Goal: Task Accomplishment & Management: Manage account settings

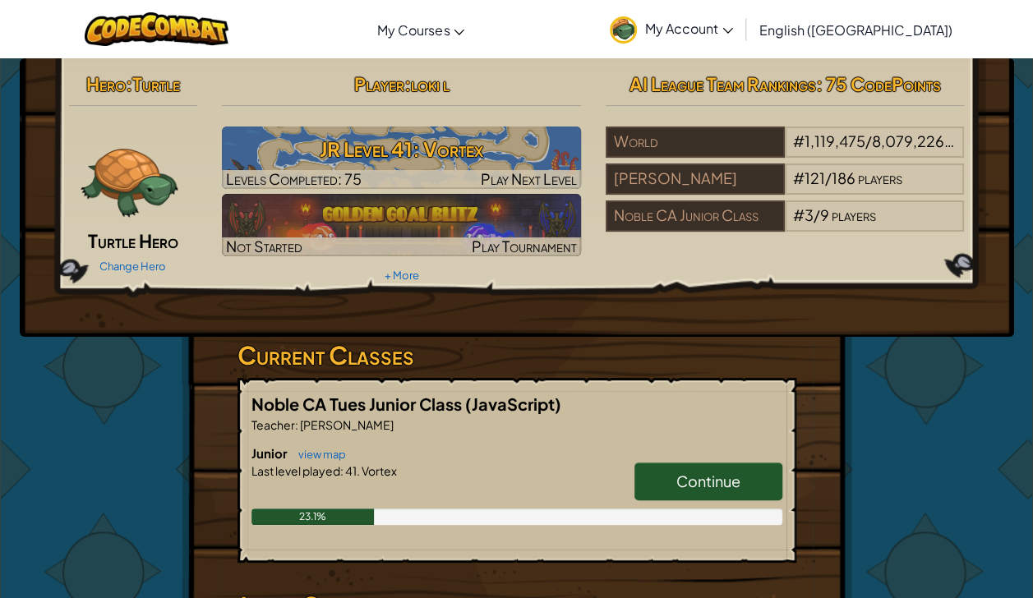
click at [718, 481] on span "Continue" at bounding box center [708, 481] width 64 height 19
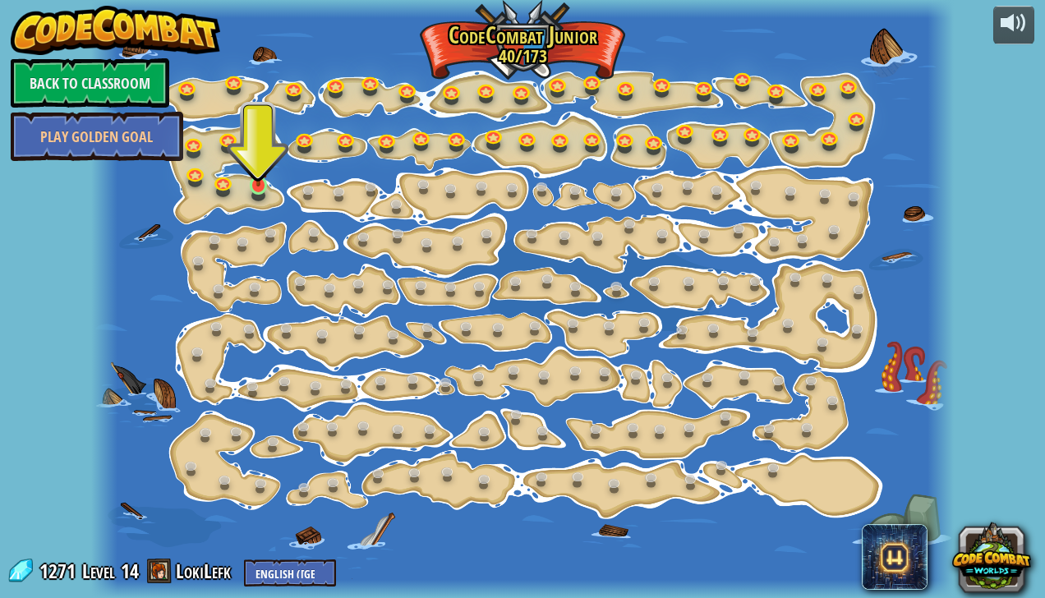
click at [260, 176] on img at bounding box center [258, 163] width 21 height 48
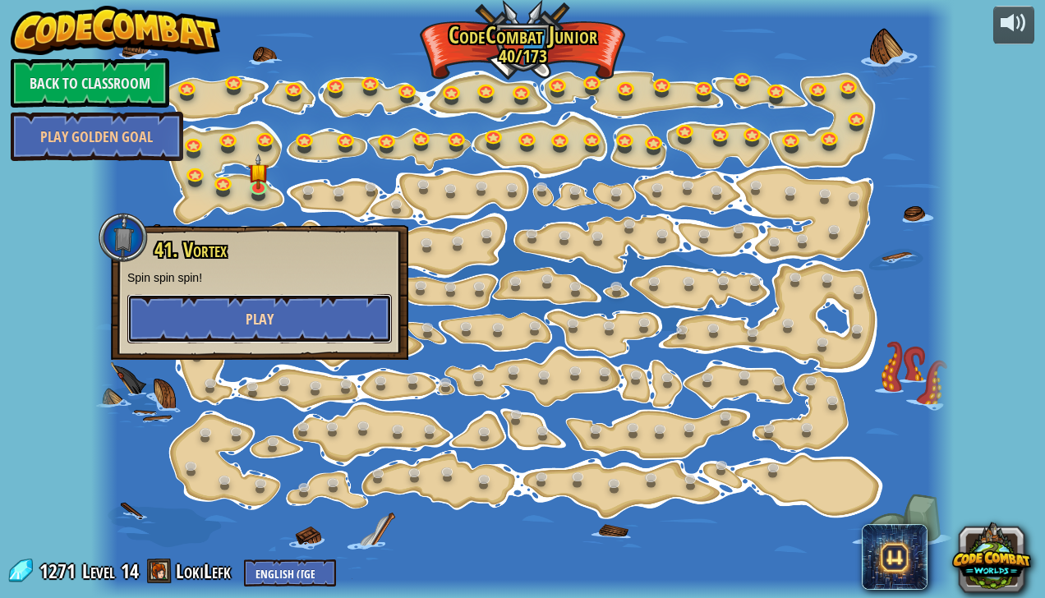
click at [294, 308] on button "Play" at bounding box center [259, 318] width 265 height 49
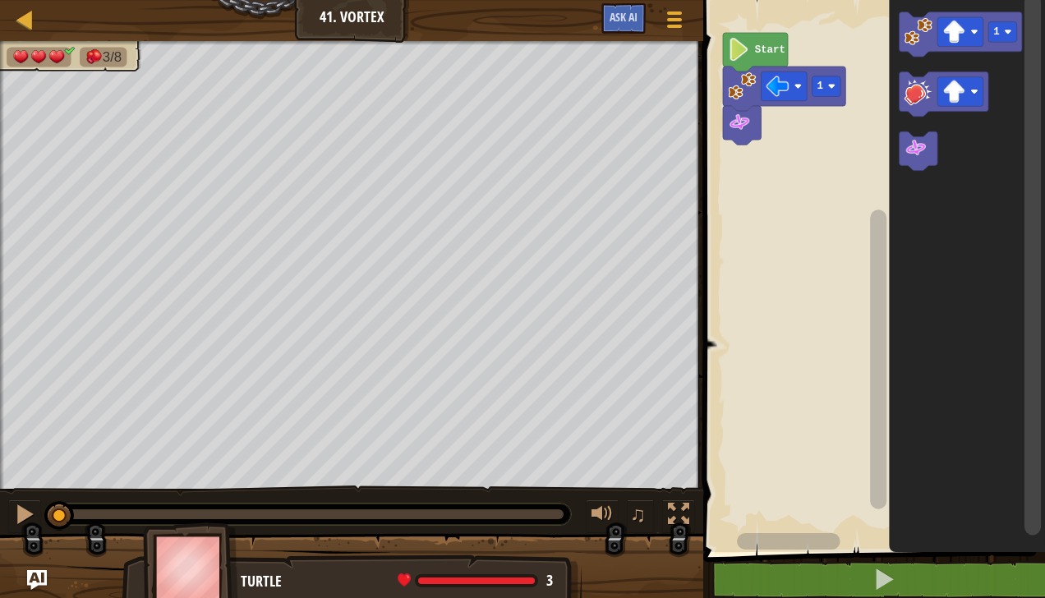
click at [923, 228] on icon "Blockly Workspace" at bounding box center [968, 272] width 156 height 560
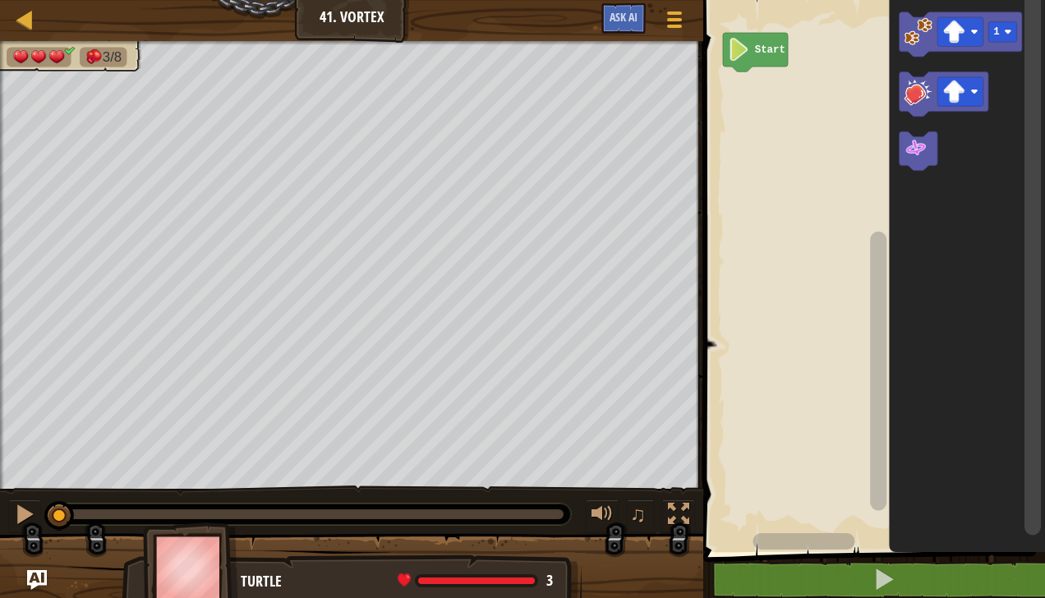
click at [965, 39] on image "Blockly Workspace" at bounding box center [954, 32] width 23 height 23
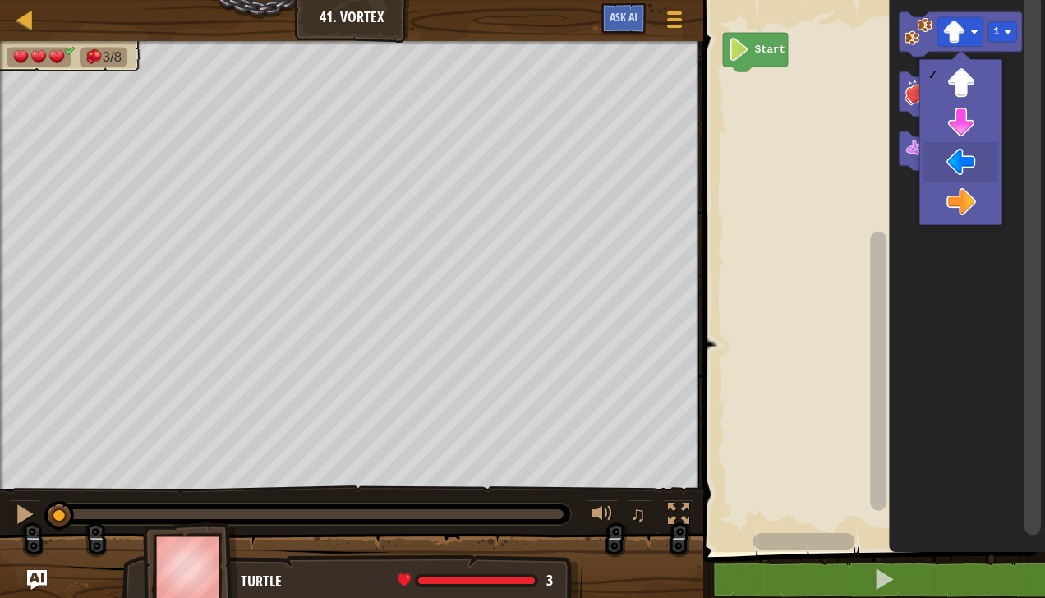
click at [965, 169] on icon "Blockly Workspace" at bounding box center [968, 272] width 156 height 560
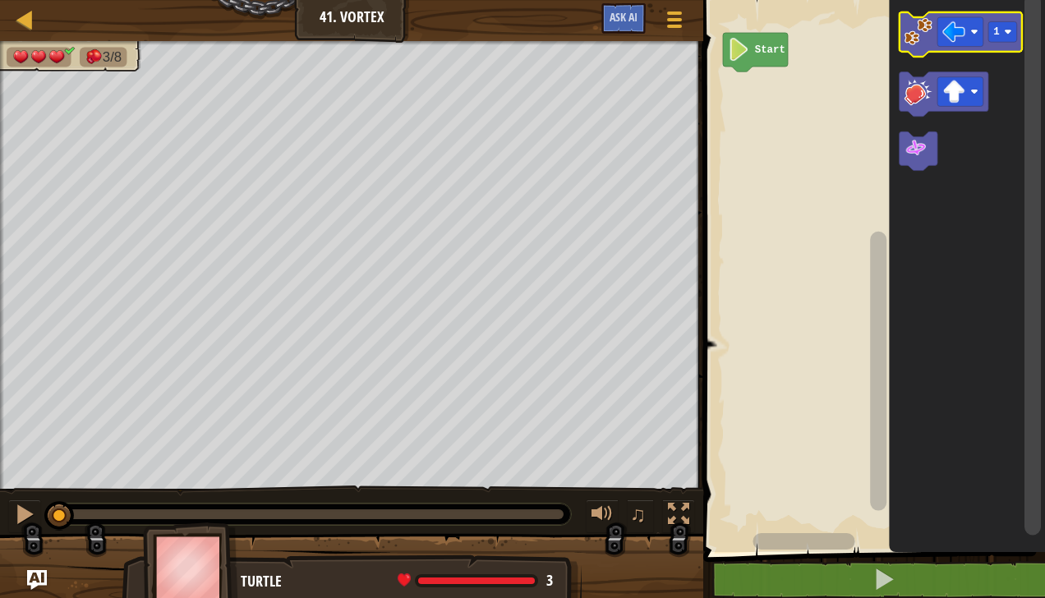
click at [921, 31] on image "Blockly Workspace" at bounding box center [919, 31] width 28 height 28
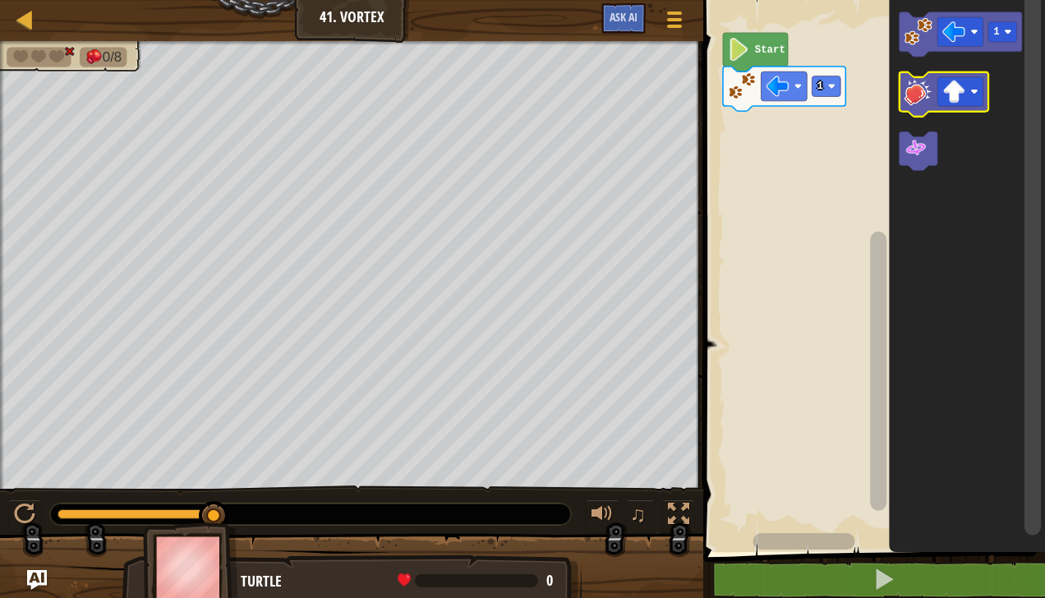
click at [918, 99] on image "Blockly Workspace" at bounding box center [919, 91] width 28 height 28
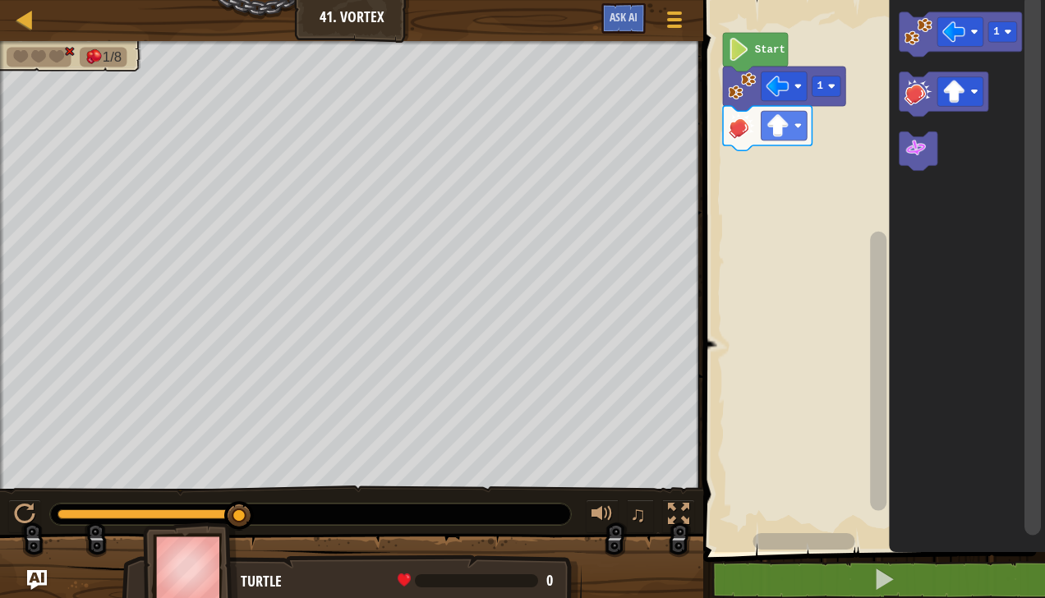
click at [963, 34] on image "Blockly Workspace" at bounding box center [954, 32] width 23 height 23
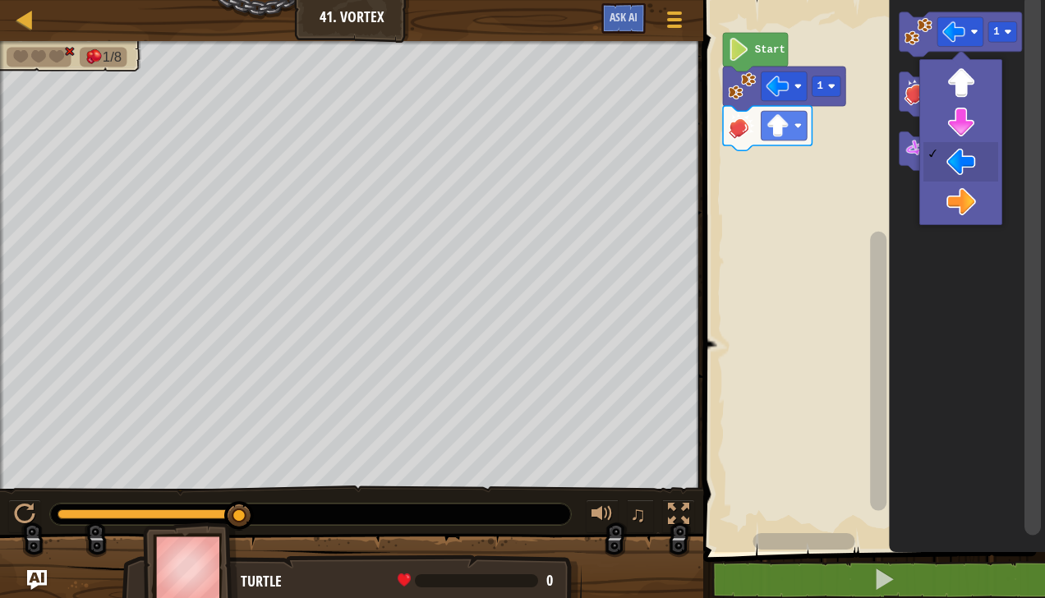
click at [963, 91] on image "Blockly Workspace" at bounding box center [954, 92] width 23 height 23
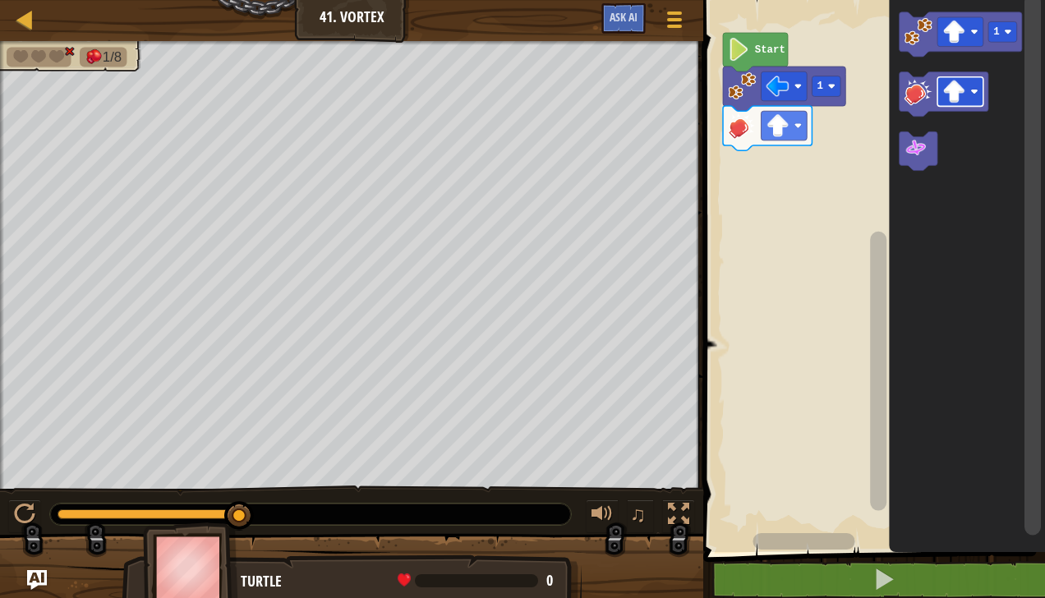
click at [913, 39] on image "Blockly Workspace" at bounding box center [919, 31] width 28 height 28
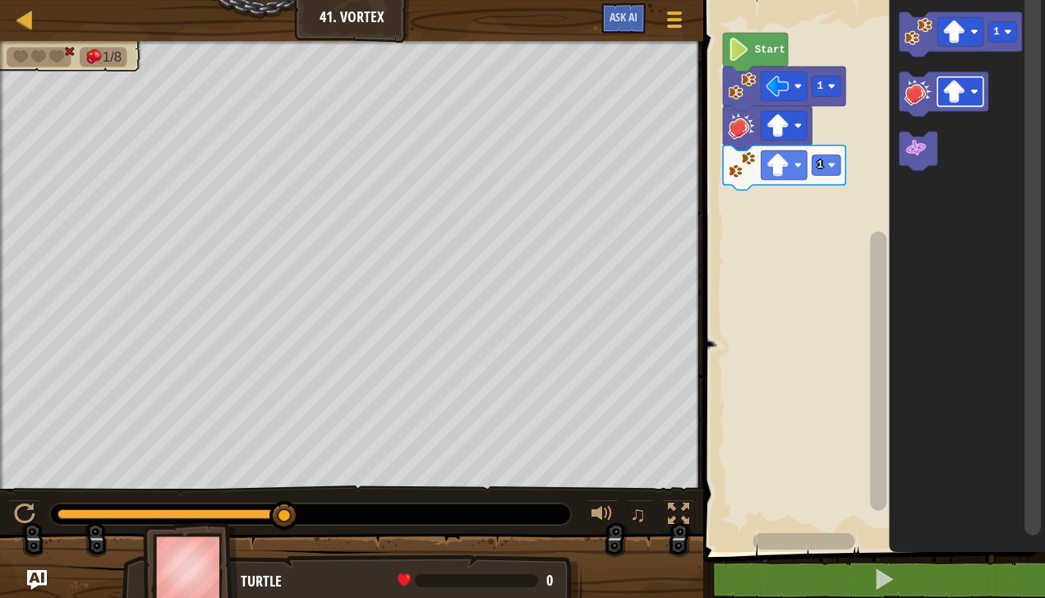
click at [970, 48] on icon "Blockly Workspace" at bounding box center [961, 34] width 122 height 44
click at [923, 152] on image "Blockly Workspace" at bounding box center [916, 148] width 23 height 23
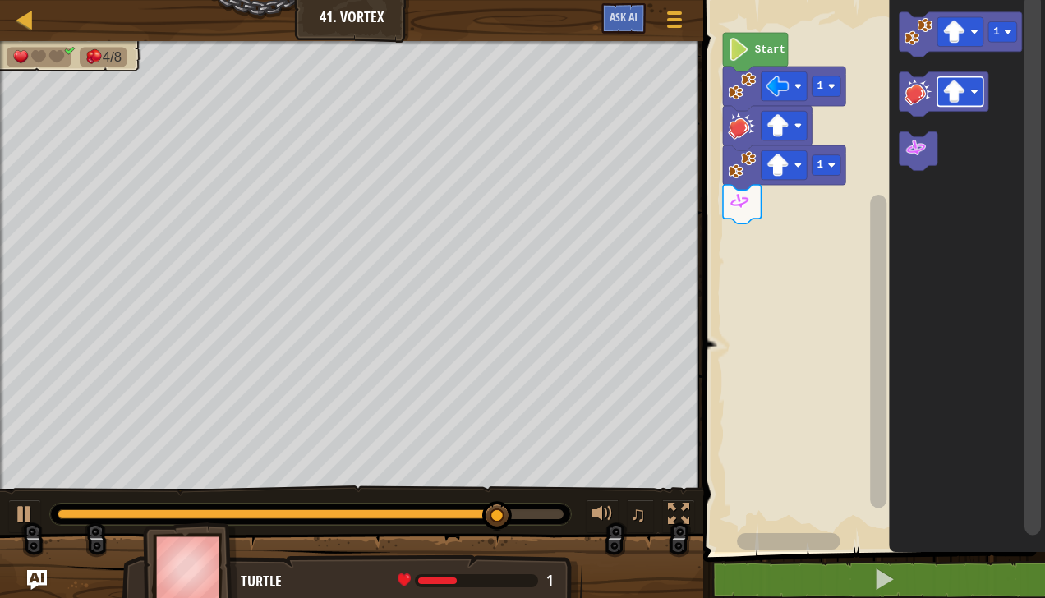
click at [958, 35] on image "Blockly Workspace" at bounding box center [954, 32] width 23 height 23
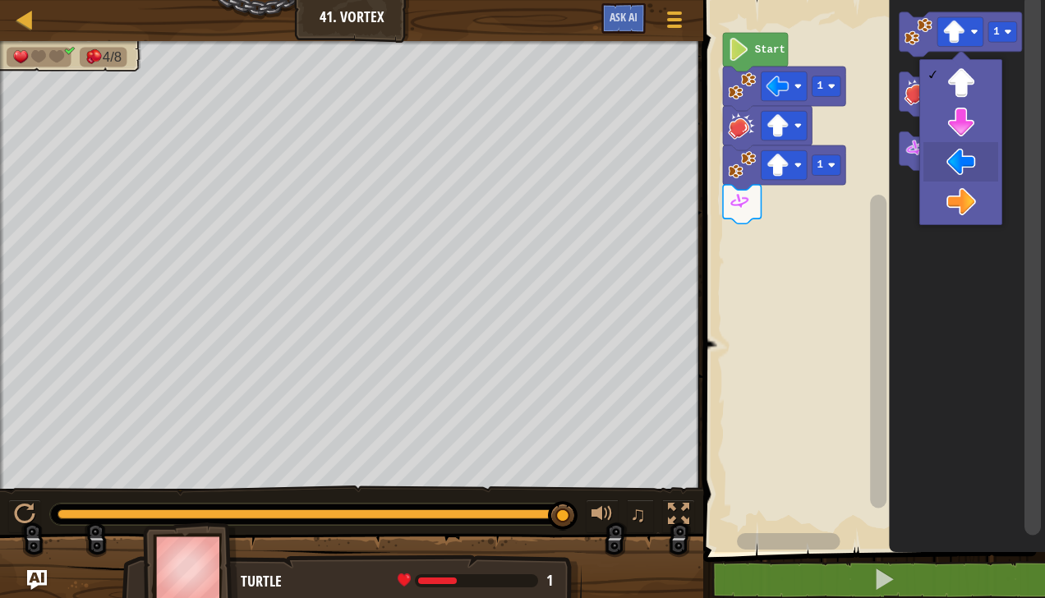
click at [971, 168] on icon "Blockly Workspace" at bounding box center [968, 272] width 156 height 560
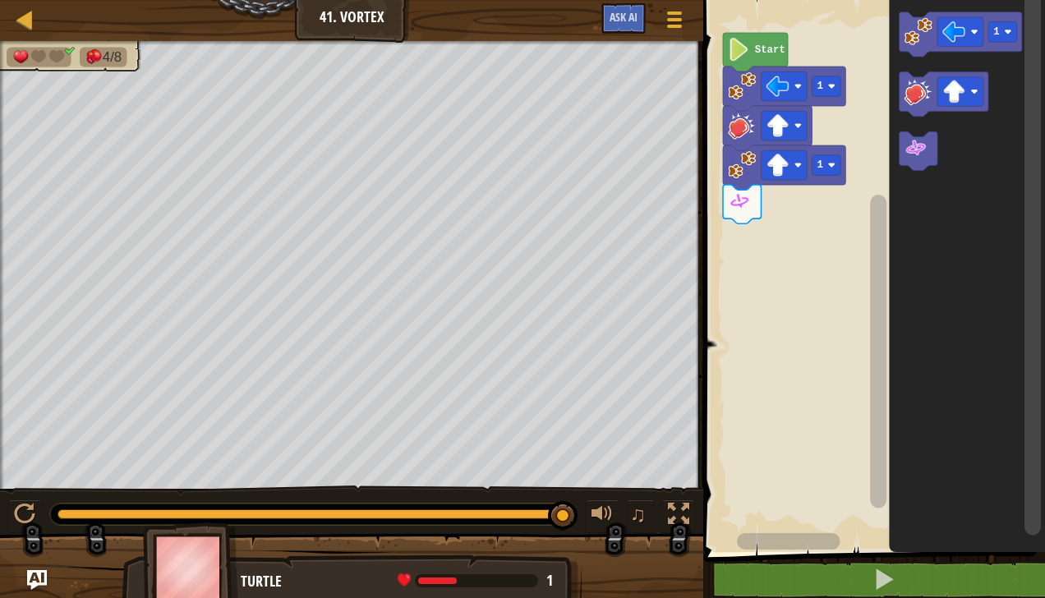
click at [917, 35] on image "Blockly Workspace" at bounding box center [919, 31] width 28 height 28
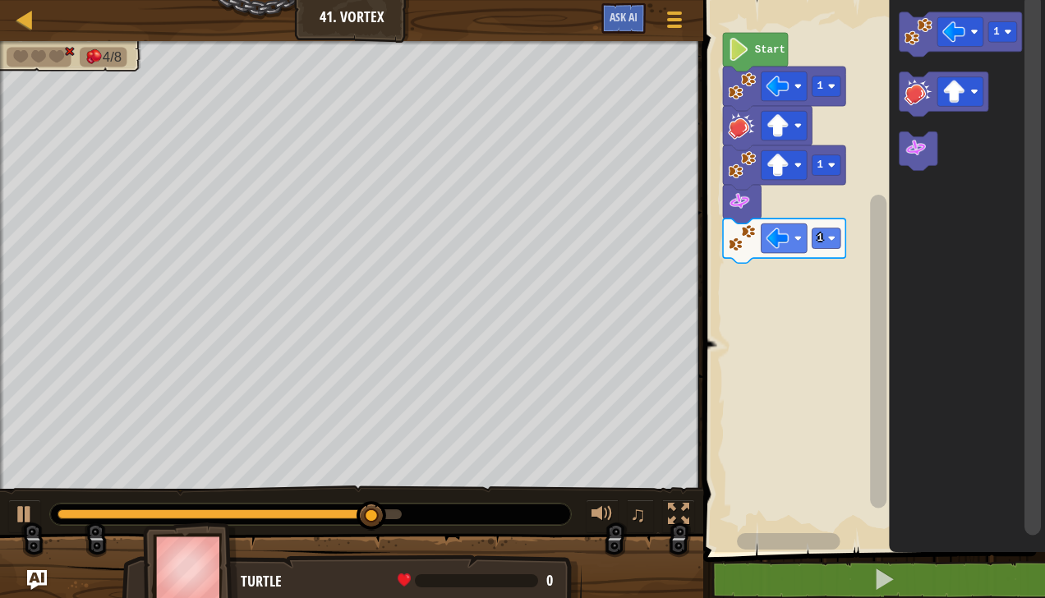
click at [923, 157] on image "Blockly Workspace" at bounding box center [916, 148] width 23 height 23
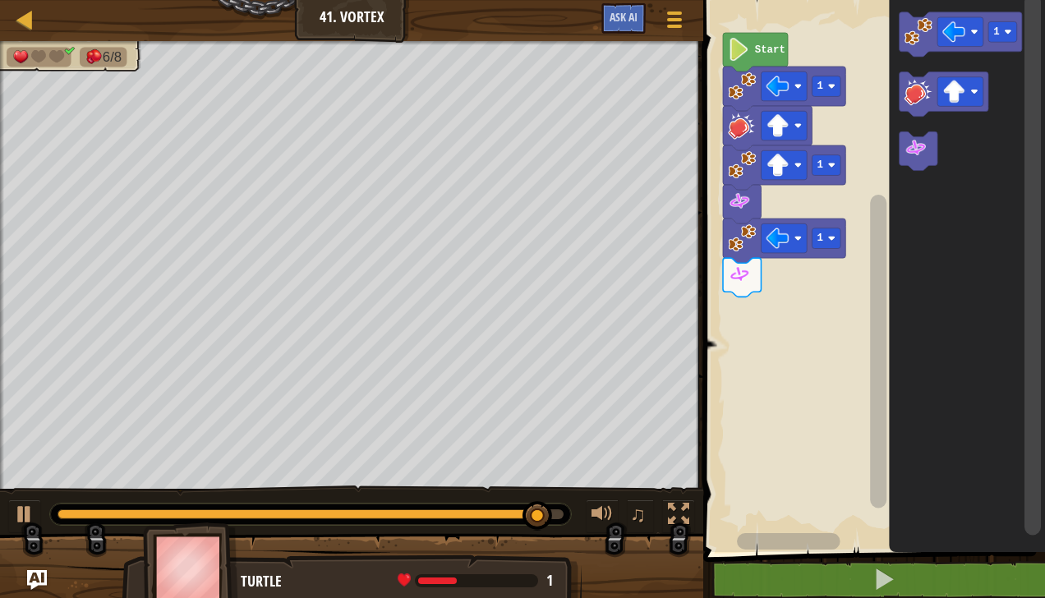
click at [0, 0] on div at bounding box center [0, 0] width 0 height 0
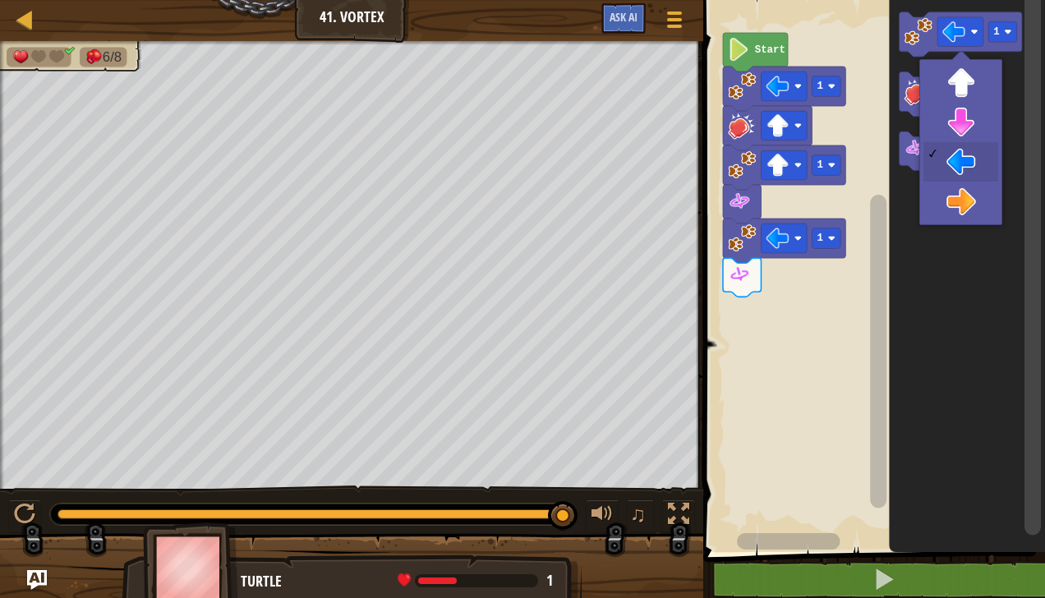
click at [964, 80] on rect "Blockly Workspace" at bounding box center [960, 92] width 46 height 30
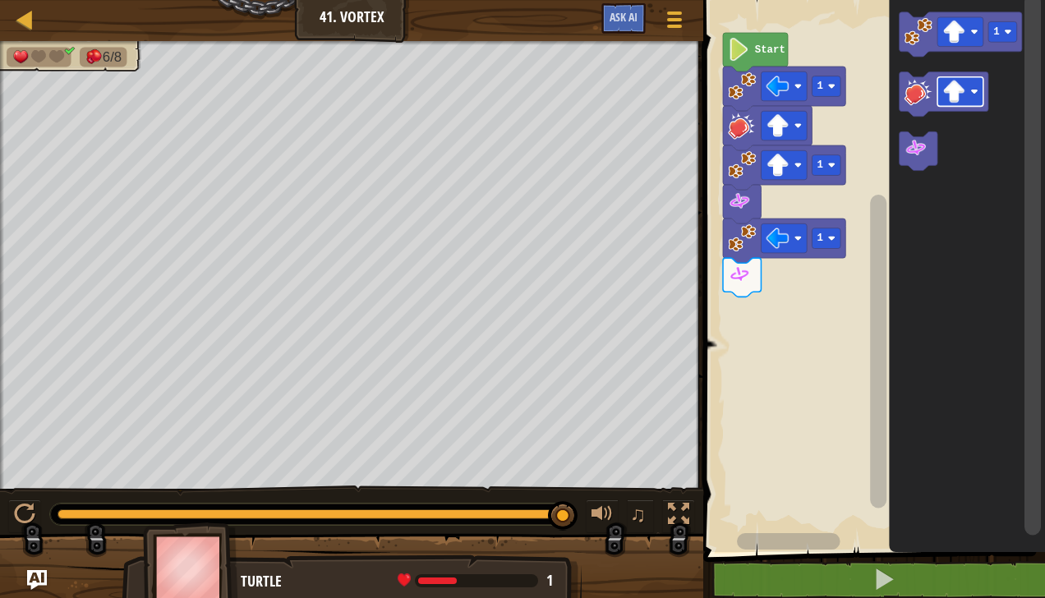
click at [928, 39] on image "Blockly Workspace" at bounding box center [919, 31] width 28 height 28
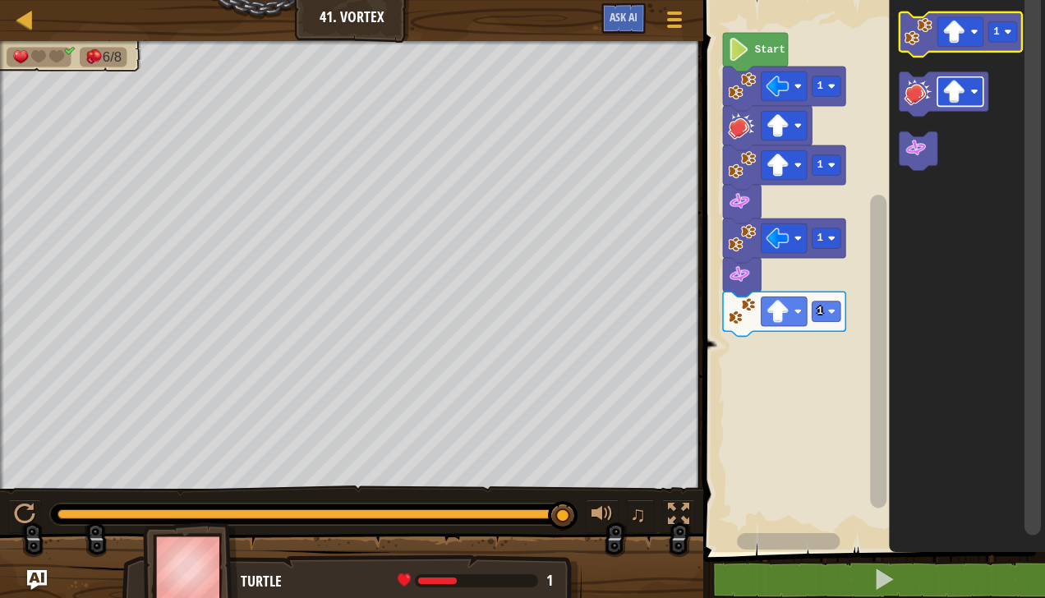
click at [967, 38] on rect "Blockly Workspace" at bounding box center [960, 32] width 46 height 30
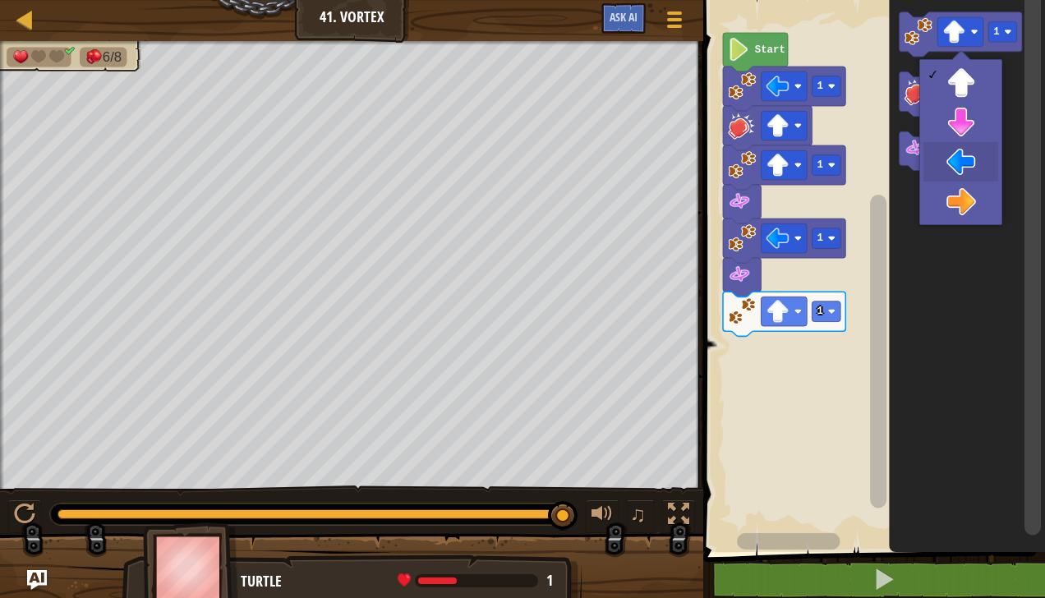
click at [969, 180] on icon "Blockly Workspace" at bounding box center [968, 272] width 156 height 560
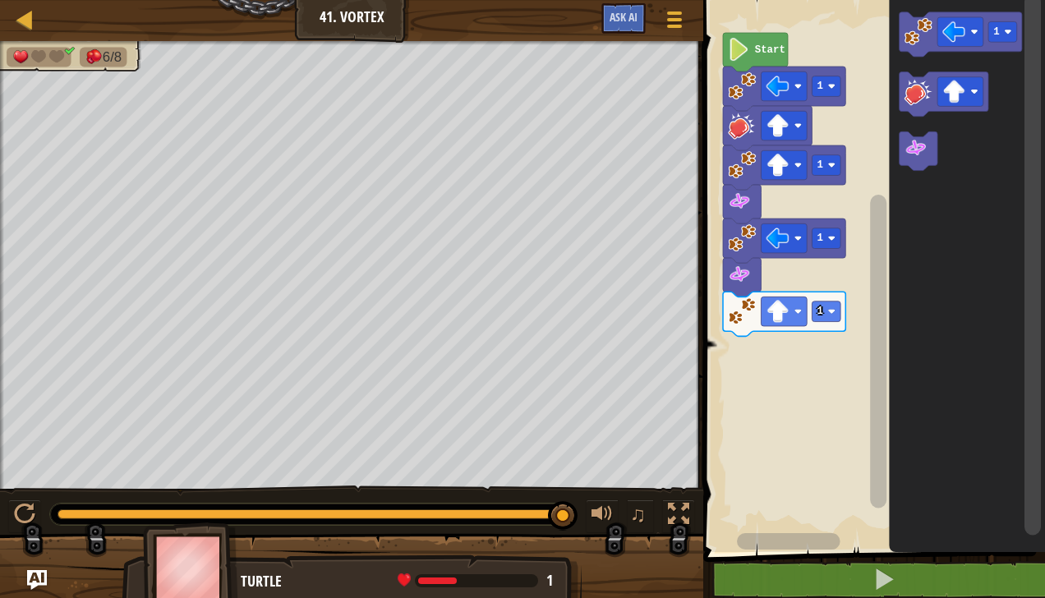
click at [917, 43] on image "Blockly Workspace" at bounding box center [919, 31] width 28 height 28
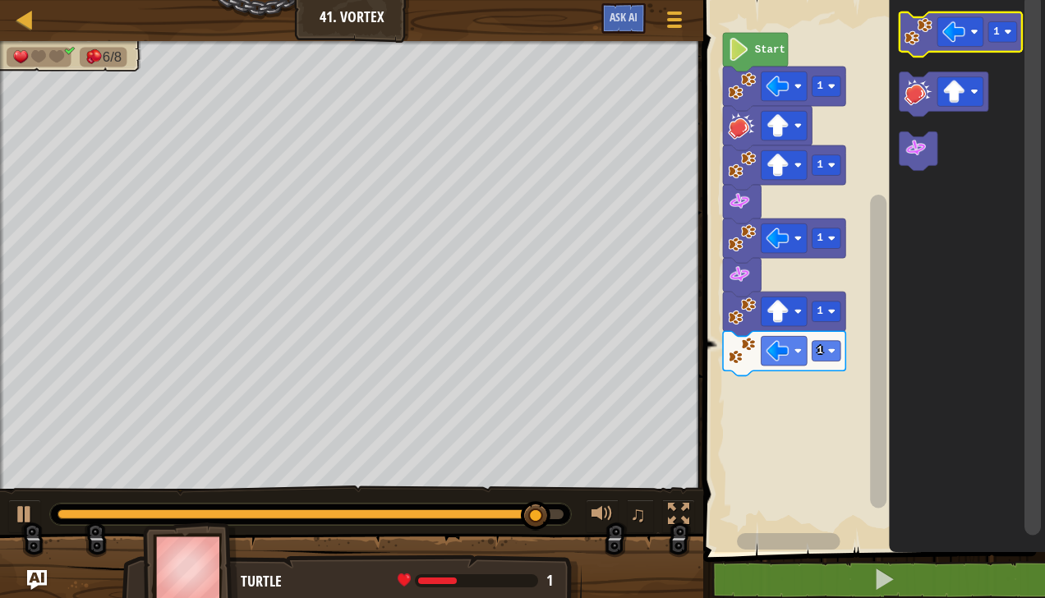
click at [962, 32] on image "Blockly Workspace" at bounding box center [954, 32] width 23 height 23
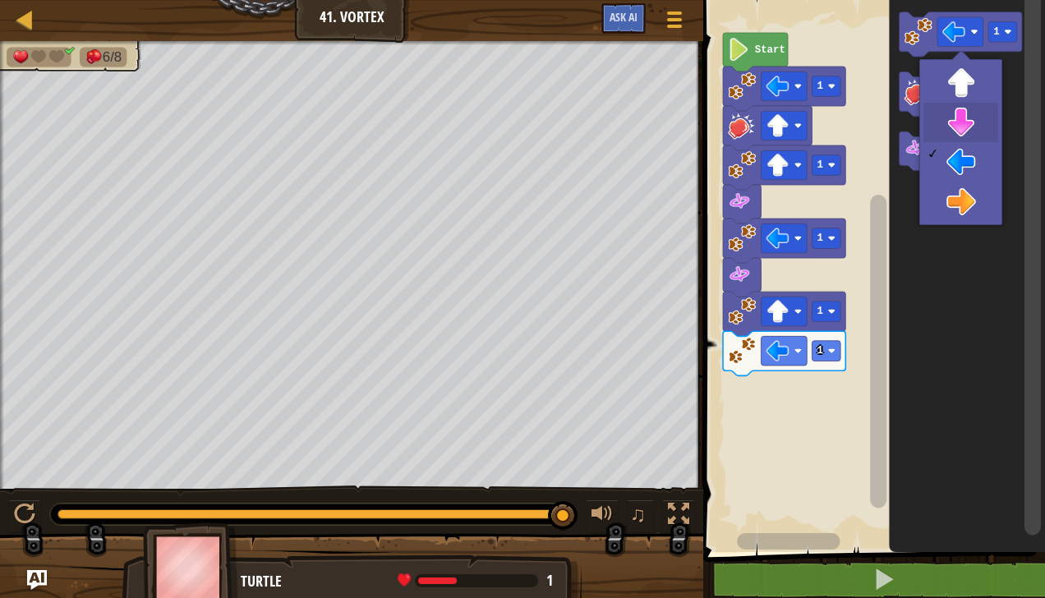
click at [966, 125] on icon "Blockly Workspace" at bounding box center [968, 272] width 156 height 560
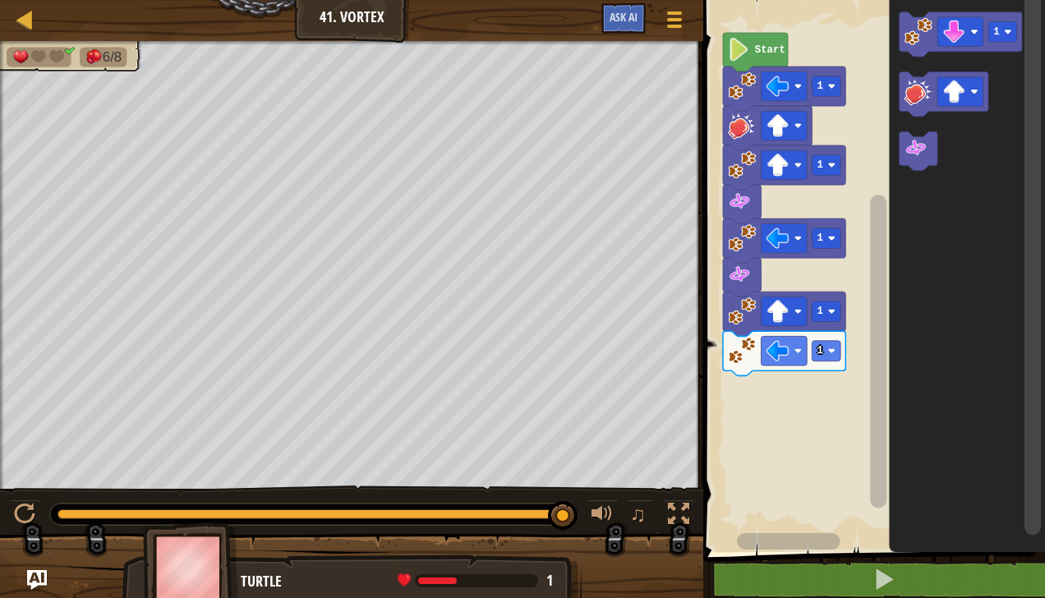
click at [918, 30] on image "Blockly Workspace" at bounding box center [919, 31] width 28 height 28
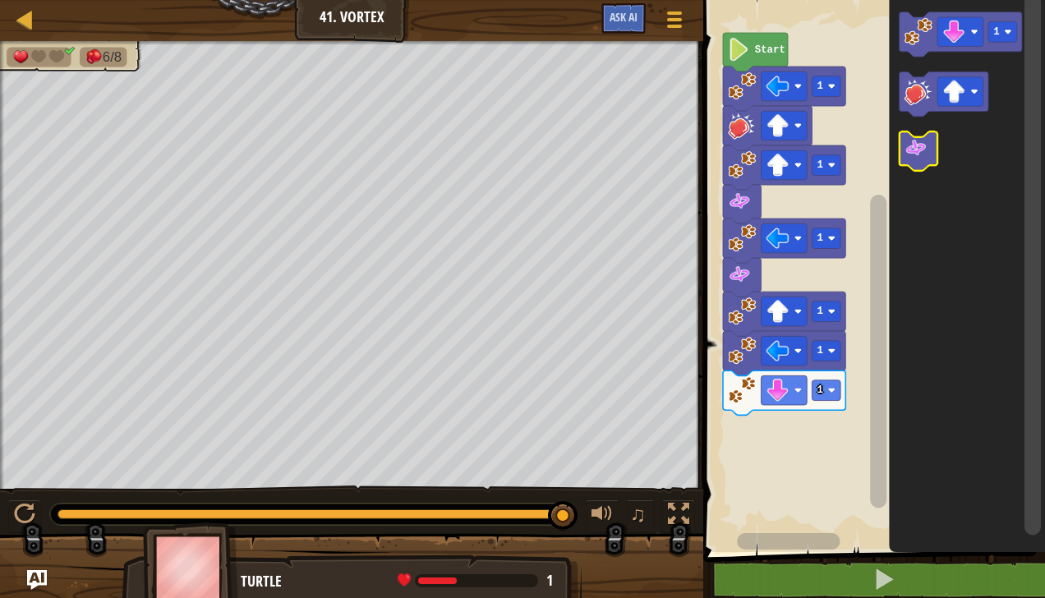
click at [921, 158] on image "Blockly Workspace" at bounding box center [916, 148] width 23 height 23
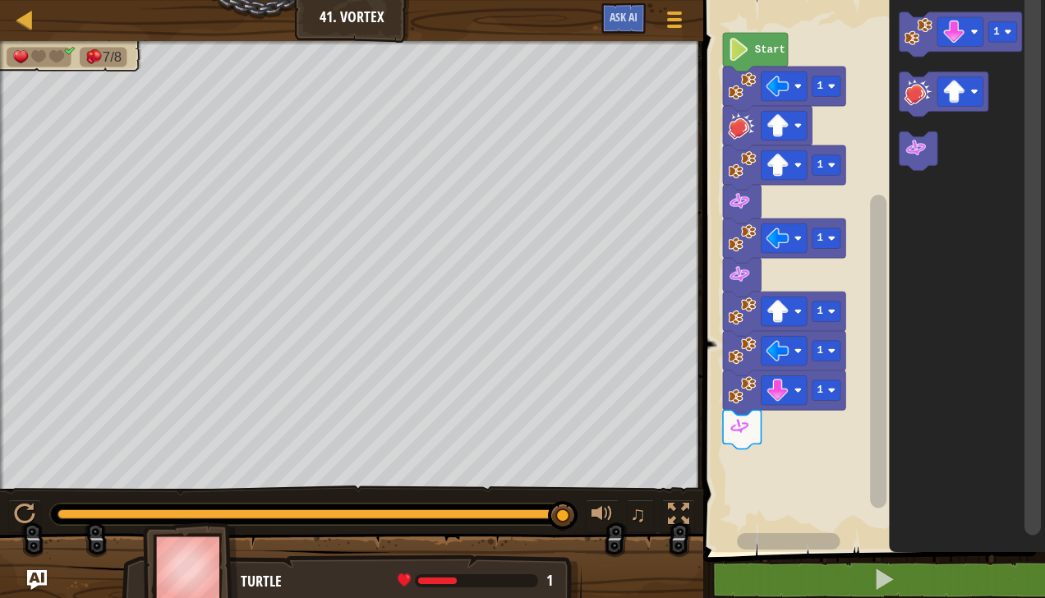
click at [563, 524] on div at bounding box center [563, 516] width 30 height 30
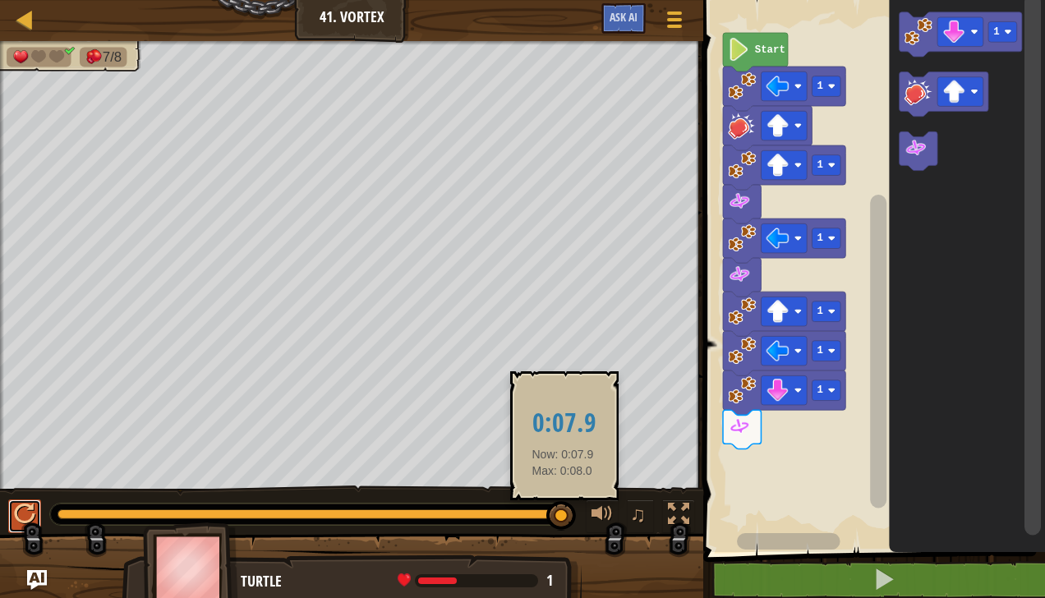
click at [18, 513] on div at bounding box center [24, 514] width 21 height 21
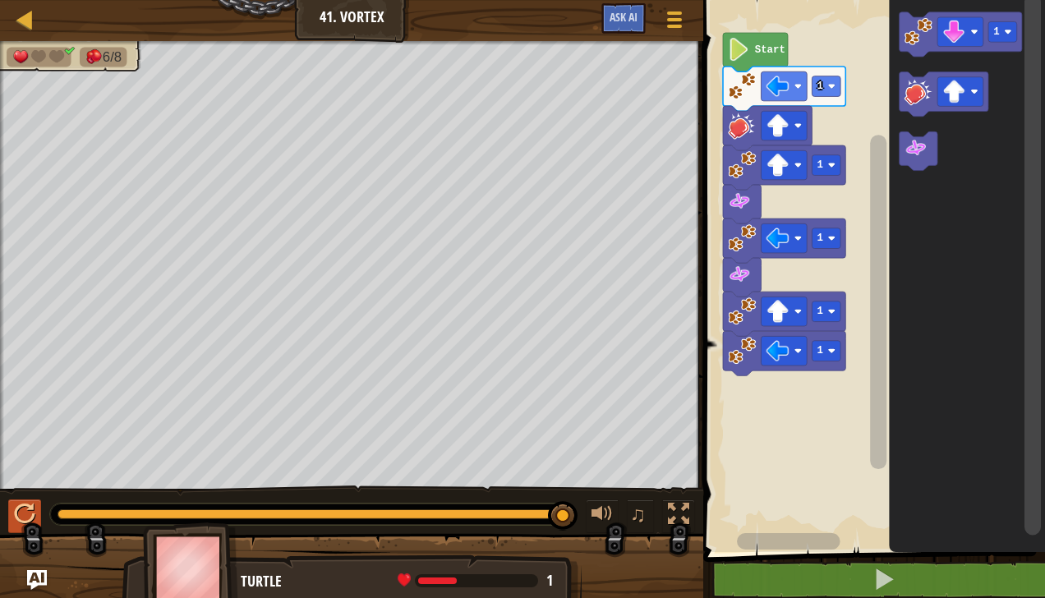
click at [927, 39] on image "Blockly Workspace" at bounding box center [919, 31] width 28 height 28
click at [965, 34] on image "Blockly Workspace" at bounding box center [954, 32] width 23 height 23
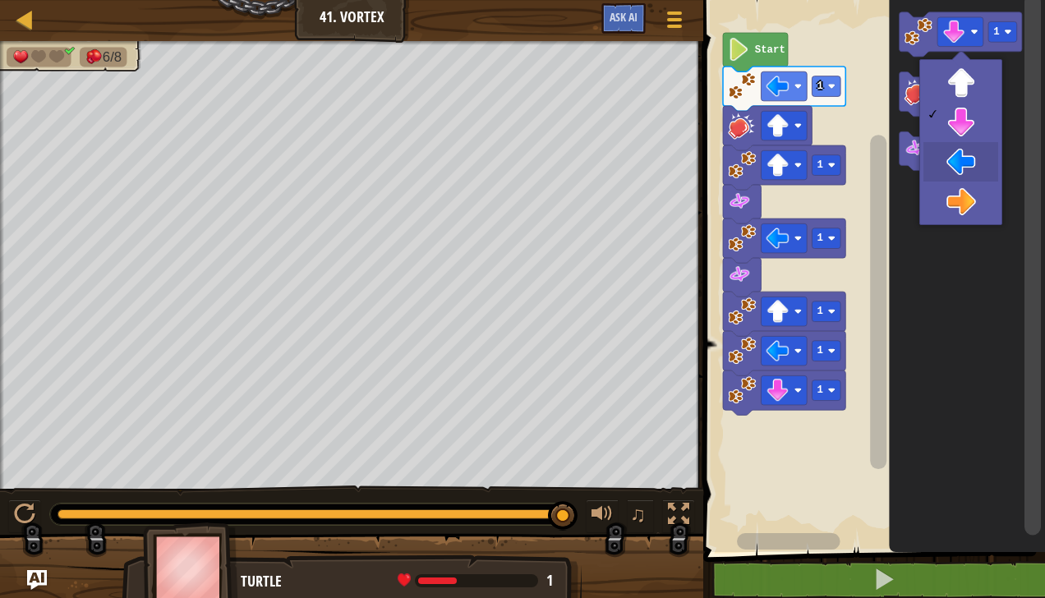
click at [974, 163] on icon "Blockly Workspace" at bounding box center [968, 272] width 156 height 560
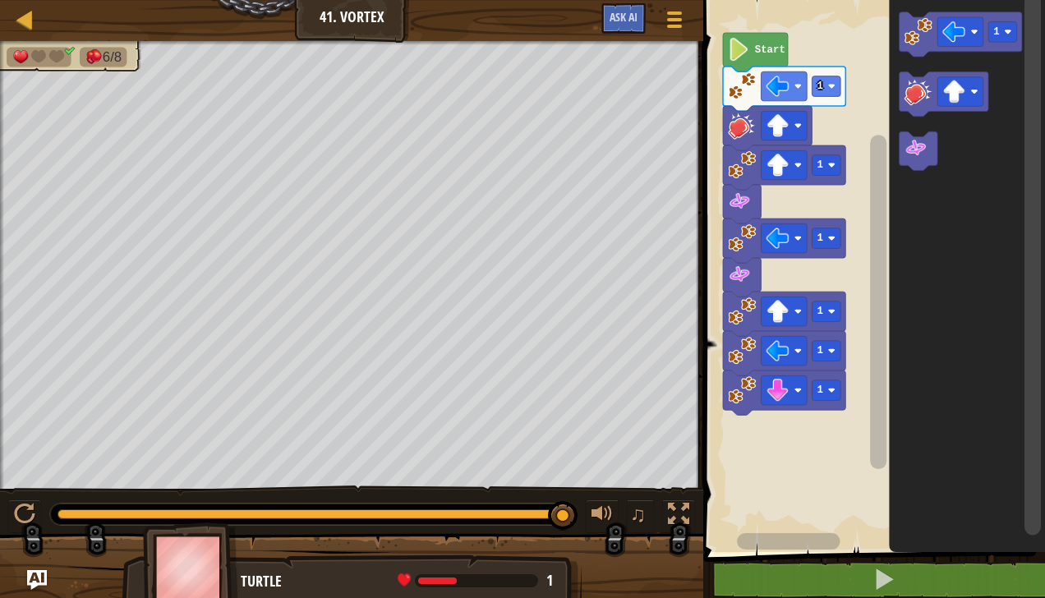
click at [921, 33] on image "Blockly Workspace" at bounding box center [919, 31] width 28 height 28
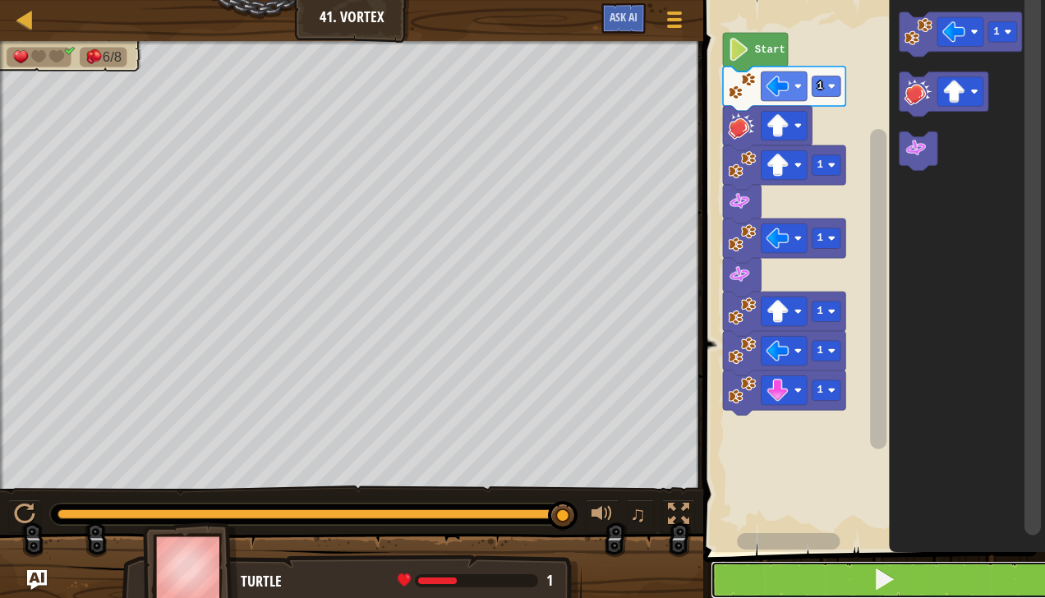
click at [938, 574] on button at bounding box center [884, 580] width 347 height 38
click at [925, 151] on image "Blockly Workspace" at bounding box center [916, 148] width 23 height 23
click at [851, 569] on button at bounding box center [884, 580] width 347 height 38
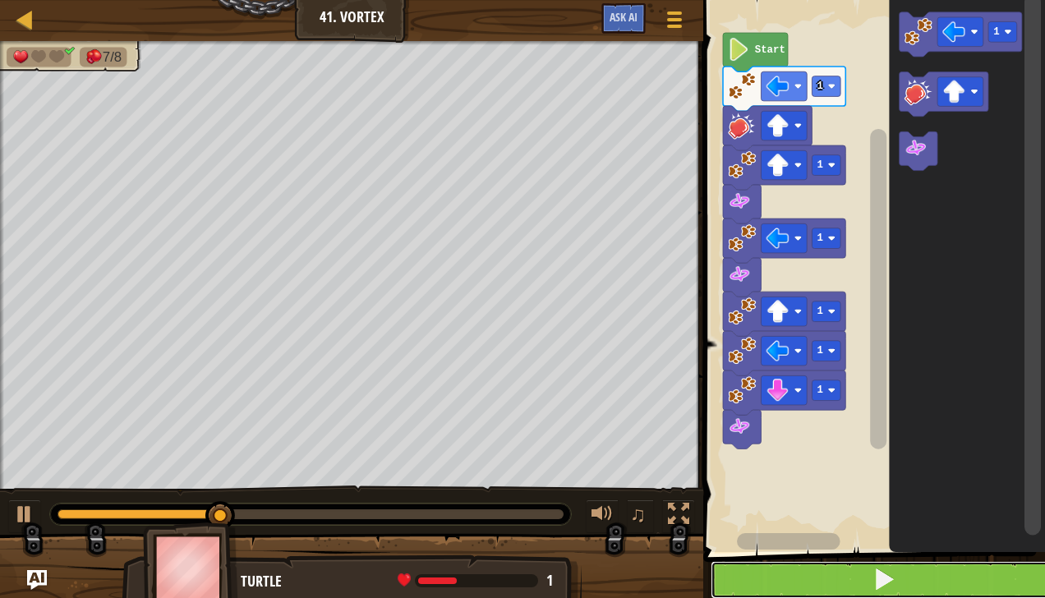
click at [847, 580] on button at bounding box center [884, 580] width 347 height 38
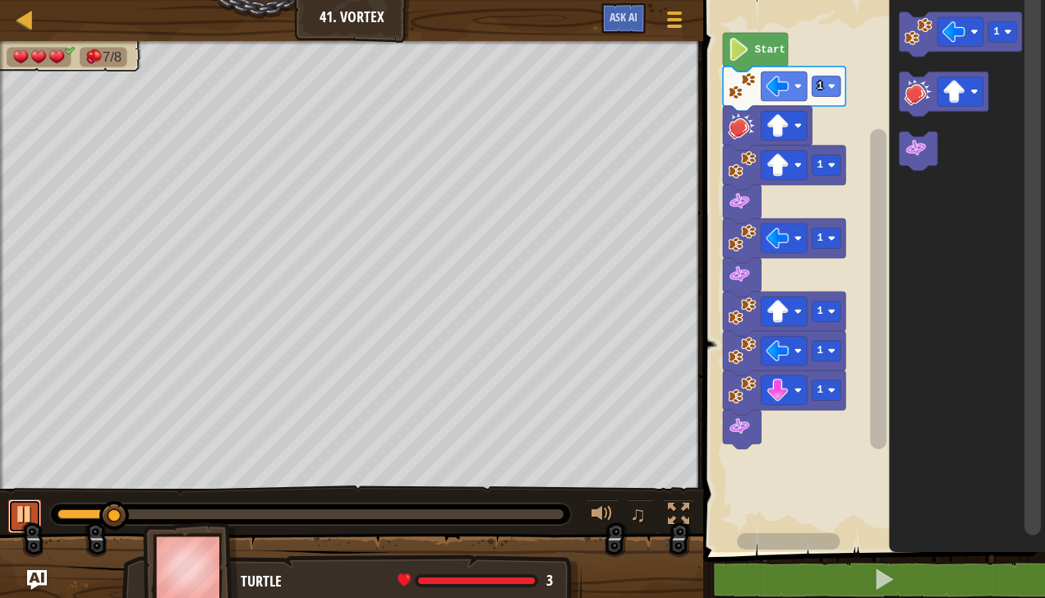
click at [25, 521] on div at bounding box center [24, 514] width 21 height 21
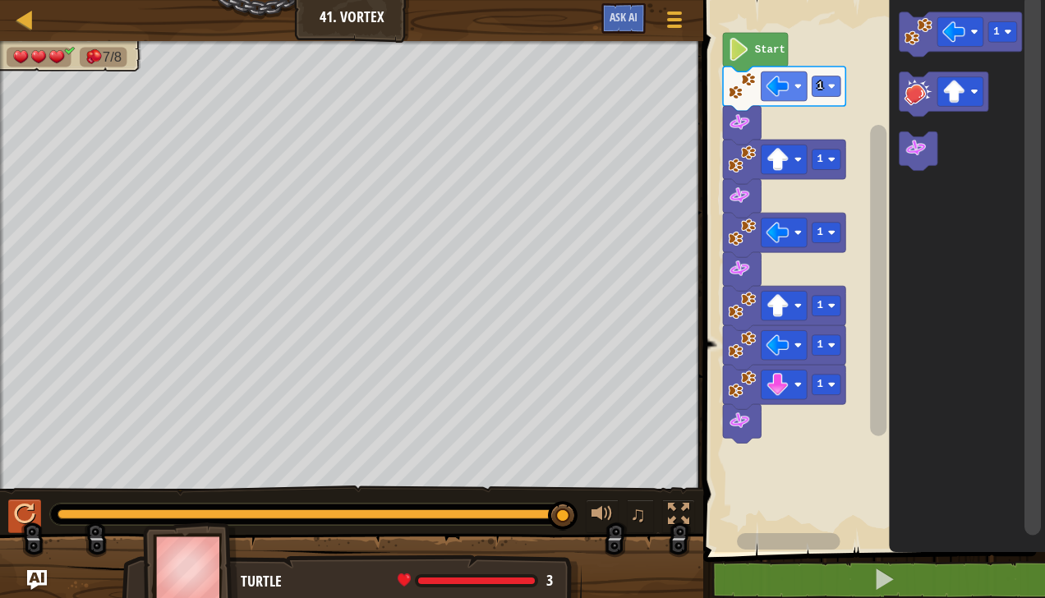
click at [971, 34] on image "Blockly Workspace" at bounding box center [974, 31] width 7 height 7
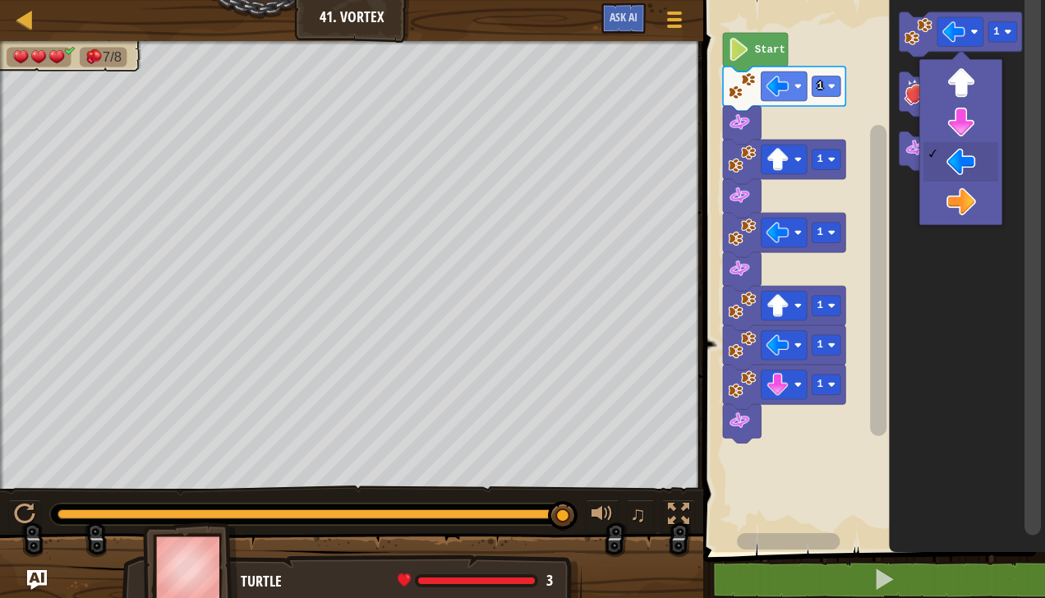
click at [971, 127] on icon "Blockly Workspace" at bounding box center [968, 272] width 156 height 560
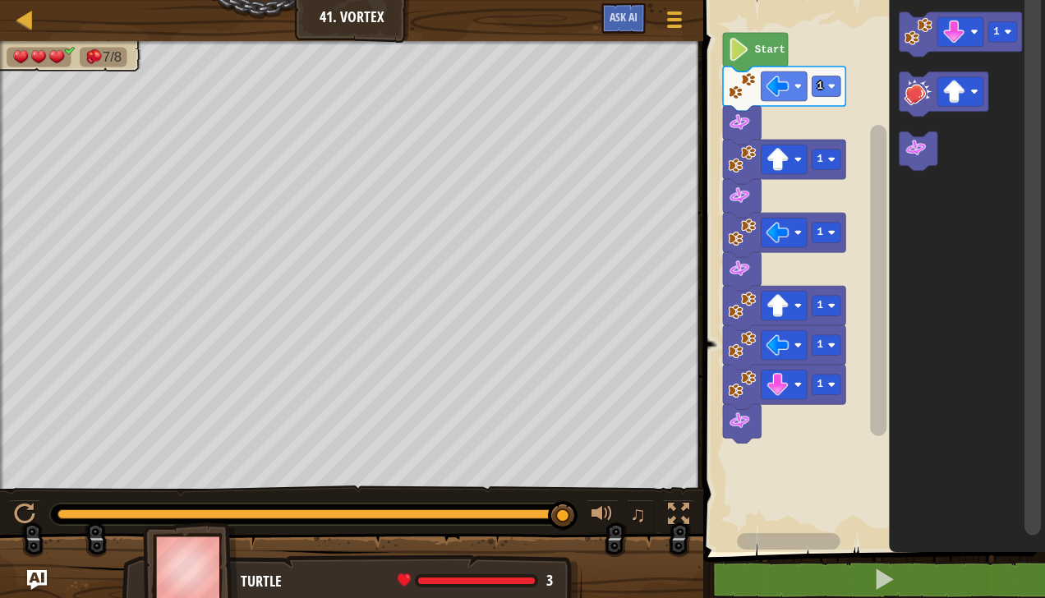
click at [909, 44] on image "Blockly Workspace" at bounding box center [919, 31] width 28 height 28
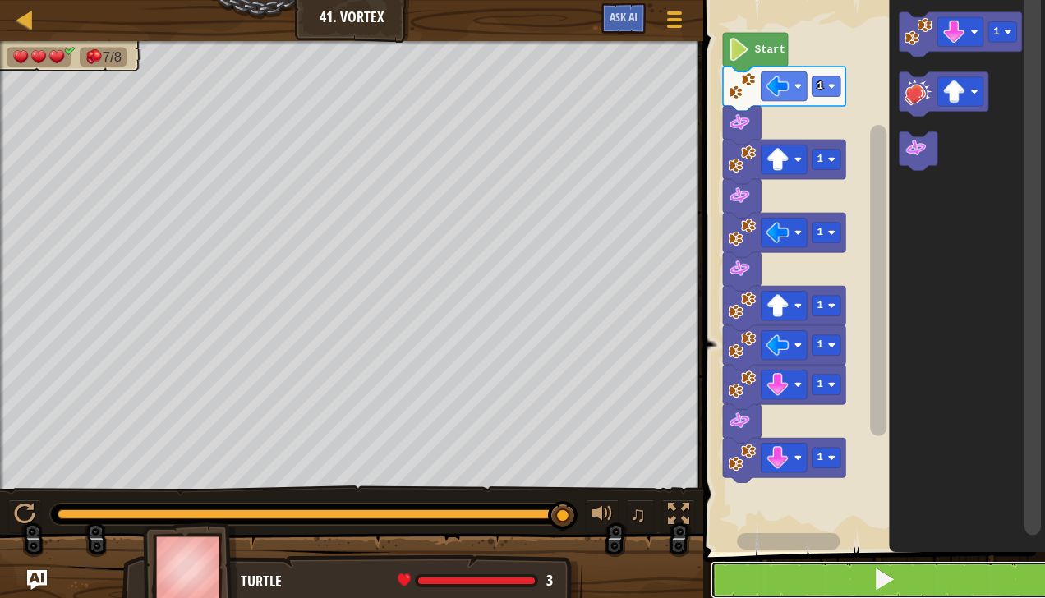
click at [790, 578] on button at bounding box center [884, 580] width 347 height 38
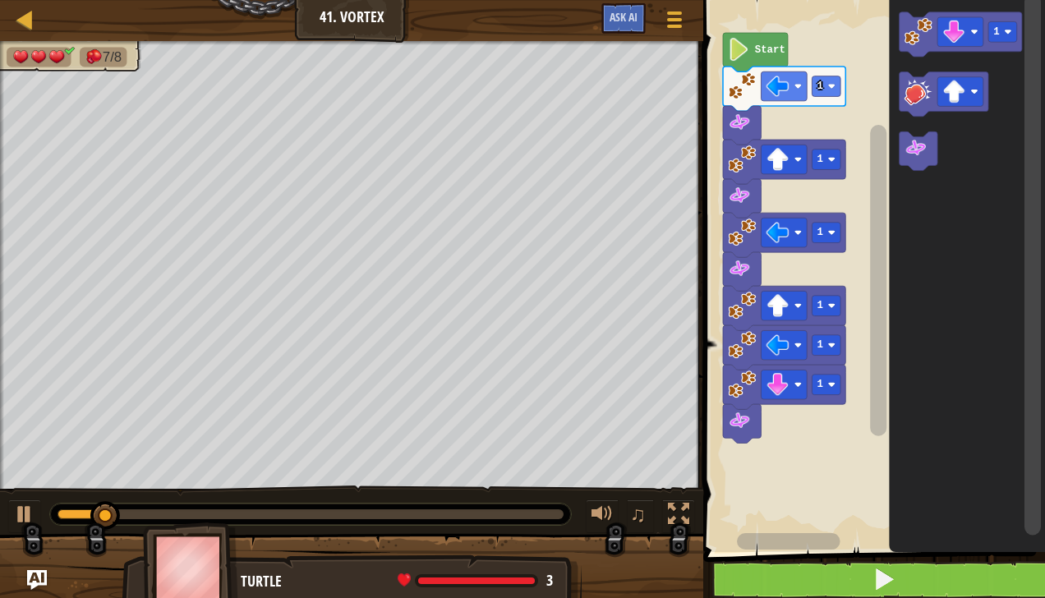
click at [966, 35] on rect "Blockly Workspace" at bounding box center [960, 32] width 46 height 30
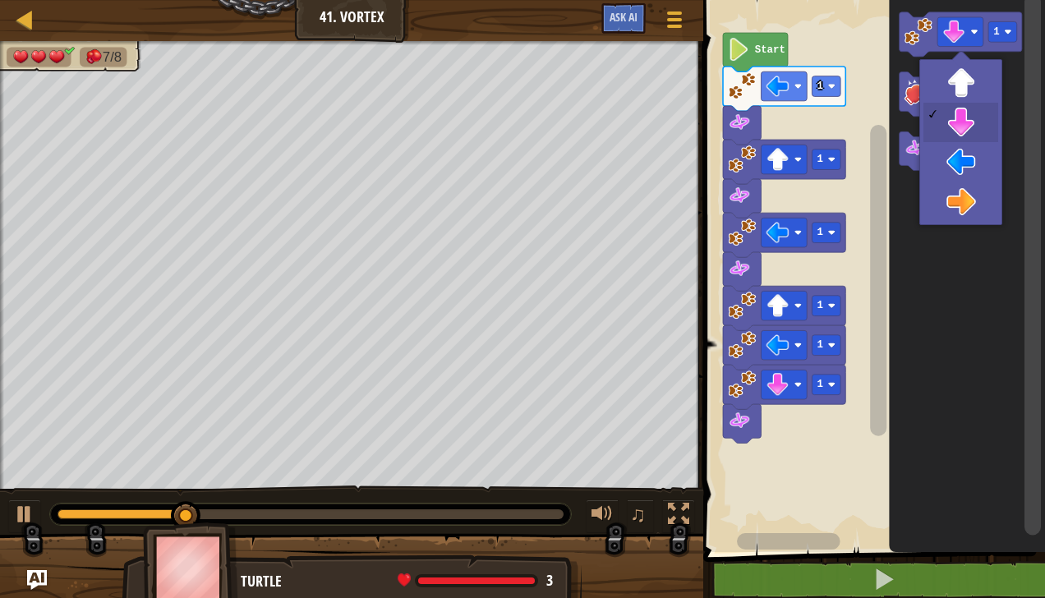
click at [966, 159] on icon "Blockly Workspace" at bounding box center [968, 272] width 156 height 560
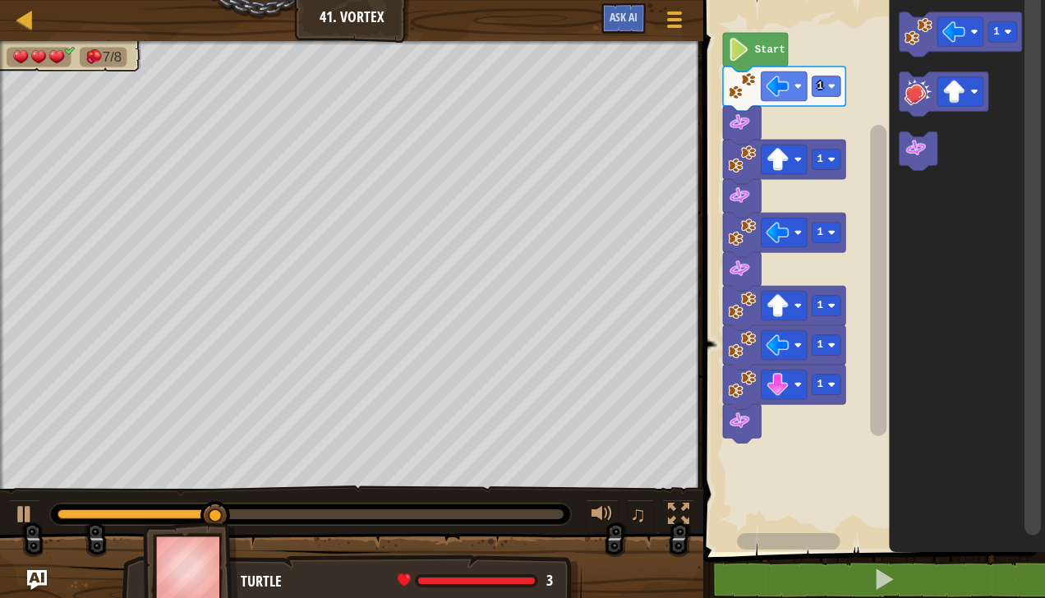
click at [918, 34] on image "Blockly Workspace" at bounding box center [919, 31] width 28 height 28
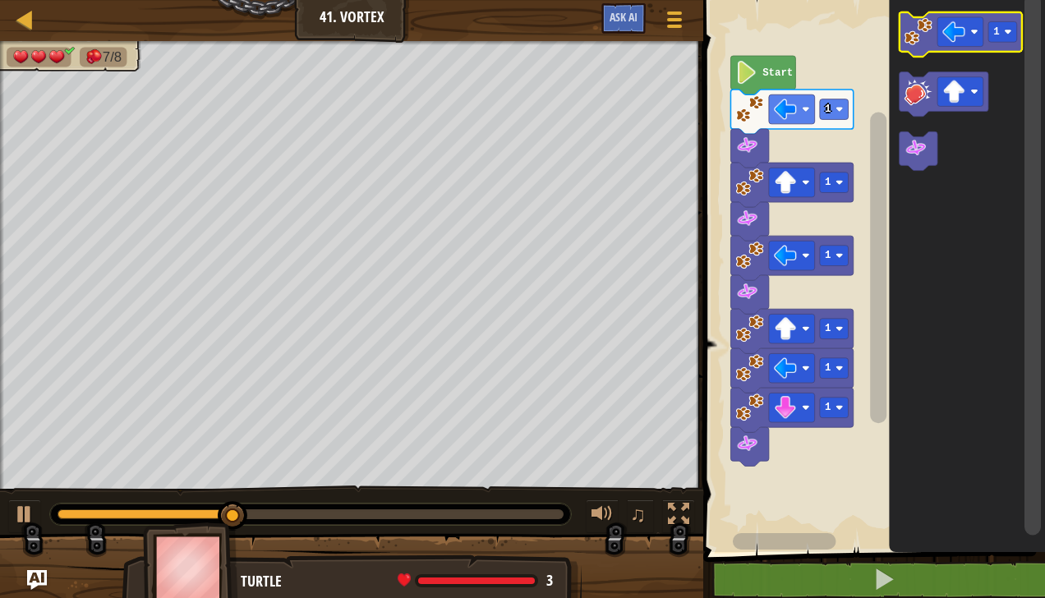
click at [927, 30] on image "Blockly Workspace" at bounding box center [919, 31] width 28 height 28
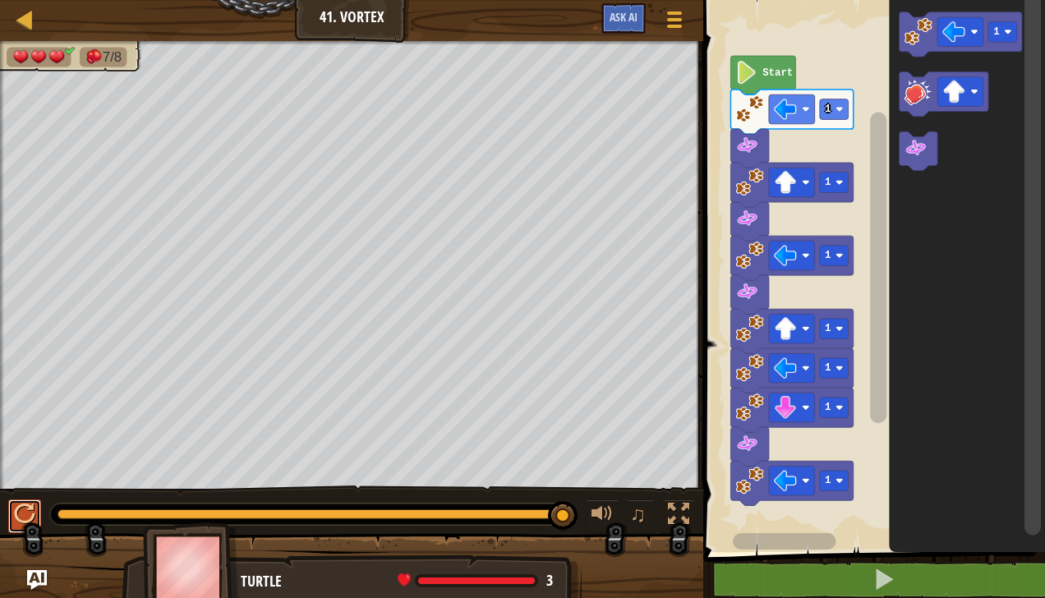
click at [16, 506] on div at bounding box center [24, 514] width 21 height 21
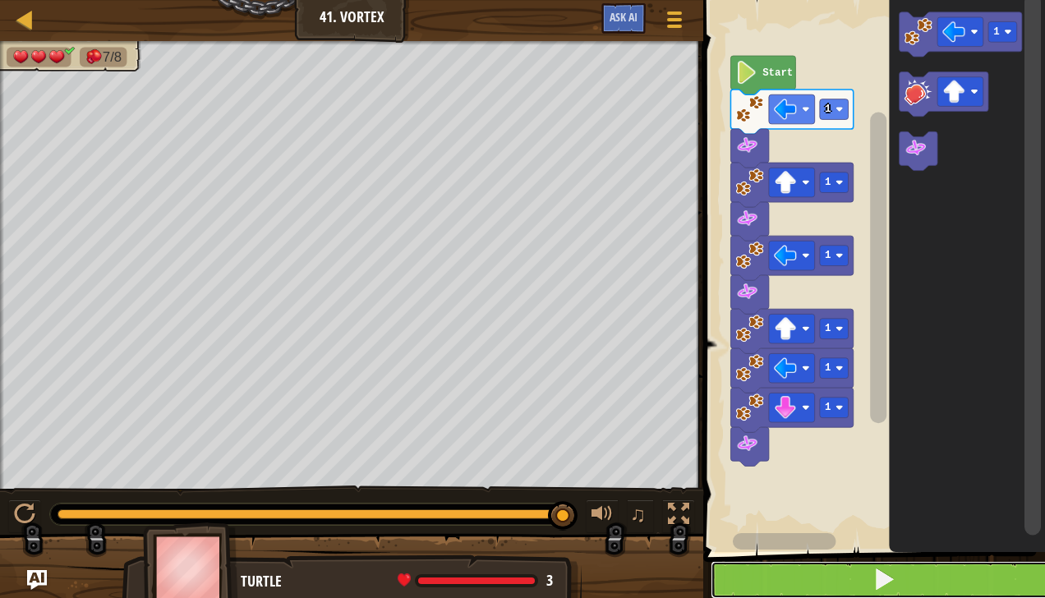
click at [850, 583] on button at bounding box center [884, 580] width 347 height 38
click at [846, 577] on button at bounding box center [884, 580] width 347 height 38
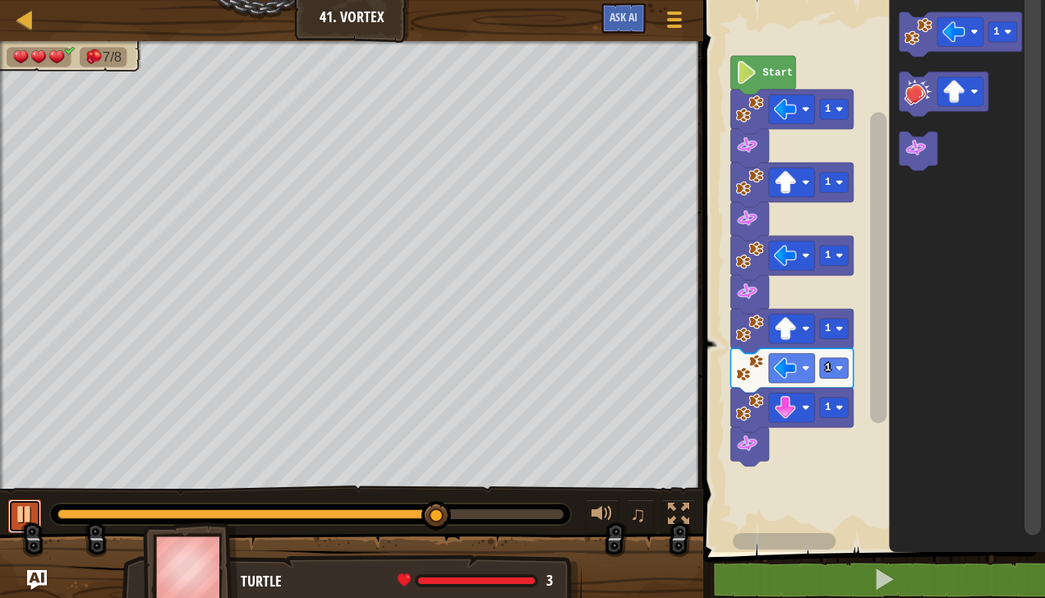
click at [31, 531] on button at bounding box center [24, 517] width 33 height 34
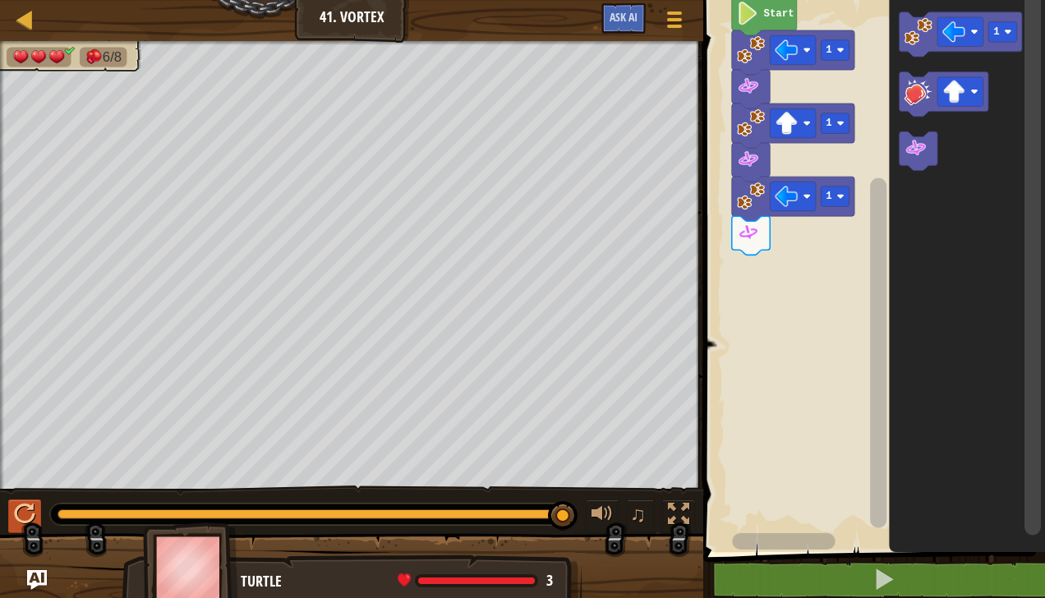
click at [964, 38] on image "Blockly Workspace" at bounding box center [954, 32] width 23 height 23
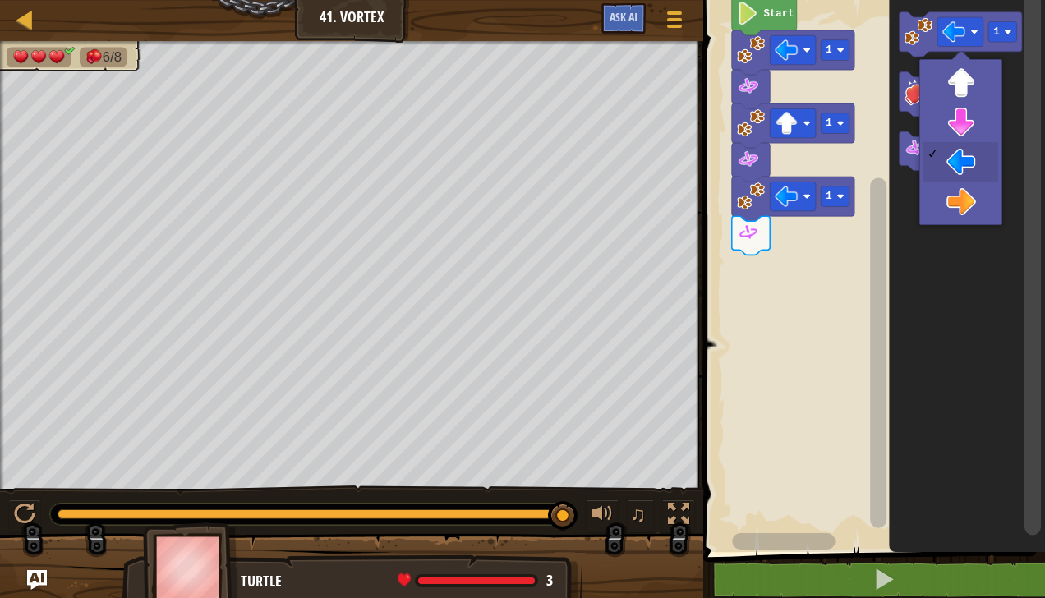
click at [966, 127] on icon "Blockly Workspace" at bounding box center [968, 272] width 156 height 560
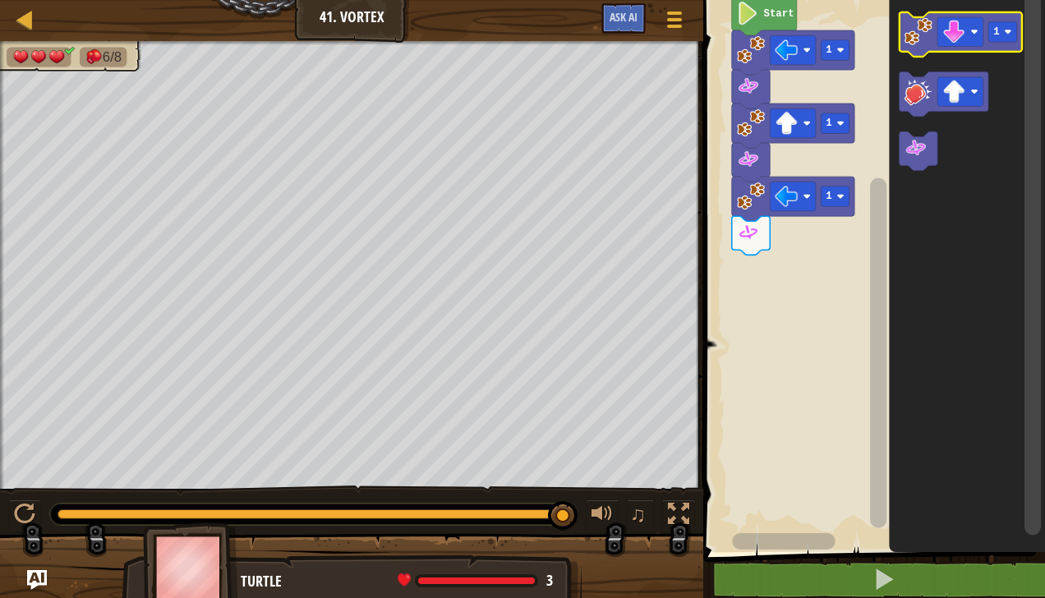
click at [926, 36] on image "Blockly Workspace" at bounding box center [919, 31] width 28 height 28
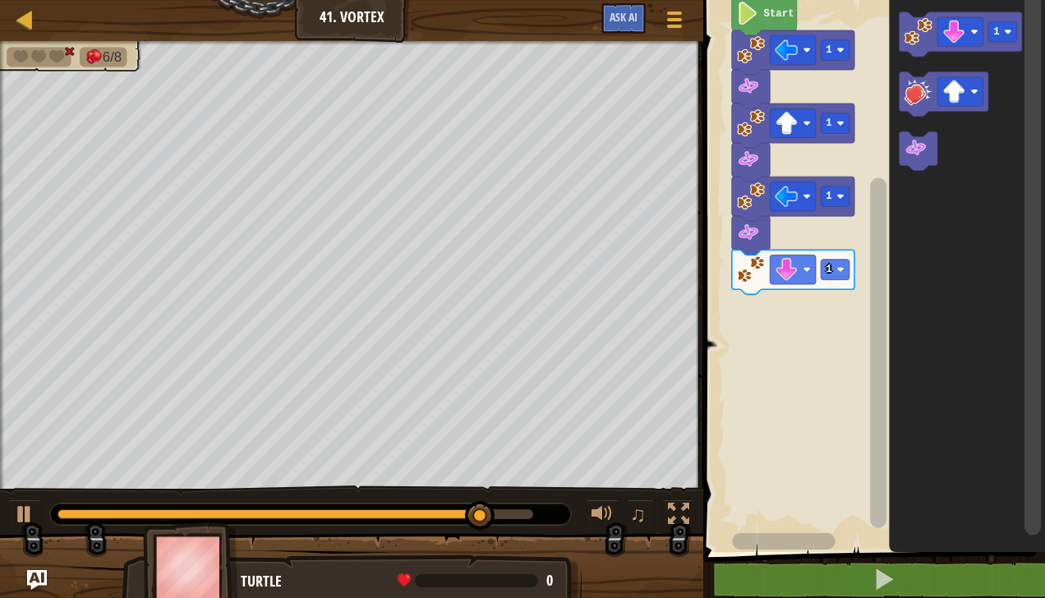
click at [918, 144] on image "Blockly Workspace" at bounding box center [916, 148] width 23 height 23
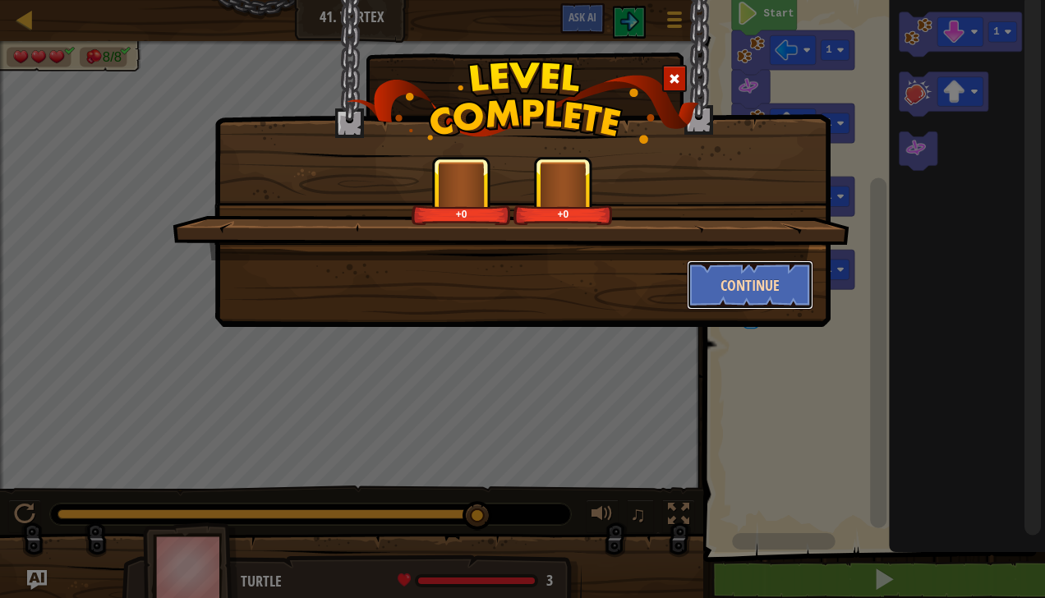
click at [749, 294] on button "Continue" at bounding box center [750, 284] width 127 height 49
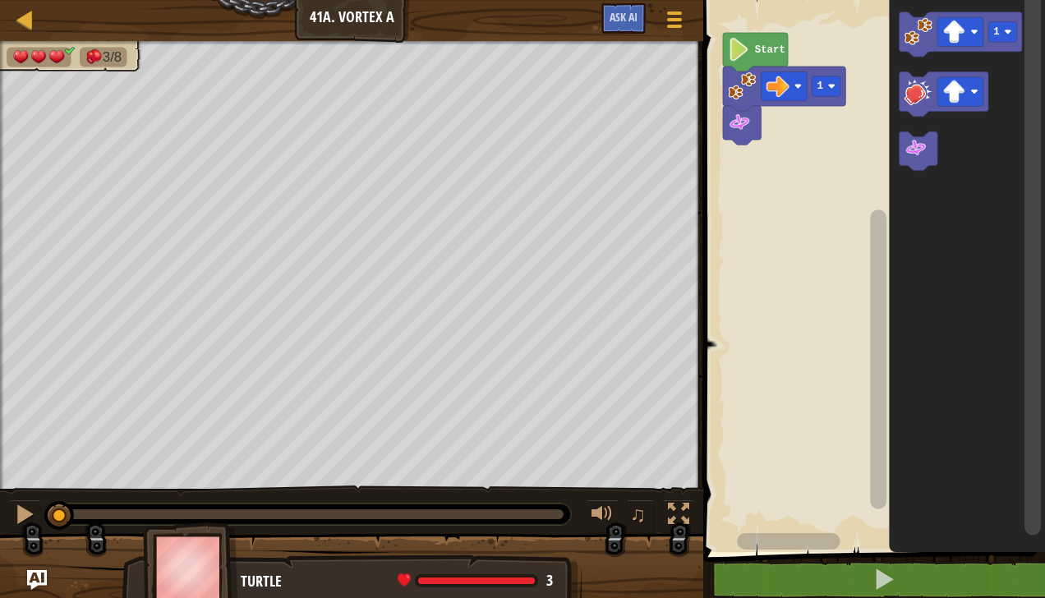
click at [972, 38] on rect "Blockly Workspace" at bounding box center [960, 32] width 46 height 30
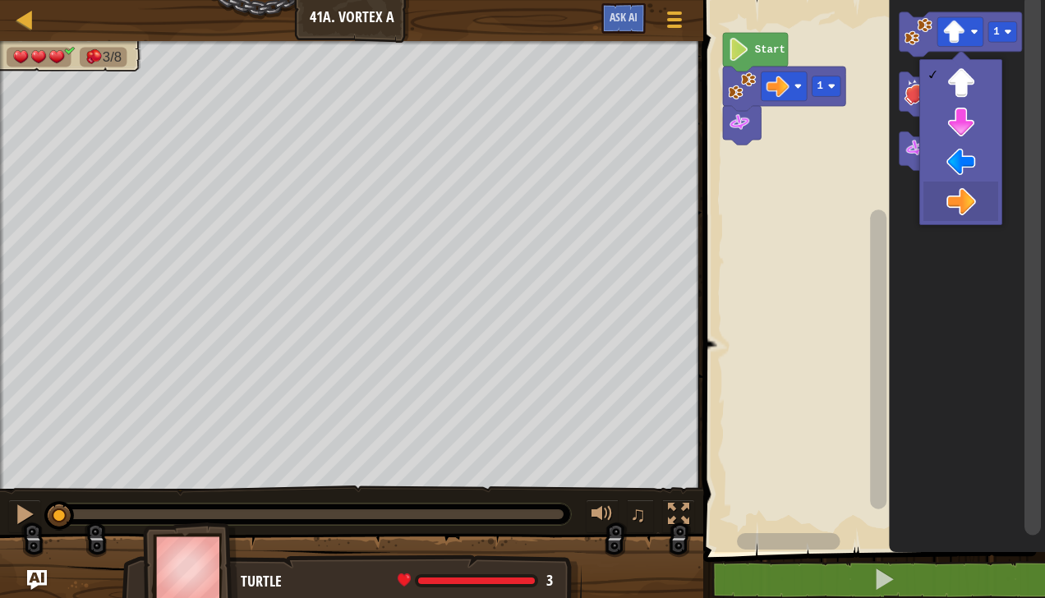
click at [960, 215] on icon "Blockly Workspace" at bounding box center [968, 272] width 156 height 560
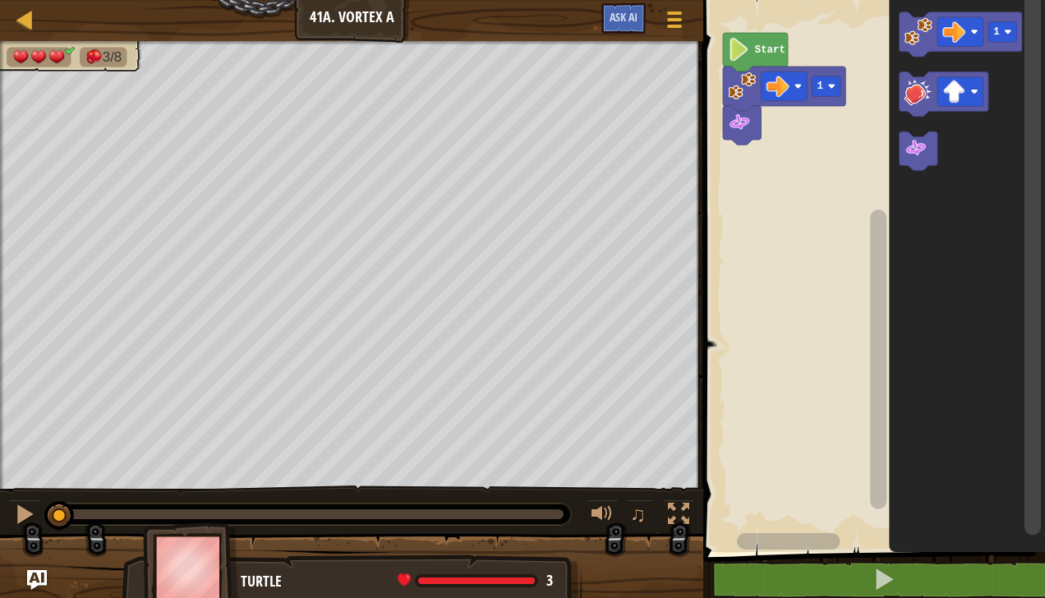
click at [921, 36] on image "Blockly Workspace" at bounding box center [919, 31] width 28 height 28
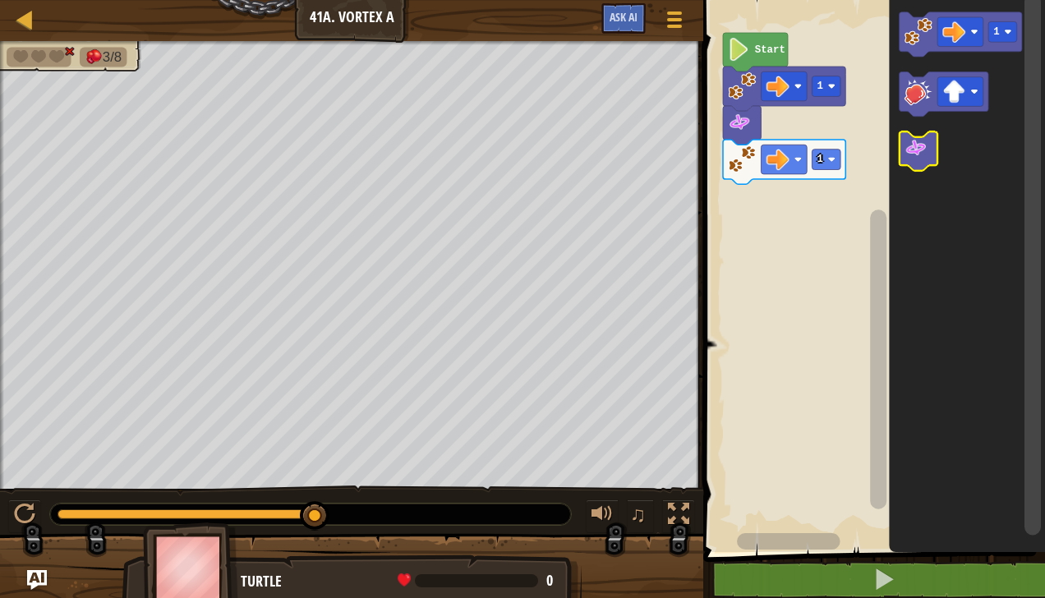
click at [926, 153] on image "Blockly Workspace" at bounding box center [916, 148] width 23 height 23
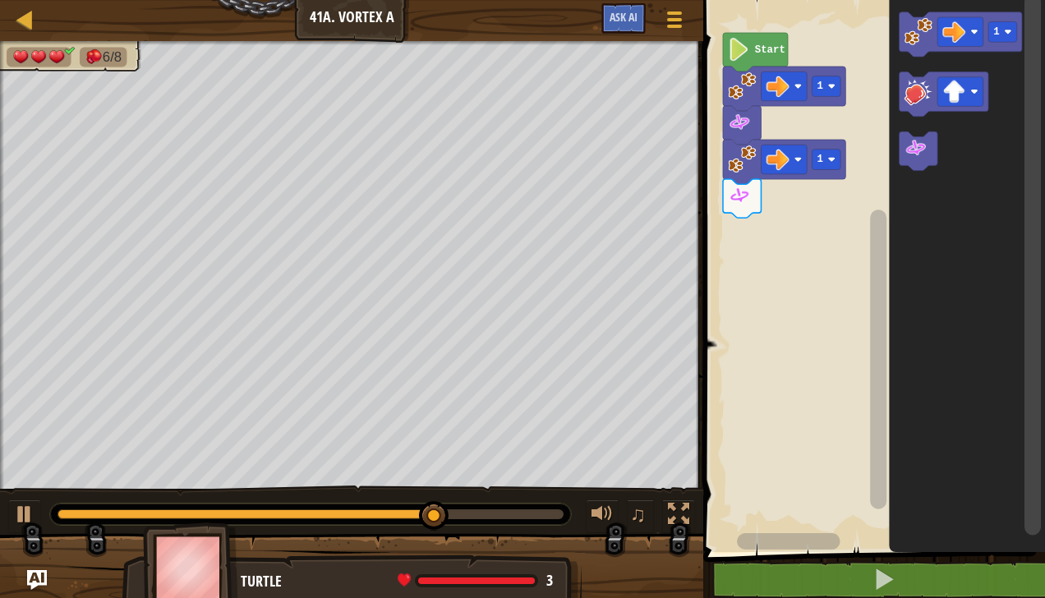
click at [927, 39] on image "Blockly Workspace" at bounding box center [919, 31] width 28 height 28
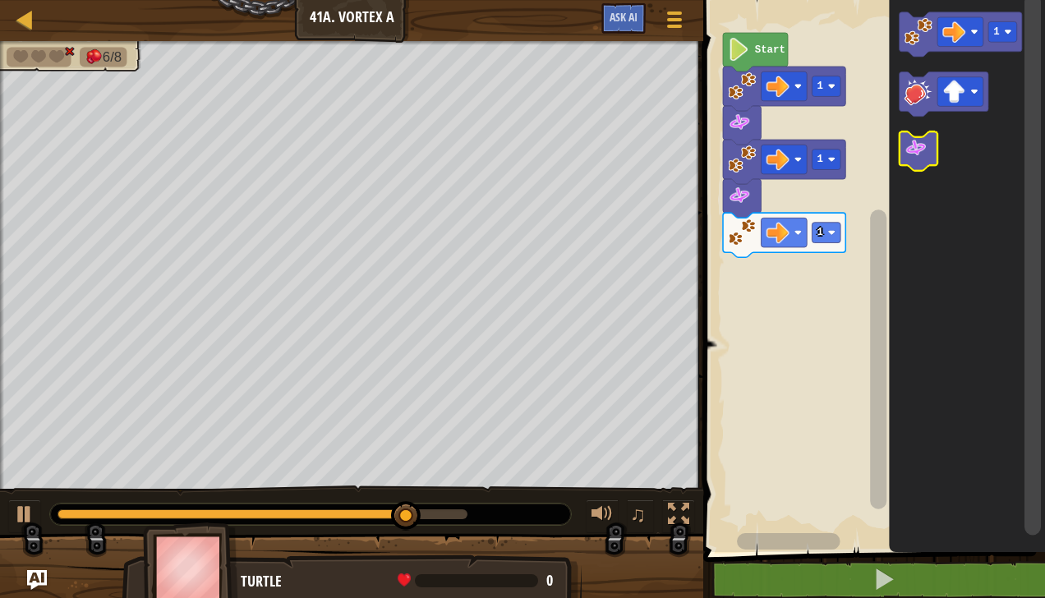
click at [932, 154] on icon "Blockly Workspace" at bounding box center [919, 150] width 38 height 39
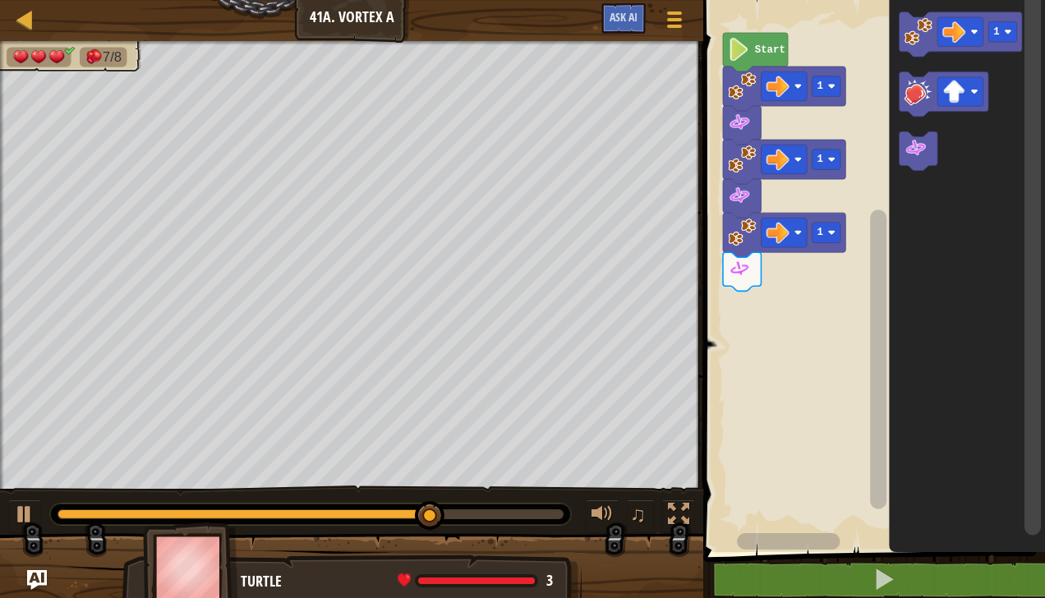
click at [954, 48] on icon "Blockly Workspace" at bounding box center [961, 34] width 122 height 44
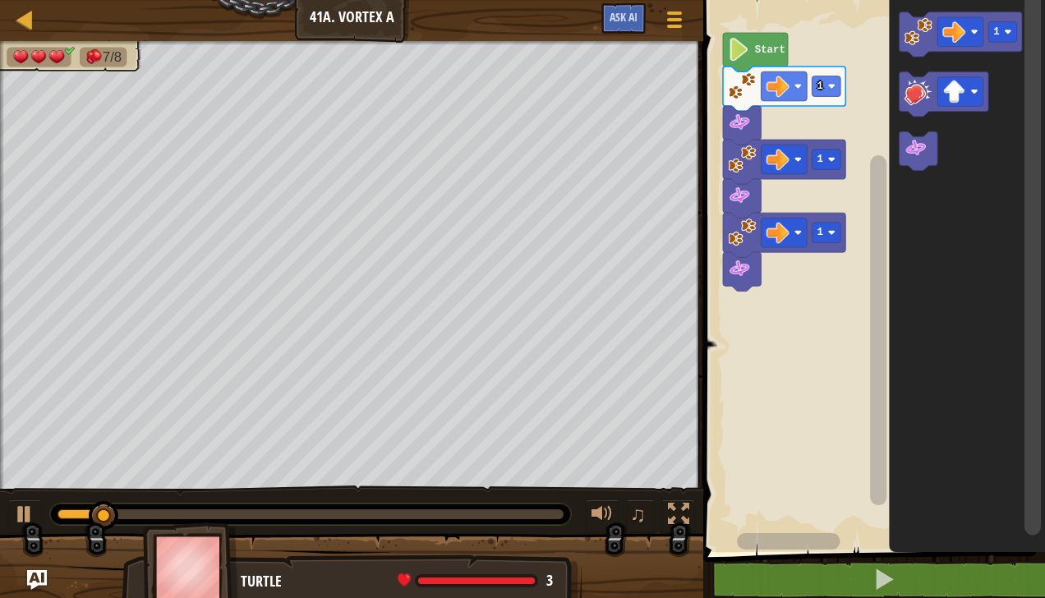
click at [960, 34] on image "Blockly Workspace" at bounding box center [954, 32] width 23 height 23
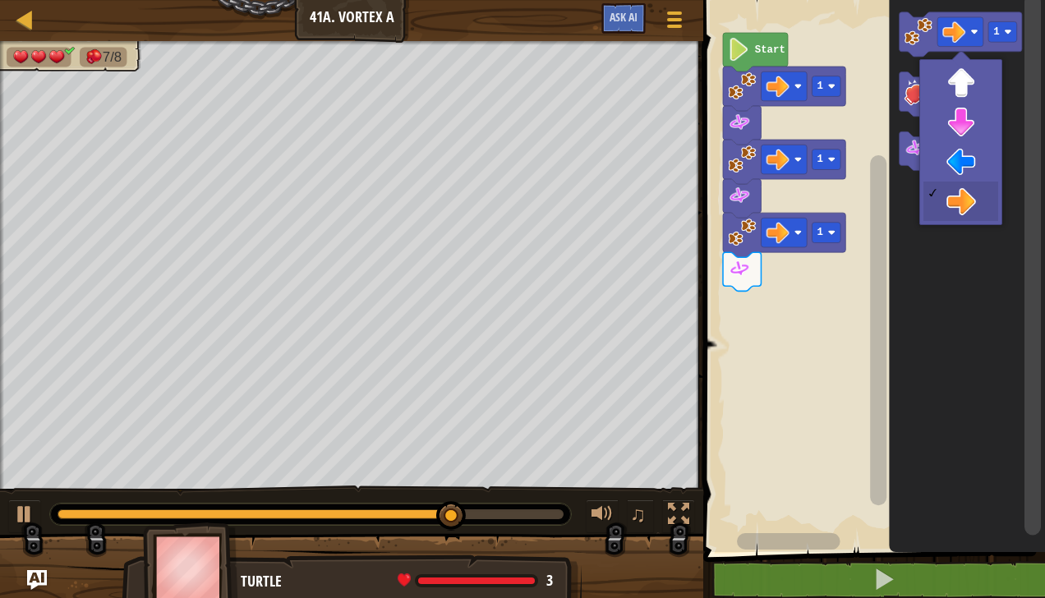
click at [971, 124] on icon "Blockly Workspace" at bounding box center [968, 272] width 156 height 560
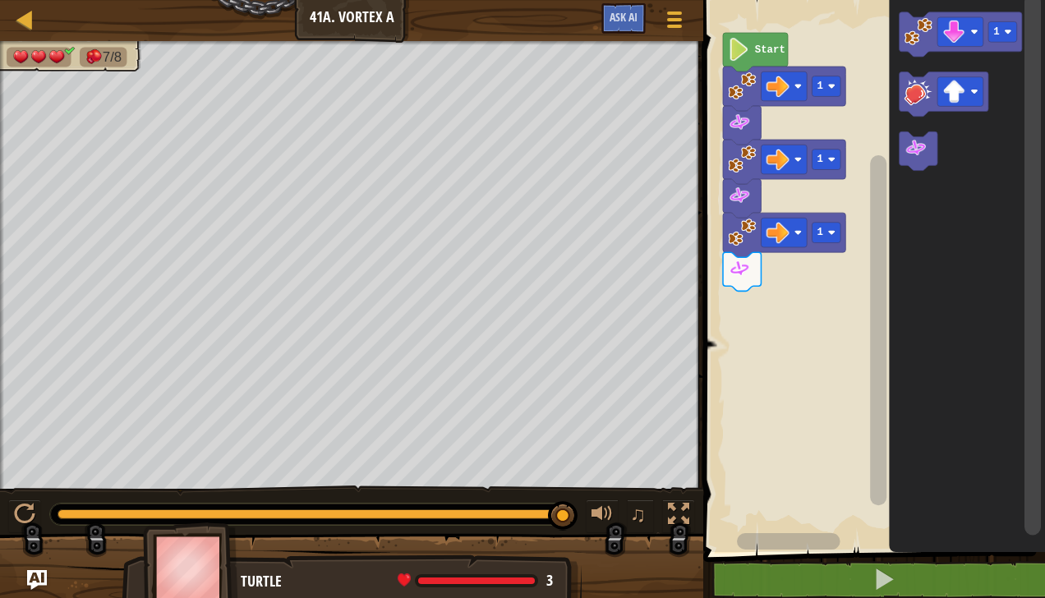
click at [917, 40] on image "Blockly Workspace" at bounding box center [919, 31] width 28 height 28
click at [955, 35] on image "Blockly Workspace" at bounding box center [954, 32] width 23 height 23
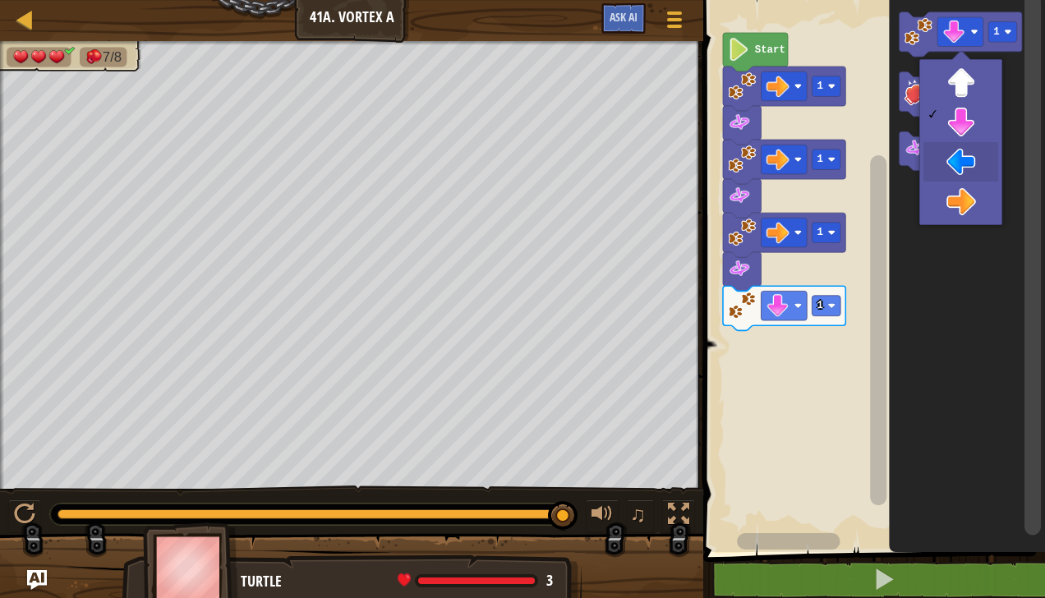
click at [972, 163] on icon "Blockly Workspace" at bounding box center [968, 272] width 156 height 560
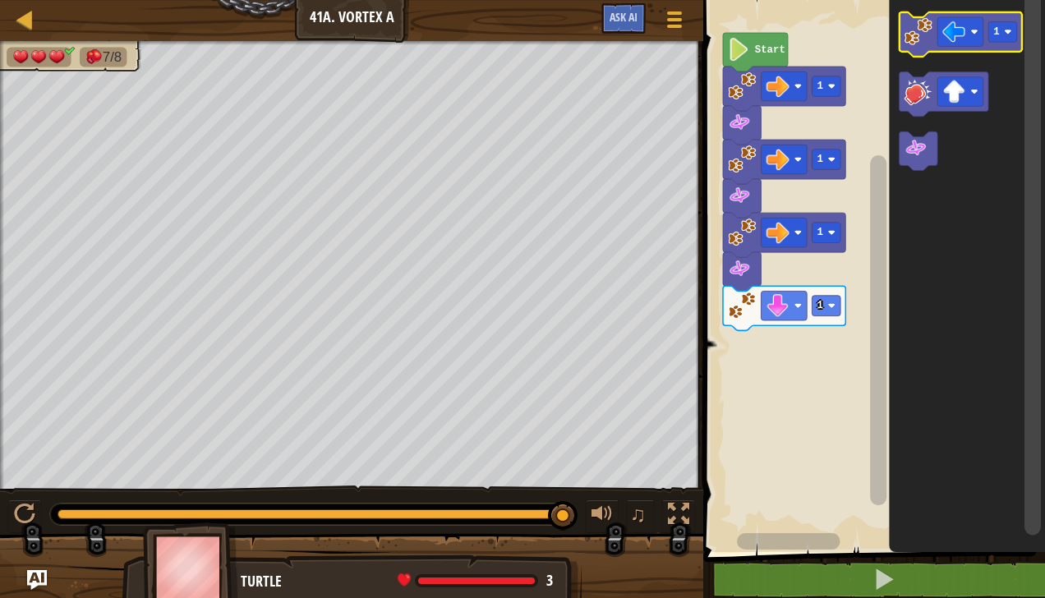
click at [918, 36] on image "Blockly Workspace" at bounding box center [919, 31] width 28 height 28
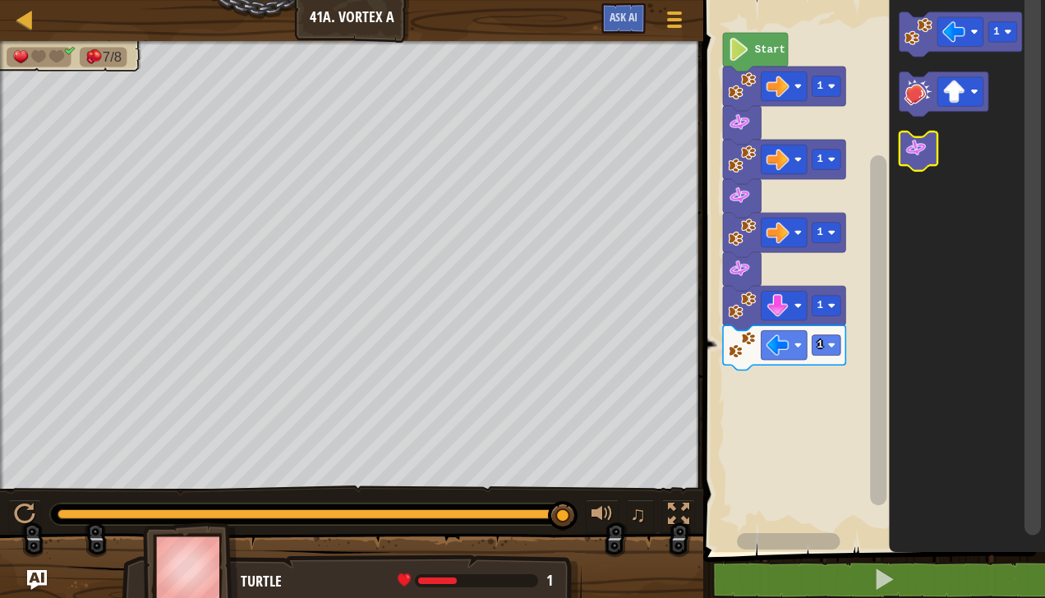
click at [918, 151] on image "Blockly Workspace" at bounding box center [916, 148] width 23 height 23
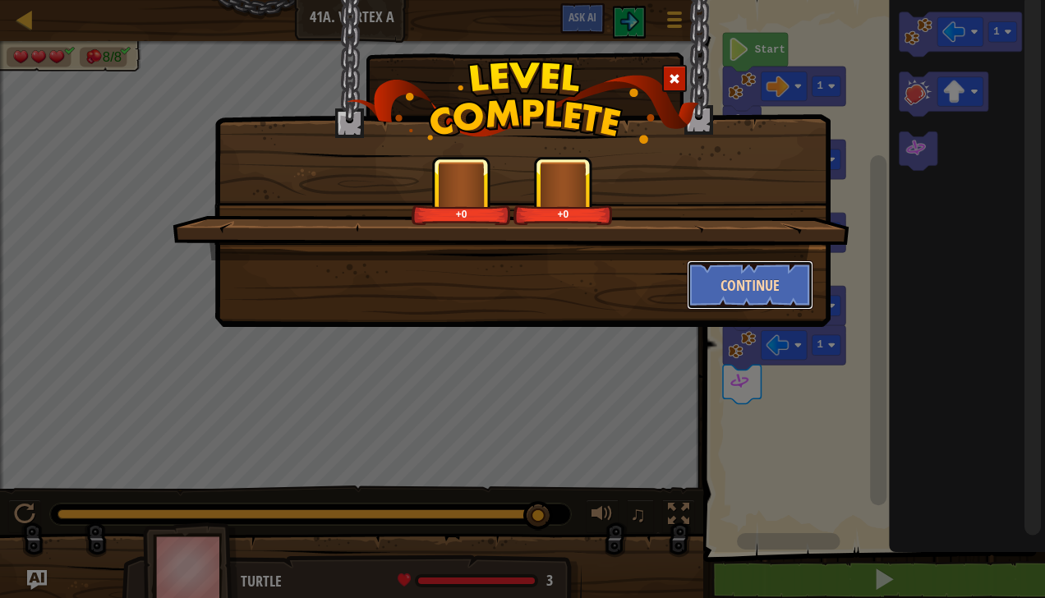
click at [757, 289] on button "Continue" at bounding box center [750, 284] width 127 height 49
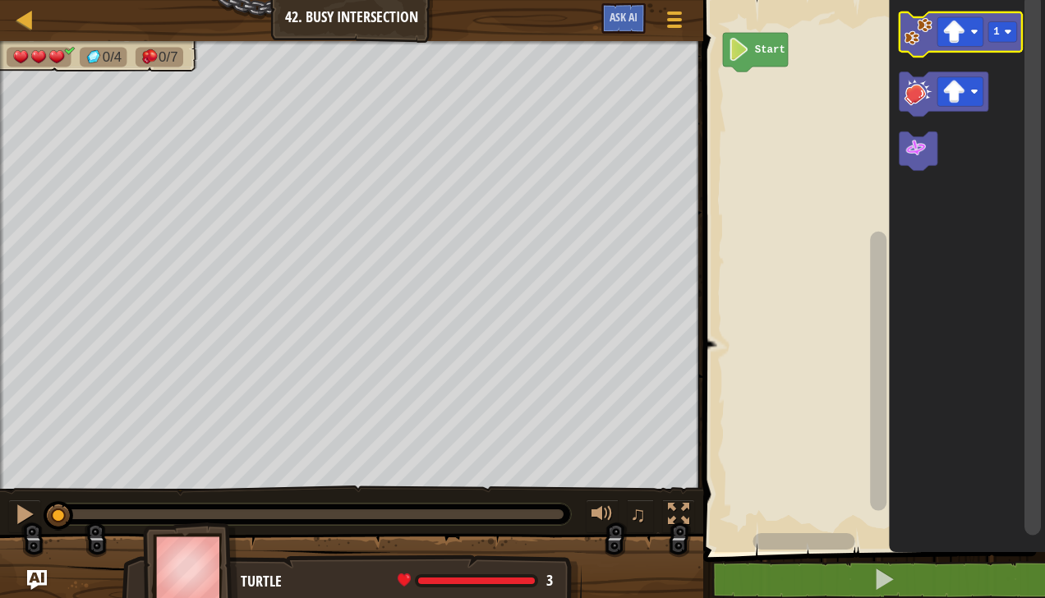
click at [926, 18] on image "Blockly Workspace" at bounding box center [919, 31] width 28 height 28
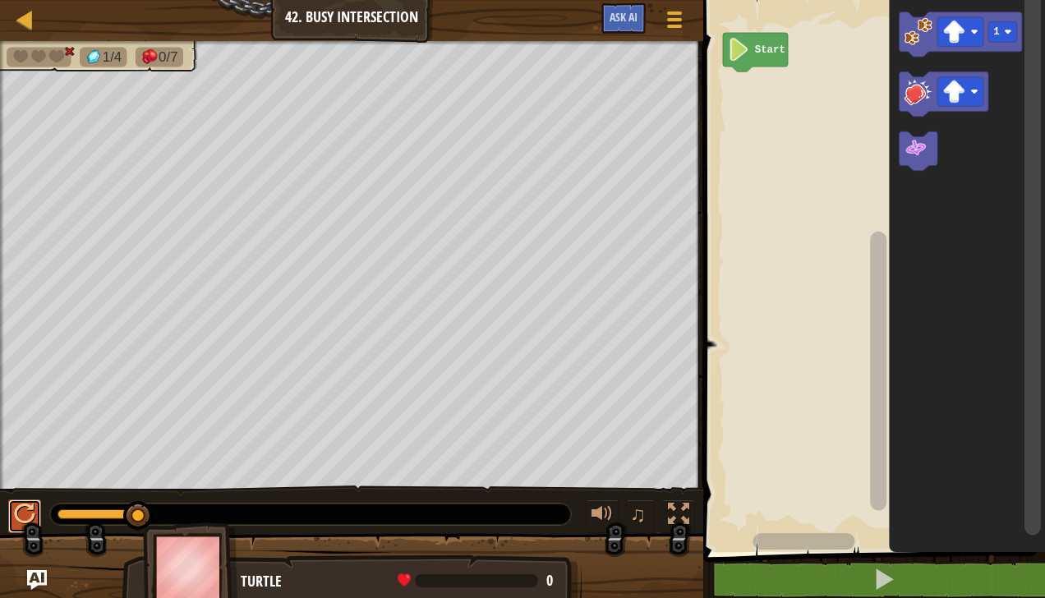
click at [30, 517] on div at bounding box center [24, 514] width 21 height 21
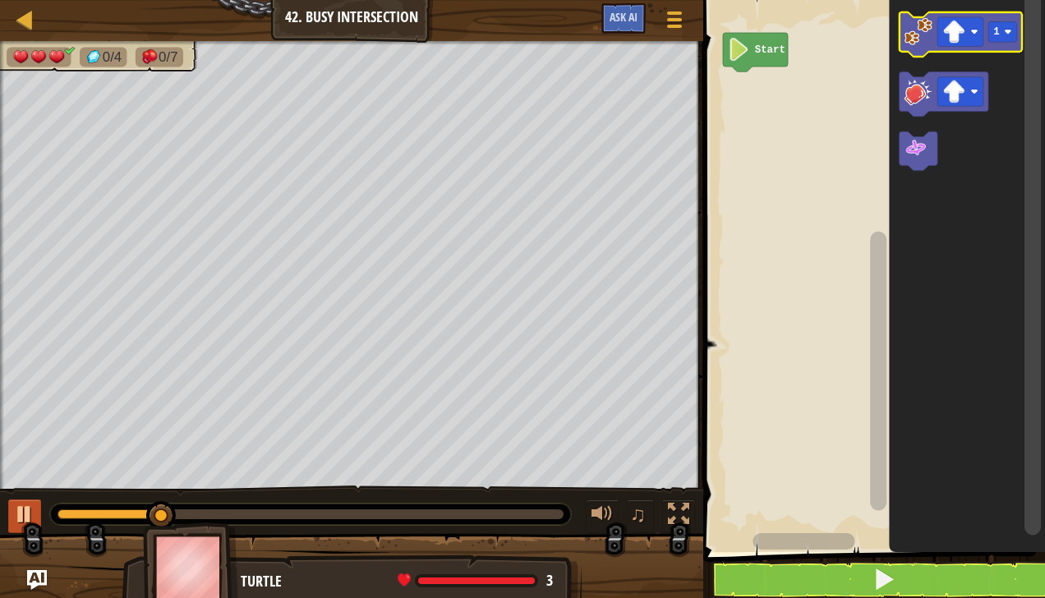
click at [964, 35] on image "Blockly Workspace" at bounding box center [954, 32] width 23 height 23
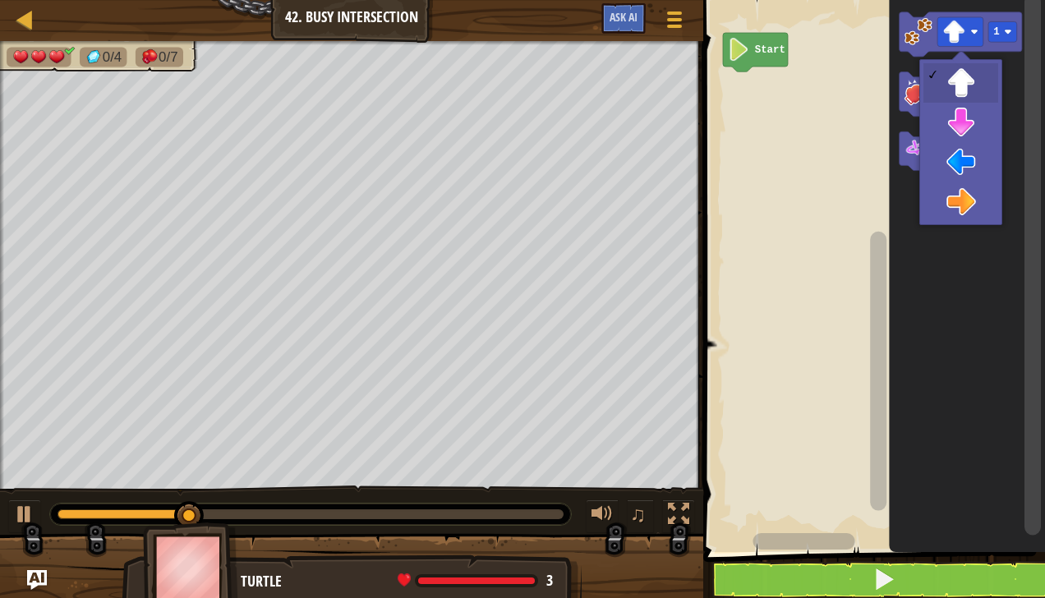
click at [978, 205] on icon "Blockly Workspace" at bounding box center [968, 272] width 156 height 560
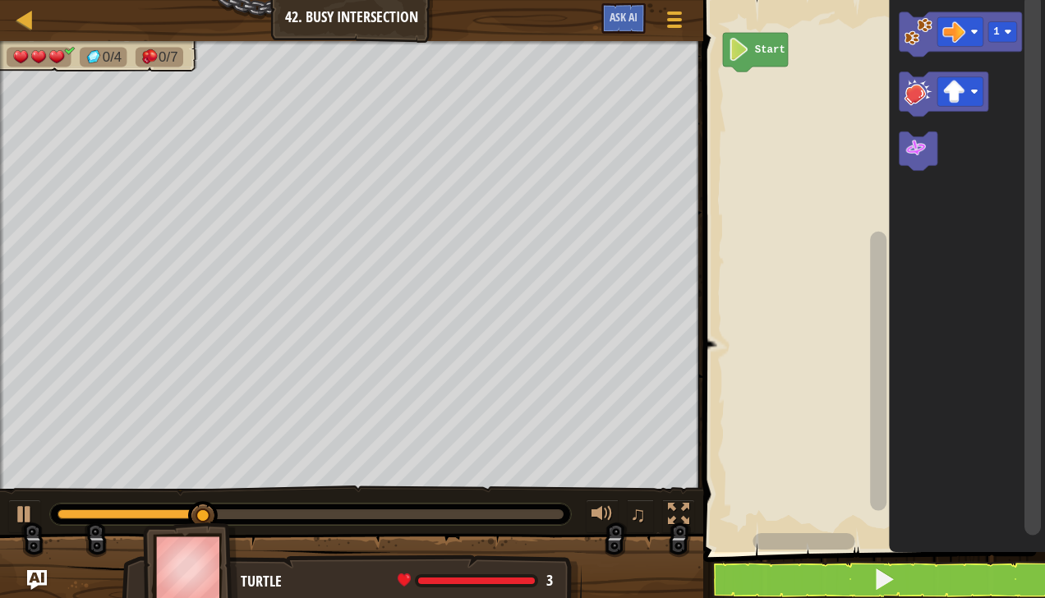
click at [920, 28] on image "Blockly Workspace" at bounding box center [919, 31] width 28 height 28
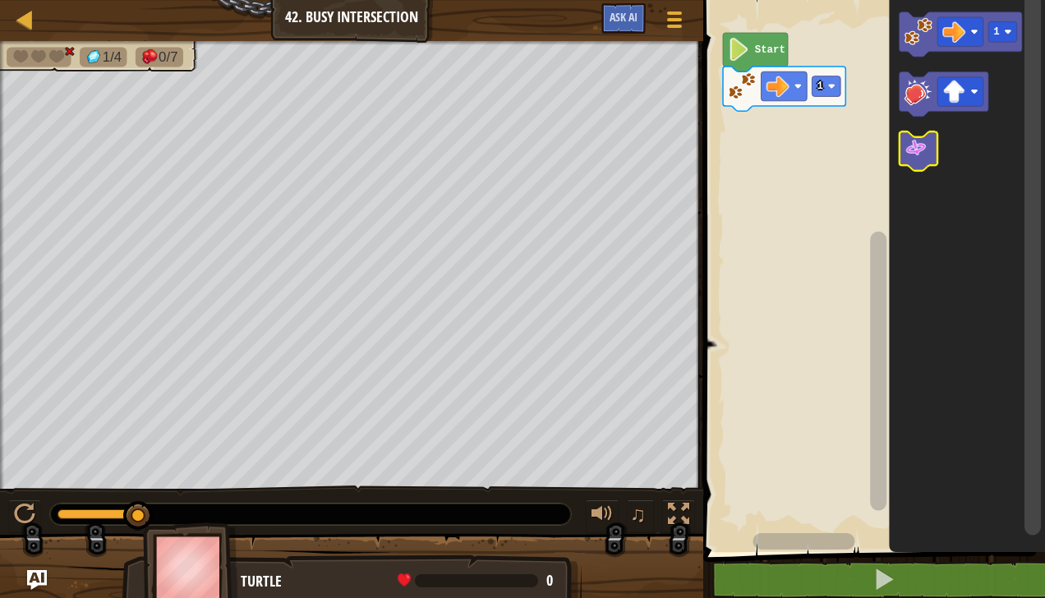
click at [912, 153] on image "Blockly Workspace" at bounding box center [916, 148] width 23 height 23
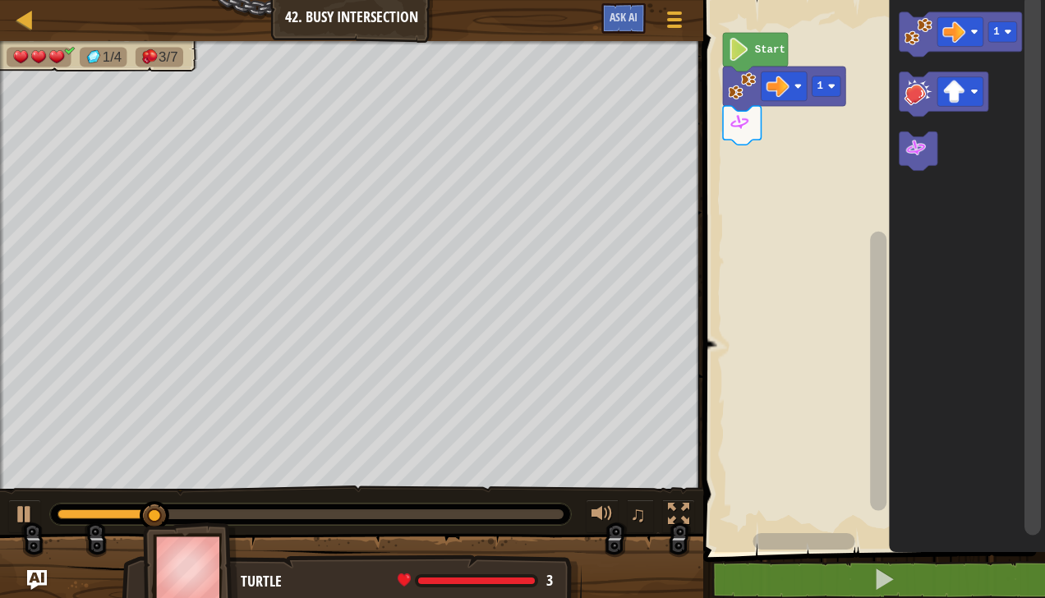
click at [0, 0] on div at bounding box center [0, 0] width 0 height 0
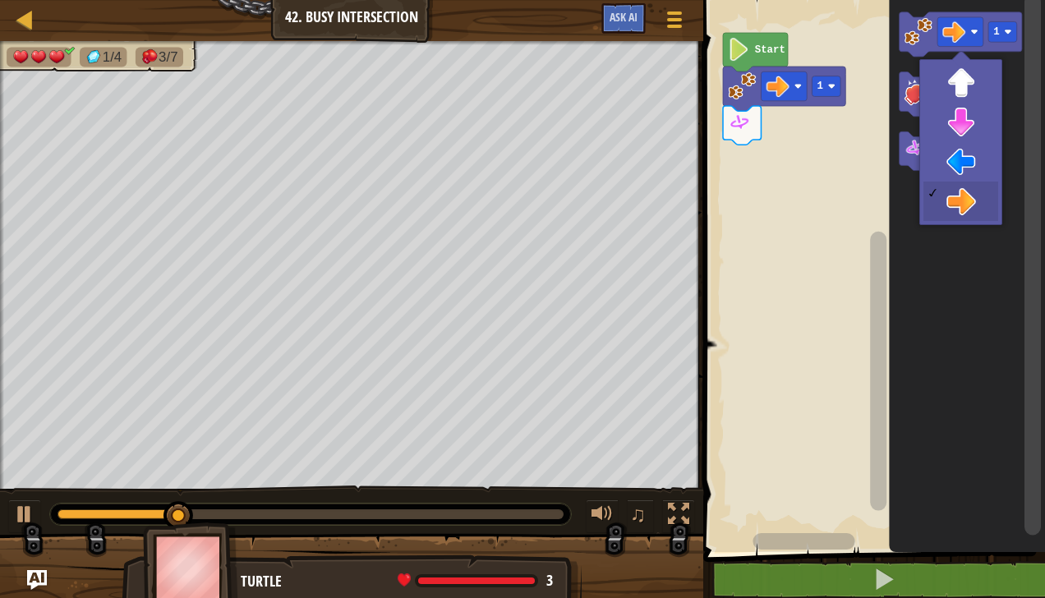
click at [963, 90] on image "Blockly Workspace" at bounding box center [954, 92] width 23 height 23
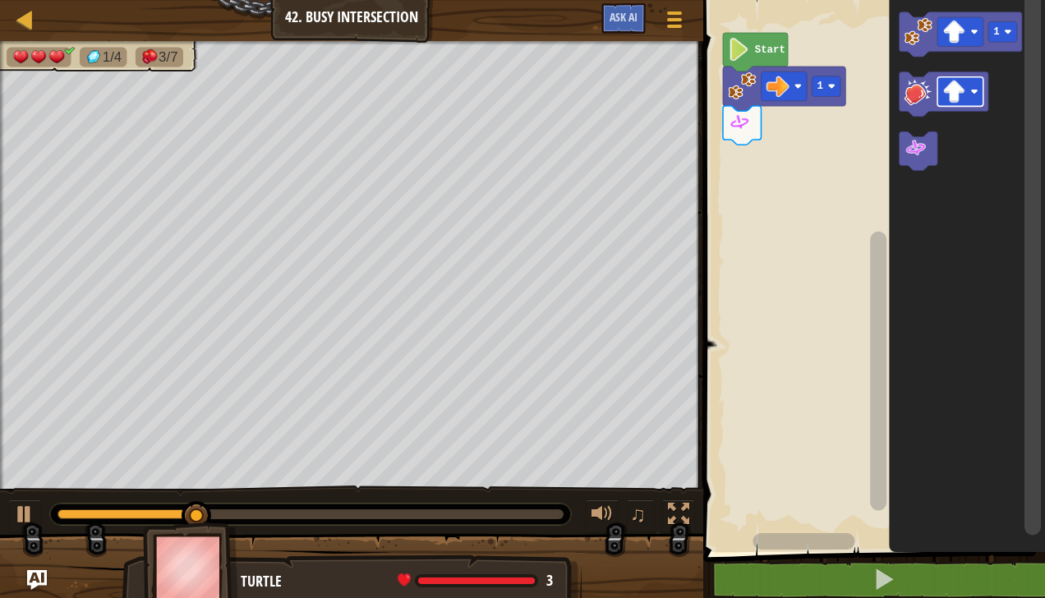
click at [921, 33] on image "Blockly Workspace" at bounding box center [919, 31] width 28 height 28
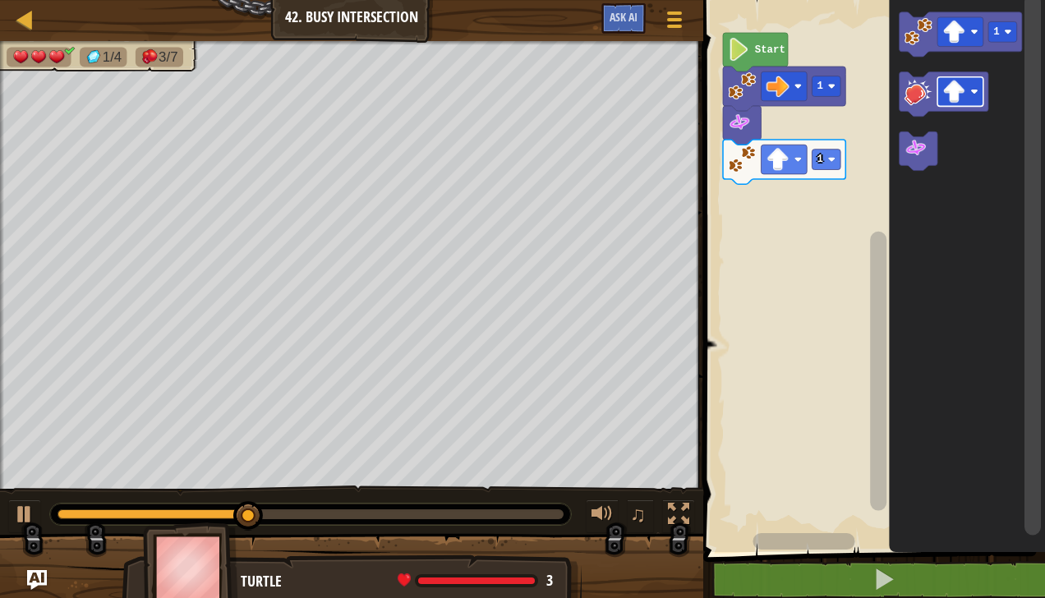
click at [0, 0] on div at bounding box center [0, 0] width 0 height 0
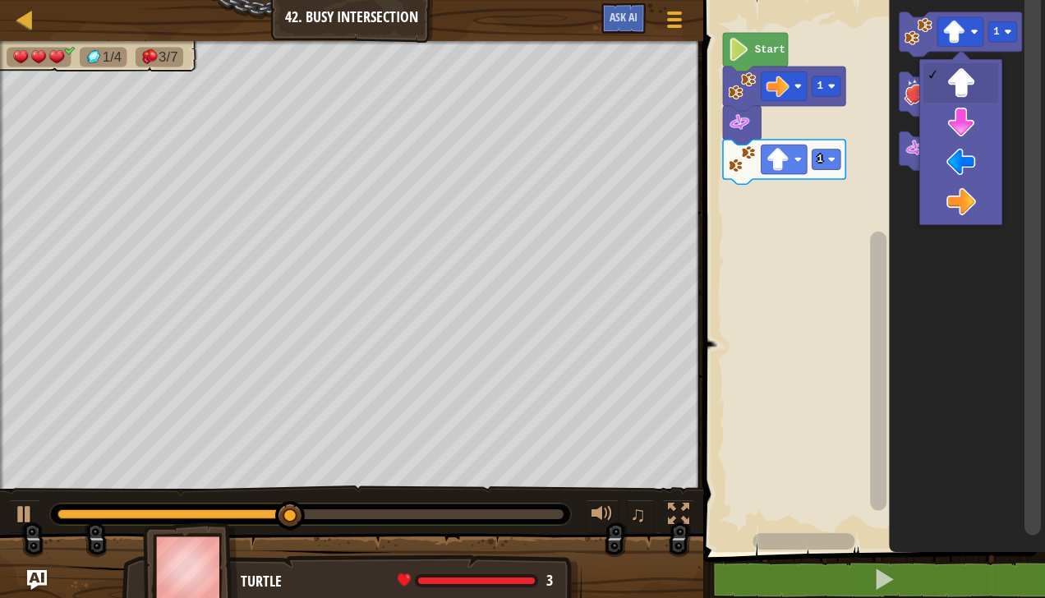
click at [967, 168] on icon "Blockly Workspace" at bounding box center [968, 272] width 156 height 560
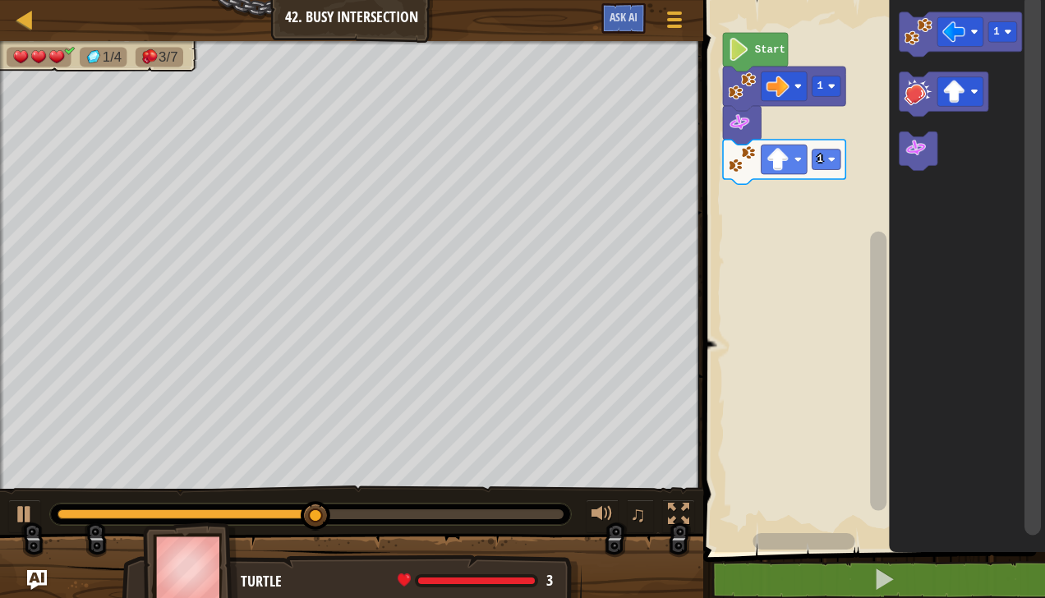
click at [915, 35] on image "Blockly Workspace" at bounding box center [919, 31] width 28 height 28
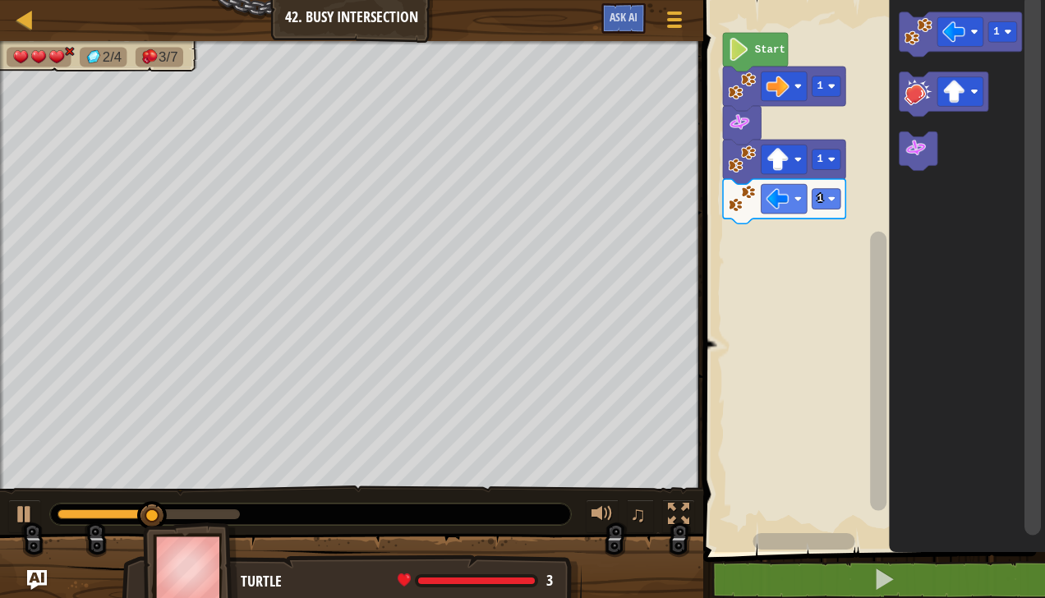
click at [923, 154] on image "Blockly Workspace" at bounding box center [916, 148] width 23 height 23
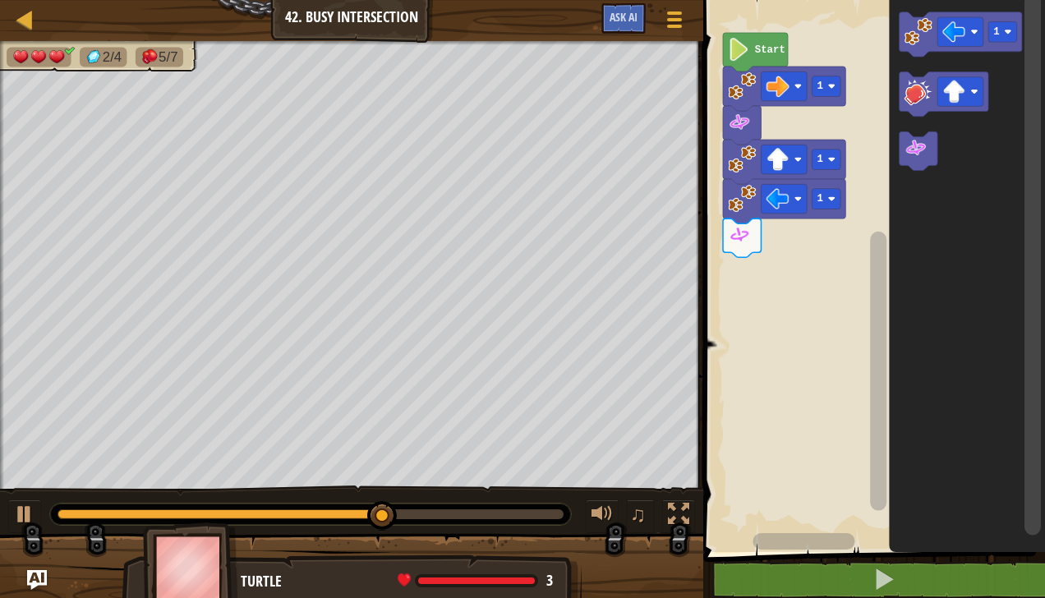
click at [923, 38] on image "Blockly Workspace" at bounding box center [919, 31] width 28 height 28
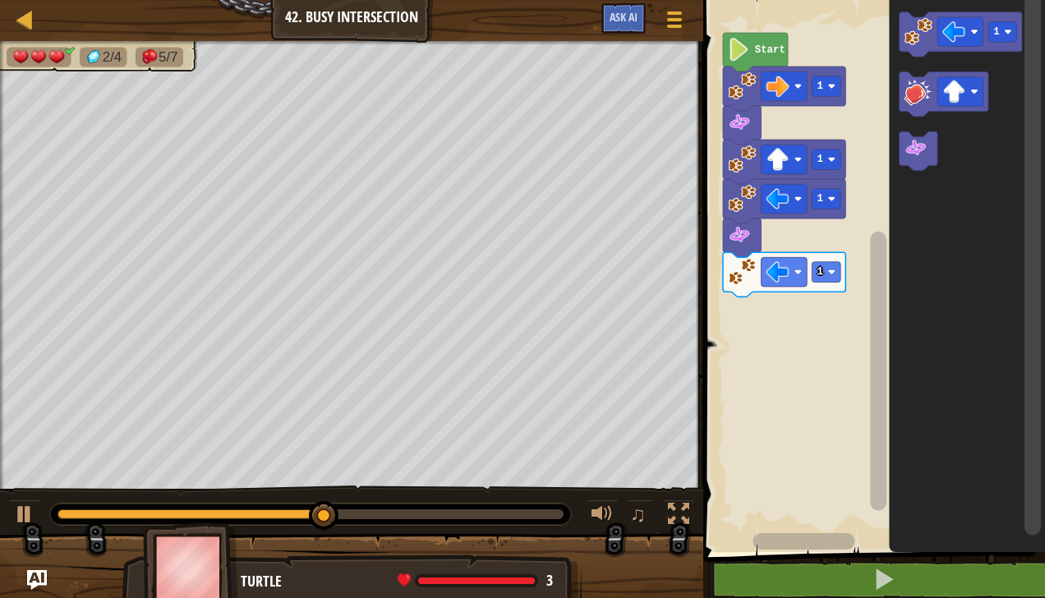
click at [974, 31] on image "Blockly Workspace" at bounding box center [974, 31] width 7 height 7
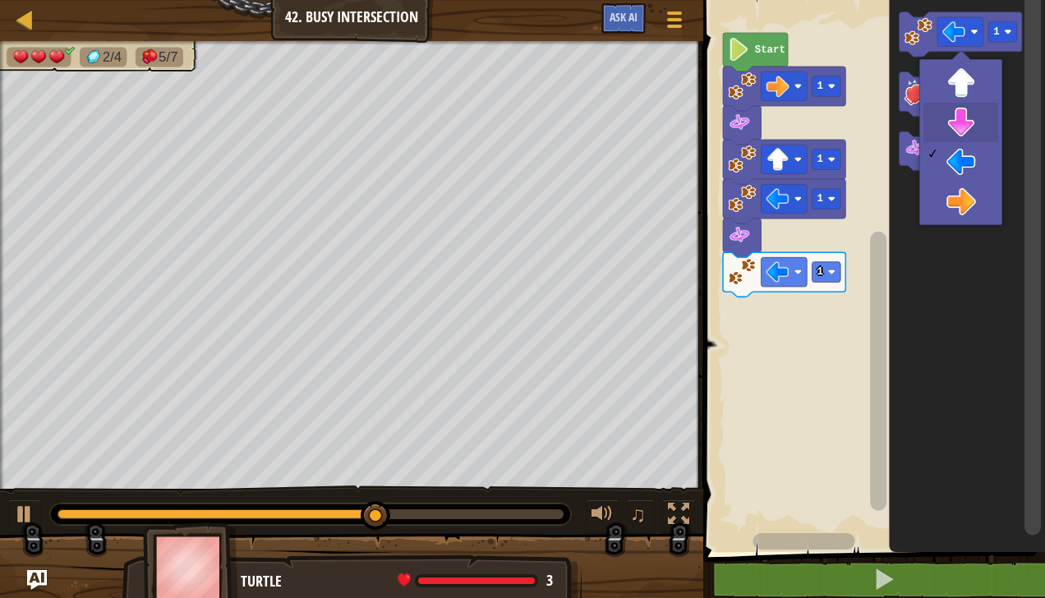
click at [974, 127] on icon "Blockly Workspace" at bounding box center [968, 272] width 156 height 560
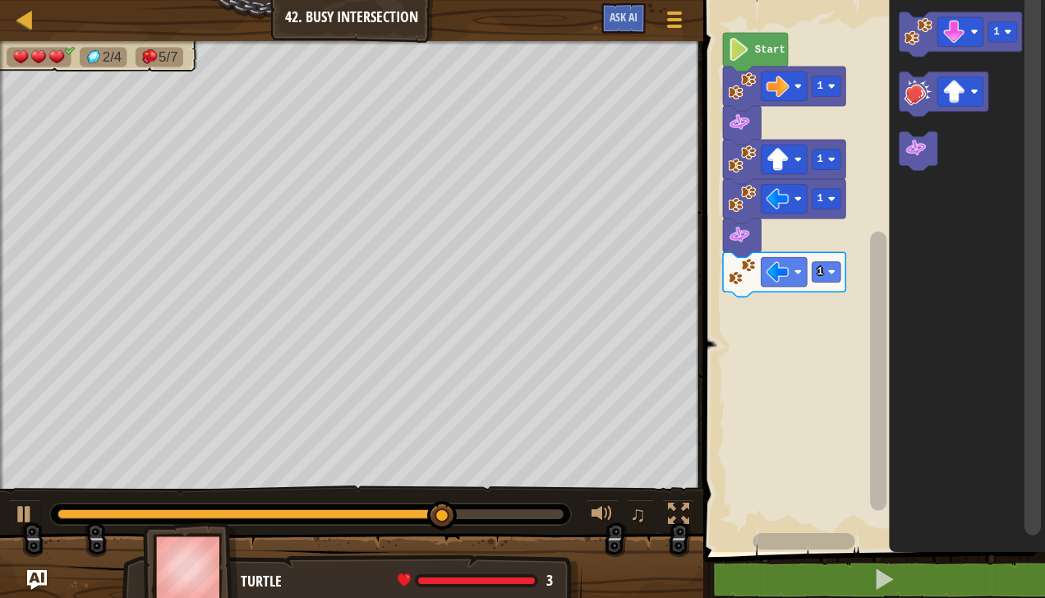
click at [922, 36] on image "Blockly Workspace" at bounding box center [919, 31] width 28 height 28
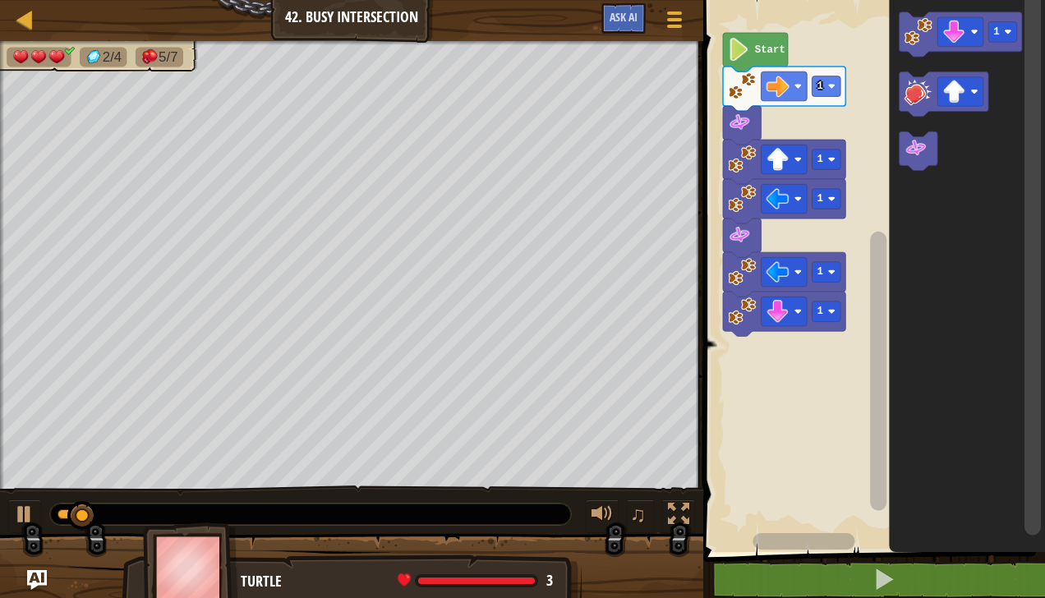
click at [923, 163] on icon "Blockly Workspace" at bounding box center [919, 150] width 38 height 39
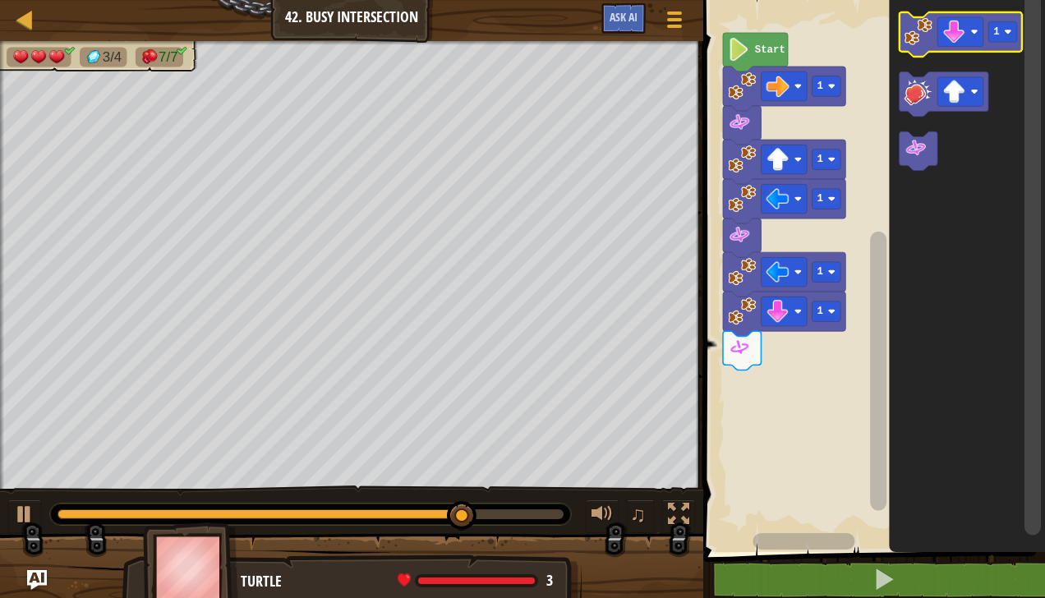
click at [962, 27] on image "Blockly Workspace" at bounding box center [954, 32] width 23 height 23
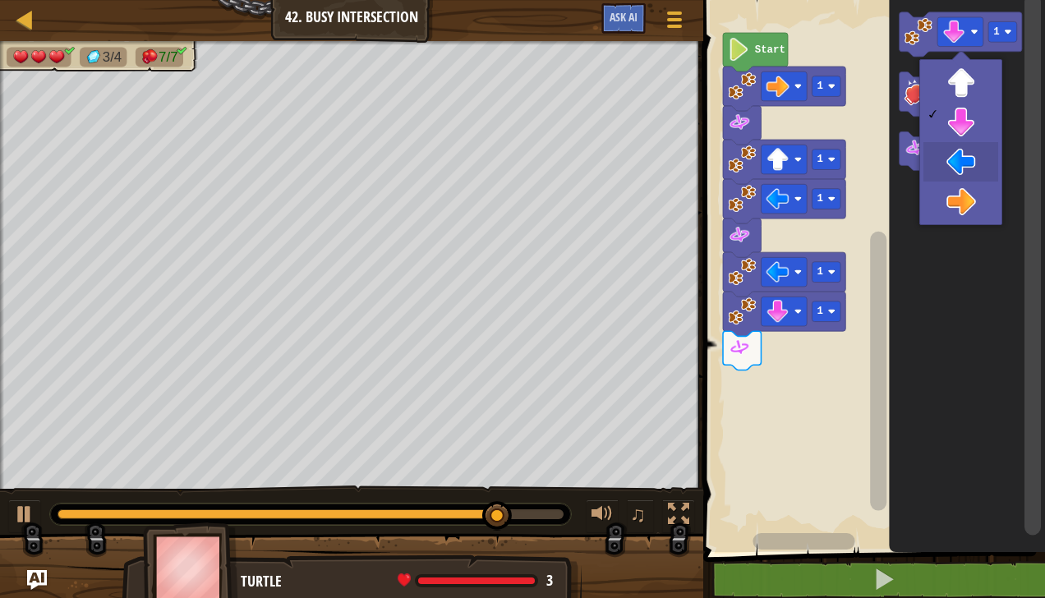
click at [977, 156] on icon "Blockly Workspace" at bounding box center [968, 272] width 156 height 560
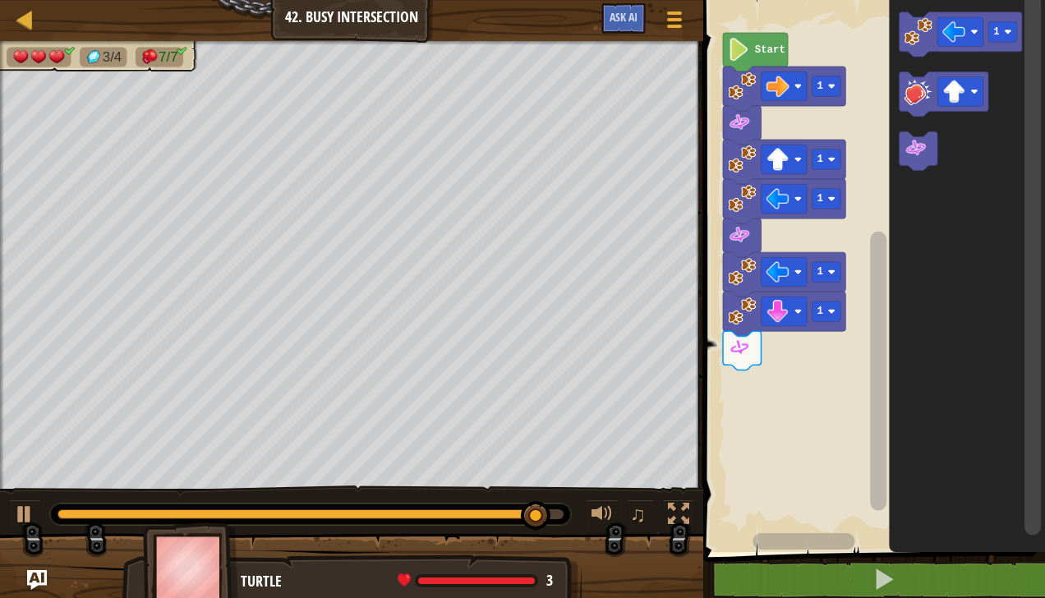
click at [956, 32] on image "Blockly Workspace" at bounding box center [954, 32] width 23 height 23
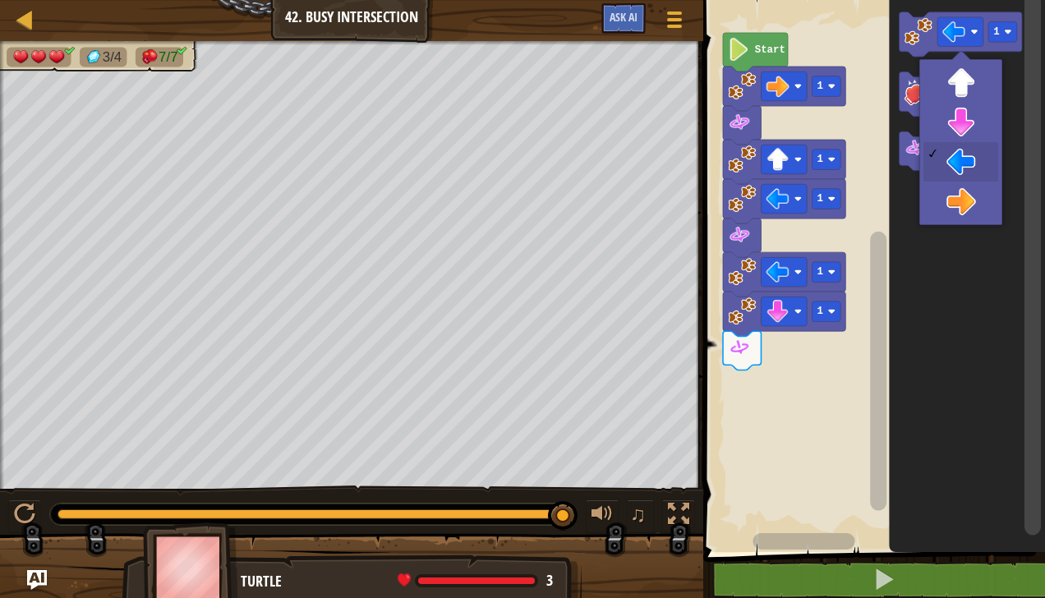
click at [966, 203] on icon "Blockly Workspace" at bounding box center [968, 272] width 156 height 560
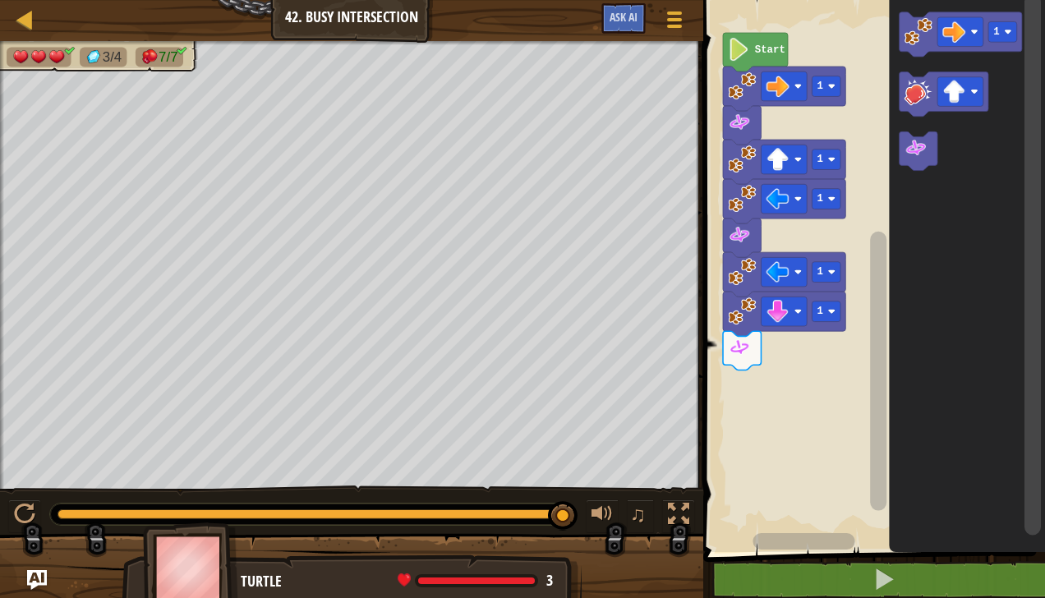
click at [919, 38] on image "Blockly Workspace" at bounding box center [919, 31] width 28 height 28
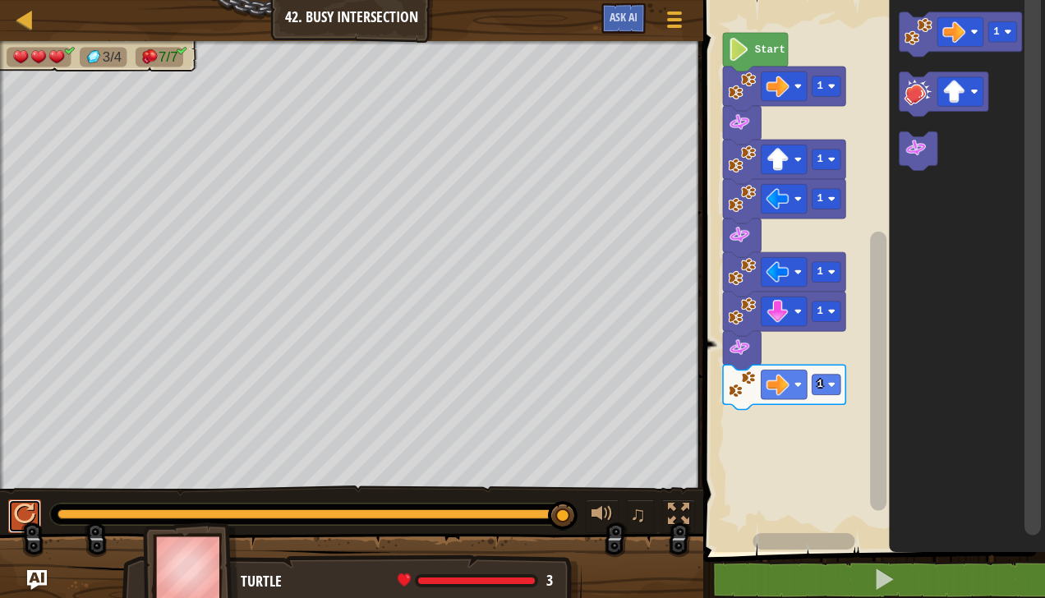
click at [30, 518] on div at bounding box center [24, 514] width 21 height 21
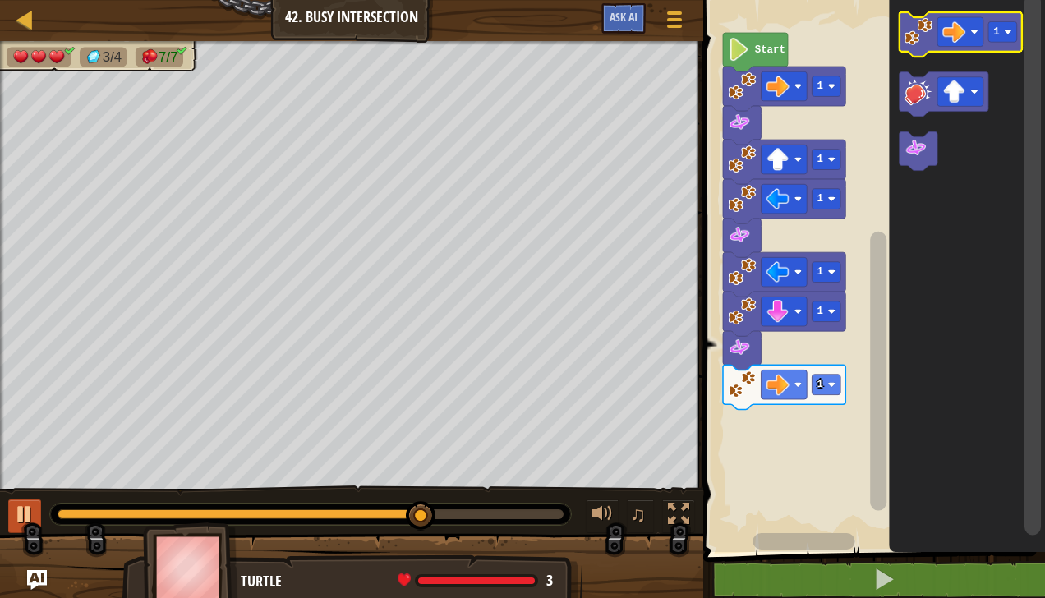
click at [927, 36] on image "Blockly Workspace" at bounding box center [919, 31] width 28 height 28
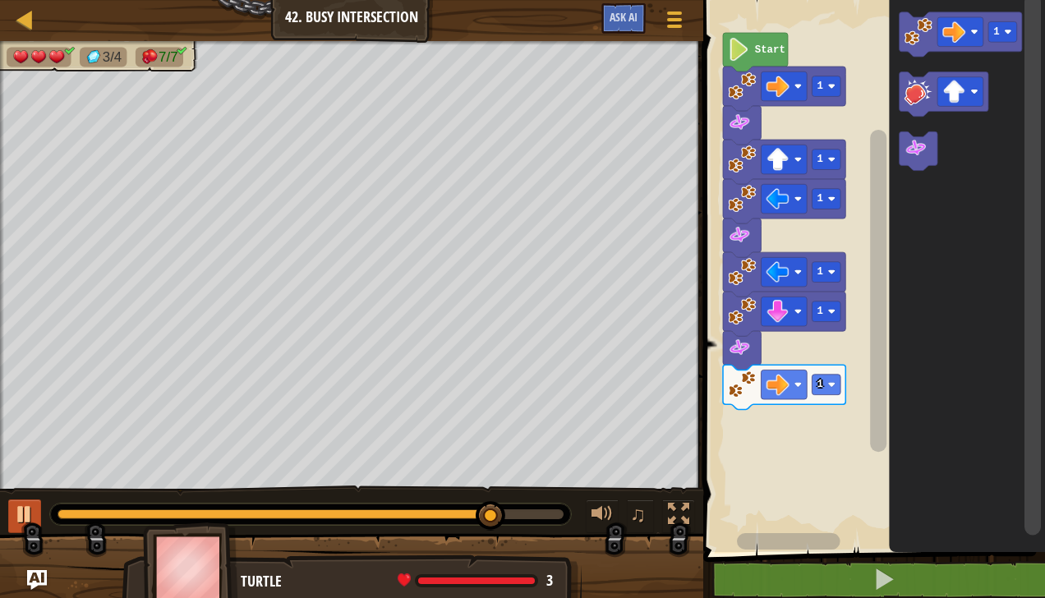
click at [0, 0] on div at bounding box center [0, 0] width 0 height 0
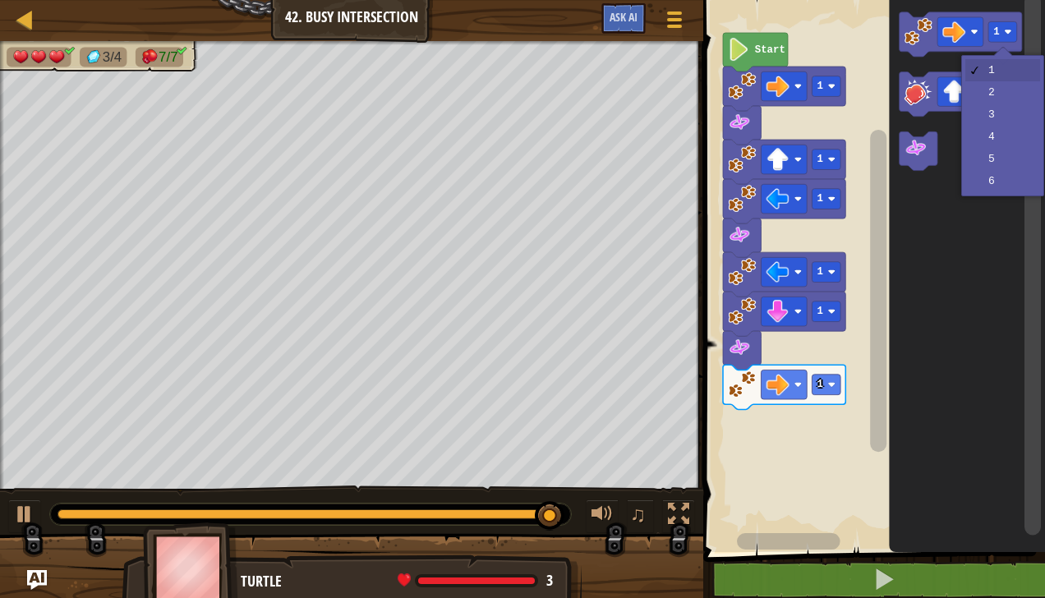
click at [1010, 93] on icon "Blockly Workspace" at bounding box center [968, 272] width 156 height 560
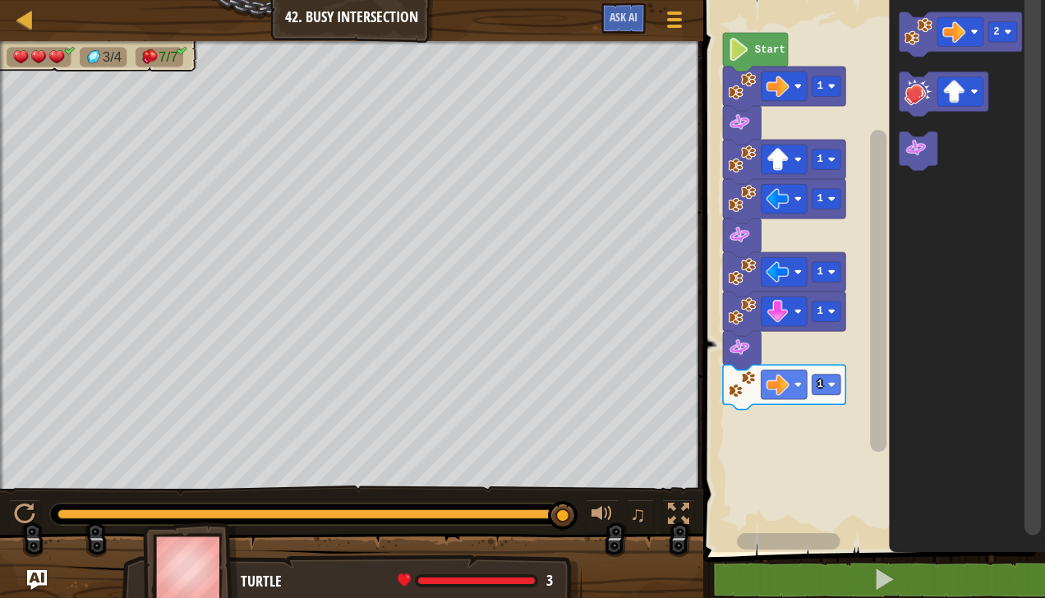
click at [926, 31] on image "Blockly Workspace" at bounding box center [919, 31] width 28 height 28
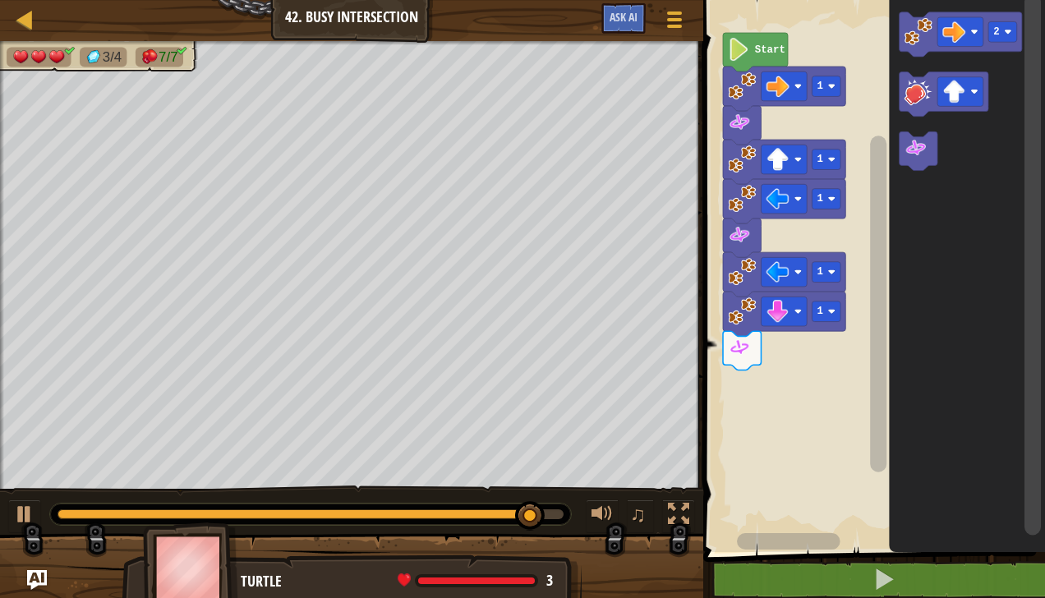
click at [966, 37] on rect "Blockly Workspace" at bounding box center [960, 32] width 46 height 30
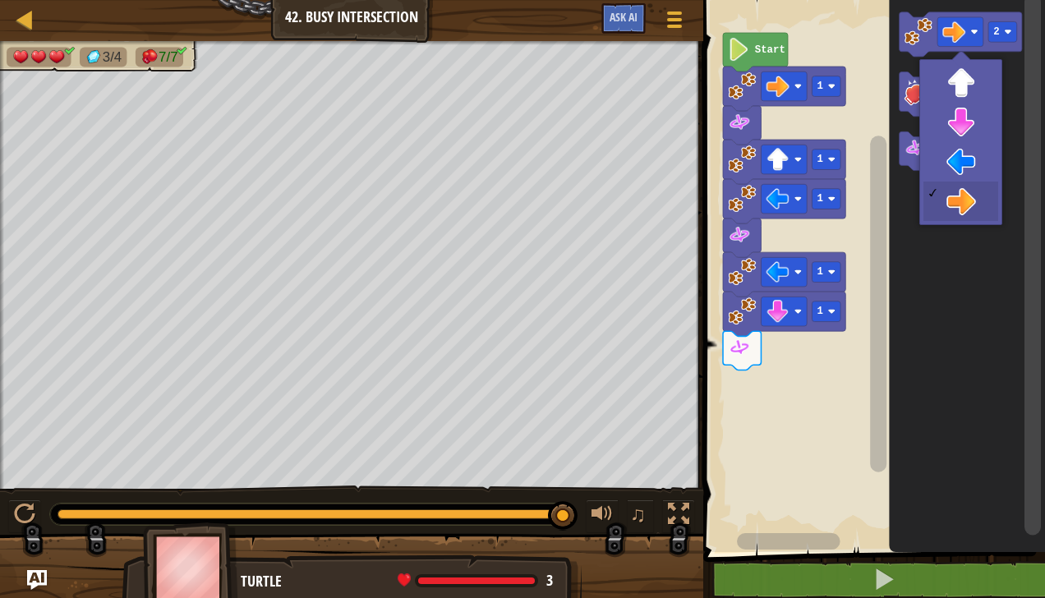
click at [969, 123] on icon "Blockly Workspace" at bounding box center [968, 272] width 156 height 560
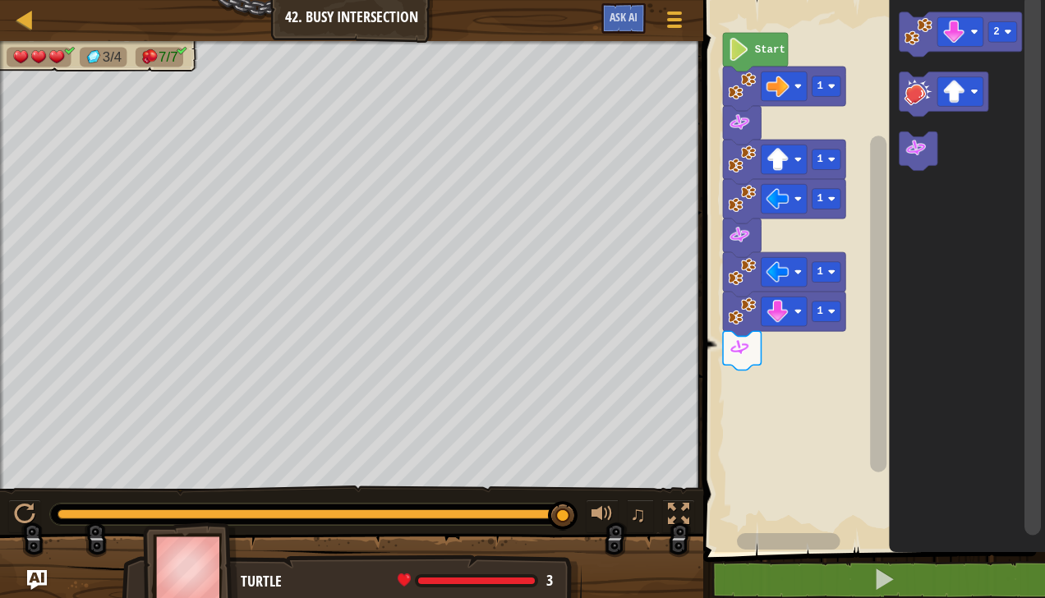
click at [926, 41] on image "Blockly Workspace" at bounding box center [919, 31] width 28 height 28
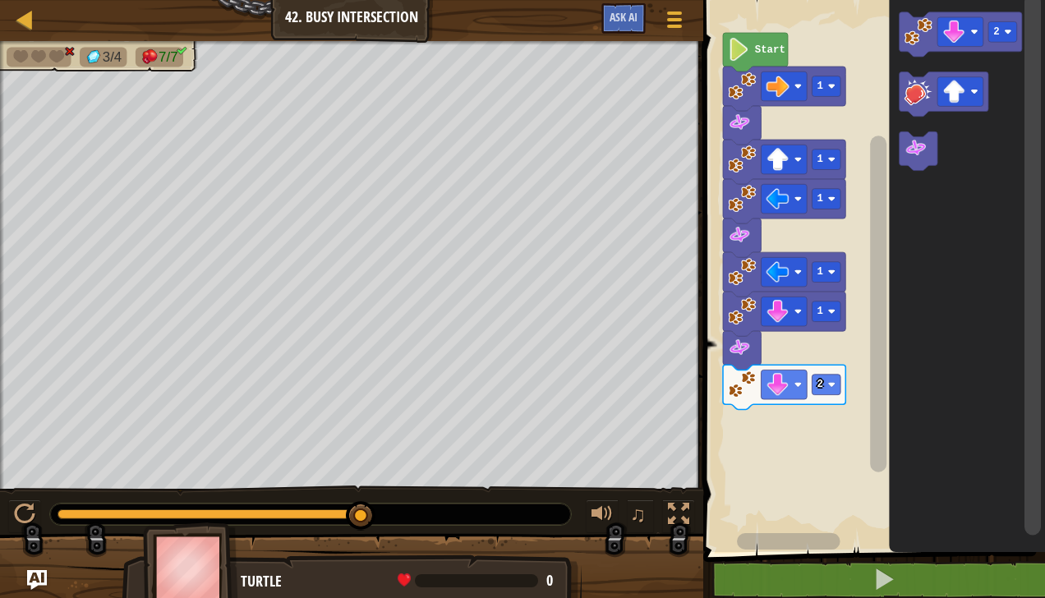
click at [1006, 30] on image "Blockly Workspace" at bounding box center [1008, 31] width 7 height 7
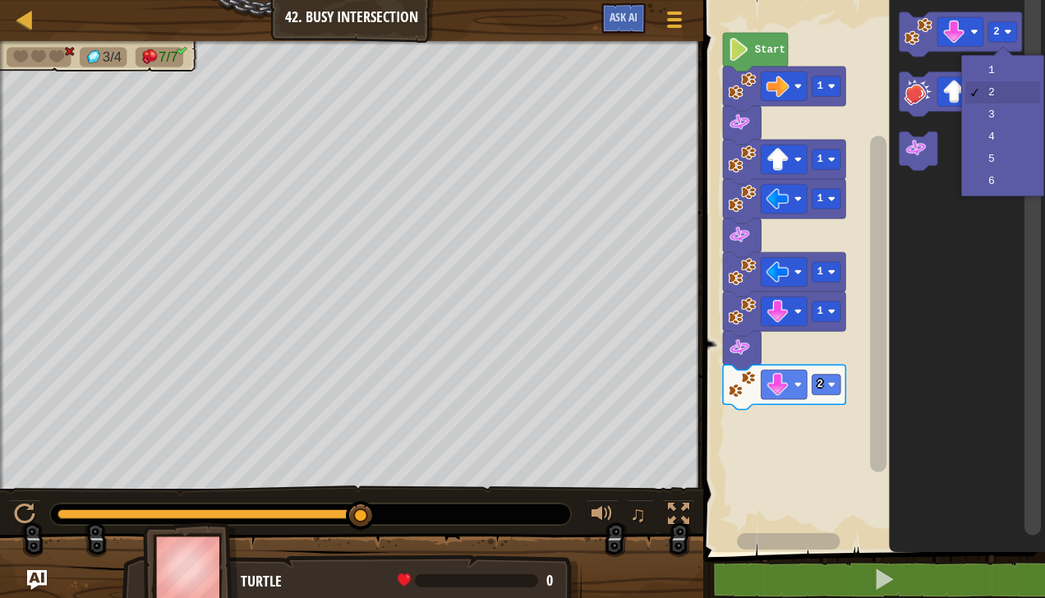
click at [1001, 68] on icon "Blockly Workspace" at bounding box center [968, 272] width 156 height 560
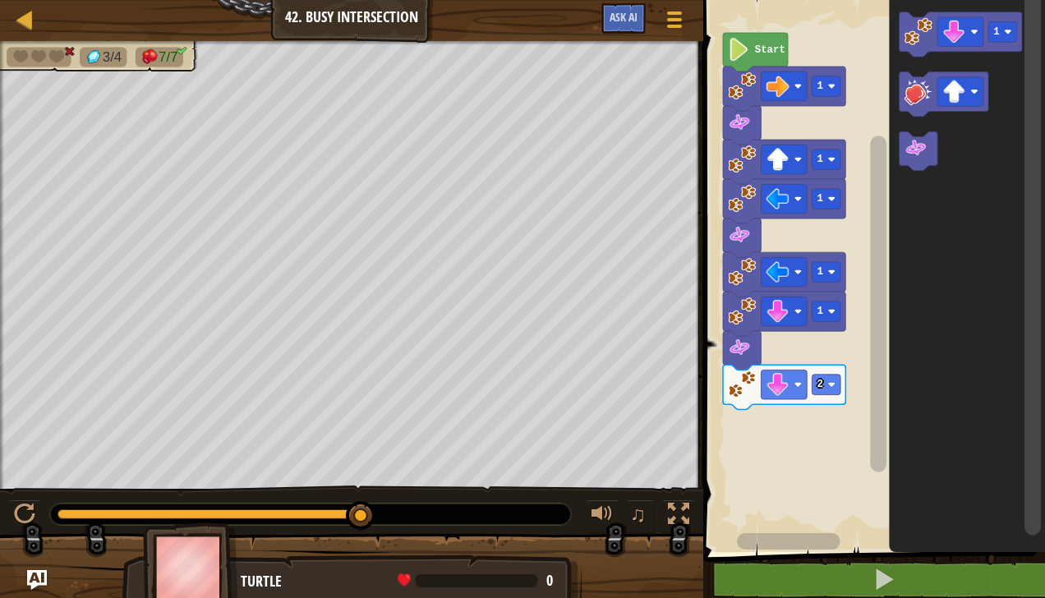
click at [837, 403] on icon "Blockly Workspace" at bounding box center [784, 387] width 122 height 44
click at [0, 0] on div at bounding box center [0, 0] width 0 height 0
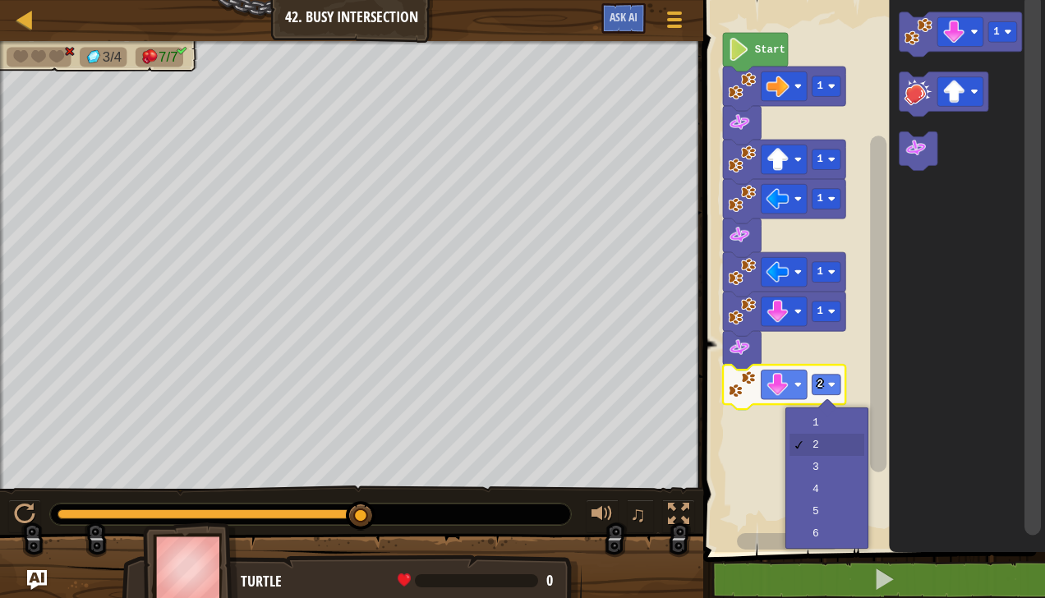
click at [831, 417] on rect "Blockly Workspace" at bounding box center [871, 272] width 347 height 560
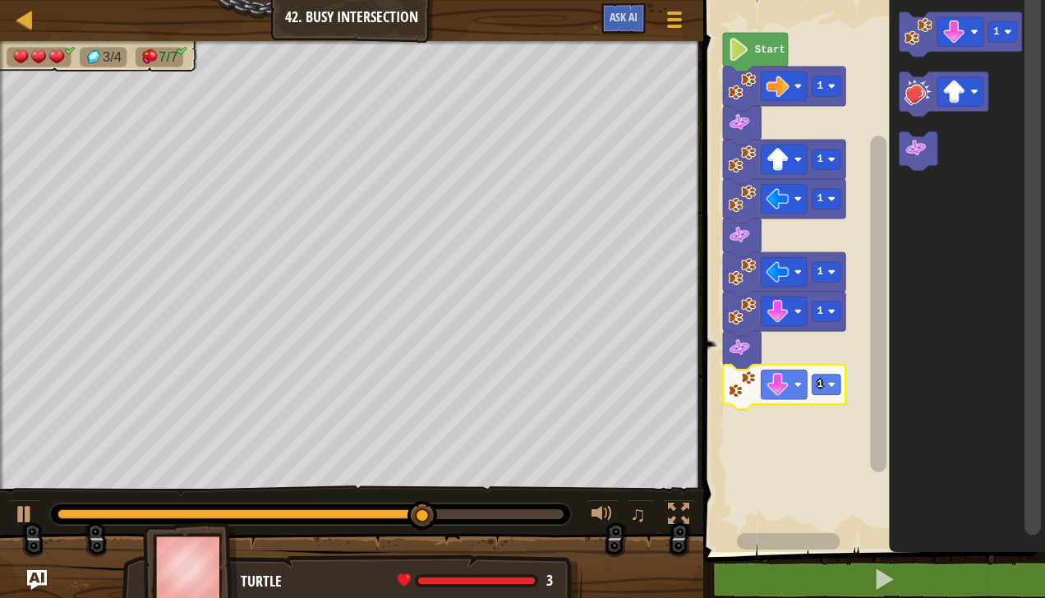
click at [960, 34] on image "Blockly Workspace" at bounding box center [954, 32] width 23 height 23
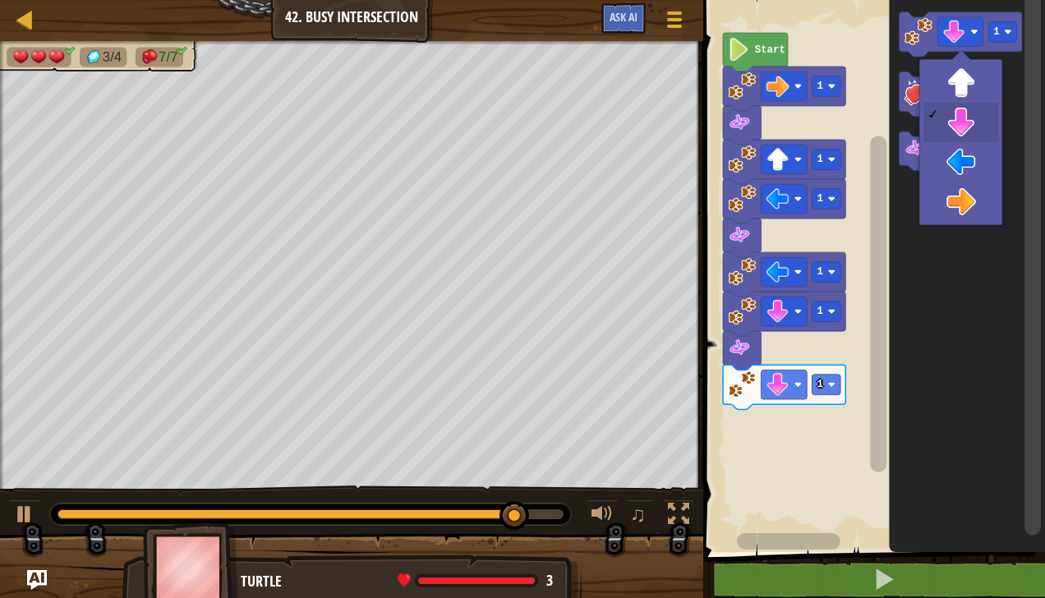
click at [971, 205] on icon "Blockly Workspace" at bounding box center [968, 272] width 156 height 560
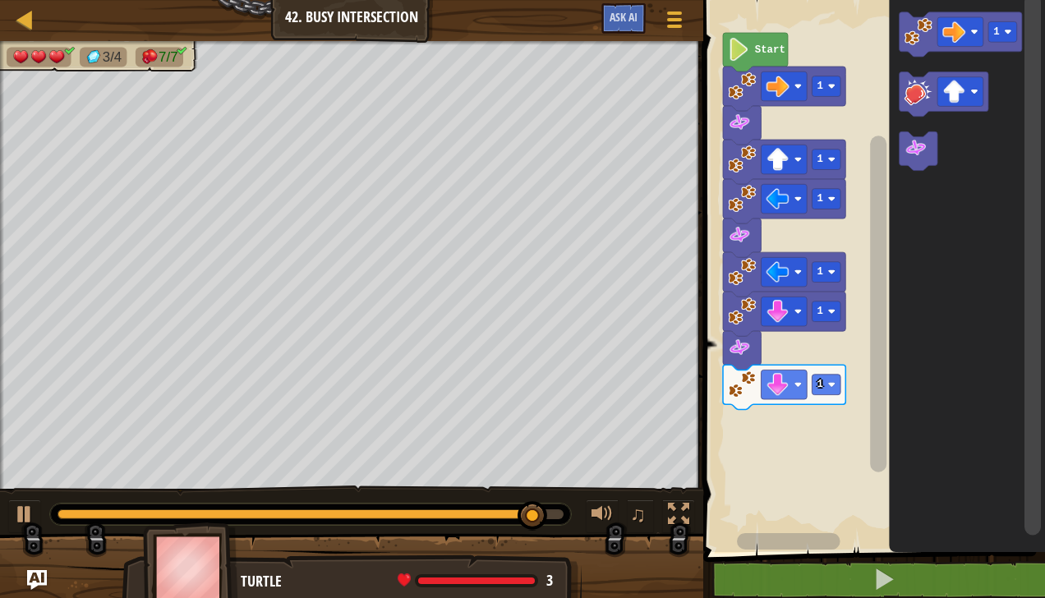
click at [925, 38] on image "Blockly Workspace" at bounding box center [919, 31] width 28 height 28
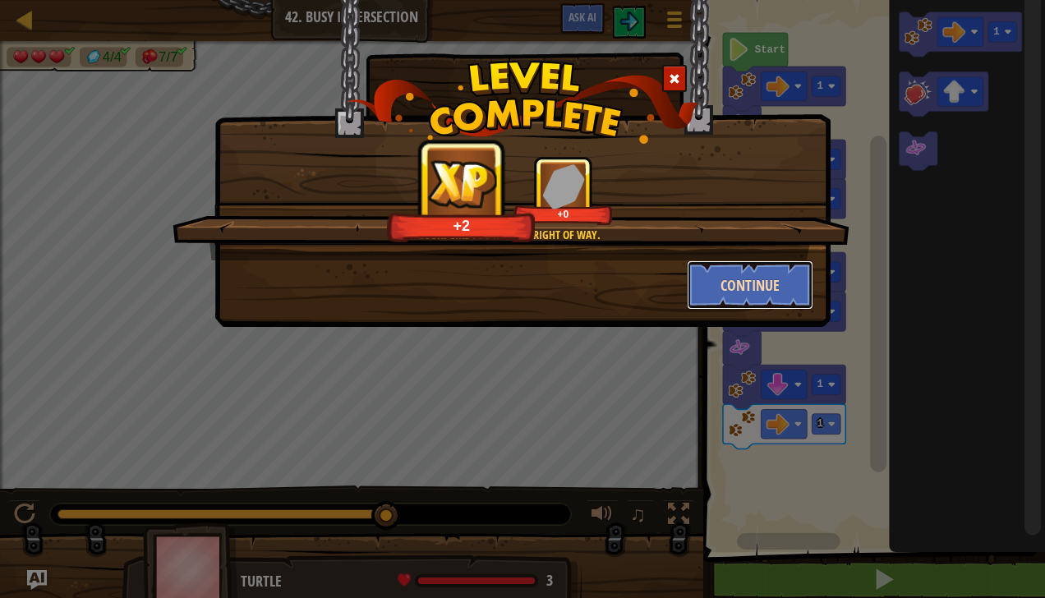
click at [759, 295] on button "Continue" at bounding box center [750, 284] width 127 height 49
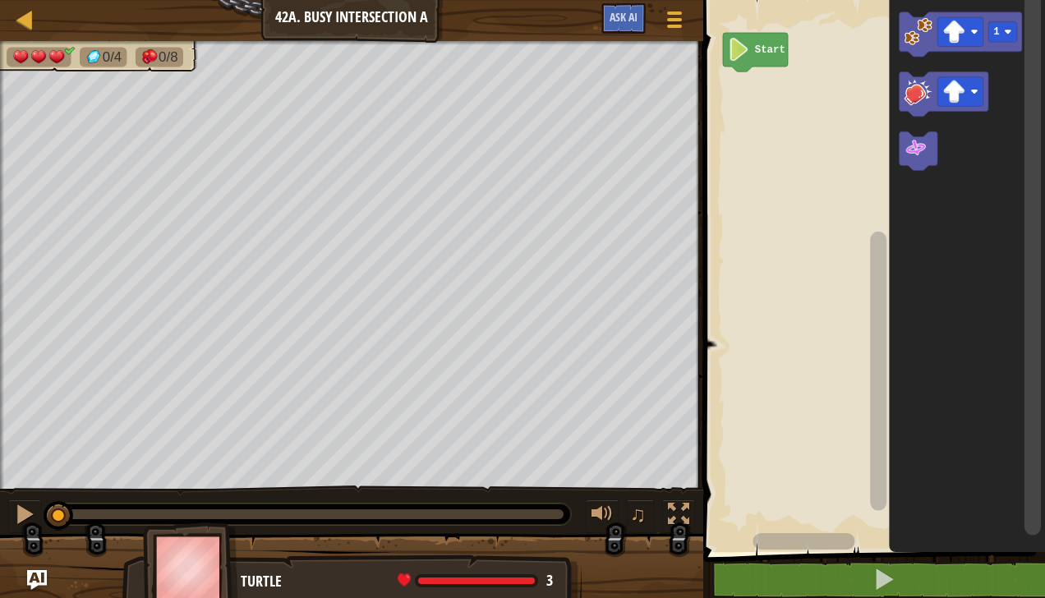
click at [959, 36] on image "Blockly Workspace" at bounding box center [954, 32] width 23 height 23
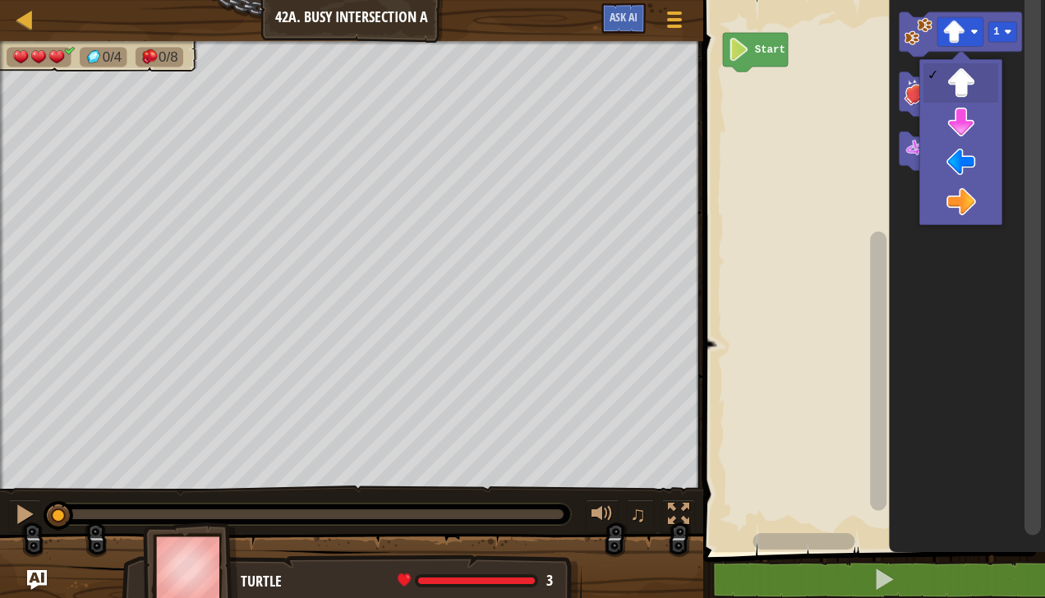
click at [965, 125] on icon "Blockly Workspace" at bounding box center [968, 272] width 156 height 560
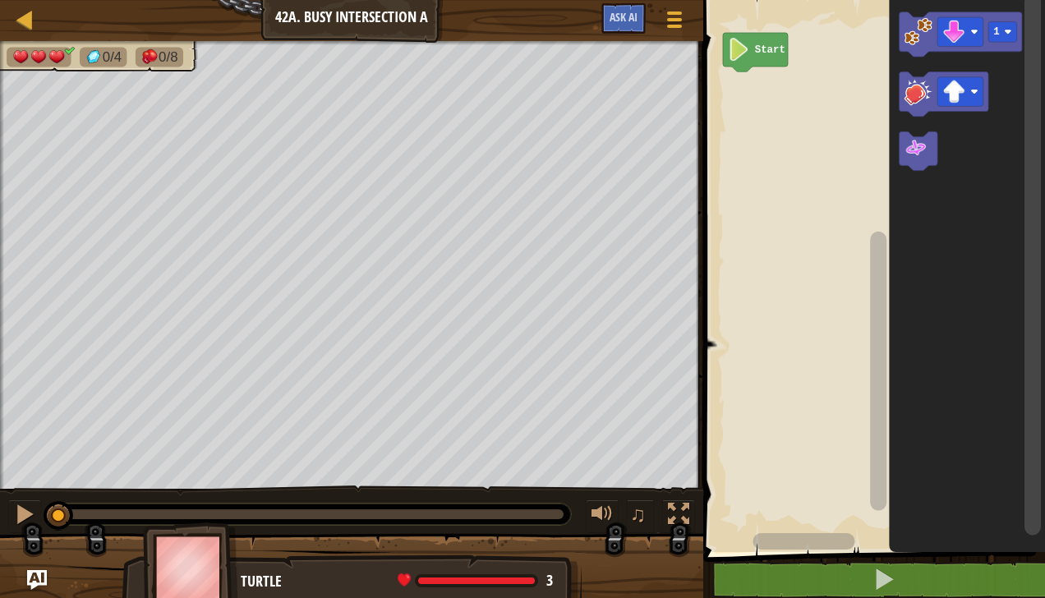
click at [911, 39] on image "Blockly Workspace" at bounding box center [919, 31] width 28 height 28
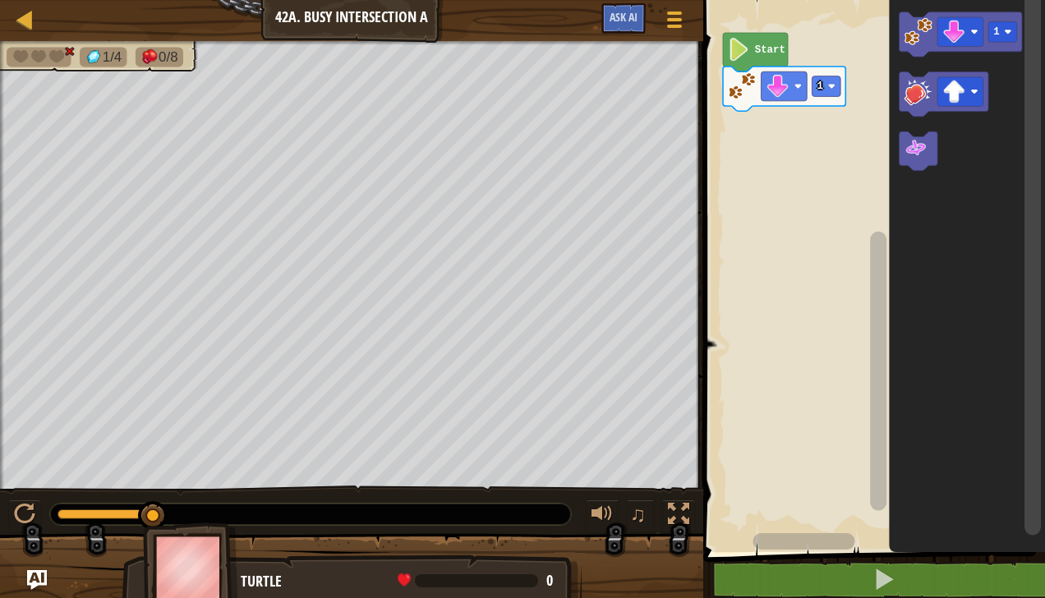
click at [922, 152] on image "Blockly Workspace" at bounding box center [916, 148] width 23 height 23
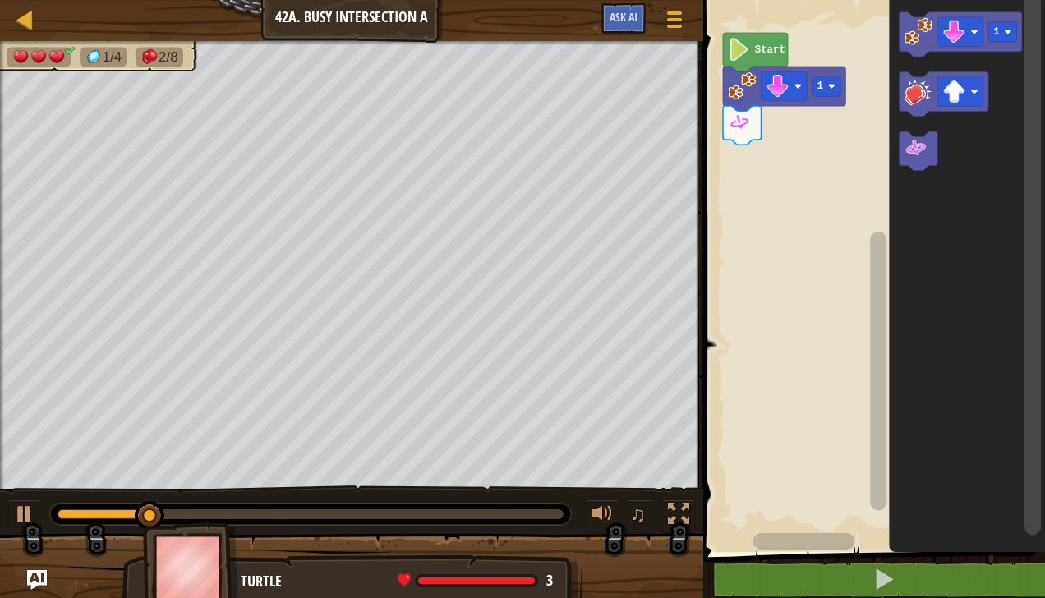
click at [0, 0] on div at bounding box center [0, 0] width 0 height 0
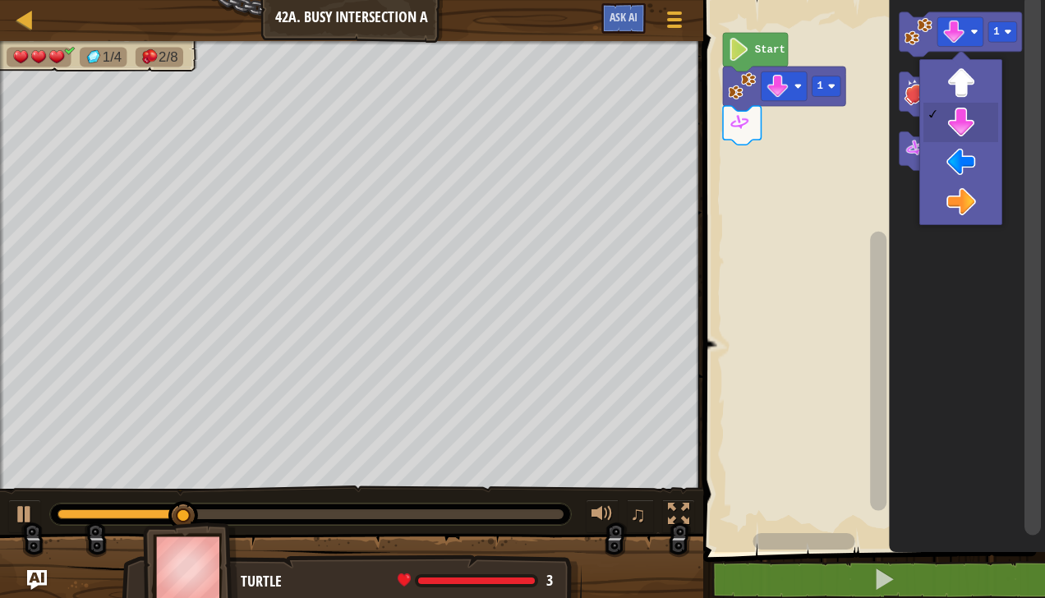
click at [969, 164] on icon "Blockly Workspace" at bounding box center [968, 272] width 156 height 560
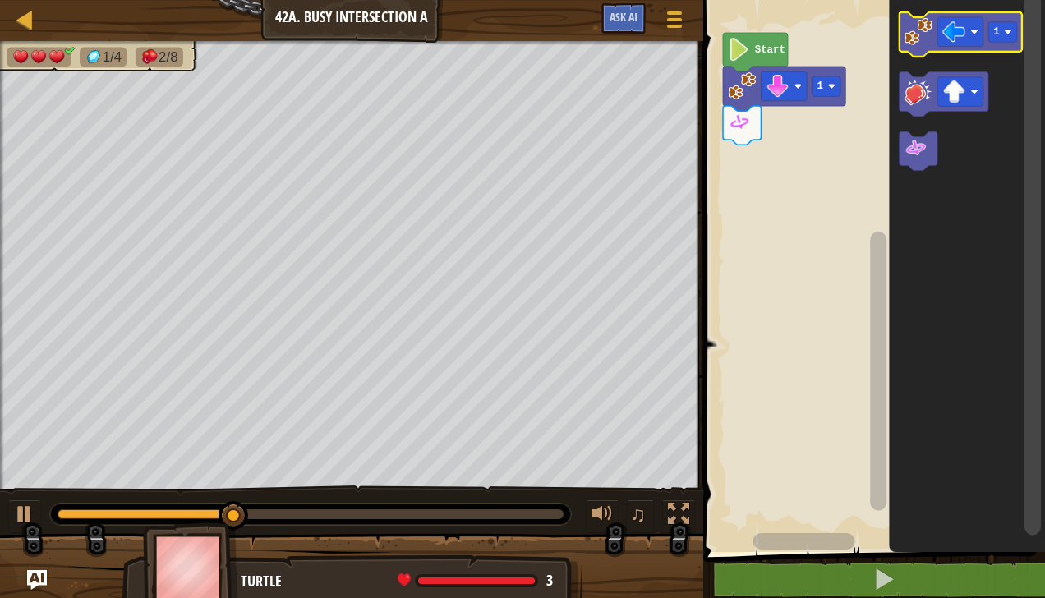
click at [961, 36] on image "Blockly Workspace" at bounding box center [954, 32] width 23 height 23
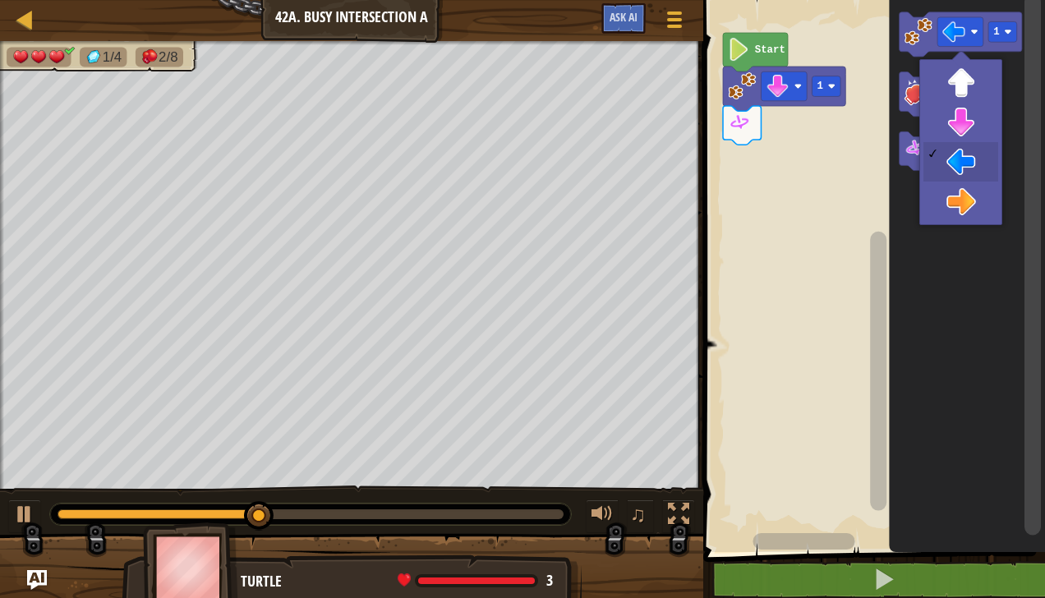
click at [967, 197] on icon "Blockly Workspace" at bounding box center [968, 272] width 156 height 560
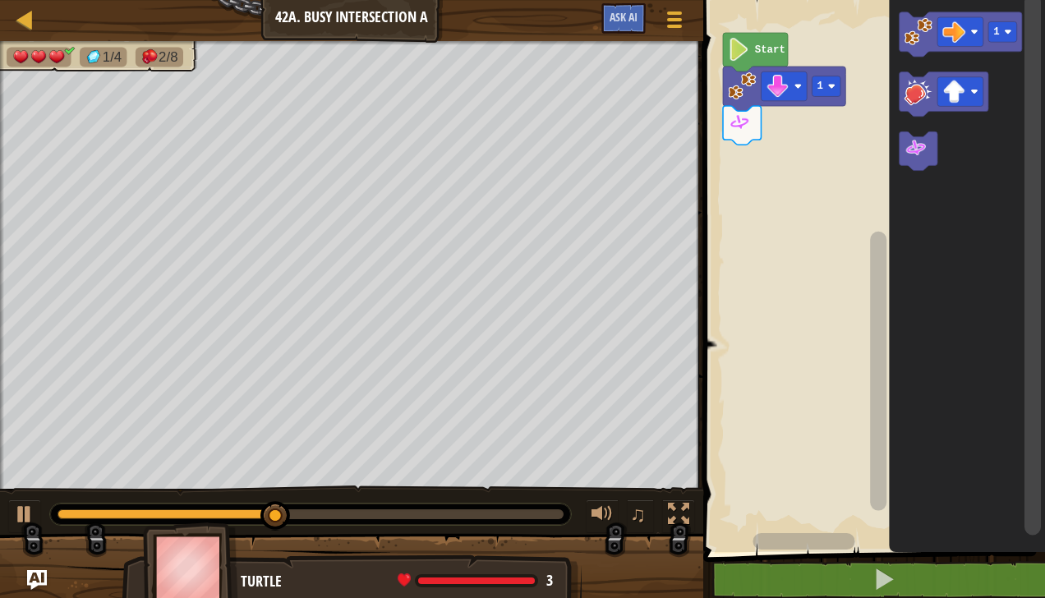
click at [916, 36] on image "Blockly Workspace" at bounding box center [919, 31] width 28 height 28
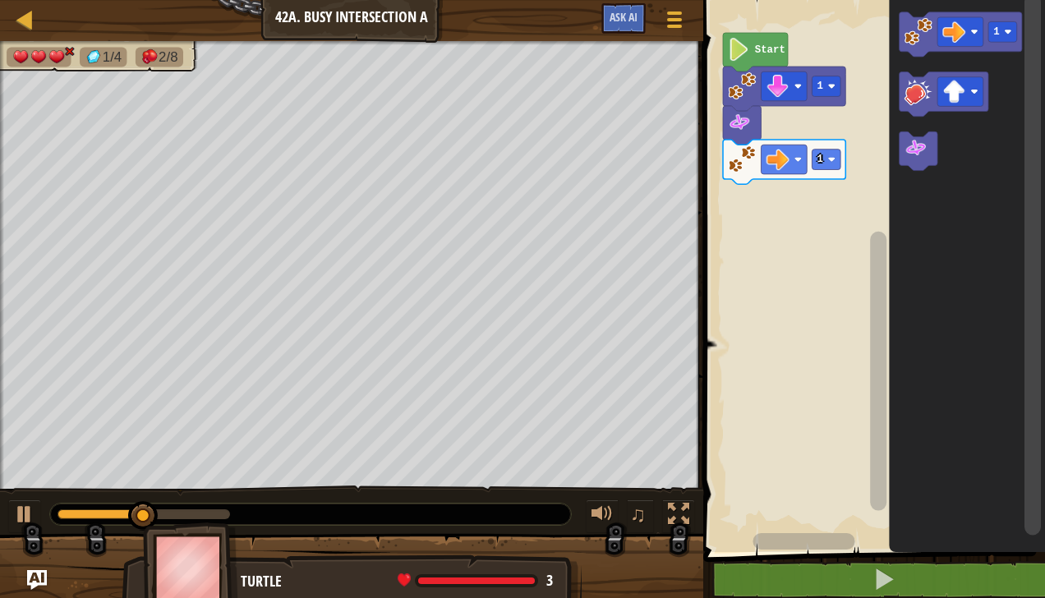
click at [922, 157] on image "Blockly Workspace" at bounding box center [916, 148] width 23 height 23
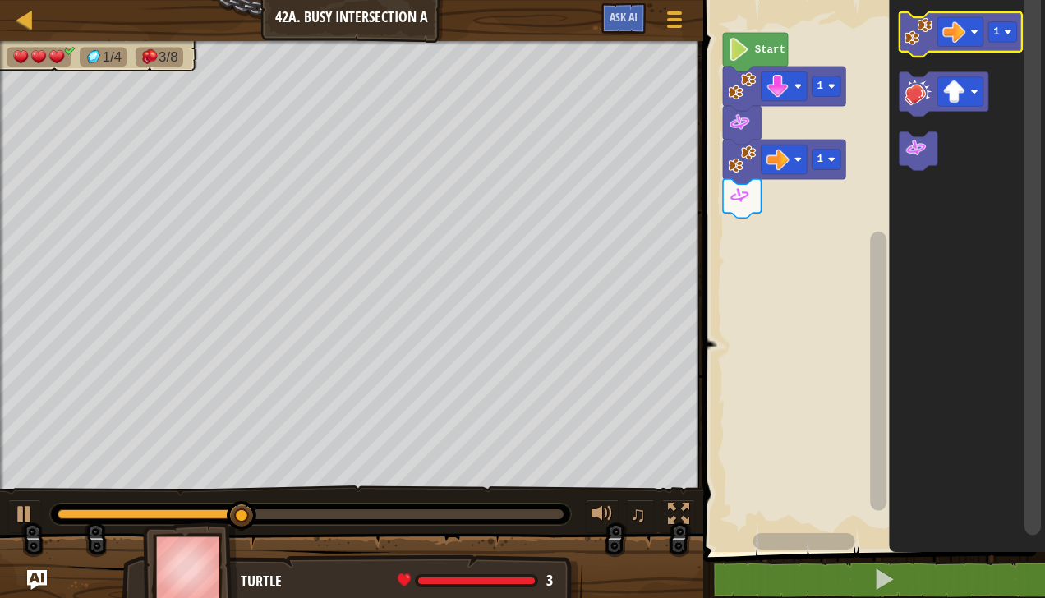
click at [926, 40] on image "Blockly Workspace" at bounding box center [919, 31] width 28 height 28
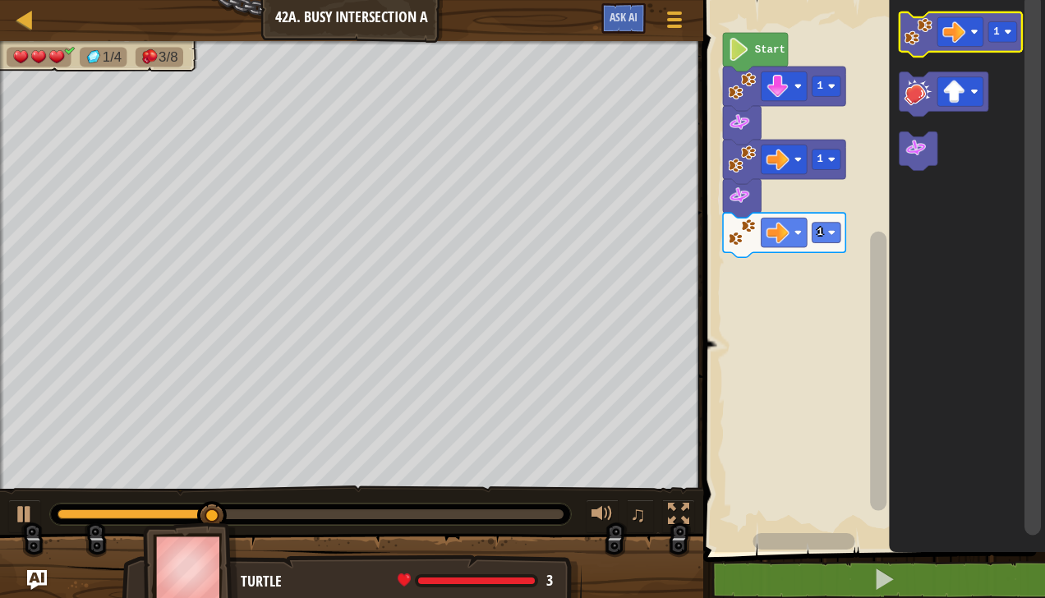
click at [969, 37] on rect "Blockly Workspace" at bounding box center [960, 32] width 46 height 30
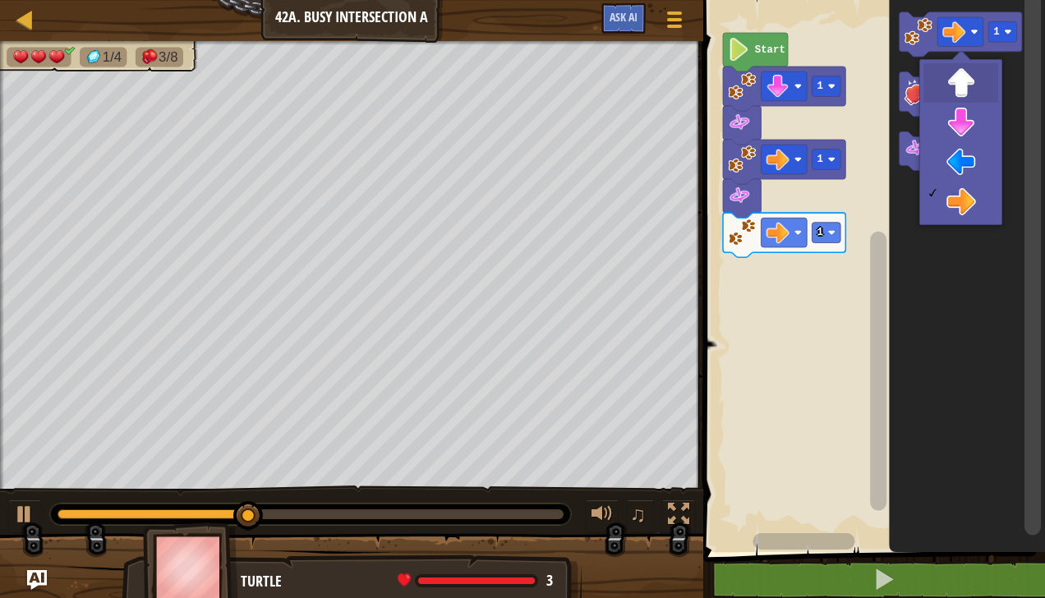
click at [960, 90] on image "Blockly Workspace" at bounding box center [954, 92] width 23 height 23
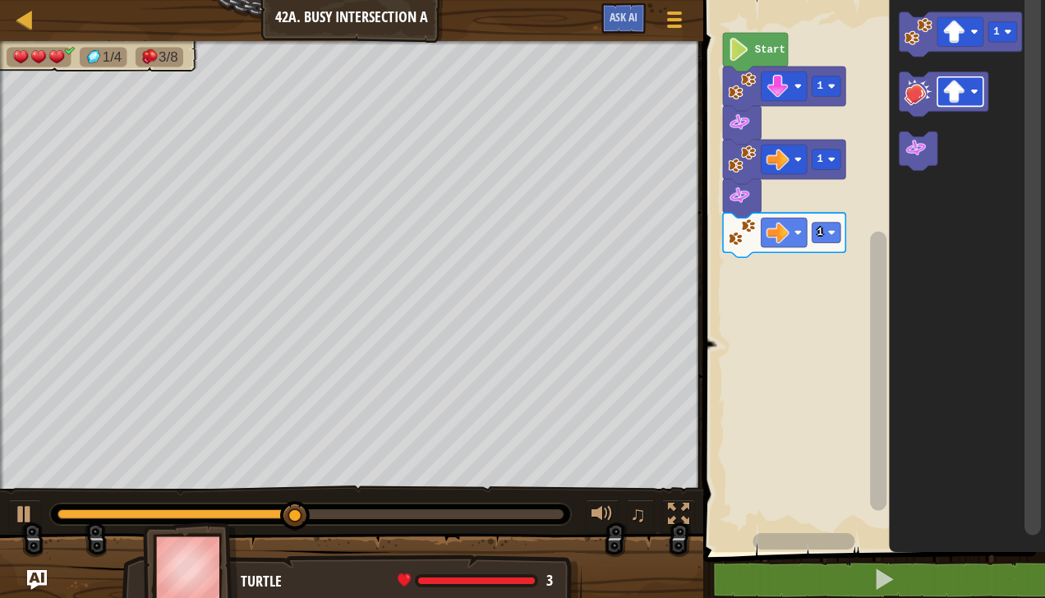
click at [922, 36] on image "Blockly Workspace" at bounding box center [919, 31] width 28 height 28
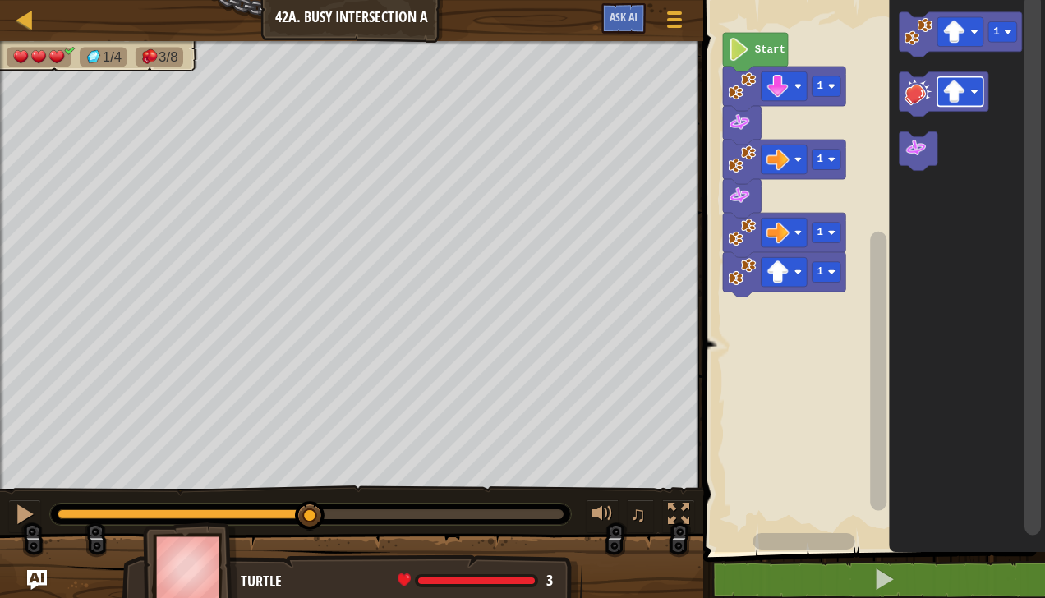
click at [915, 154] on image "Blockly Workspace" at bounding box center [916, 148] width 23 height 23
click at [925, 40] on image "Blockly Workspace" at bounding box center [919, 31] width 28 height 28
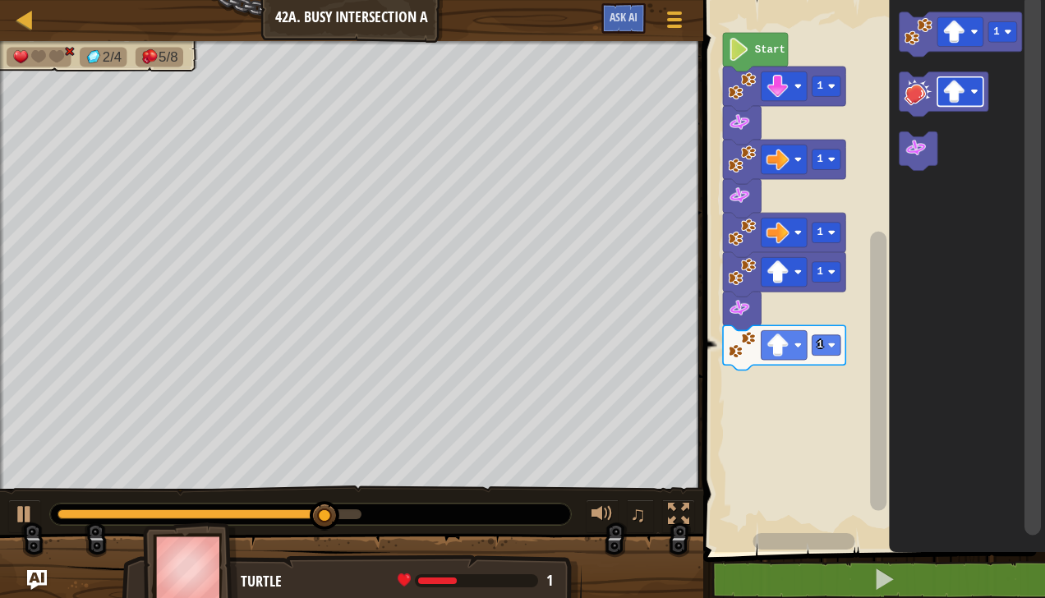
click at [928, 147] on icon "Blockly Workspace" at bounding box center [919, 150] width 38 height 39
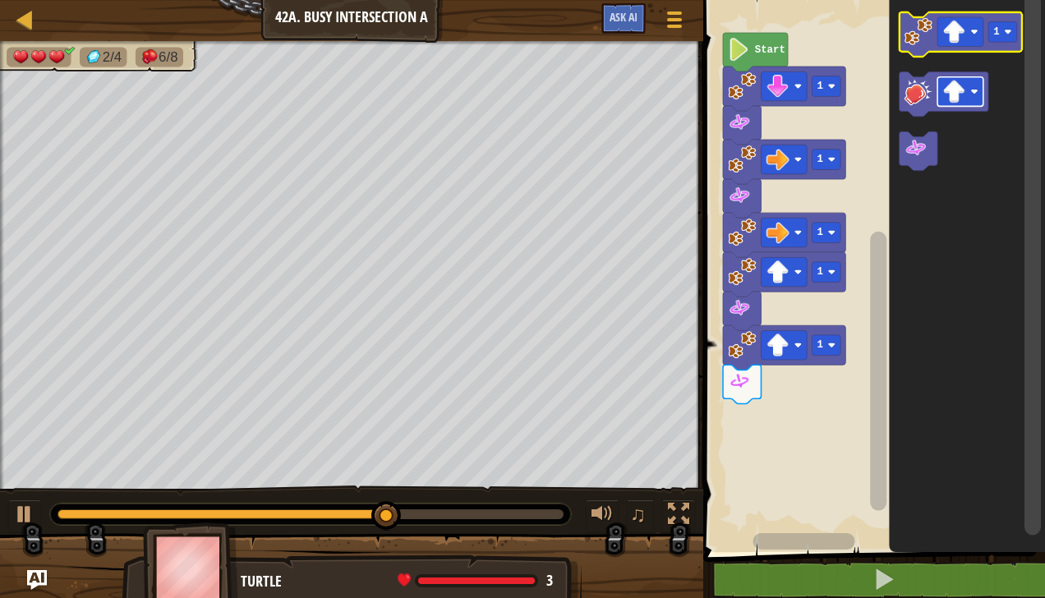
click at [959, 35] on image "Blockly Workspace" at bounding box center [954, 32] width 23 height 23
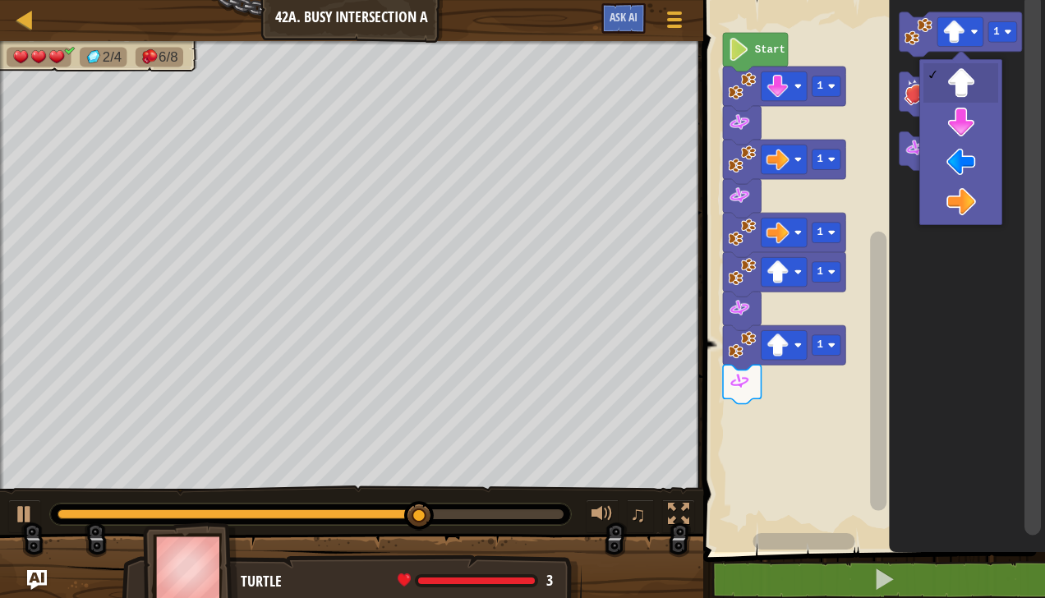
click at [971, 174] on icon "Blockly Workspace" at bounding box center [968, 272] width 156 height 560
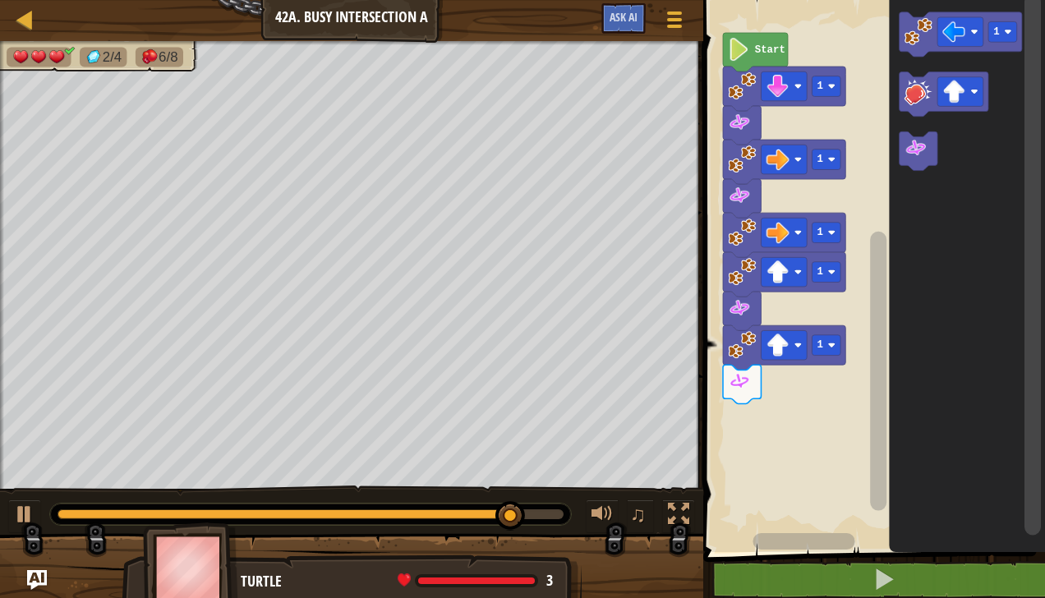
click at [1014, 35] on rect "Blockly Workspace" at bounding box center [1002, 31] width 29 height 21
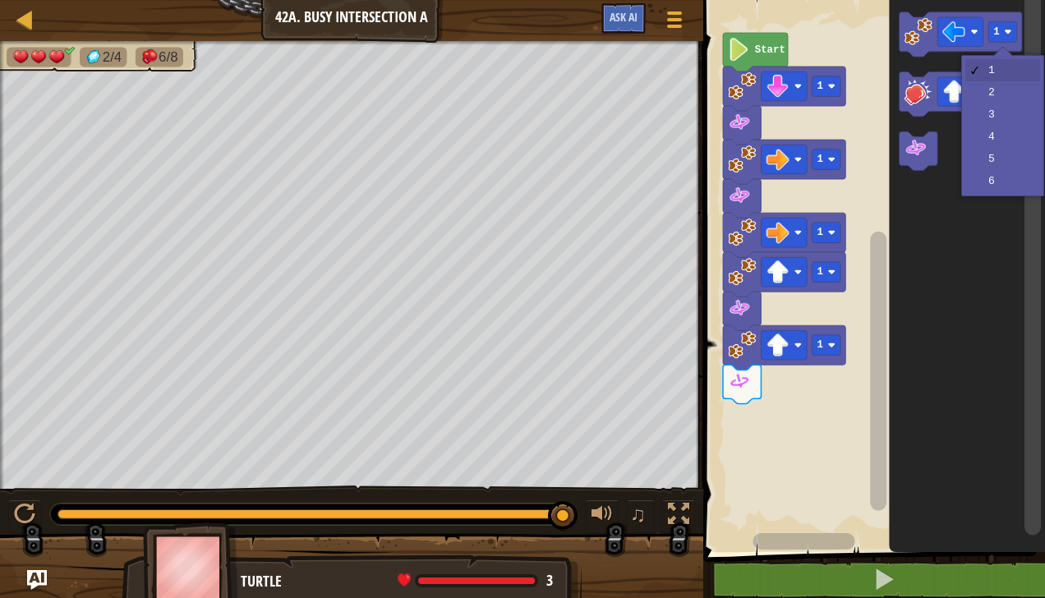
click at [1004, 97] on icon "Blockly Workspace" at bounding box center [968, 272] width 156 height 560
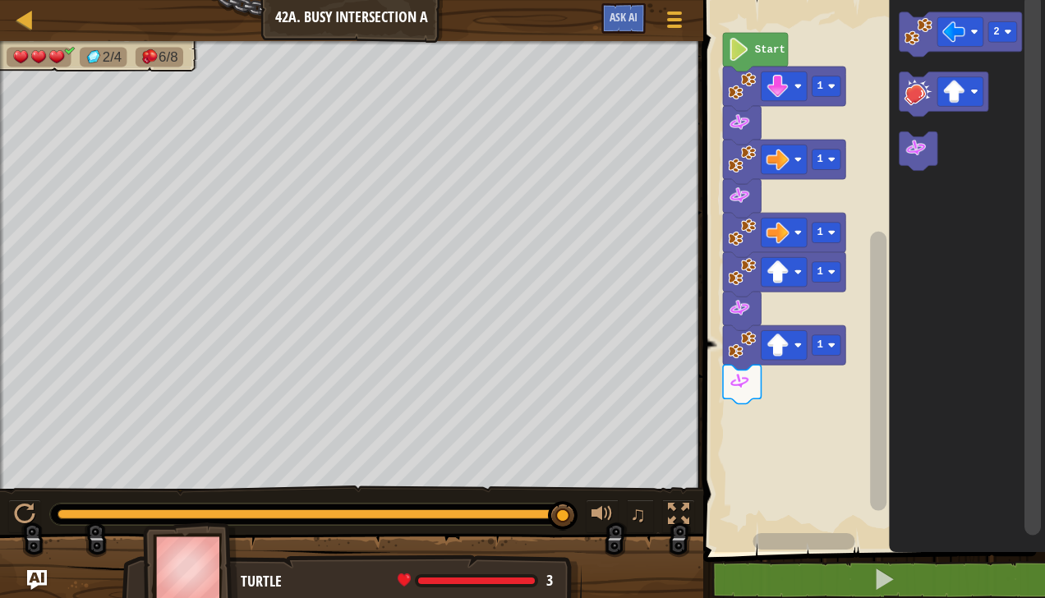
click at [918, 41] on image "Blockly Workspace" at bounding box center [919, 31] width 28 height 28
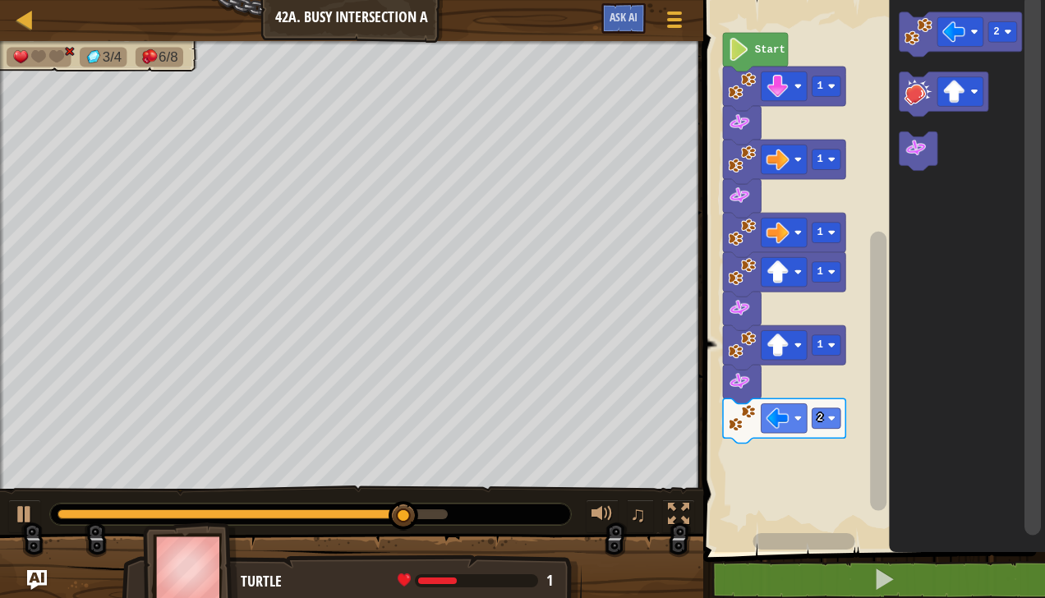
click at [932, 150] on icon "Blockly Workspace" at bounding box center [919, 150] width 38 height 39
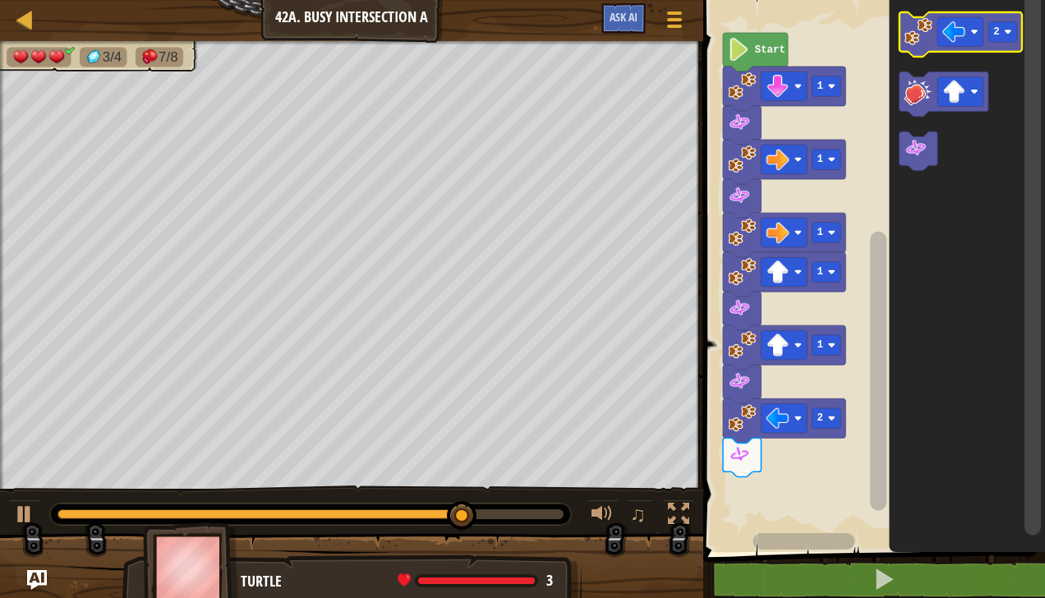
click at [923, 37] on image "Blockly Workspace" at bounding box center [919, 31] width 28 height 28
click at [967, 39] on rect "Blockly Workspace" at bounding box center [960, 32] width 46 height 30
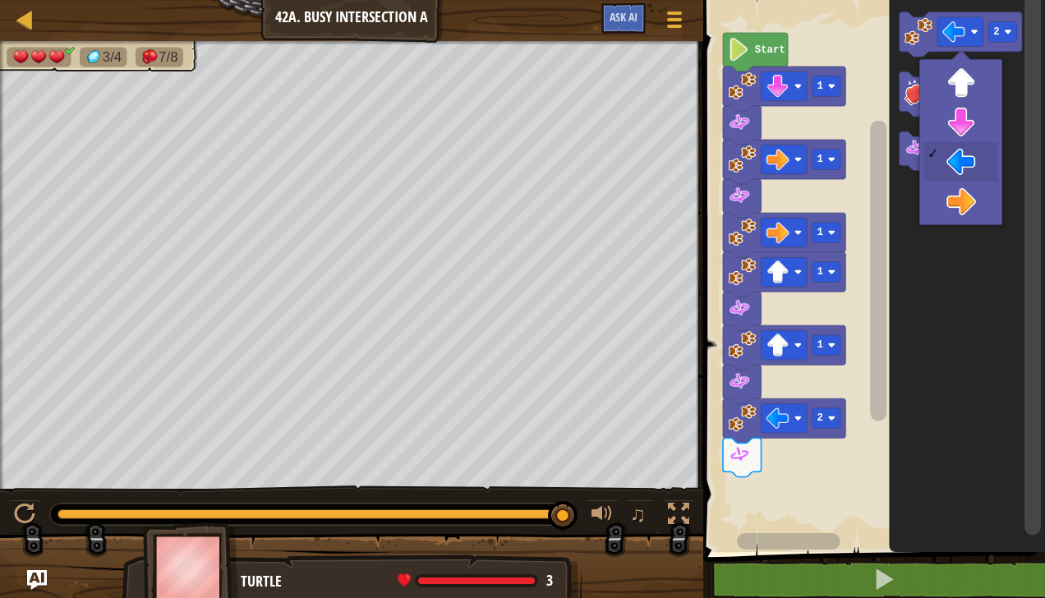
click at [966, 125] on icon "Blockly Workspace" at bounding box center [968, 272] width 156 height 560
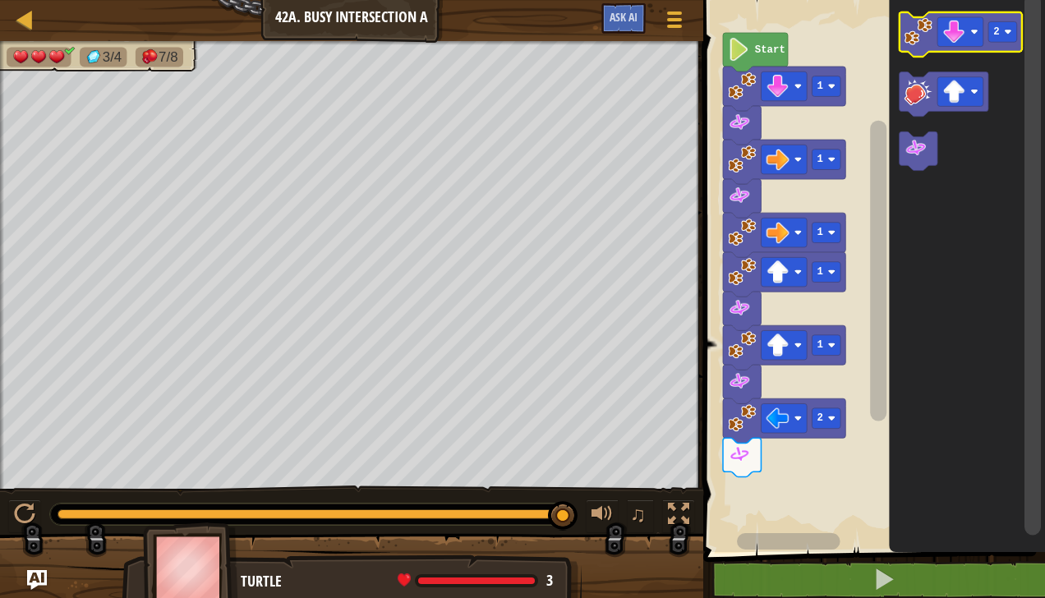
click at [914, 37] on image "Blockly Workspace" at bounding box center [919, 31] width 28 height 28
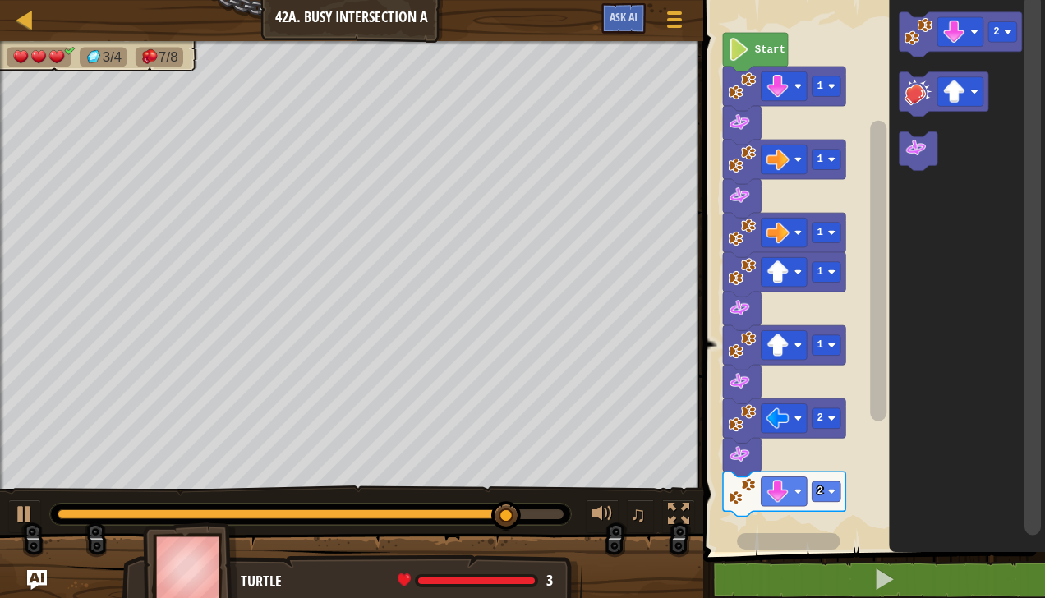
click at [967, 33] on rect "Blockly Workspace" at bounding box center [960, 32] width 46 height 30
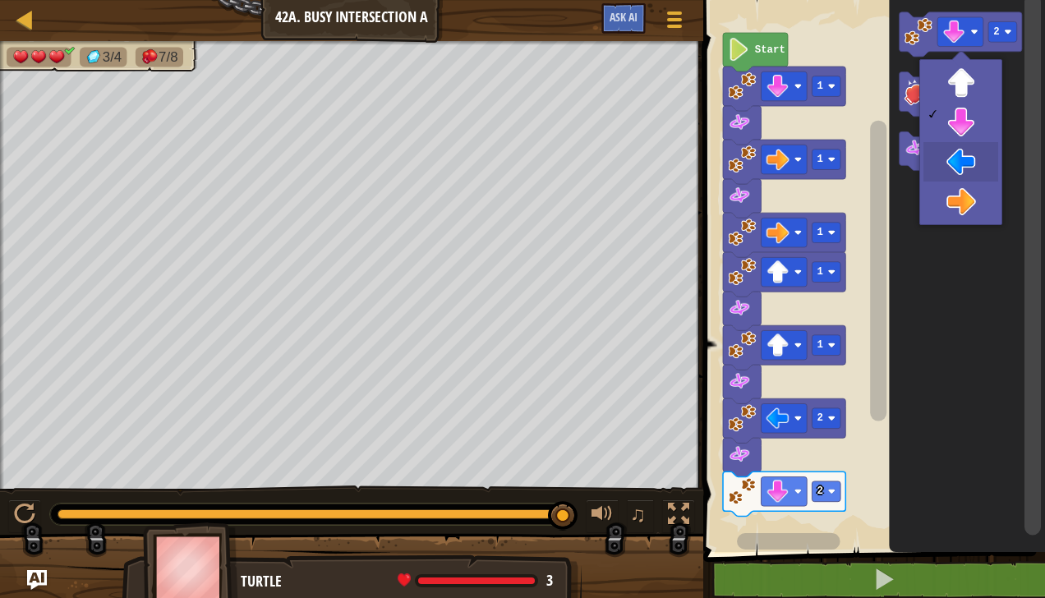
click at [971, 174] on icon "Blockly Workspace" at bounding box center [968, 272] width 156 height 560
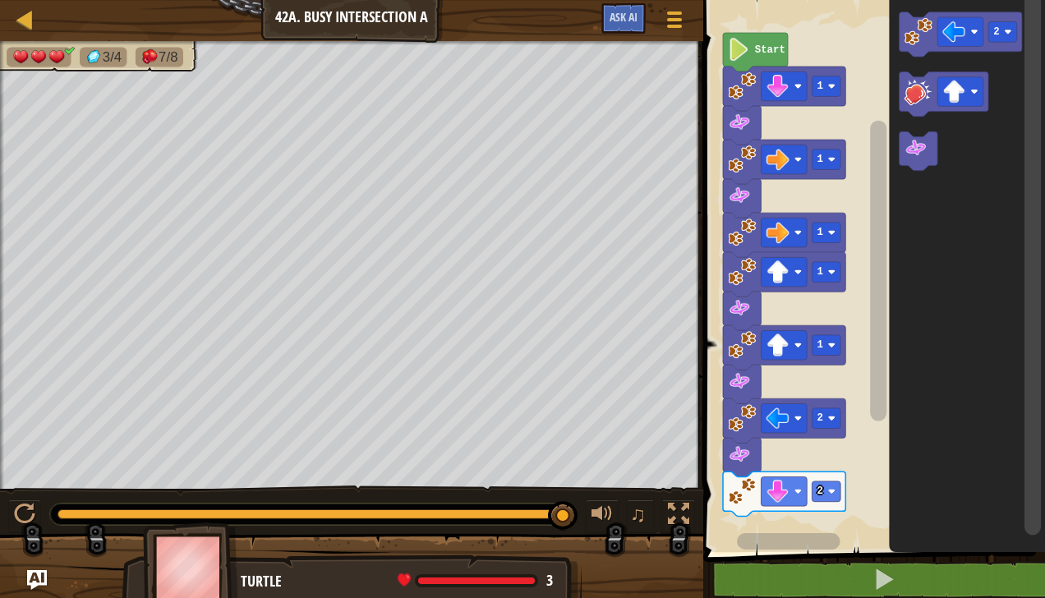
click at [924, 39] on image "Blockly Workspace" at bounding box center [919, 31] width 28 height 28
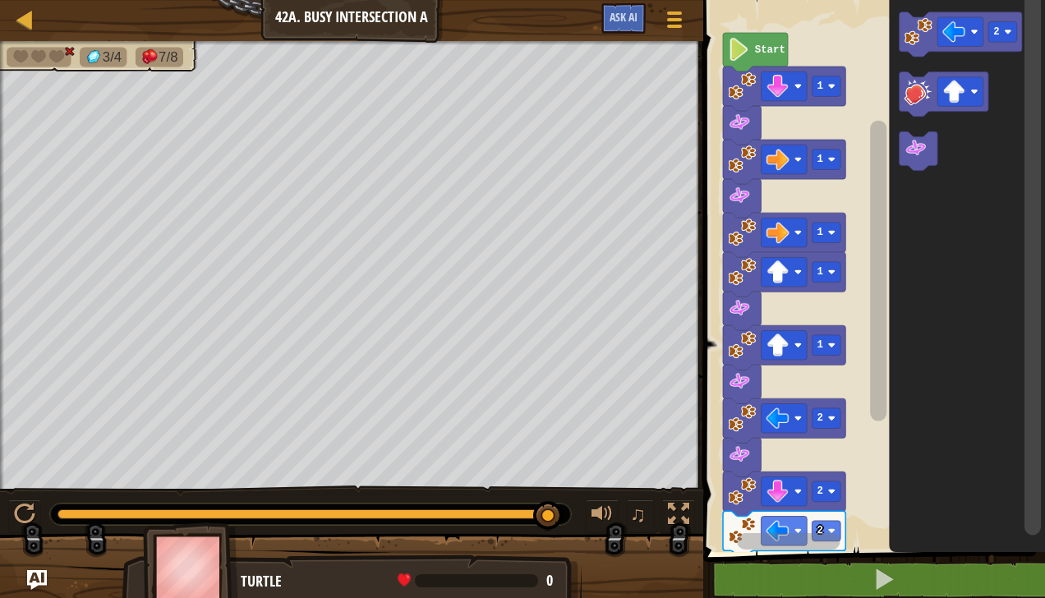
click at [0, 0] on div at bounding box center [0, 0] width 0 height 0
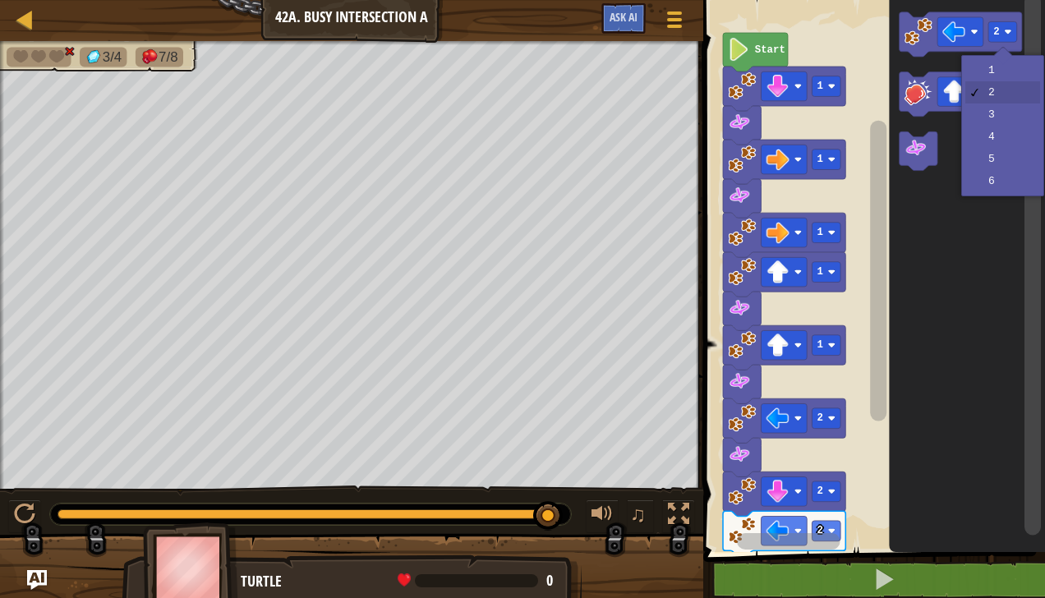
click at [1004, 77] on icon "Blockly Workspace" at bounding box center [968, 272] width 156 height 560
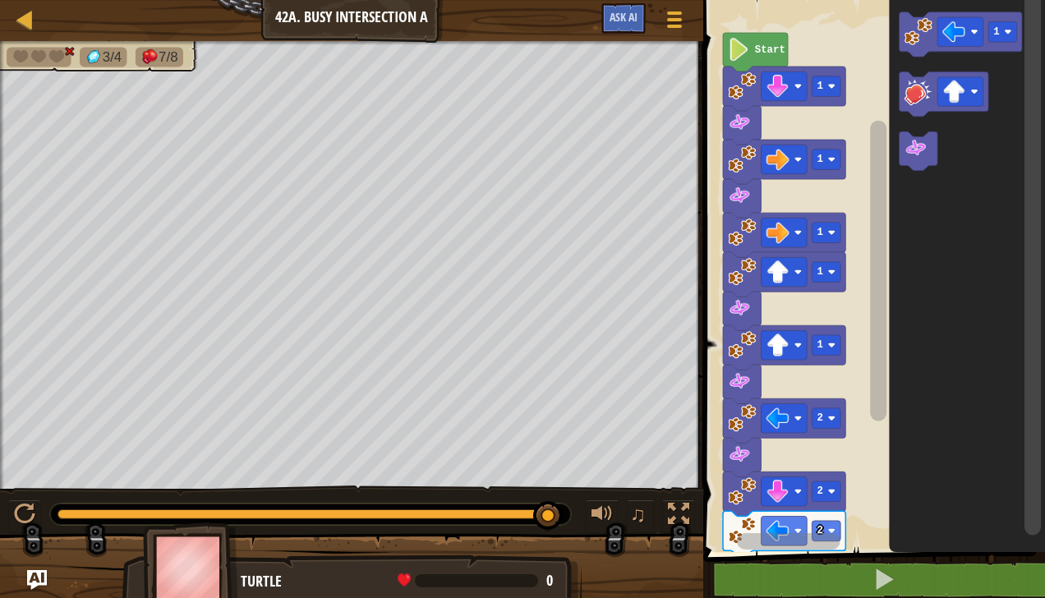
click at [820, 529] on text "2" at bounding box center [820, 531] width 6 height 12
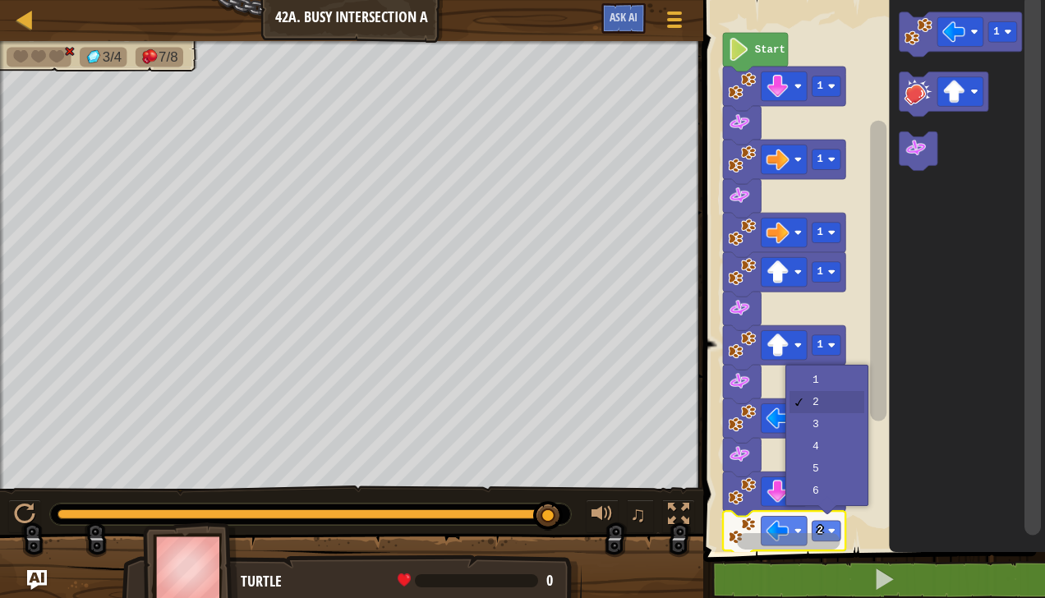
click at [832, 388] on rect "Blockly Workspace" at bounding box center [871, 272] width 347 height 560
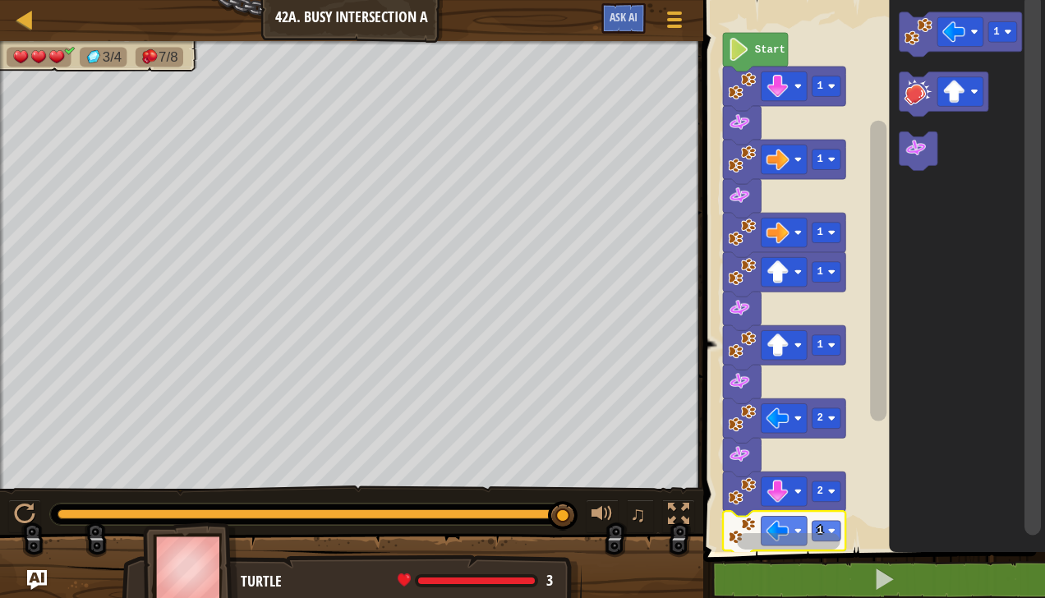
click at [967, 35] on rect "Blockly Workspace" at bounding box center [960, 32] width 46 height 30
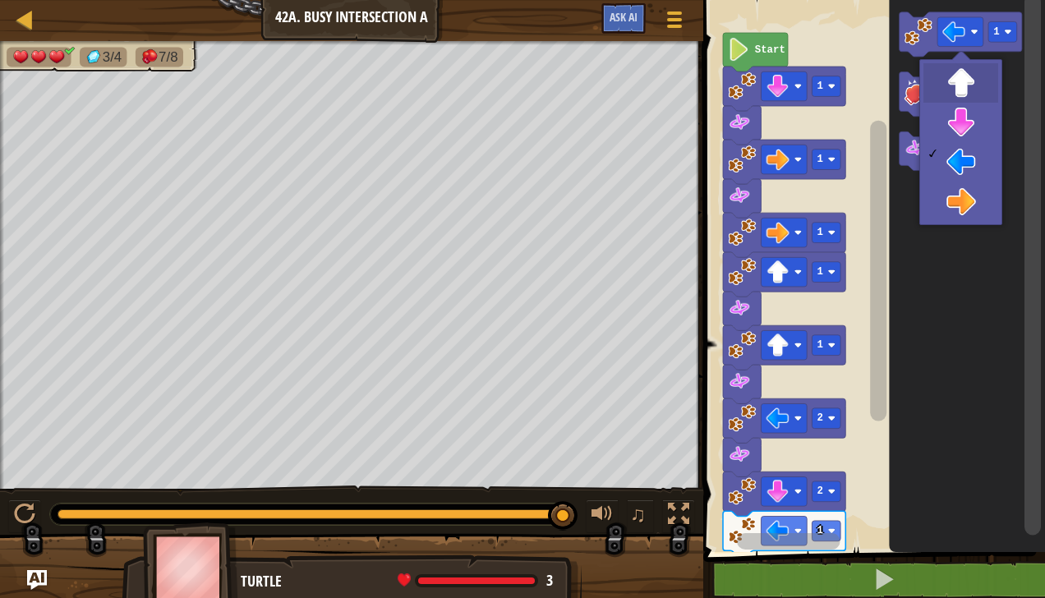
click at [969, 89] on rect "Blockly Workspace" at bounding box center [960, 92] width 46 height 30
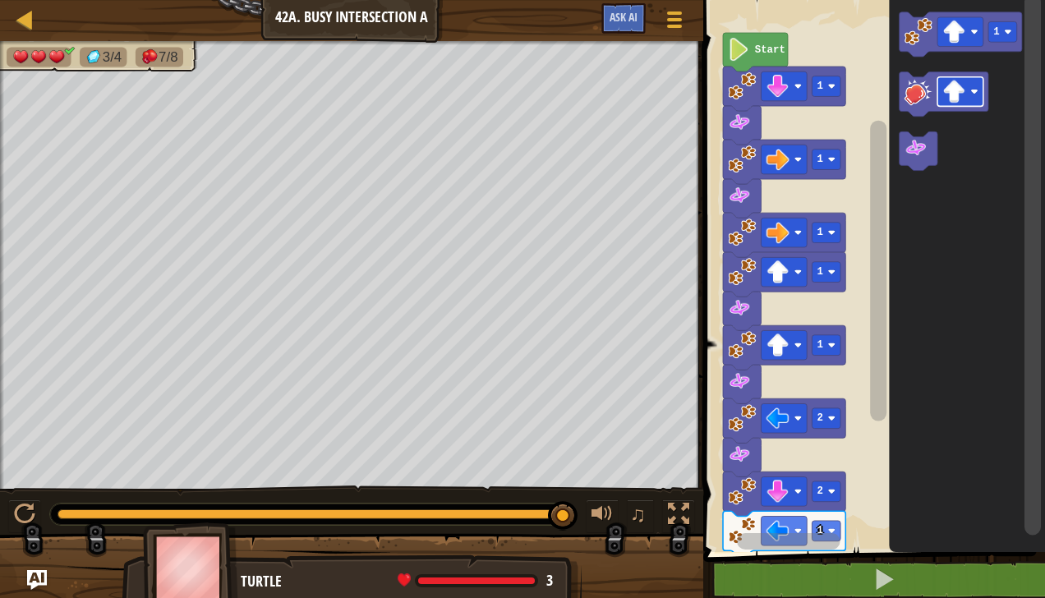
click at [927, 30] on image "Blockly Workspace" at bounding box center [919, 31] width 28 height 28
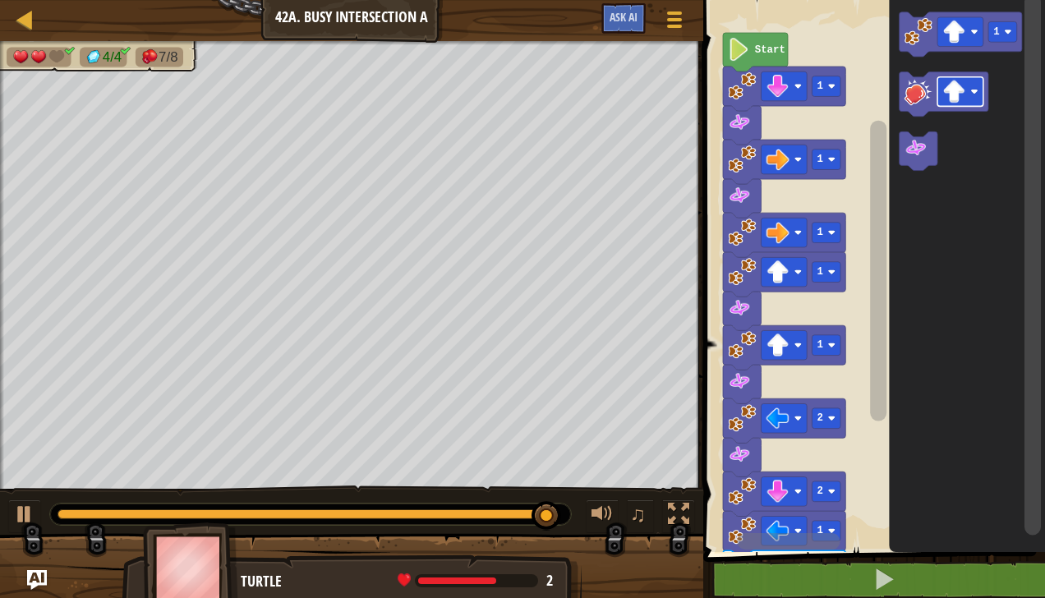
click at [925, 159] on image "Blockly Workspace" at bounding box center [916, 148] width 23 height 23
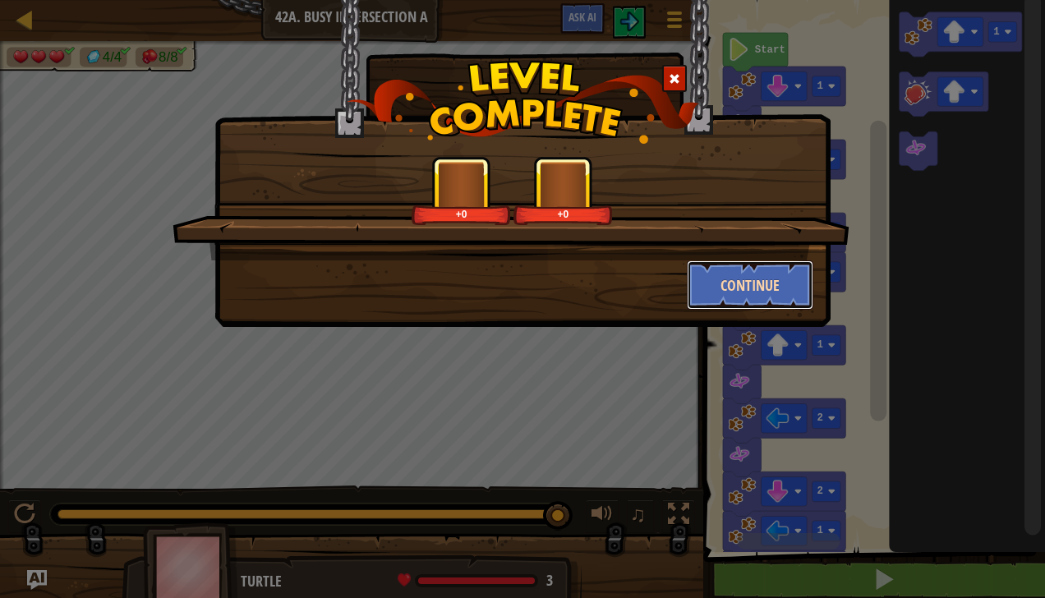
click at [745, 288] on button "Continue" at bounding box center [750, 284] width 127 height 49
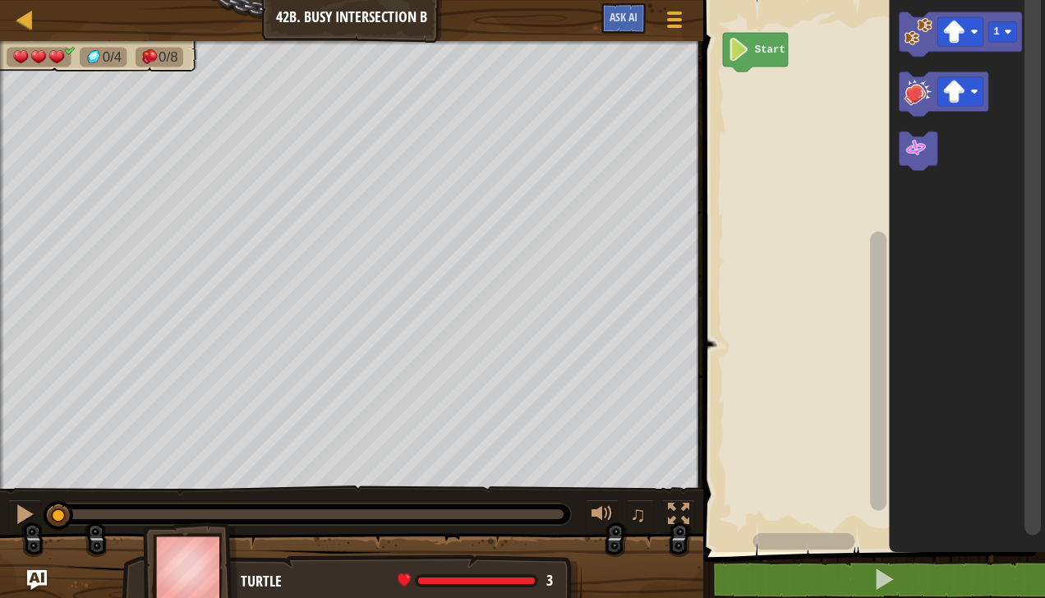
click at [960, 31] on image "Blockly Workspace" at bounding box center [954, 32] width 23 height 23
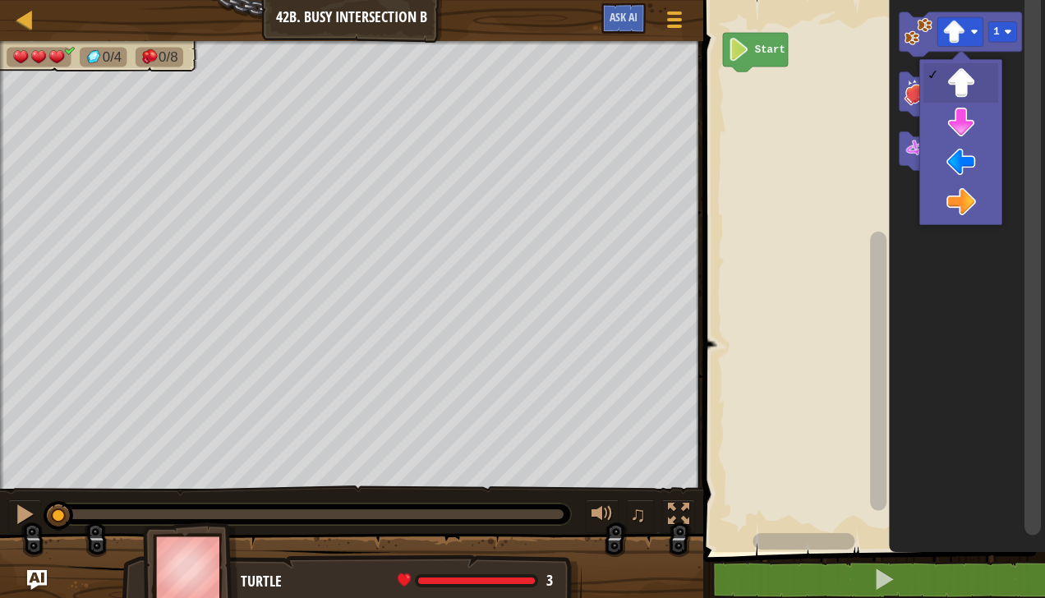
click at [968, 127] on icon "Blockly Workspace" at bounding box center [968, 272] width 156 height 560
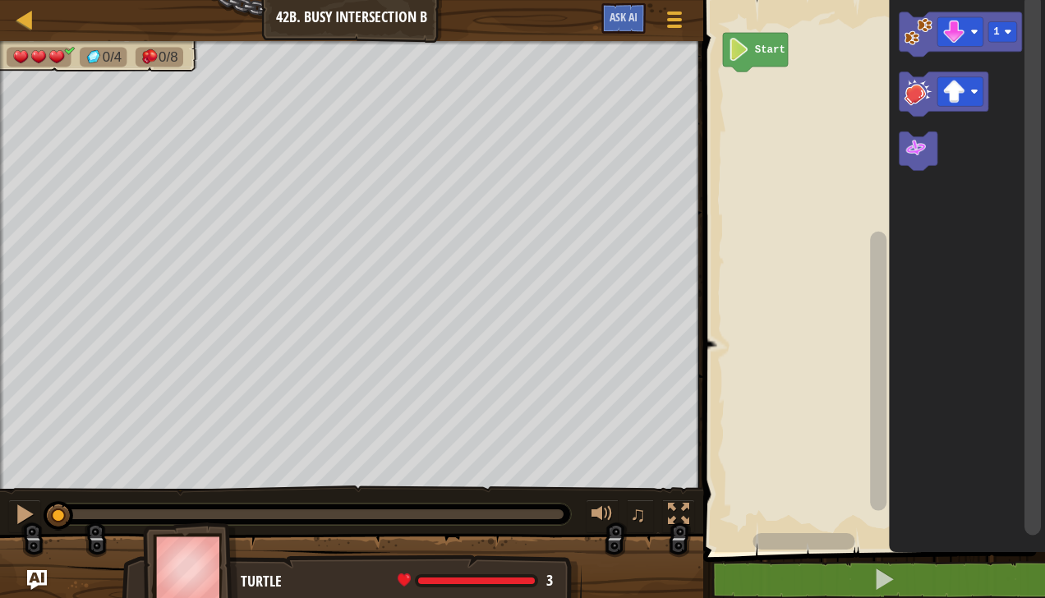
click at [0, 0] on div at bounding box center [0, 0] width 0 height 0
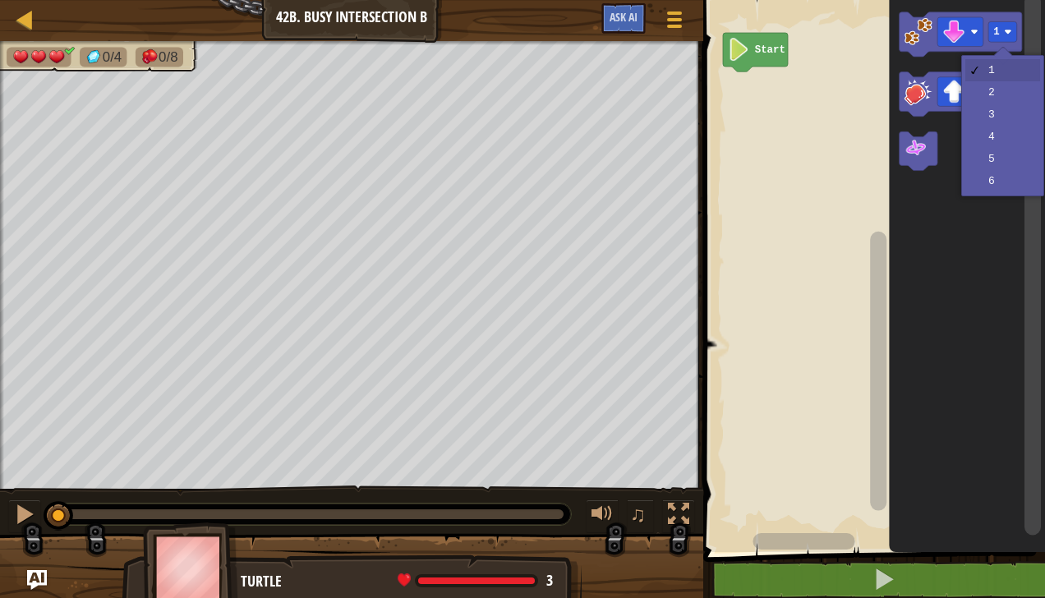
click at [1015, 99] on icon "Blockly Workspace" at bounding box center [968, 272] width 156 height 560
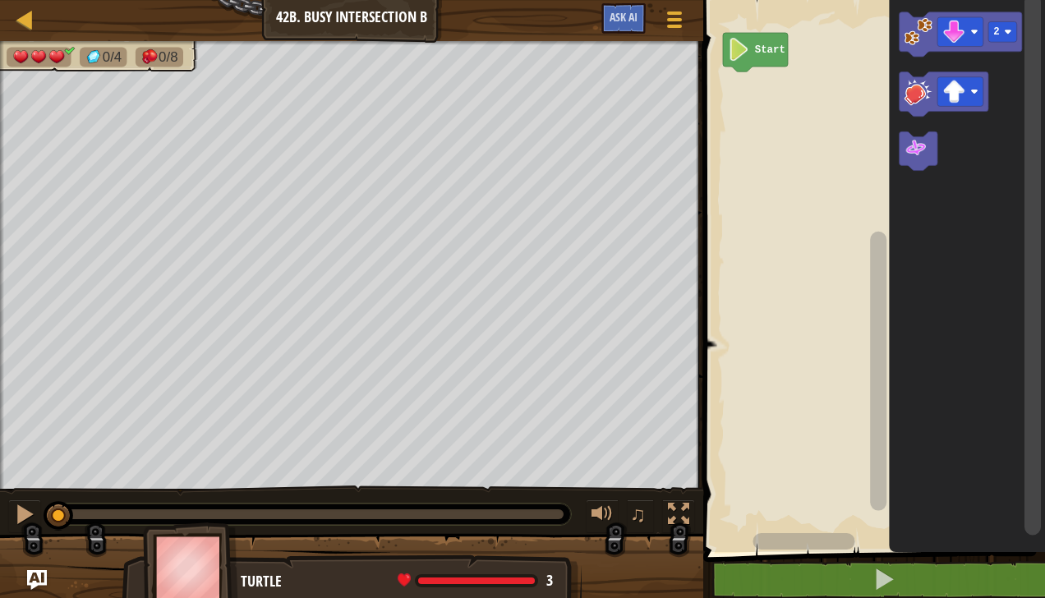
click at [912, 33] on image "Blockly Workspace" at bounding box center [919, 31] width 28 height 28
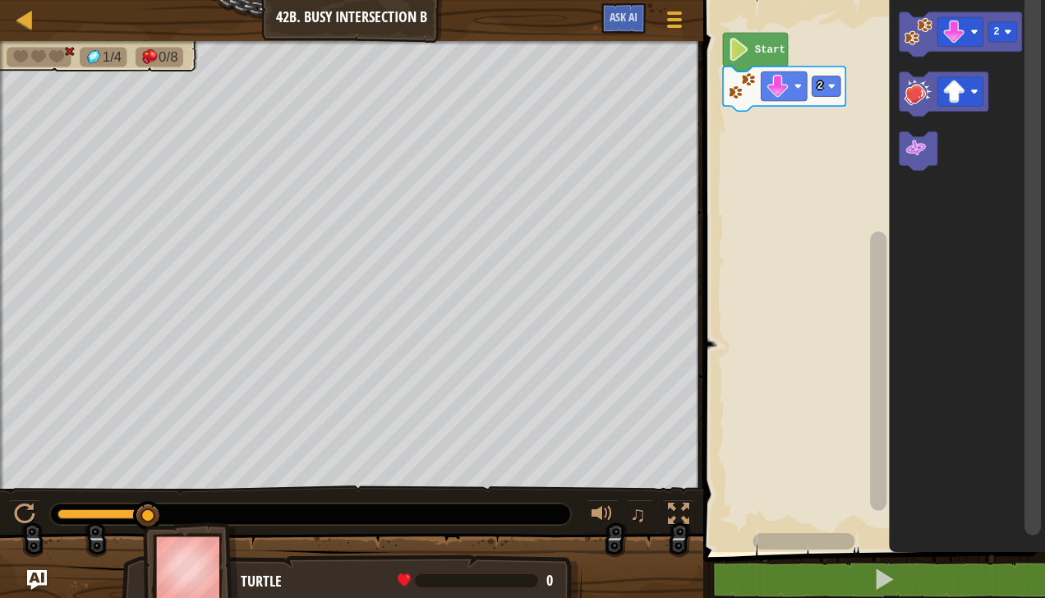
click at [919, 150] on image "Blockly Workspace" at bounding box center [916, 148] width 23 height 23
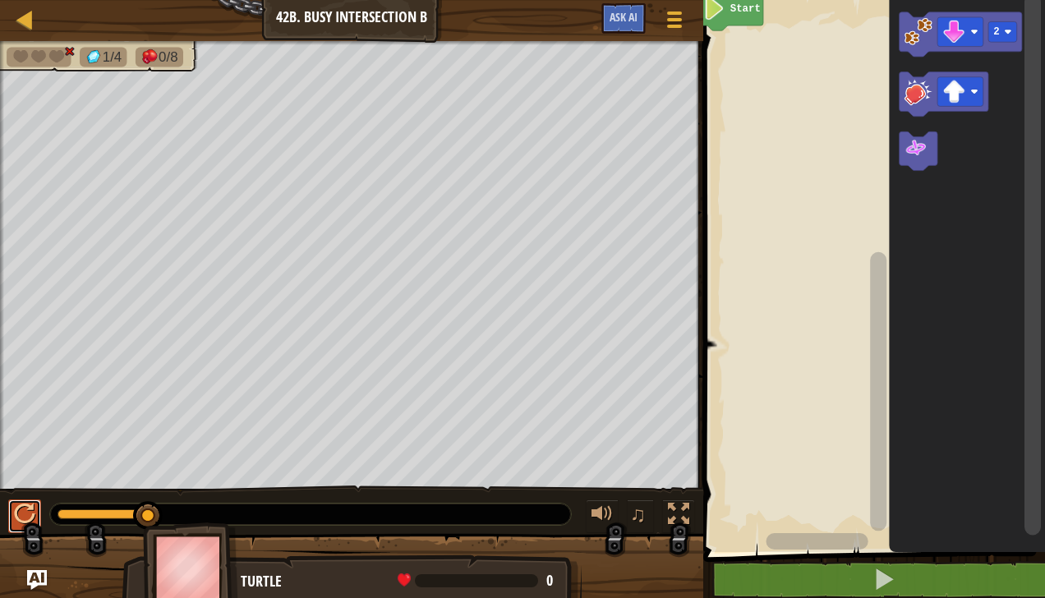
click at [23, 504] on div at bounding box center [24, 514] width 21 height 21
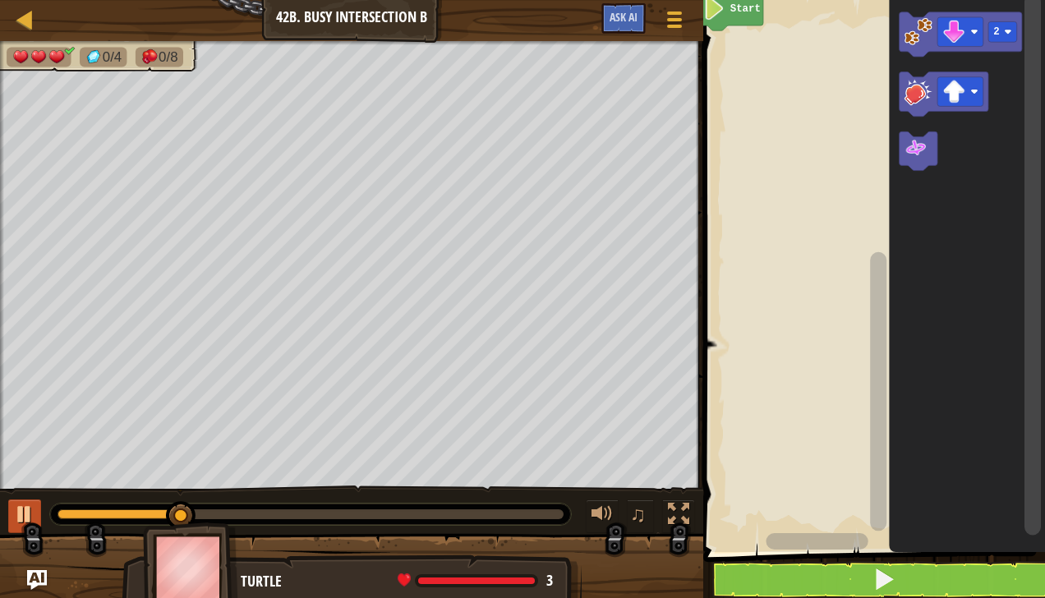
click at [0, 0] on div at bounding box center [0, 0] width 0 height 0
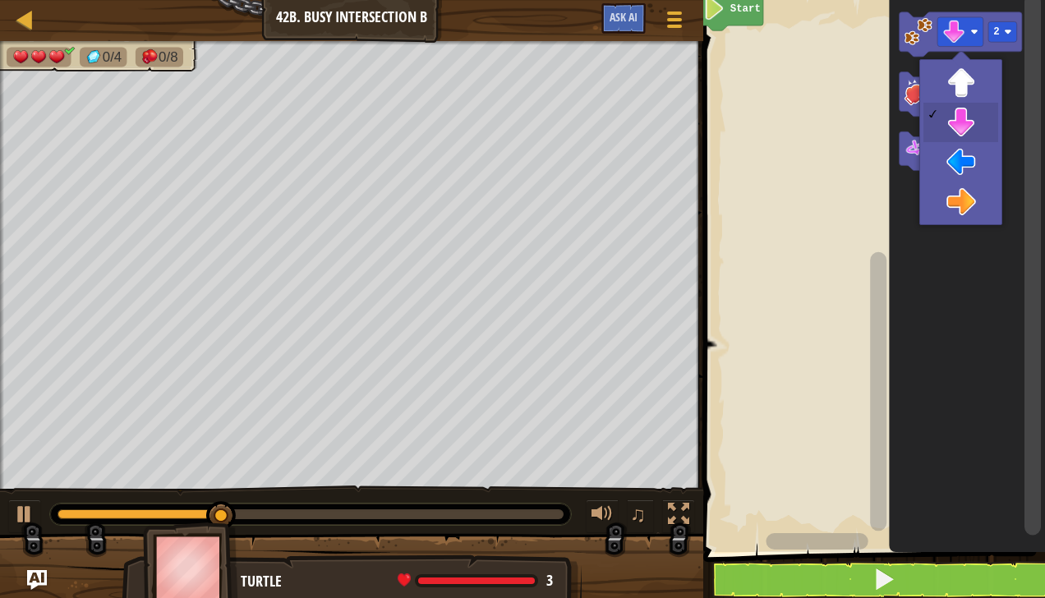
click at [974, 86] on rect "Blockly Workspace" at bounding box center [960, 92] width 46 height 30
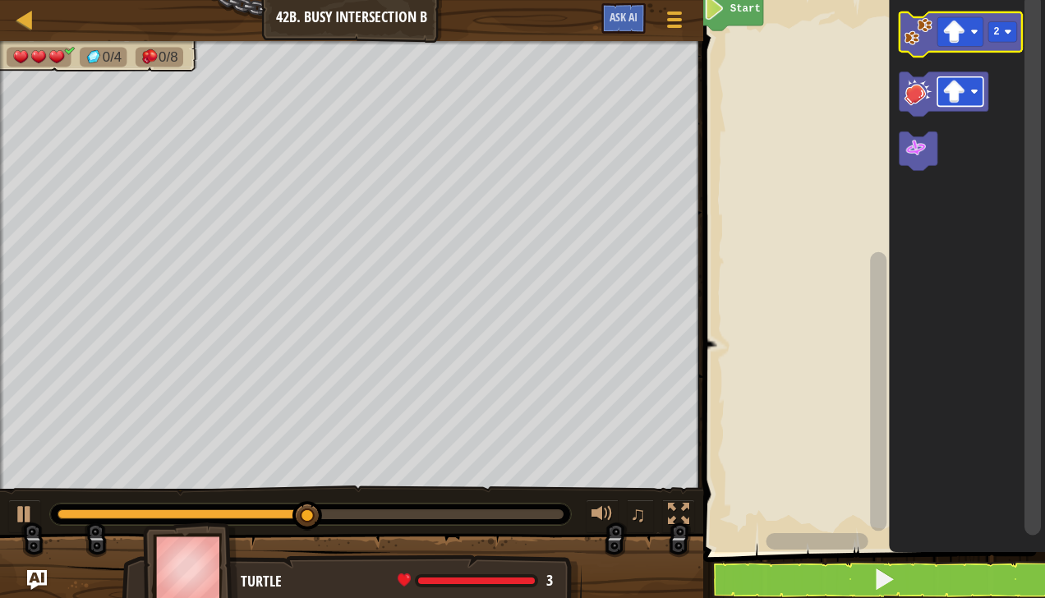
click at [920, 35] on image "Blockly Workspace" at bounding box center [919, 31] width 28 height 28
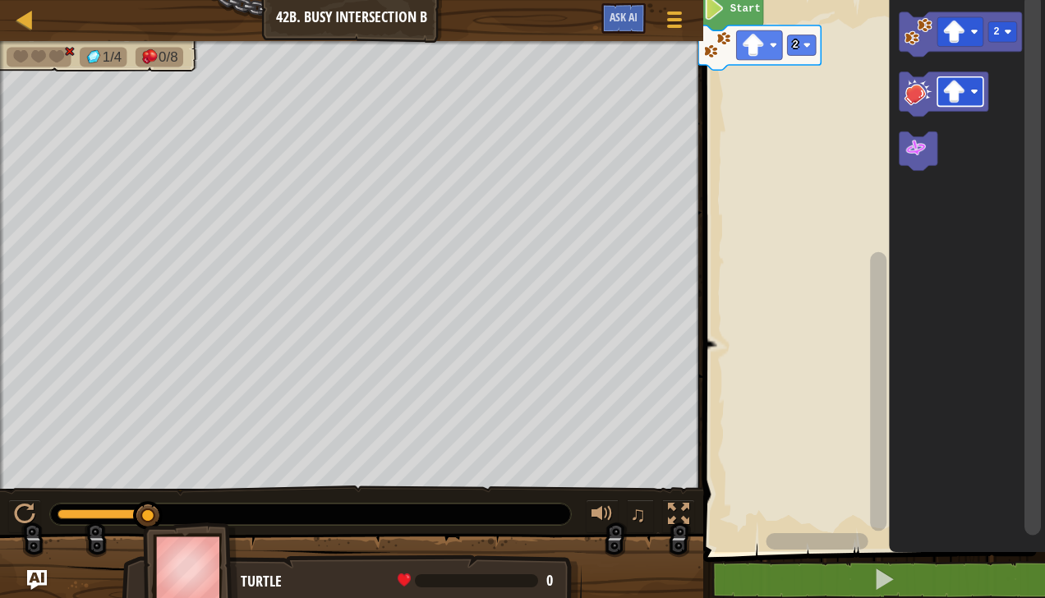
click at [927, 155] on image "Blockly Workspace" at bounding box center [916, 148] width 23 height 23
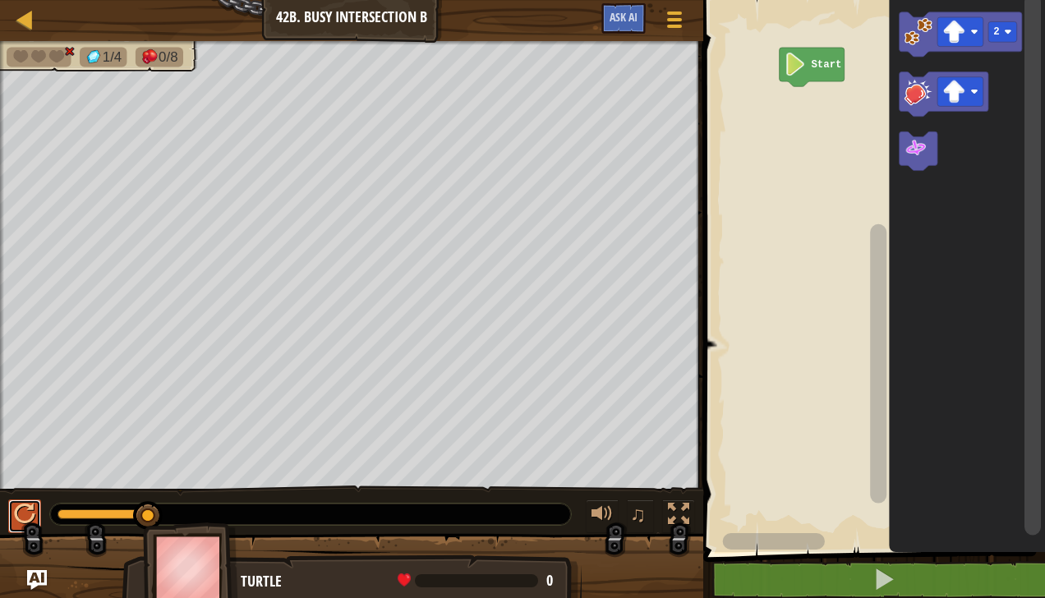
click at [25, 513] on div at bounding box center [24, 514] width 21 height 21
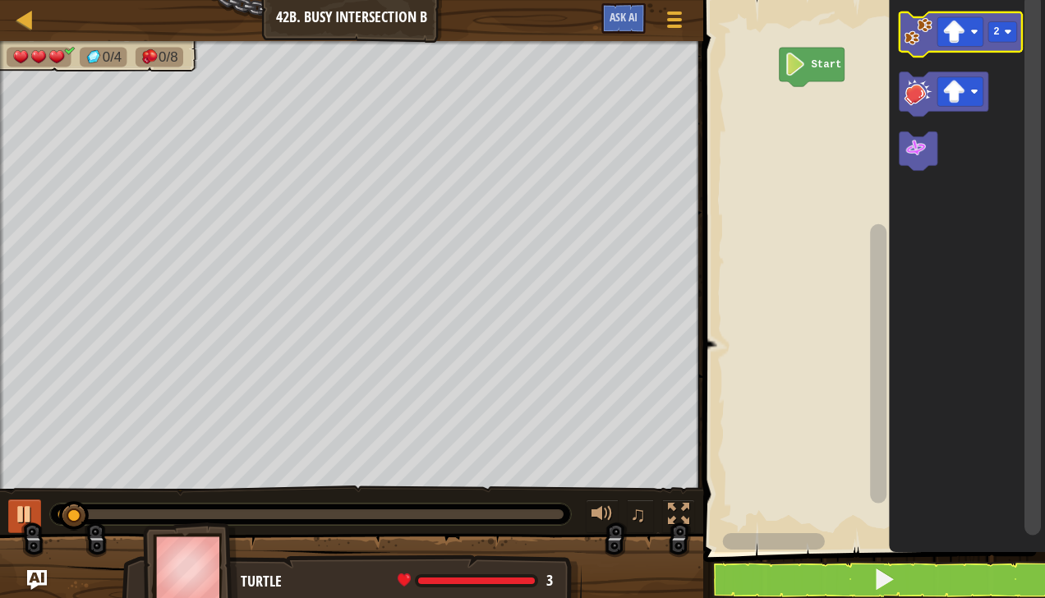
click at [964, 36] on image "Blockly Workspace" at bounding box center [954, 32] width 23 height 23
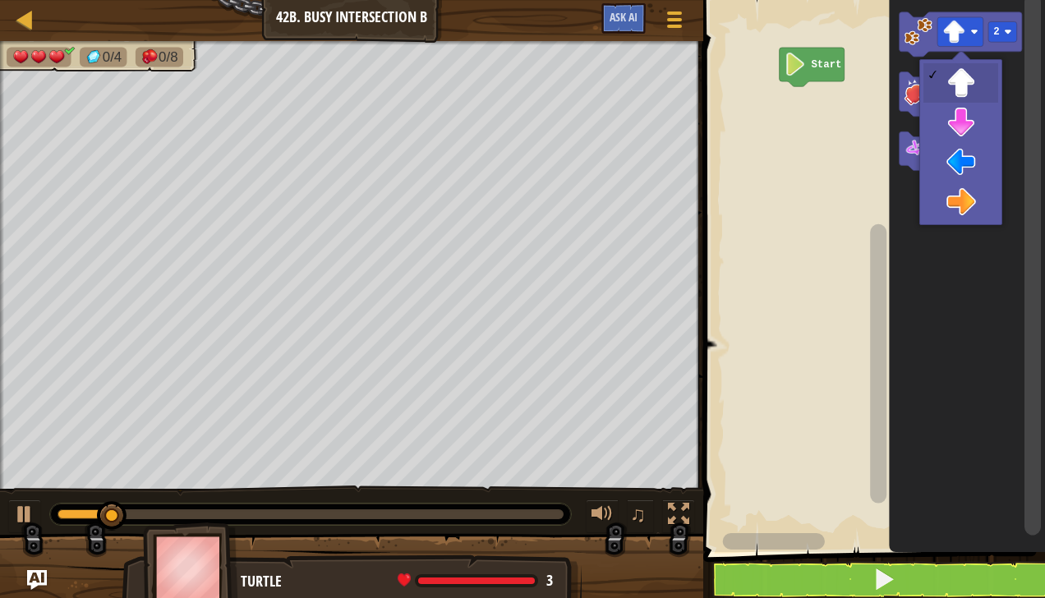
click at [968, 205] on icon "Blockly Workspace" at bounding box center [968, 272] width 156 height 560
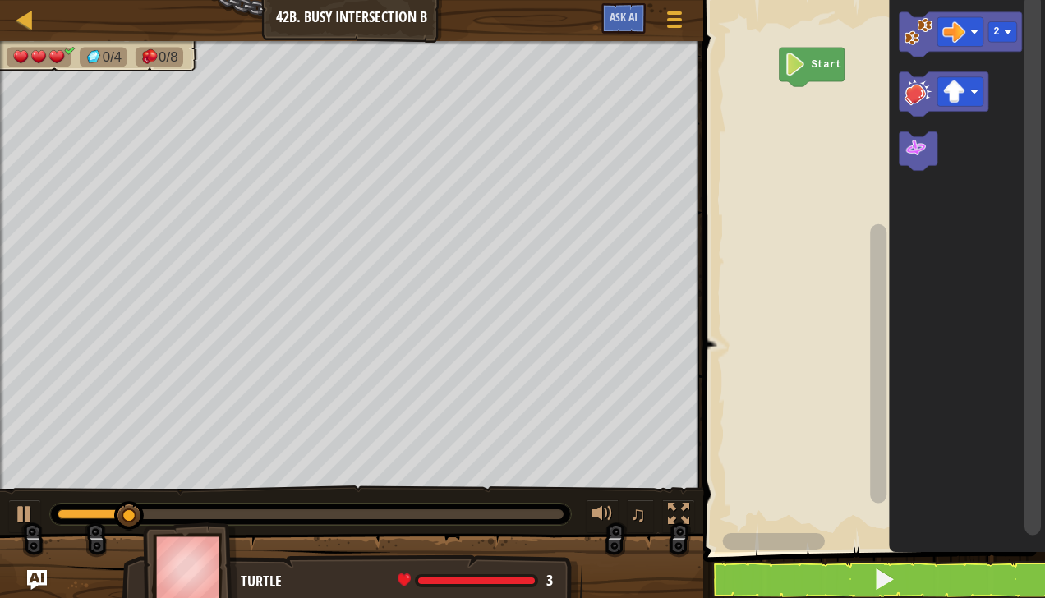
click at [922, 39] on image "Blockly Workspace" at bounding box center [919, 31] width 28 height 28
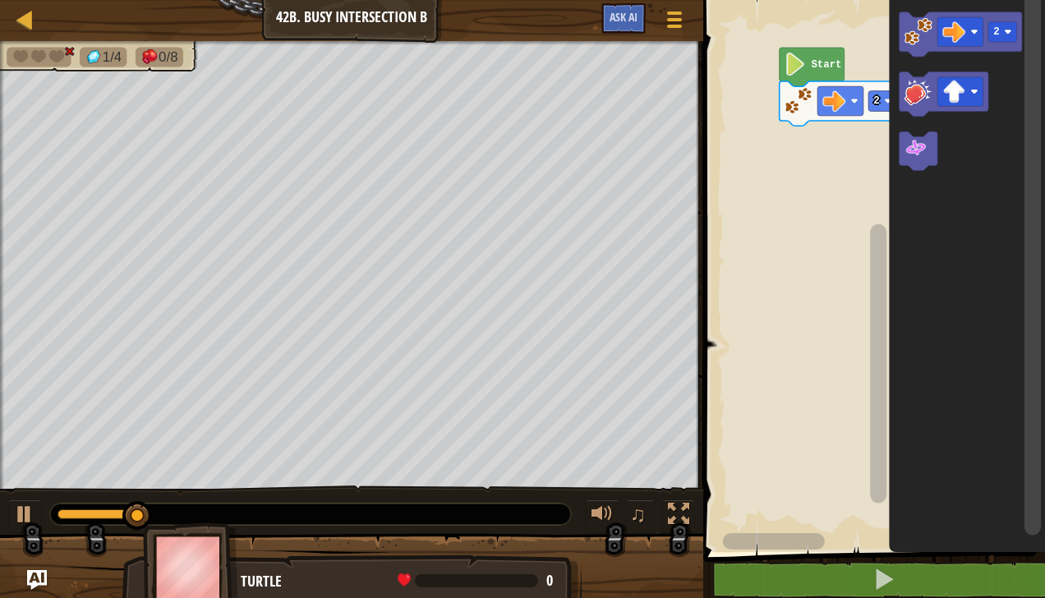
click at [923, 148] on image "Blockly Workspace" at bounding box center [916, 148] width 23 height 23
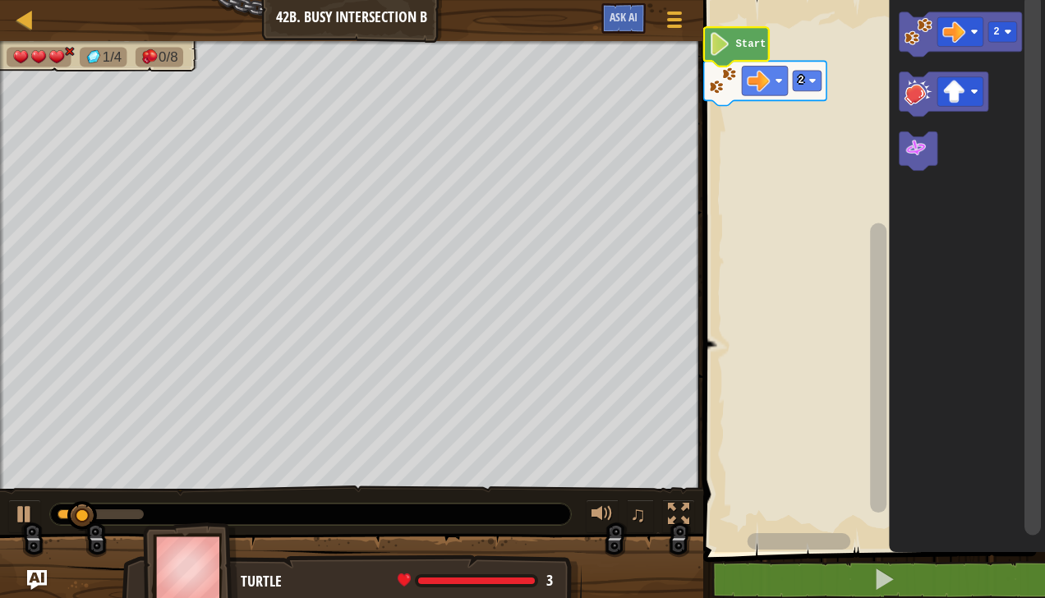
click at [924, 150] on image "Blockly Workspace" at bounding box center [916, 148] width 23 height 23
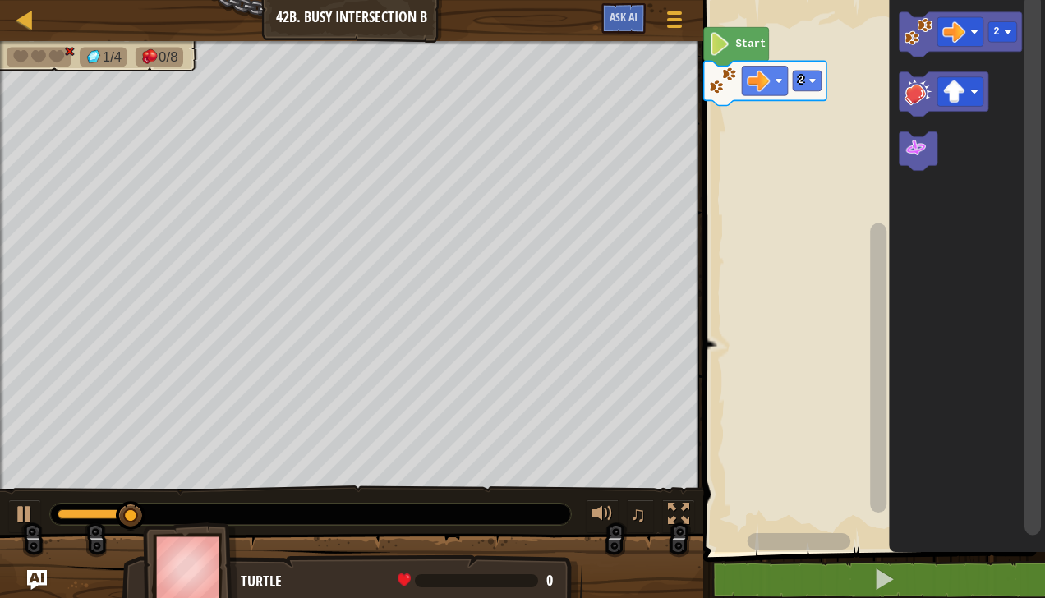
click at [918, 94] on image "Blockly Workspace" at bounding box center [919, 91] width 28 height 28
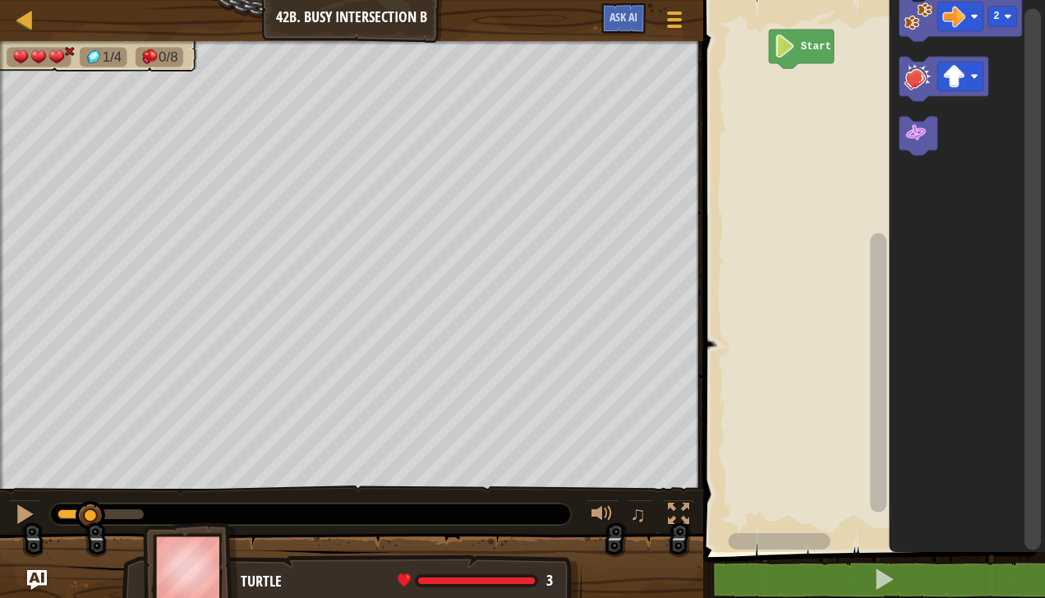
click at [918, 26] on image "Blockly Workspace" at bounding box center [919, 16] width 28 height 28
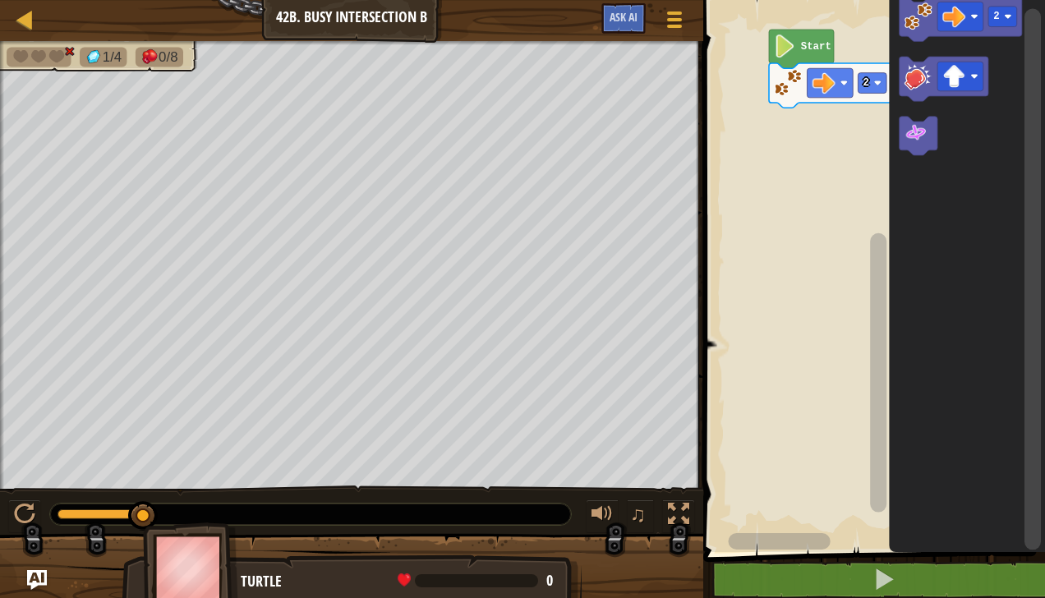
click at [918, 138] on image "Blockly Workspace" at bounding box center [916, 133] width 23 height 23
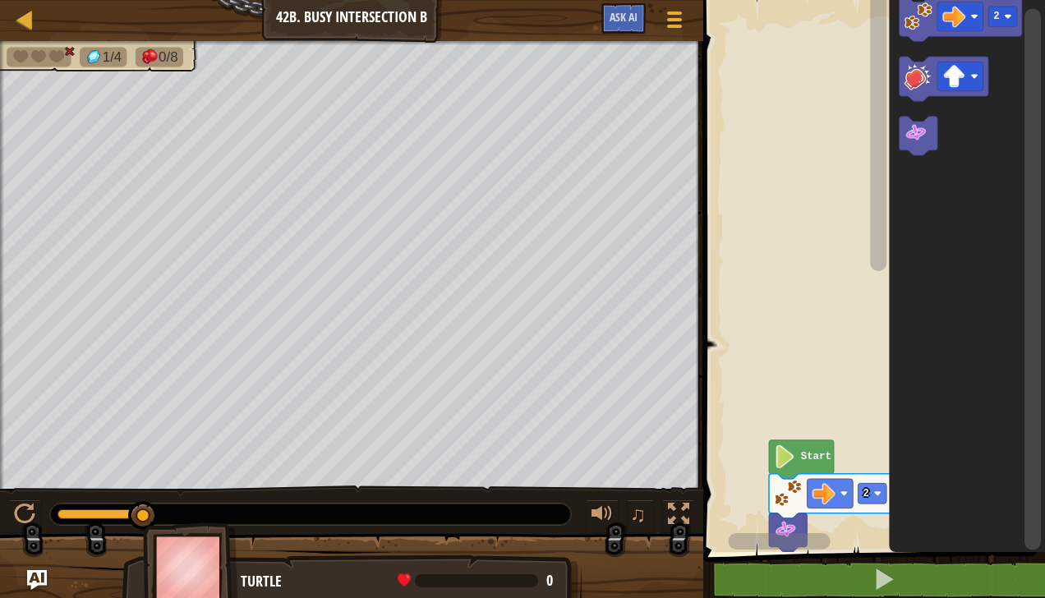
click at [869, 79] on rect "Blockly Workspace" at bounding box center [878, 262] width 21 height 539
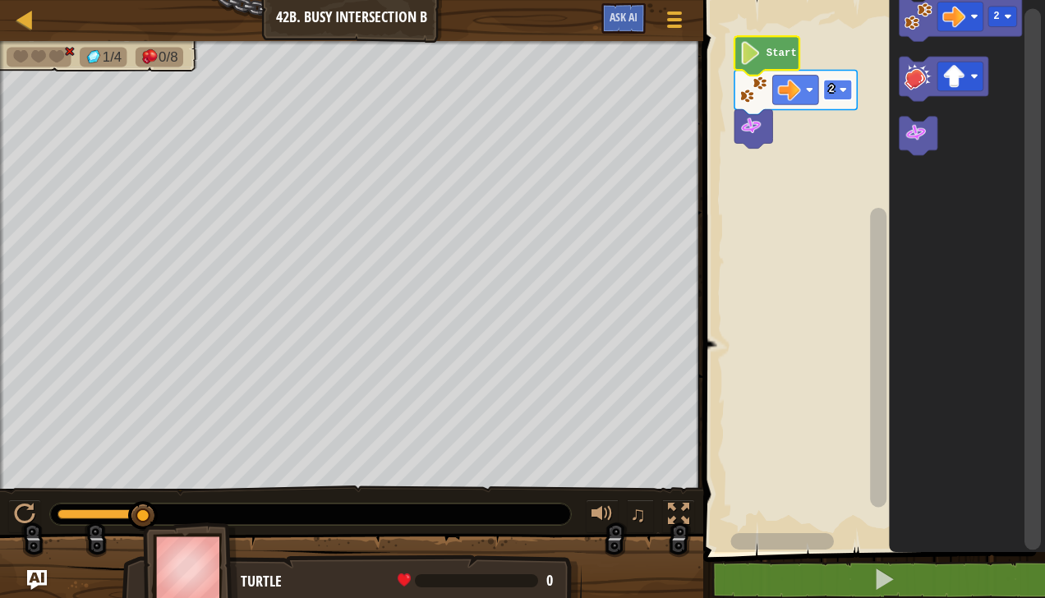
click at [840, 93] on image "Blockly Workspace" at bounding box center [843, 89] width 7 height 7
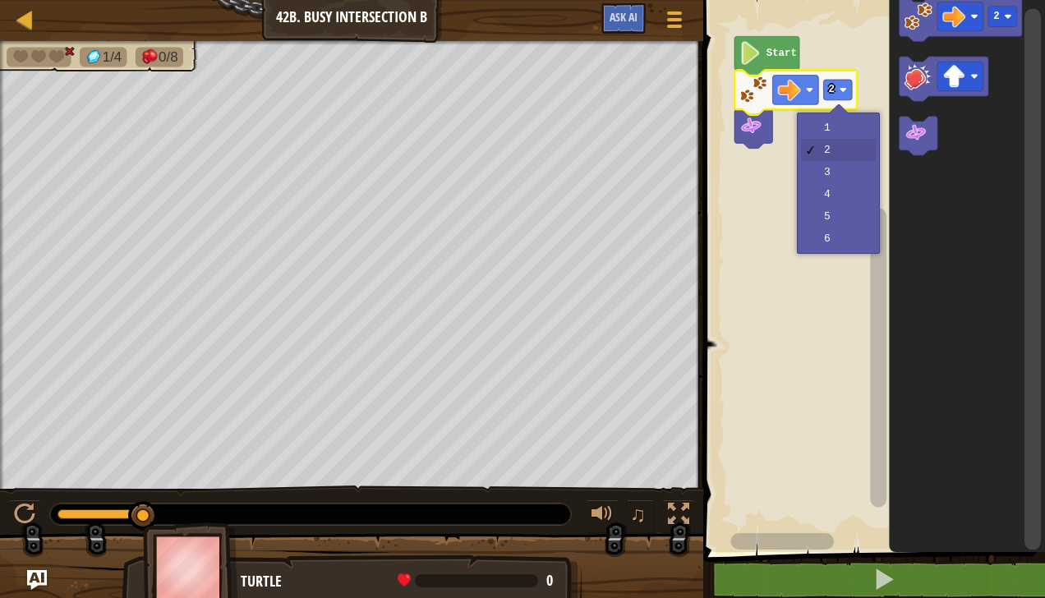
click at [841, 127] on rect "Blockly Workspace" at bounding box center [871, 272] width 347 height 560
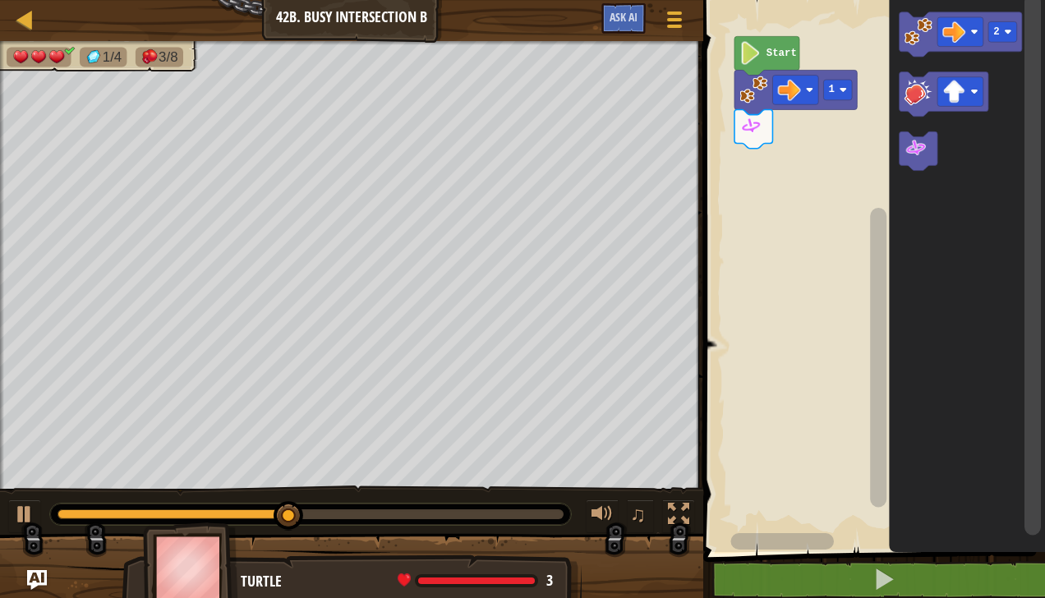
click at [961, 36] on image "Blockly Workspace" at bounding box center [954, 32] width 23 height 23
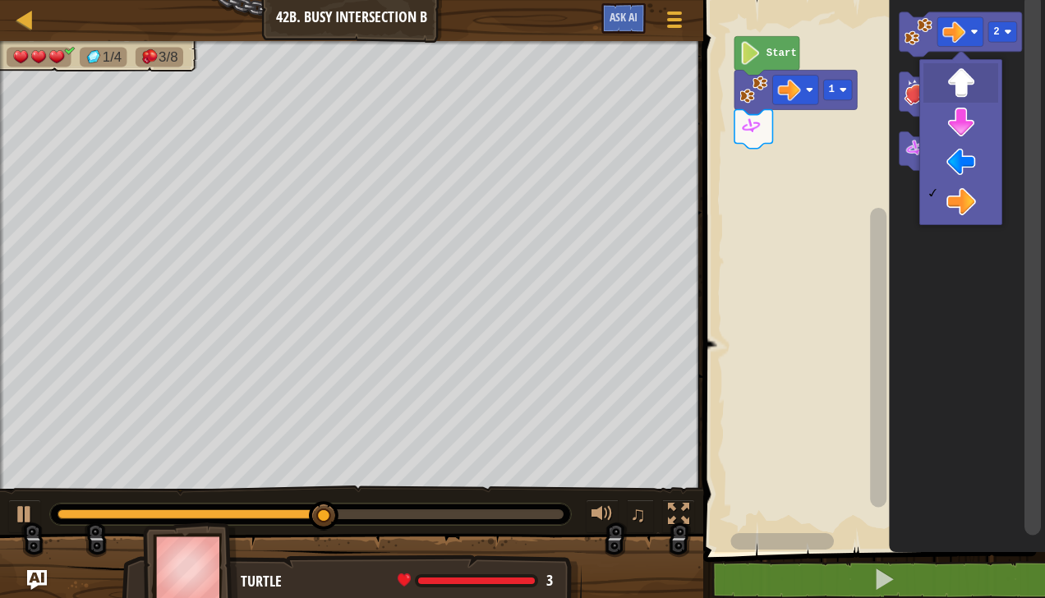
click at [964, 89] on image "Blockly Workspace" at bounding box center [954, 92] width 23 height 23
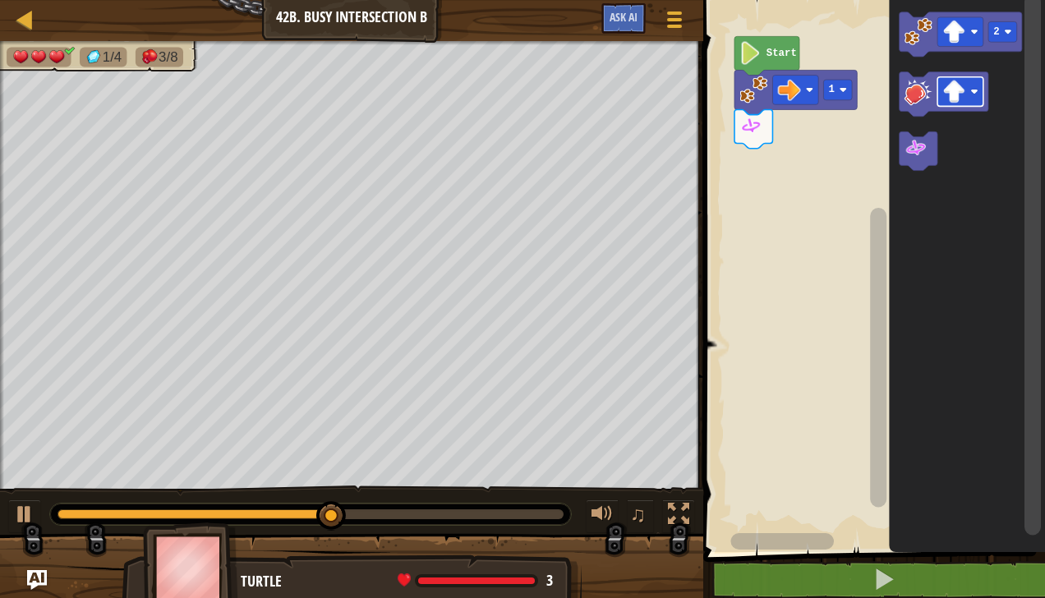
click at [922, 32] on image "Blockly Workspace" at bounding box center [919, 31] width 28 height 28
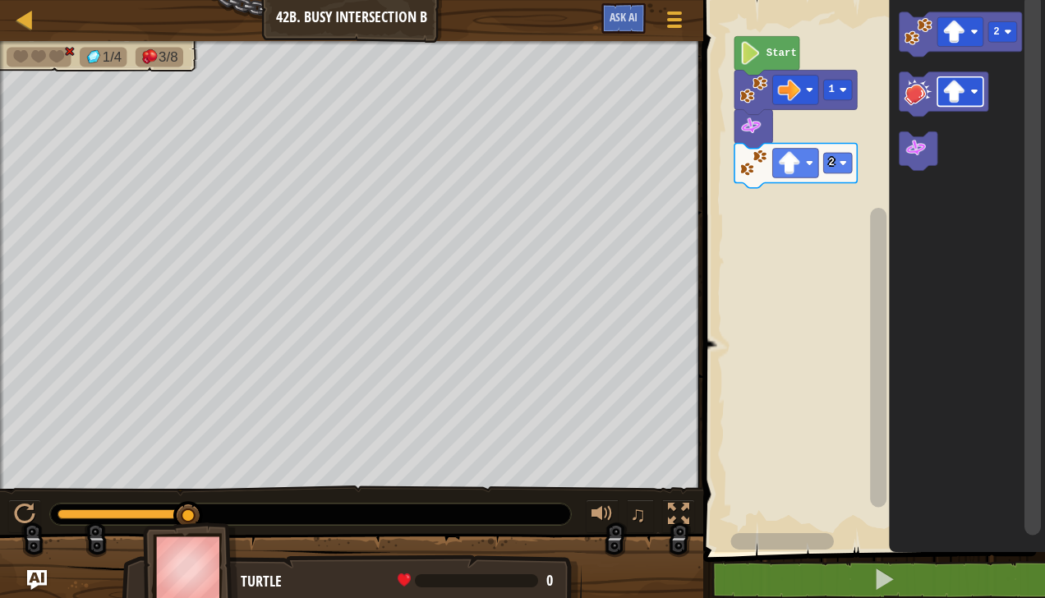
click at [0, 0] on div at bounding box center [0, 0] width 0 height 0
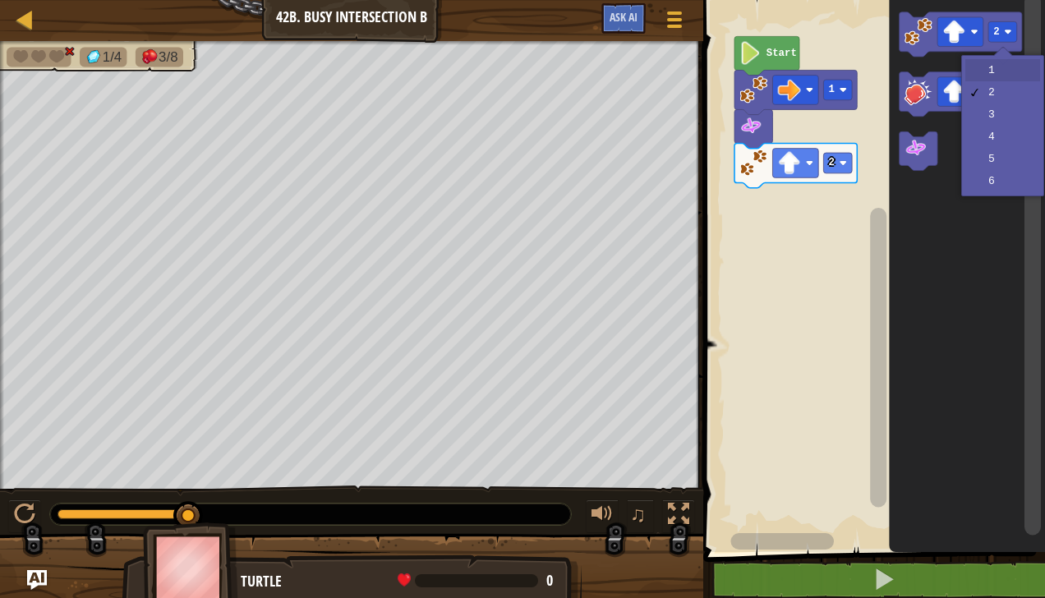
click at [996, 77] on icon "Blockly Workspace" at bounding box center [968, 272] width 156 height 560
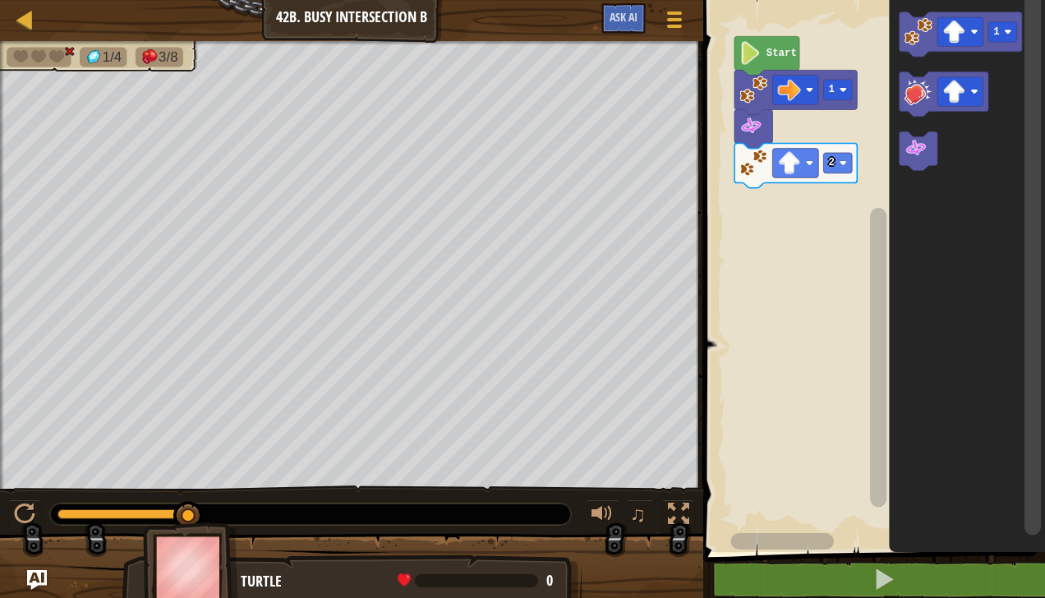
click at [920, 37] on image "Blockly Workspace" at bounding box center [919, 31] width 28 height 28
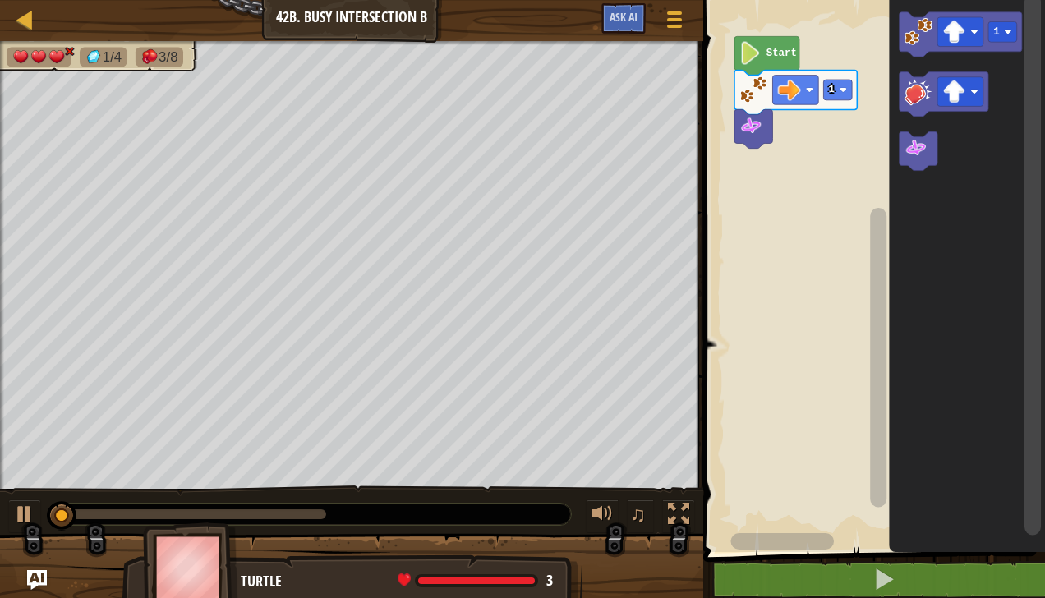
click at [918, 38] on image "Blockly Workspace" at bounding box center [919, 31] width 28 height 28
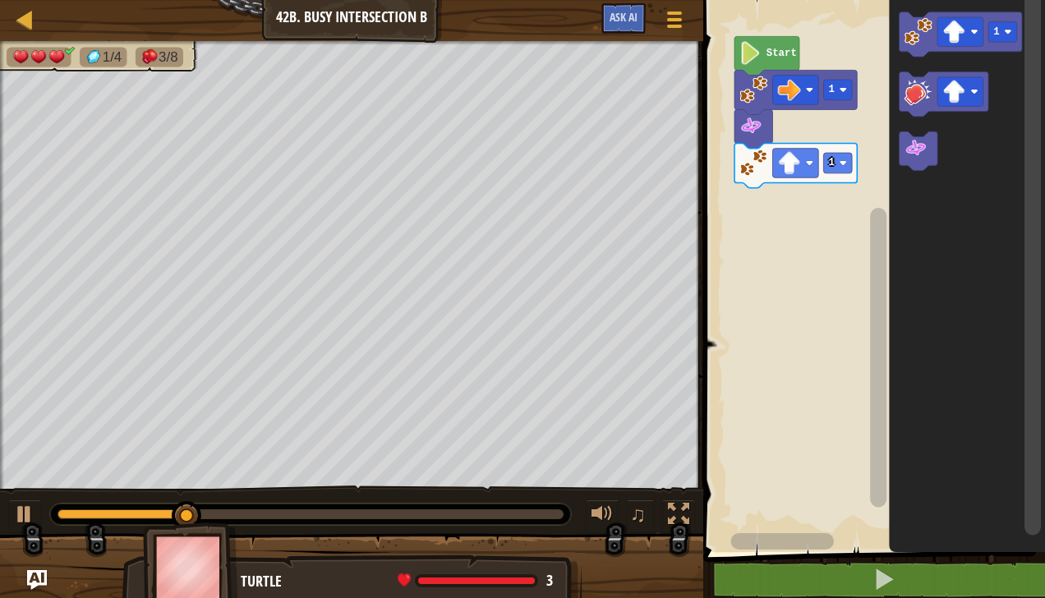
click at [0, 0] on div at bounding box center [0, 0] width 0 height 0
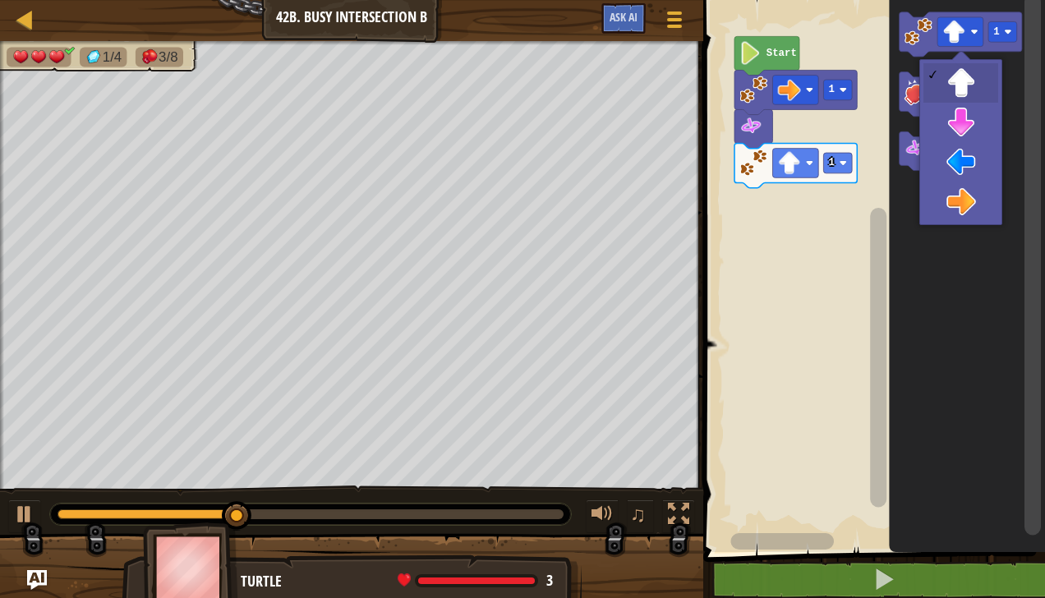
click at [956, 166] on icon "Blockly Workspace" at bounding box center [968, 272] width 156 height 560
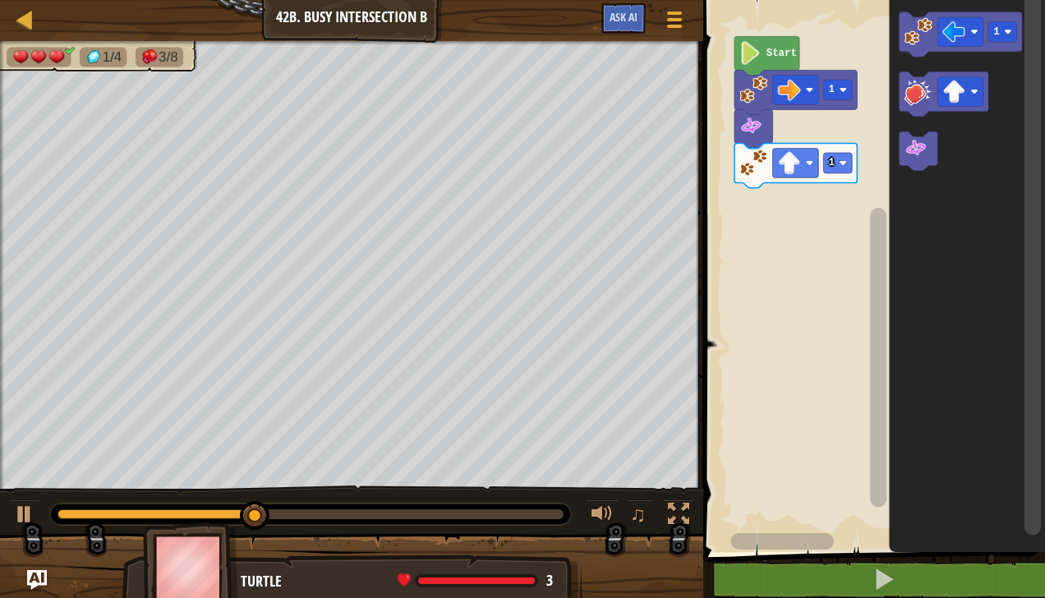
click at [915, 28] on image "Blockly Workspace" at bounding box center [919, 31] width 28 height 28
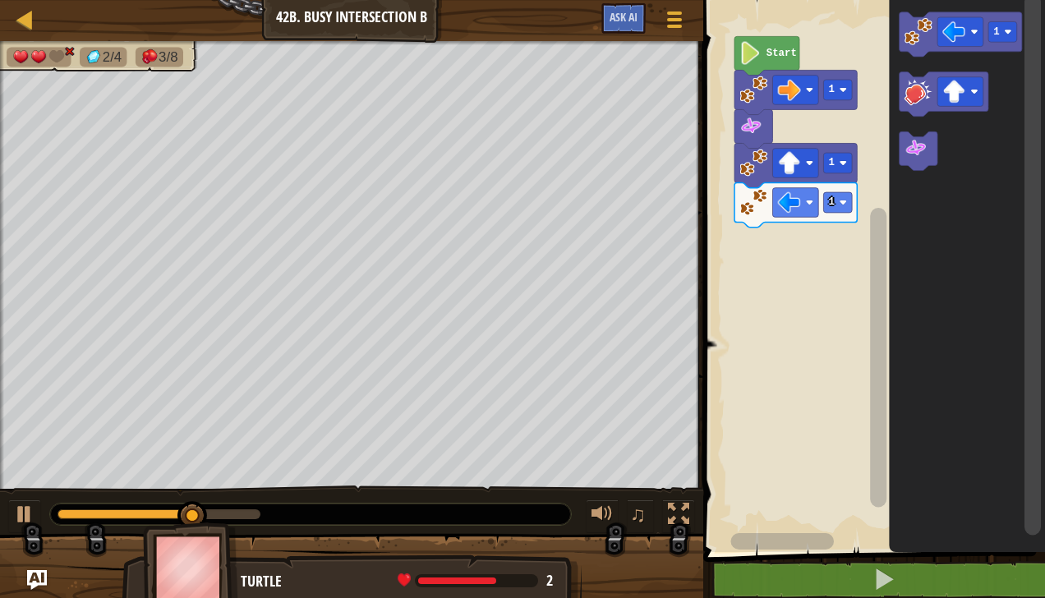
click at [927, 150] on image "Blockly Workspace" at bounding box center [916, 148] width 23 height 23
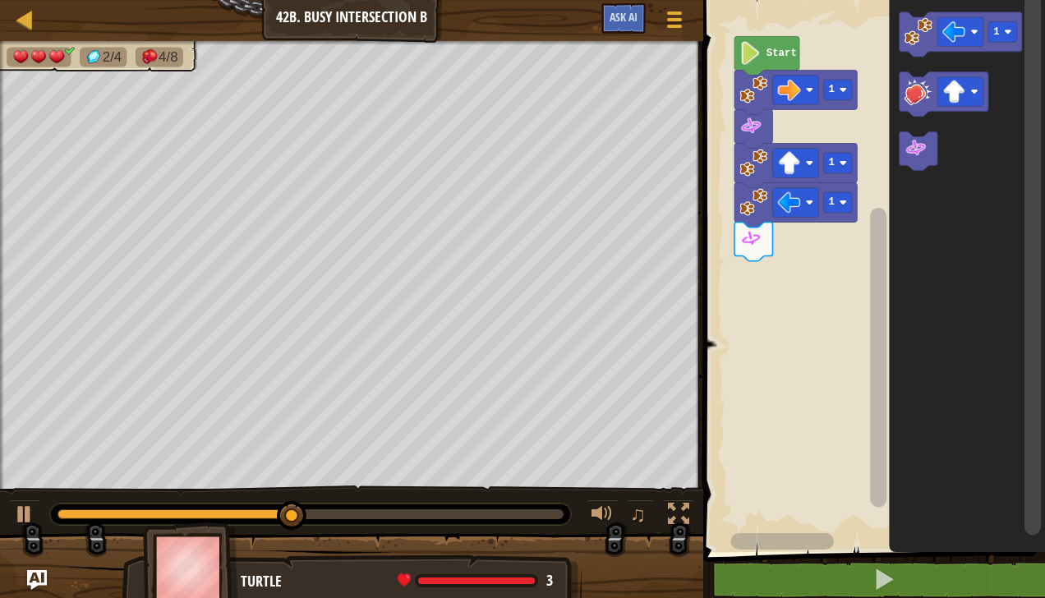
click at [964, 32] on image "Blockly Workspace" at bounding box center [954, 32] width 23 height 23
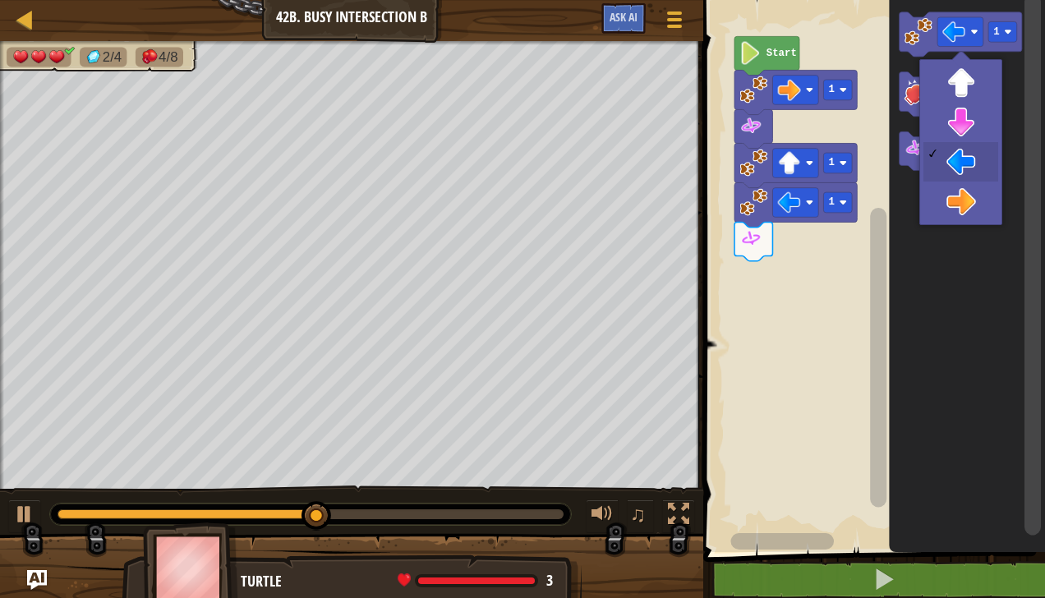
click at [971, 86] on rect "Blockly Workspace" at bounding box center [960, 92] width 46 height 30
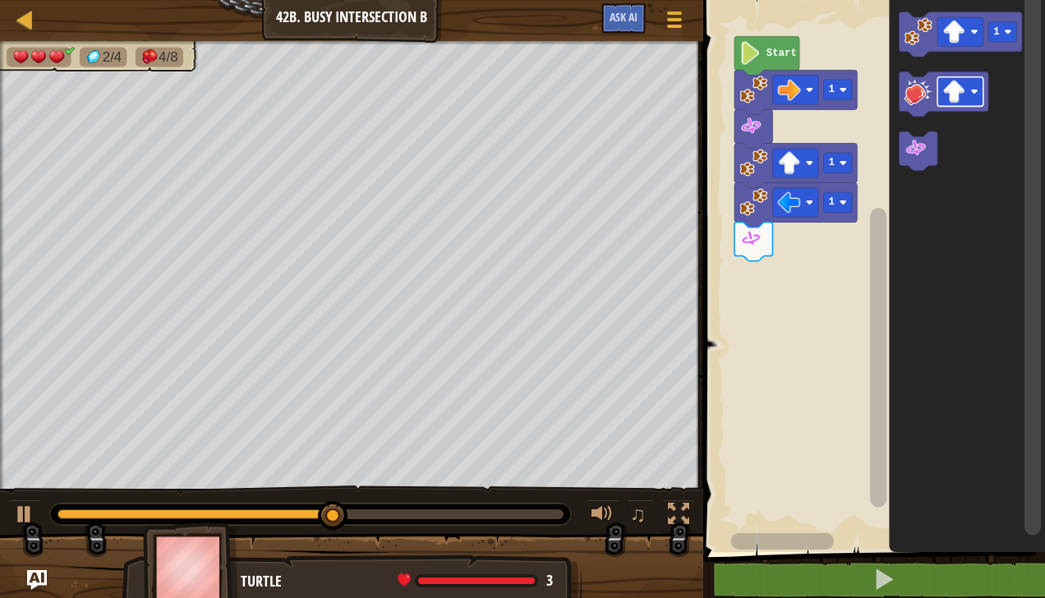
click at [927, 34] on image "Blockly Workspace" at bounding box center [919, 31] width 28 height 28
click at [963, 36] on image "Blockly Workspace" at bounding box center [954, 32] width 23 height 23
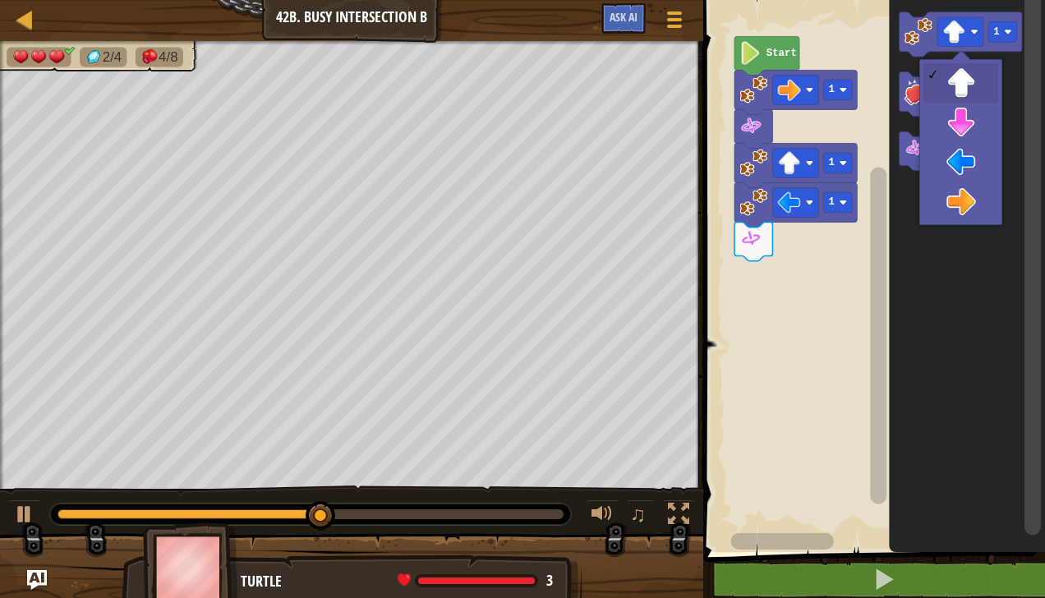
click at [974, 171] on icon "Blockly Workspace" at bounding box center [968, 272] width 156 height 560
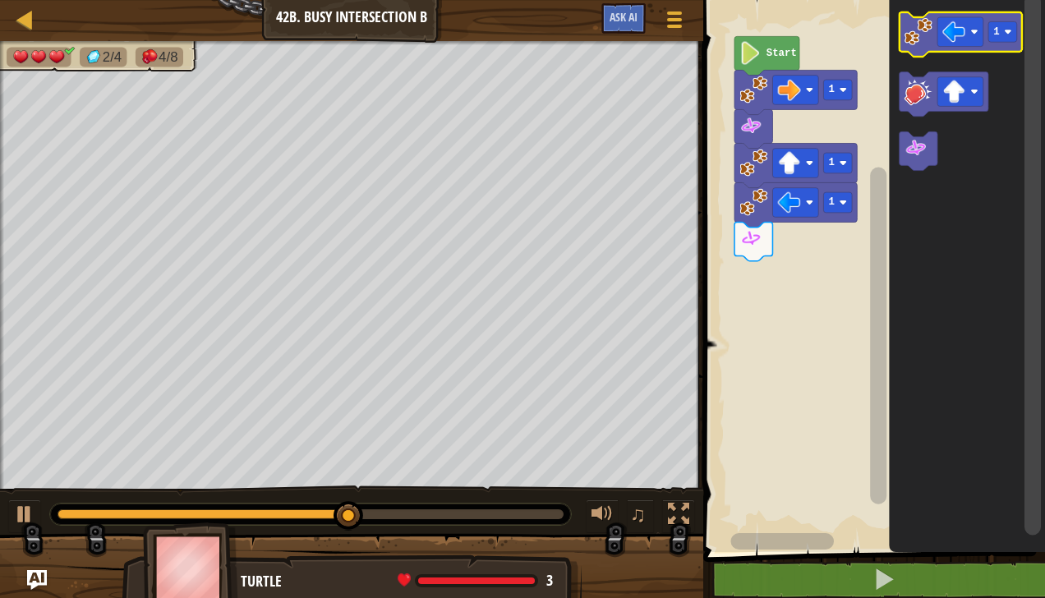
click at [923, 44] on image "Blockly Workspace" at bounding box center [919, 31] width 28 height 28
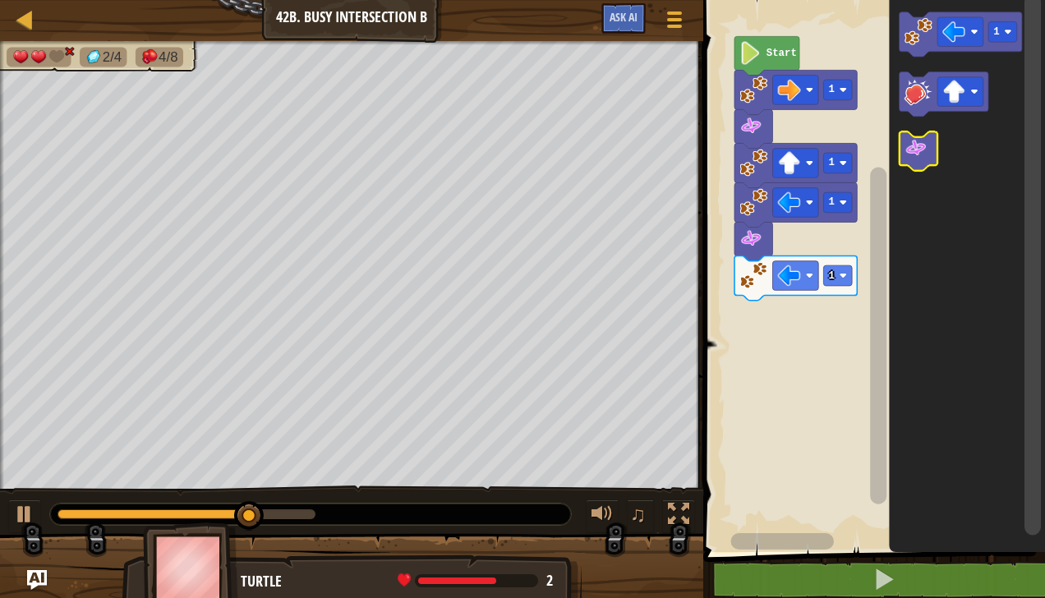
click at [923, 151] on image "Blockly Workspace" at bounding box center [916, 148] width 23 height 23
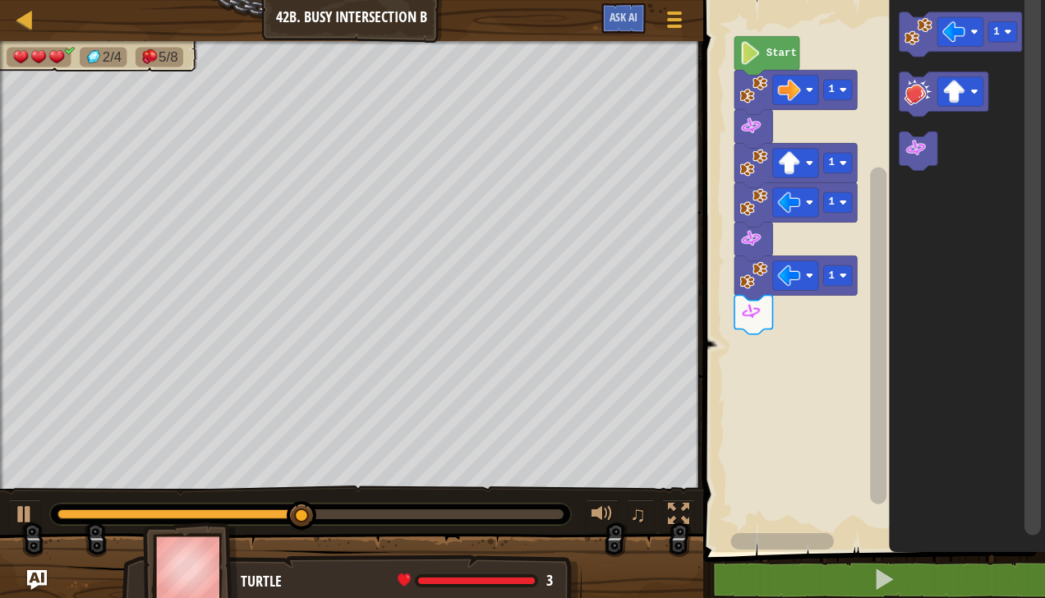
click at [930, 39] on image "Blockly Workspace" at bounding box center [919, 31] width 28 height 28
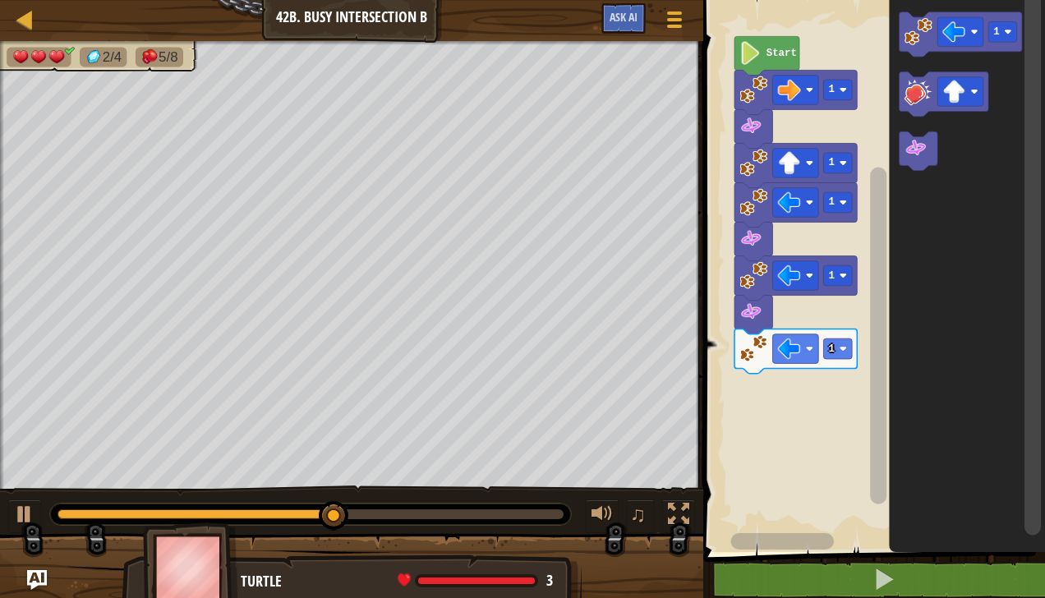
click at [0, 0] on div at bounding box center [0, 0] width 0 height 0
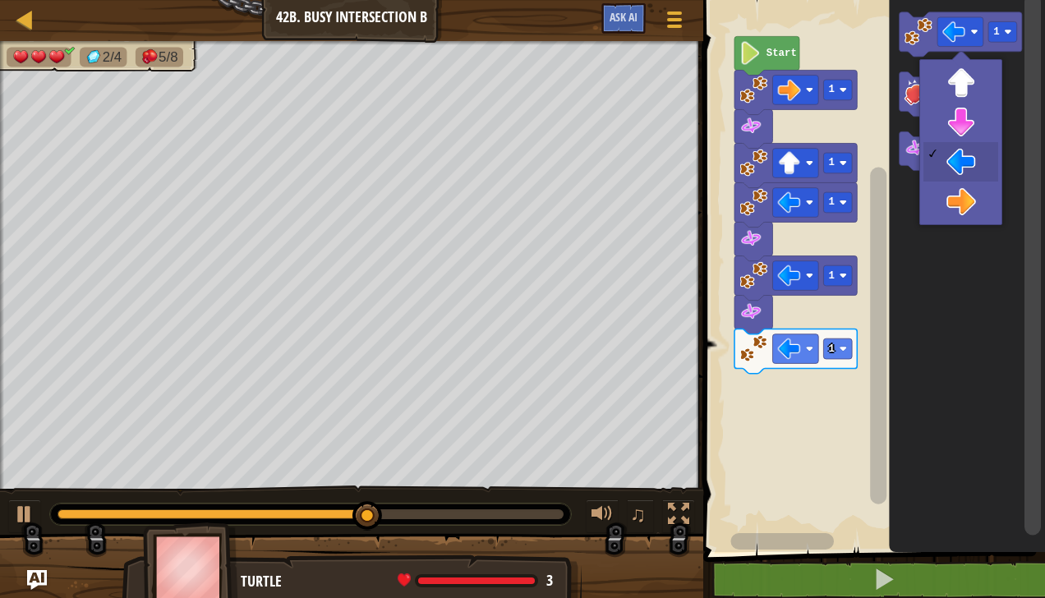
click at [964, 135] on icon "Blockly Workspace" at bounding box center [968, 272] width 156 height 560
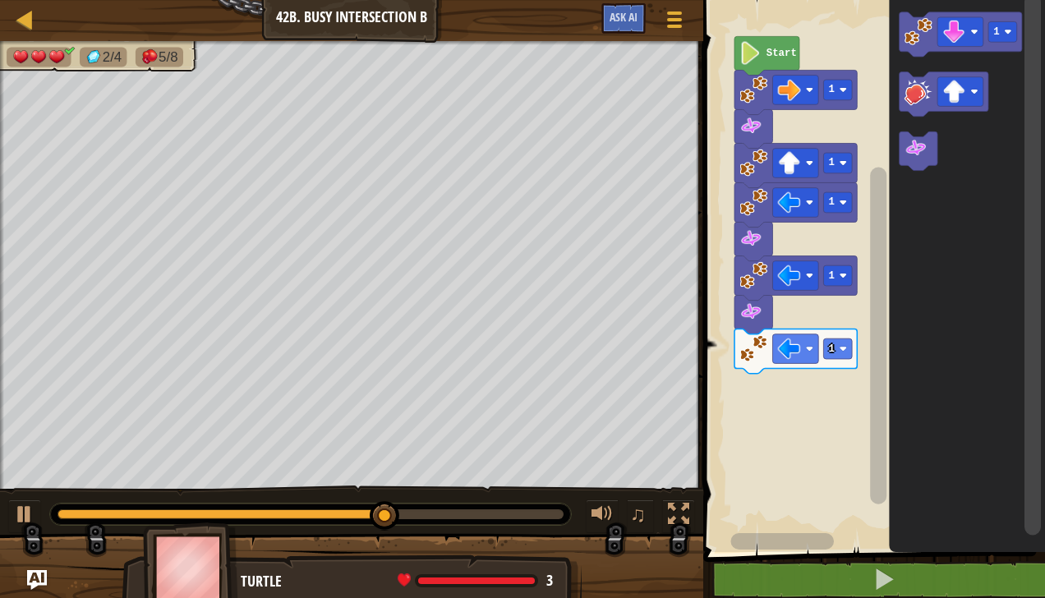
click at [923, 26] on image "Blockly Workspace" at bounding box center [919, 31] width 28 height 28
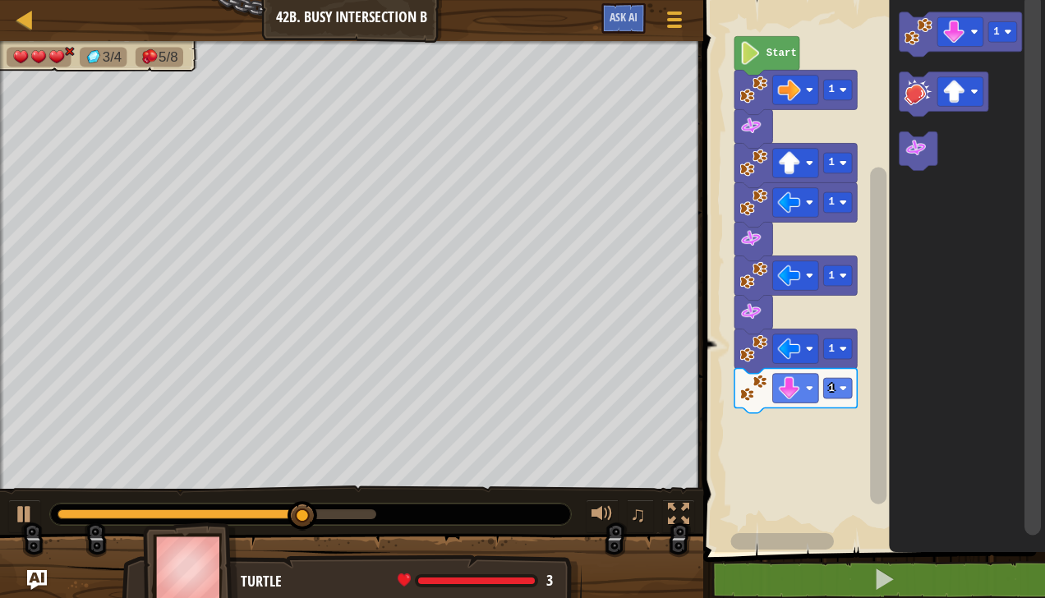
click at [917, 153] on image "Blockly Workspace" at bounding box center [916, 148] width 23 height 23
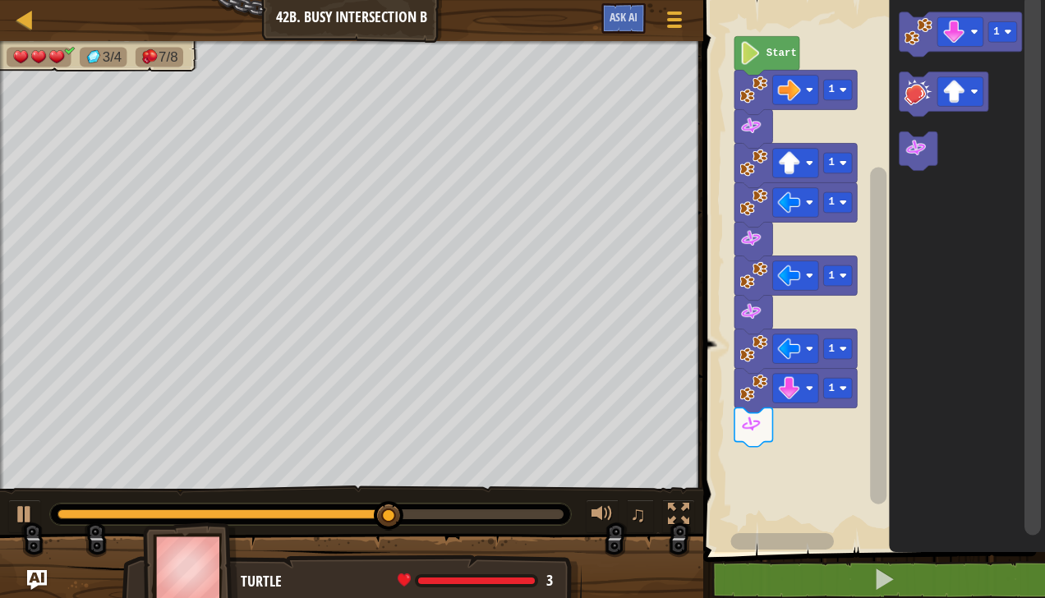
click at [922, 34] on image "Blockly Workspace" at bounding box center [919, 31] width 28 height 28
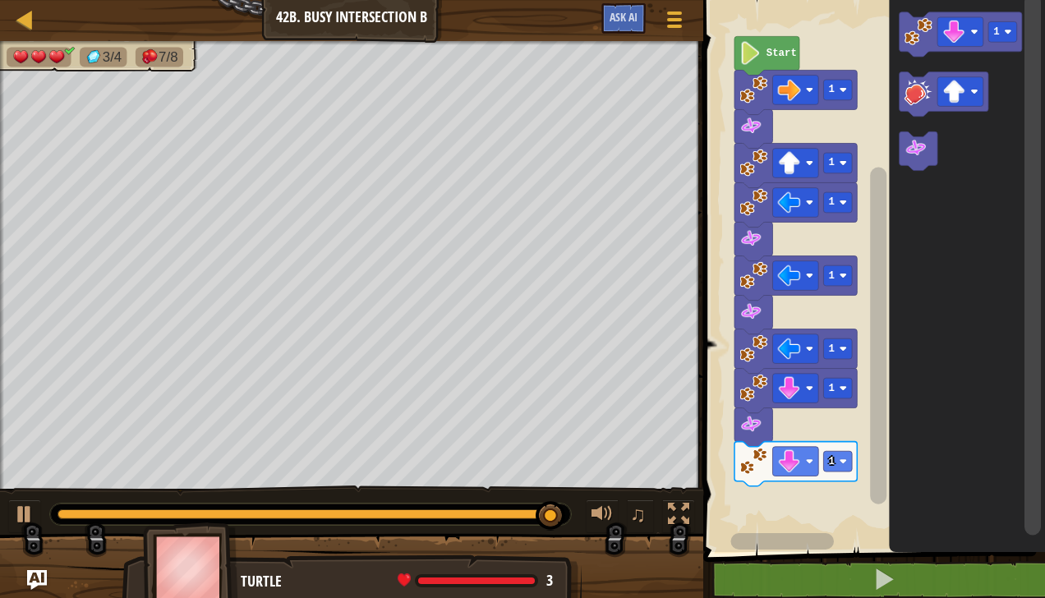
click at [960, 35] on image "Blockly Workspace" at bounding box center [954, 32] width 23 height 23
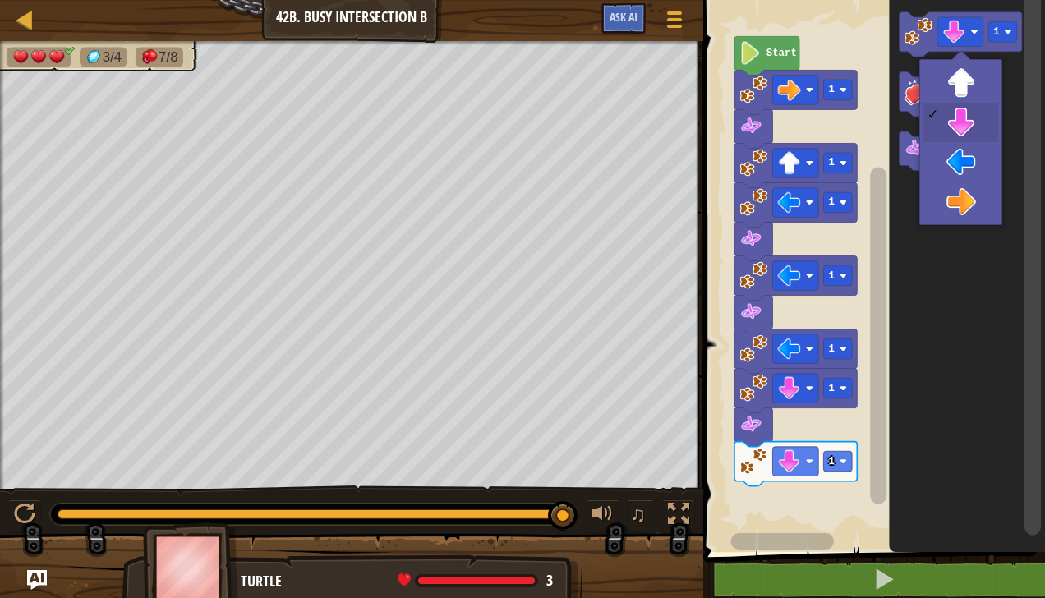
click at [965, 210] on icon "Blockly Workspace" at bounding box center [968, 272] width 156 height 560
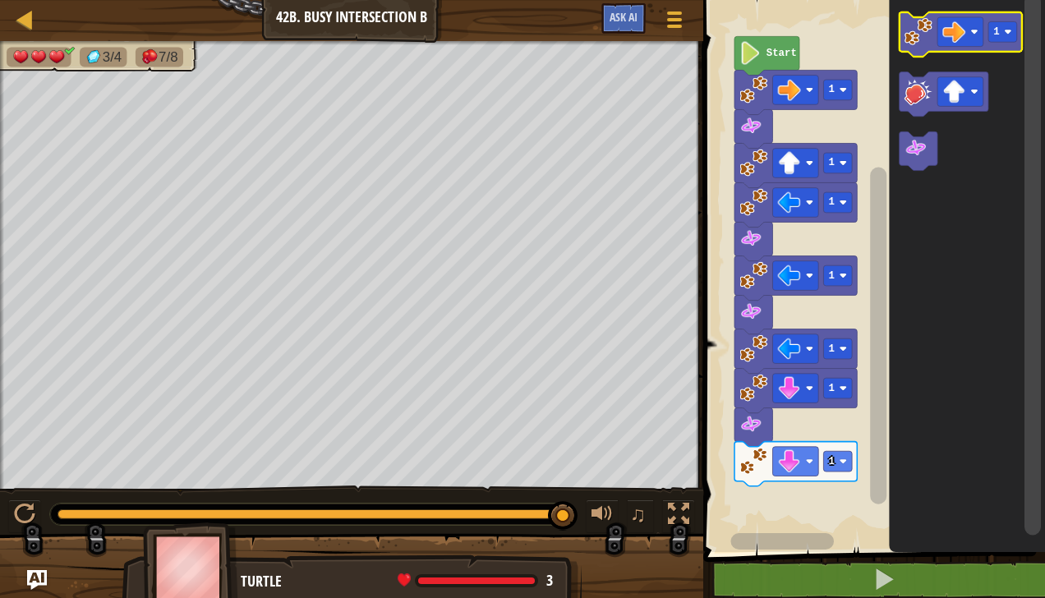
click at [923, 33] on image "Blockly Workspace" at bounding box center [919, 31] width 28 height 28
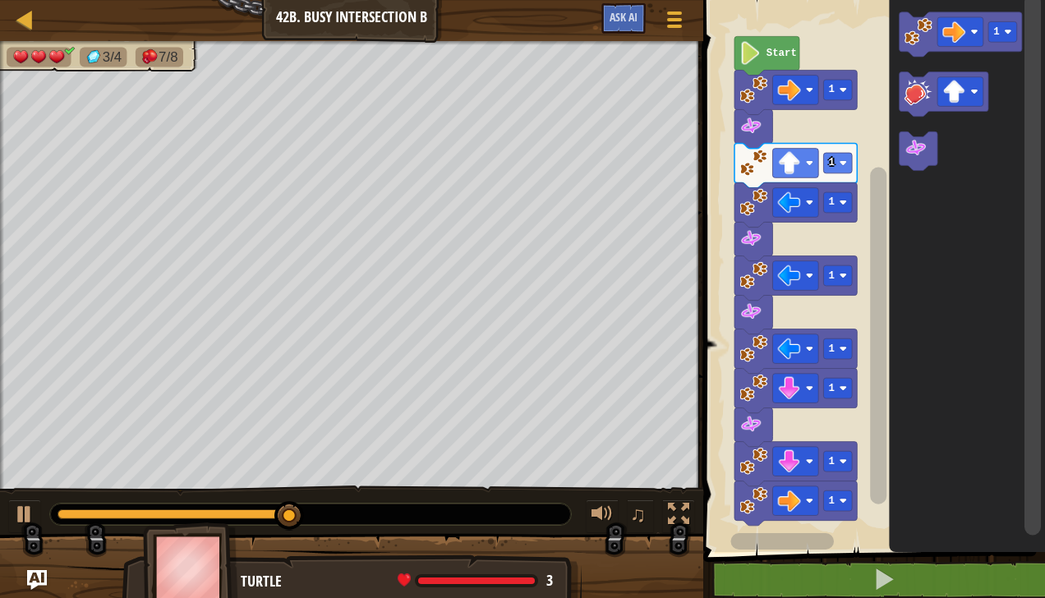
click at [961, 36] on image "Blockly Workspace" at bounding box center [954, 32] width 23 height 23
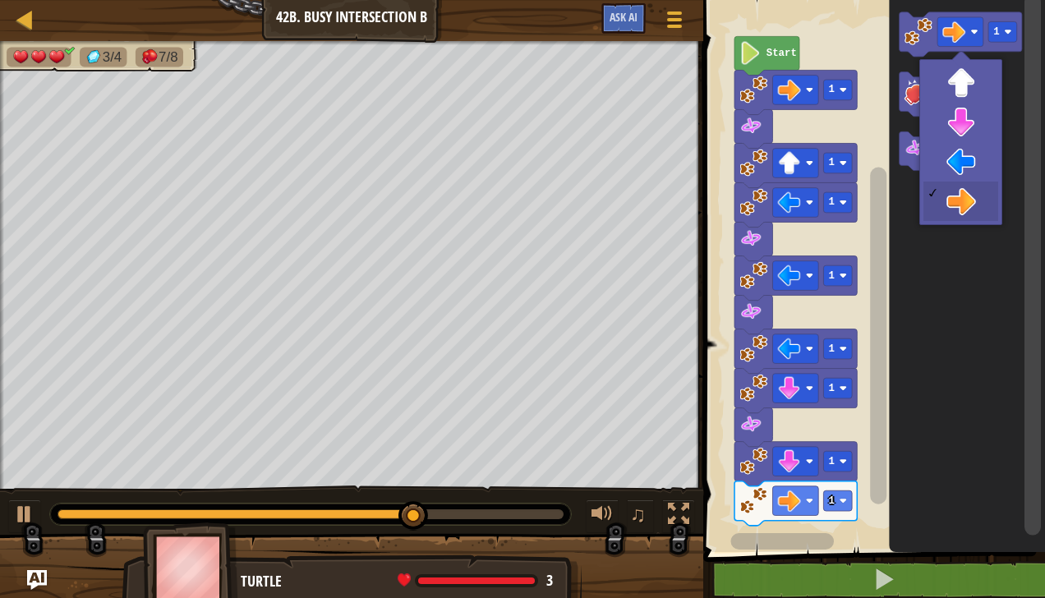
click at [971, 127] on icon "Blockly Workspace" at bounding box center [968, 272] width 156 height 560
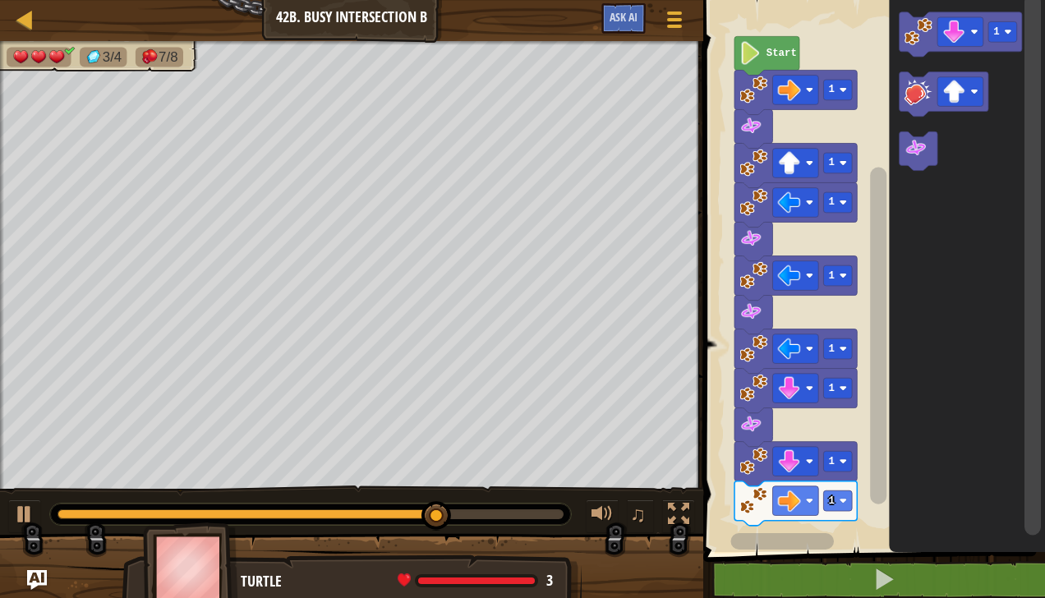
click at [918, 39] on image "Blockly Workspace" at bounding box center [919, 31] width 28 height 28
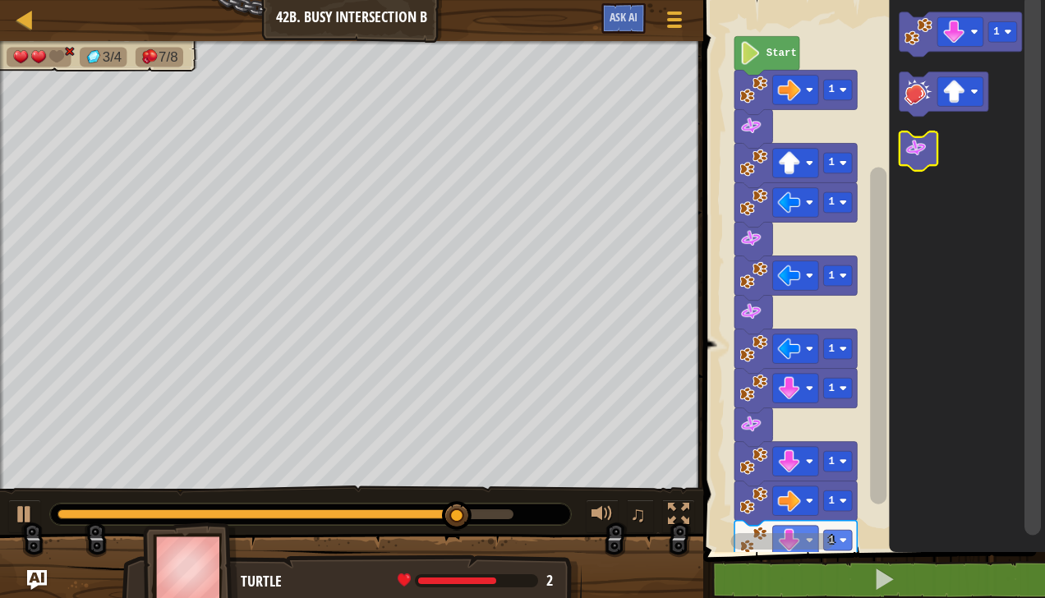
click at [932, 168] on icon "Blockly Workspace" at bounding box center [968, 272] width 156 height 560
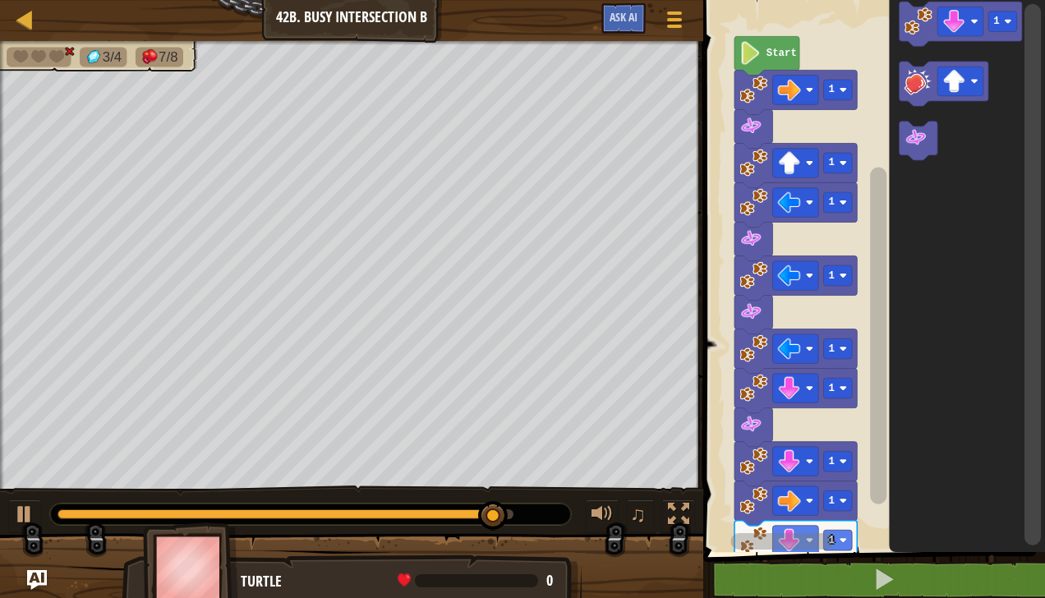
click at [923, 150] on icon "Blockly Workspace" at bounding box center [919, 141] width 38 height 39
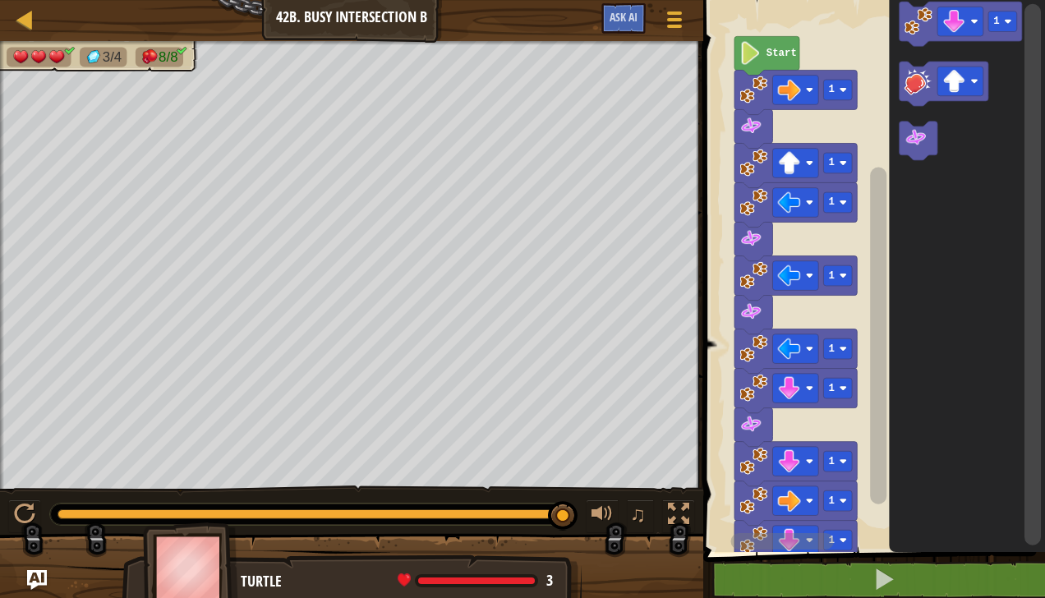
click at [966, 20] on rect "Blockly Workspace" at bounding box center [960, 22] width 46 height 30
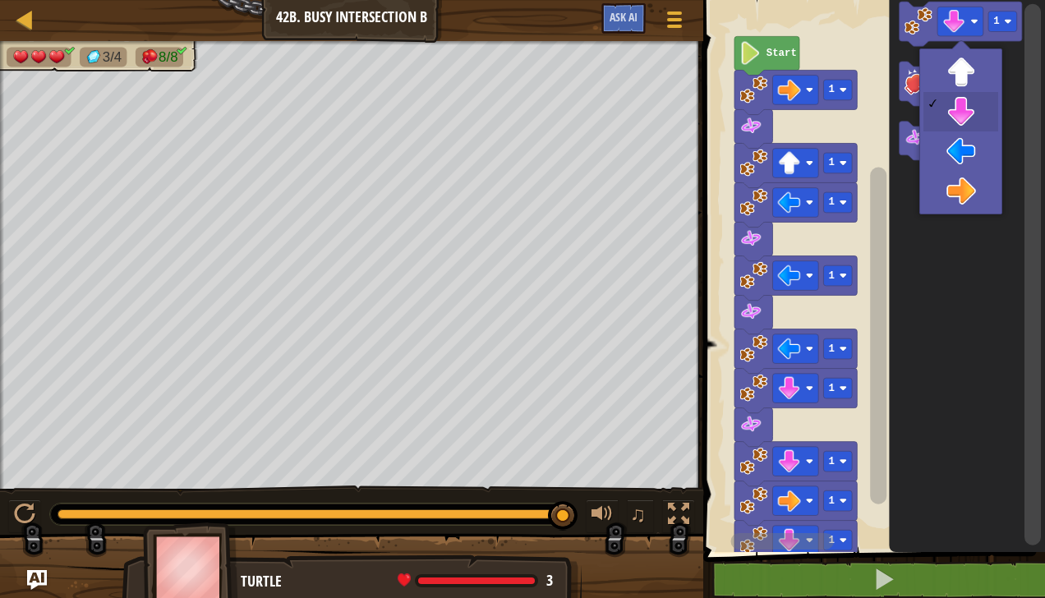
click at [961, 205] on icon "Blockly Workspace" at bounding box center [968, 272] width 156 height 560
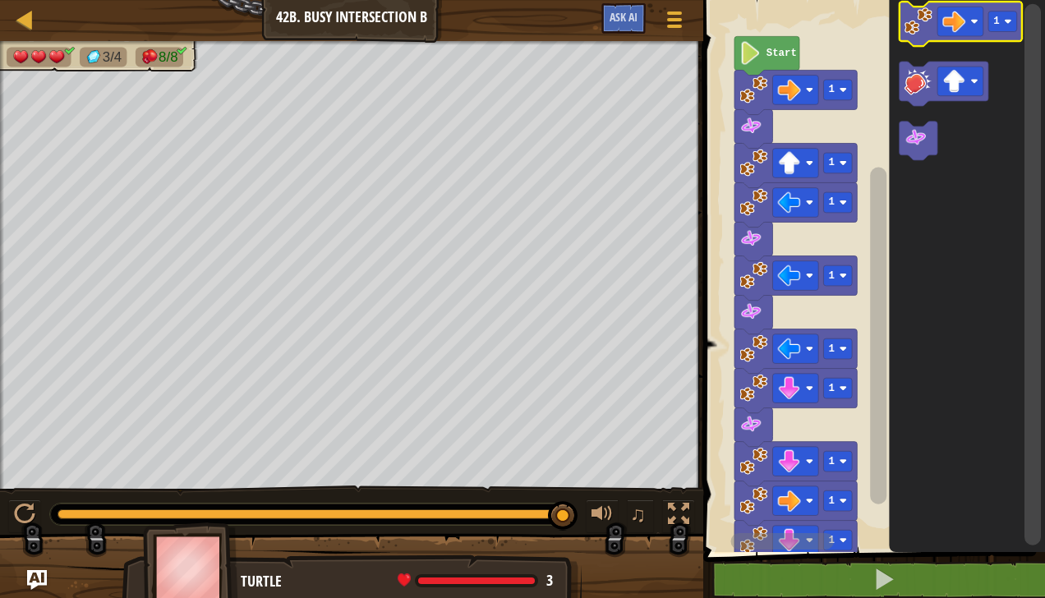
click at [923, 28] on image "Blockly Workspace" at bounding box center [919, 21] width 28 height 28
click at [960, 26] on image "Blockly Workspace" at bounding box center [954, 21] width 23 height 23
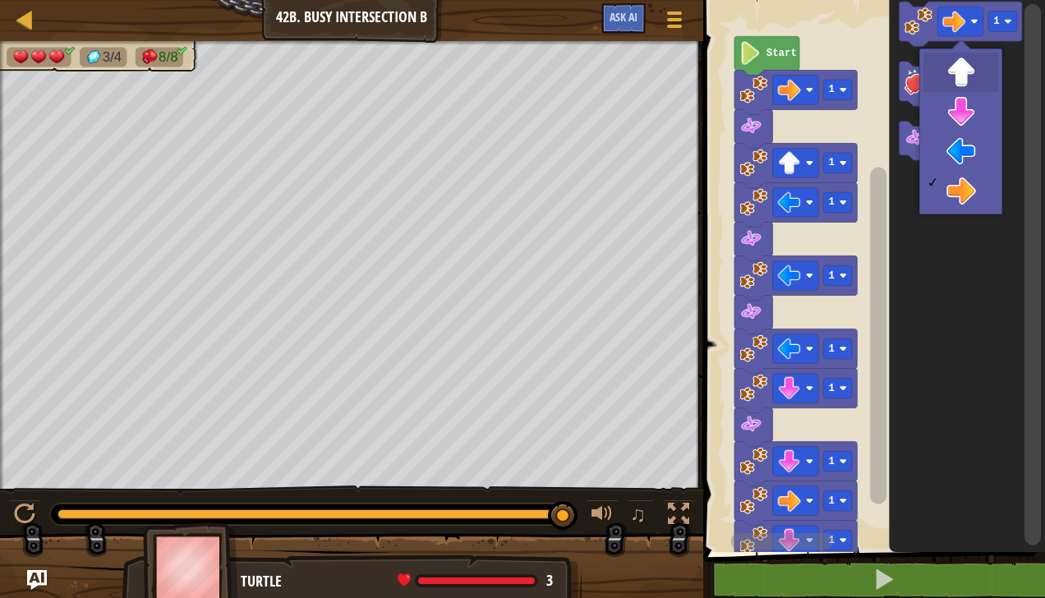
click at [969, 85] on rect "Blockly Workspace" at bounding box center [960, 82] width 46 height 30
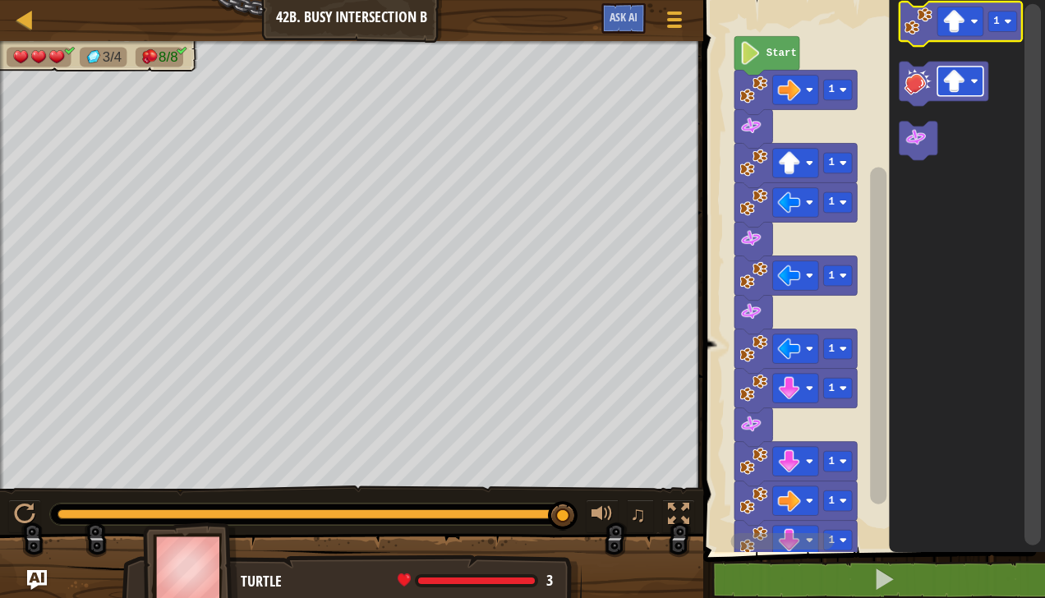
click at [915, 24] on image "Blockly Workspace" at bounding box center [919, 21] width 28 height 28
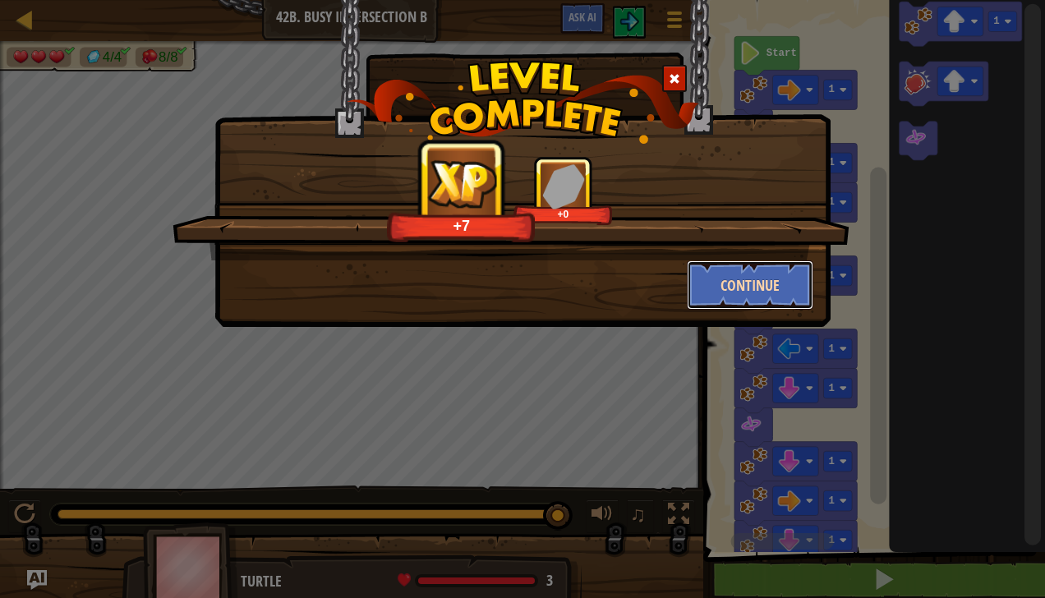
click at [767, 289] on button "Continue" at bounding box center [750, 284] width 127 height 49
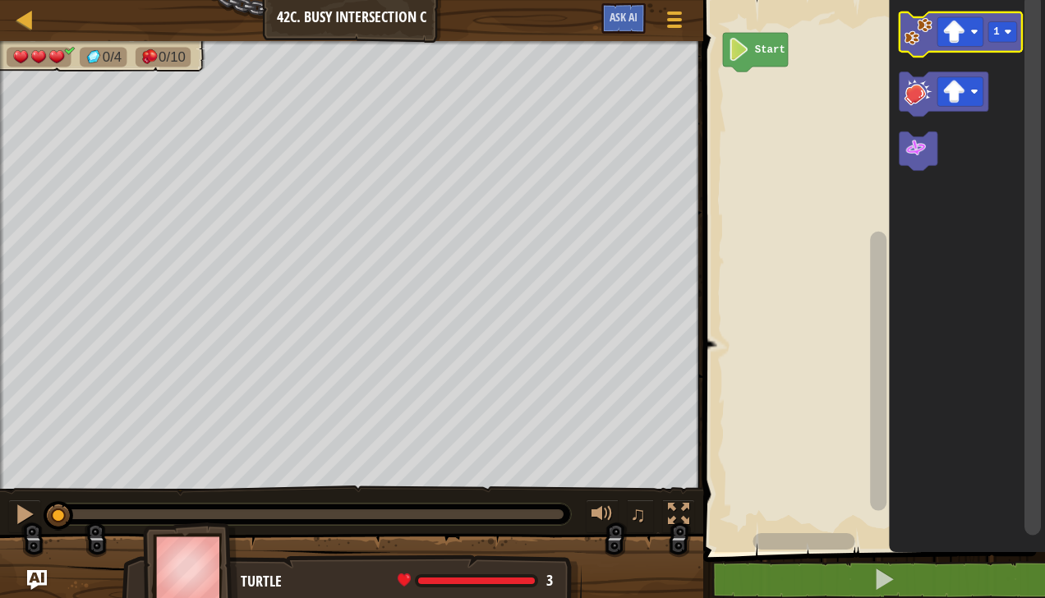
click at [960, 35] on image "Blockly Workspace" at bounding box center [954, 32] width 23 height 23
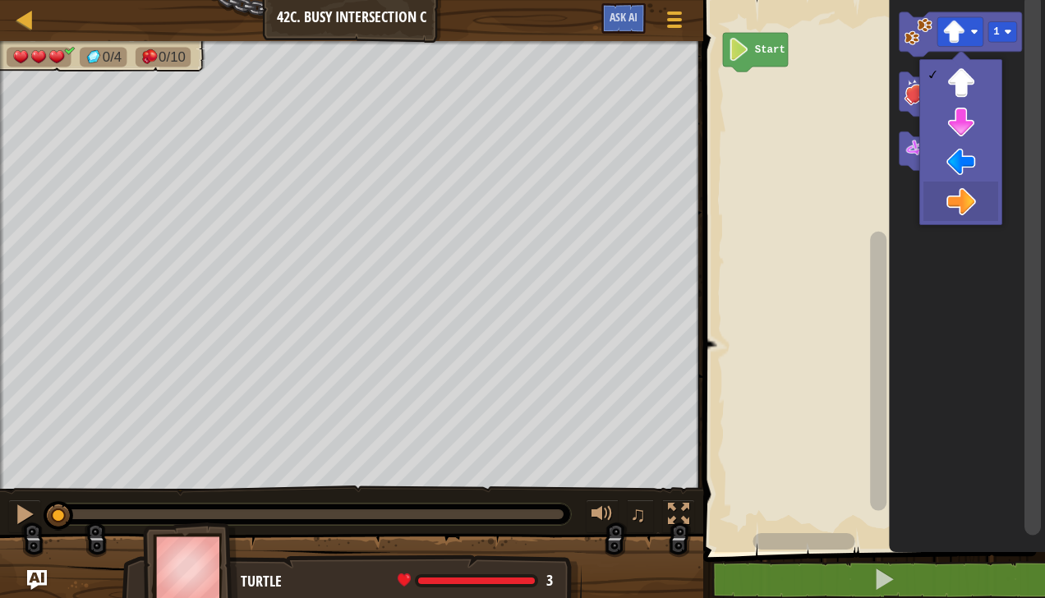
click at [969, 205] on icon "Blockly Workspace" at bounding box center [968, 272] width 156 height 560
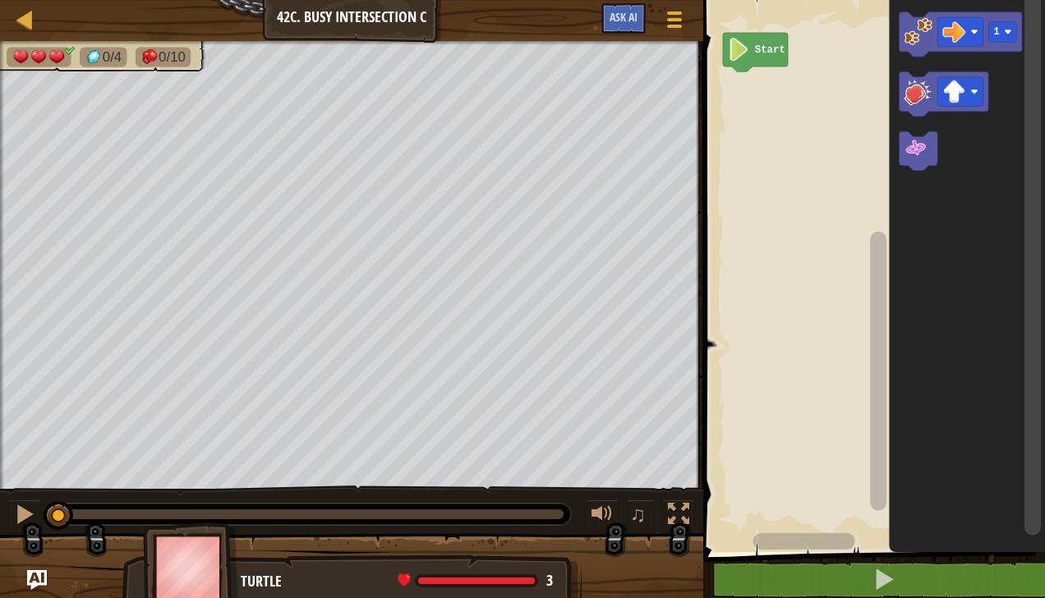
click at [916, 31] on image "Blockly Workspace" at bounding box center [919, 31] width 28 height 28
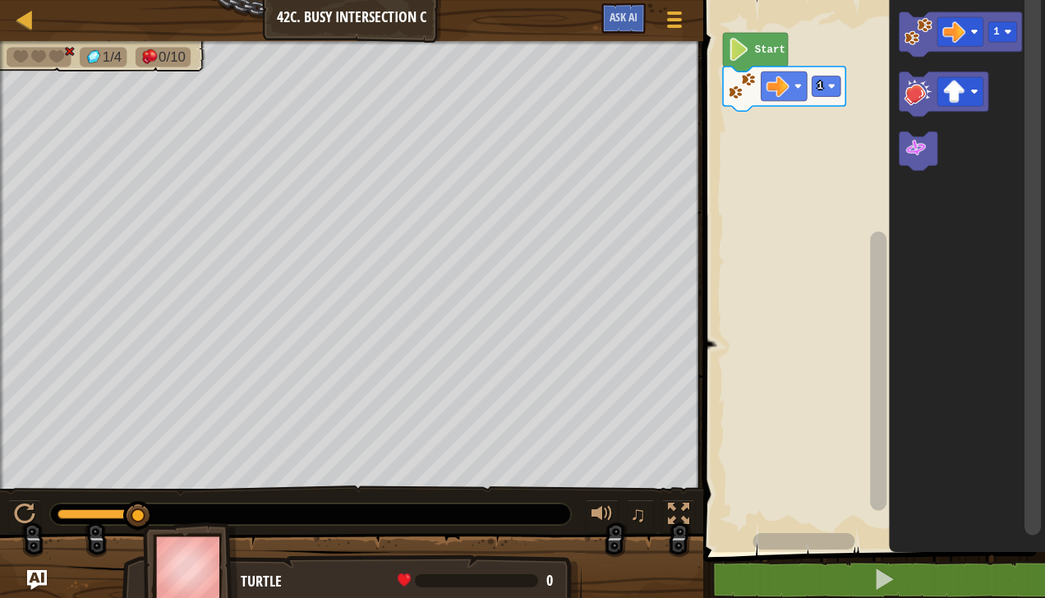
click at [925, 153] on image "Blockly Workspace" at bounding box center [916, 148] width 23 height 23
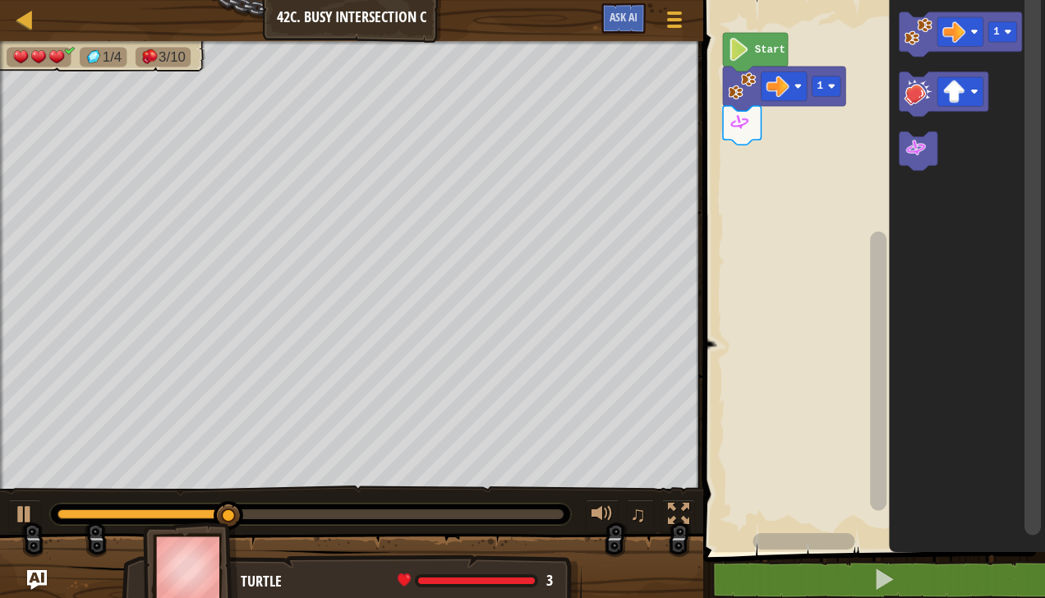
click at [0, 0] on div at bounding box center [0, 0] width 0 height 0
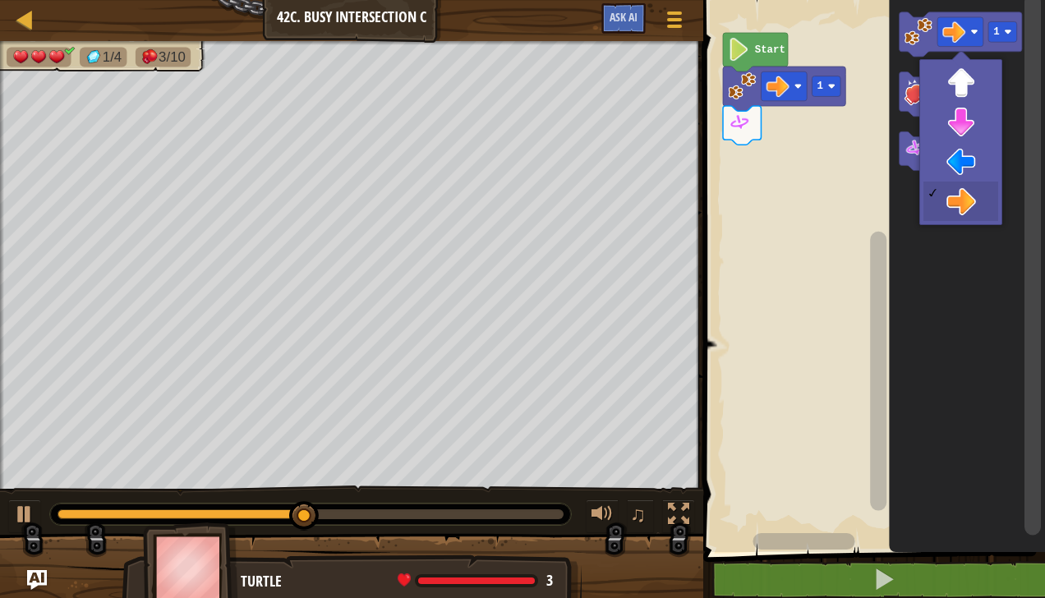
click at [964, 84] on image "Blockly Workspace" at bounding box center [954, 92] width 23 height 23
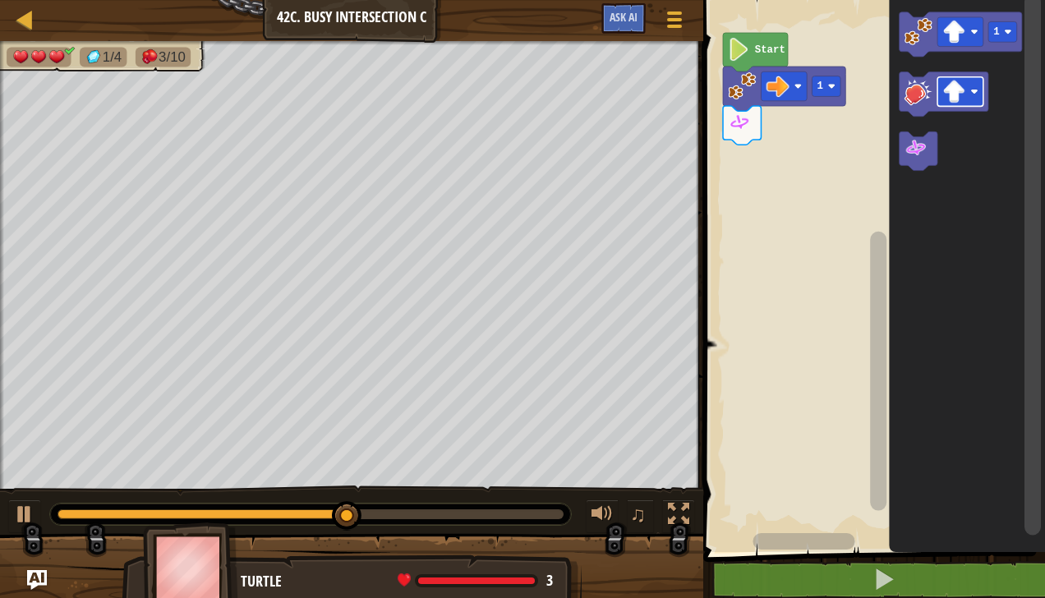
click at [923, 36] on image "Blockly Workspace" at bounding box center [919, 31] width 28 height 28
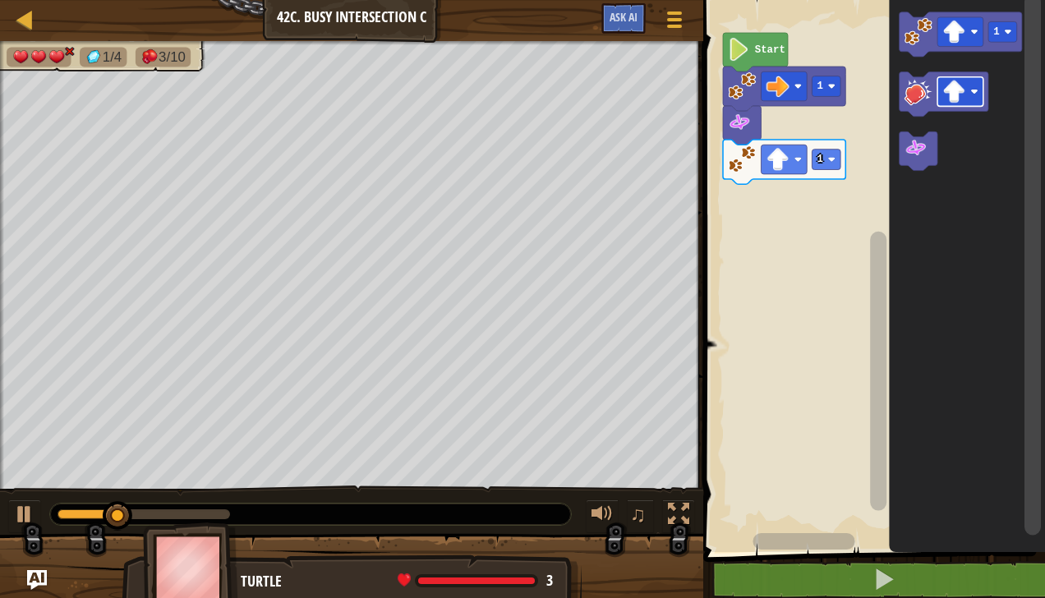
click at [920, 153] on image "Blockly Workspace" at bounding box center [916, 148] width 23 height 23
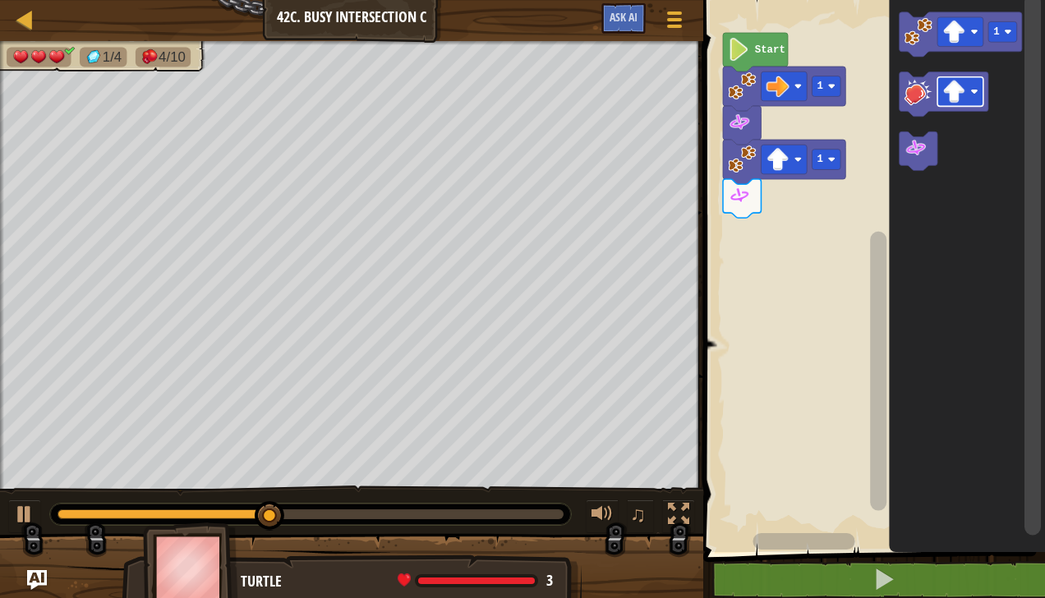
click at [1011, 34] on image "Blockly Workspace" at bounding box center [1008, 31] width 7 height 7
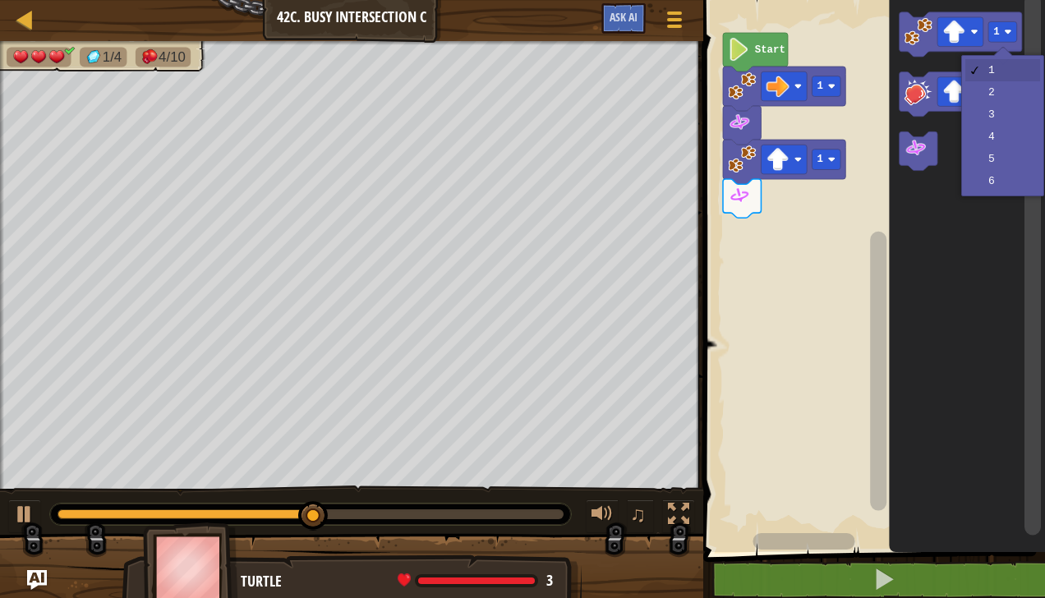
click at [1012, 100] on icon "Blockly Workspace" at bounding box center [968, 272] width 156 height 560
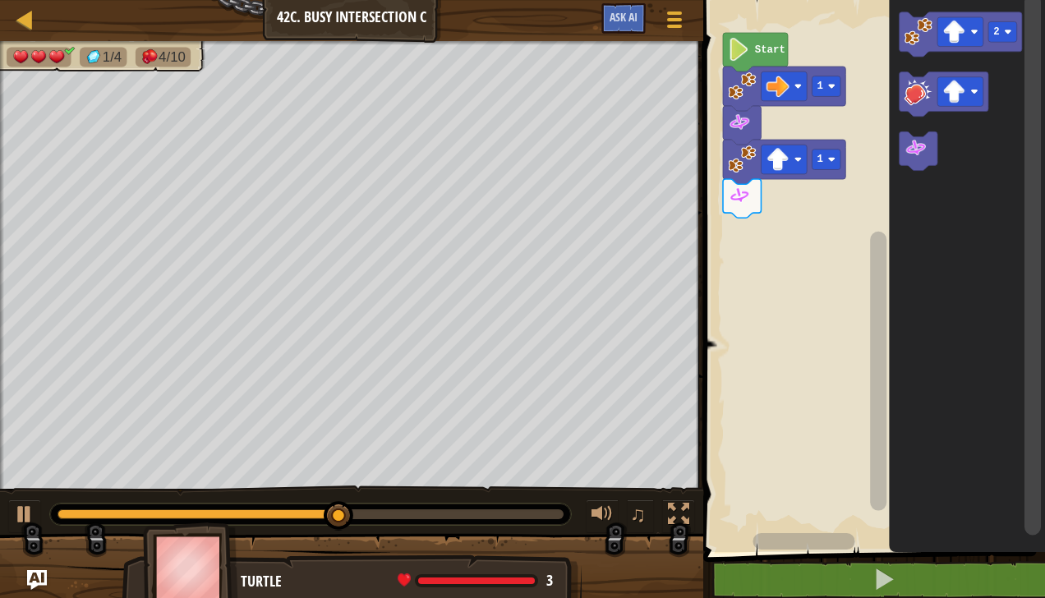
click at [918, 37] on image "Blockly Workspace" at bounding box center [919, 31] width 28 height 28
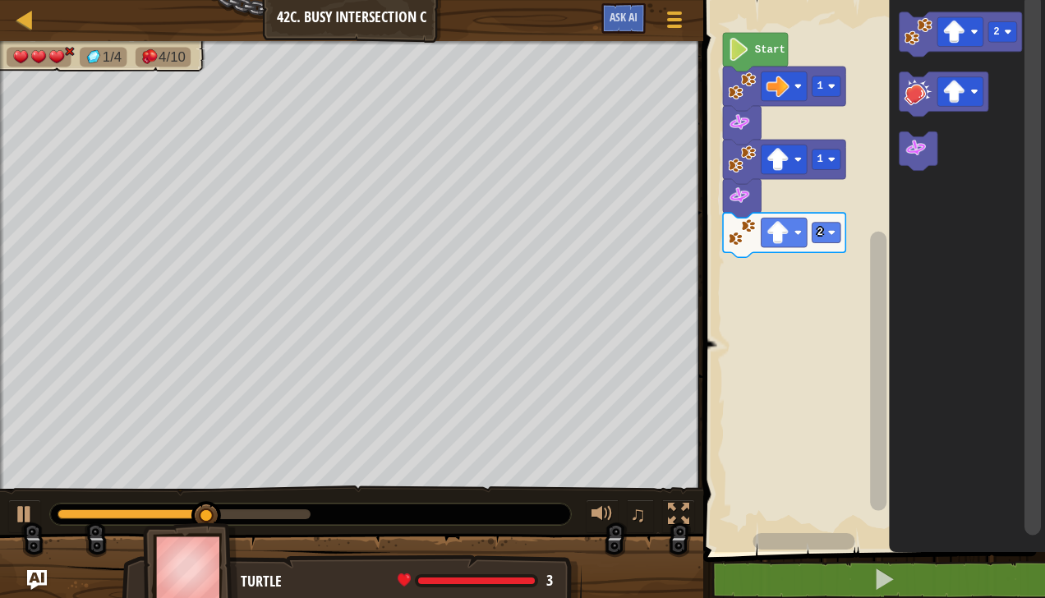
click at [928, 155] on icon "Blockly Workspace" at bounding box center [919, 150] width 38 height 39
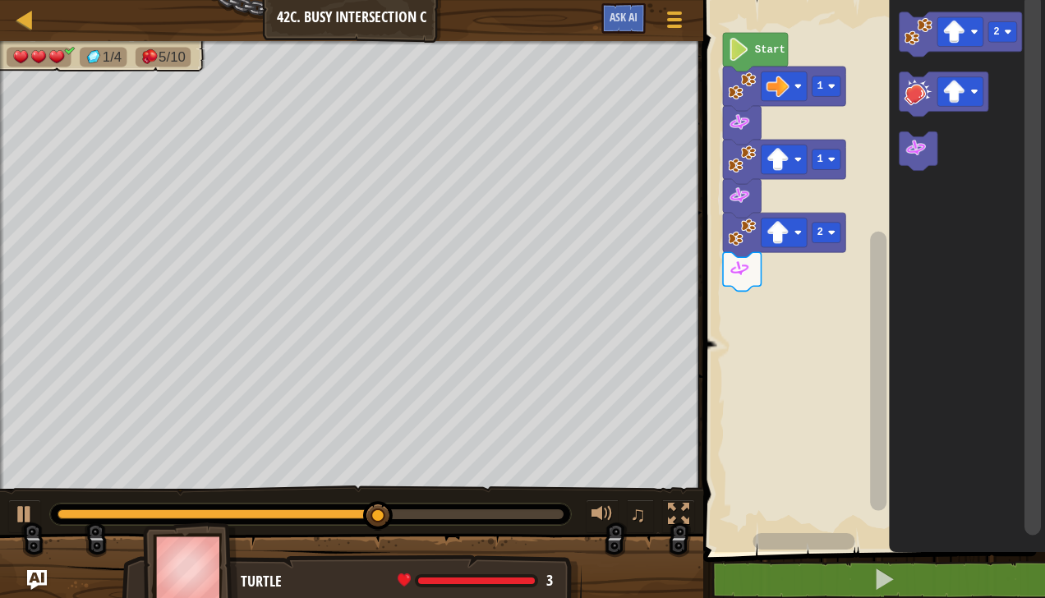
click at [1009, 35] on image "Blockly Workspace" at bounding box center [1008, 31] width 7 height 7
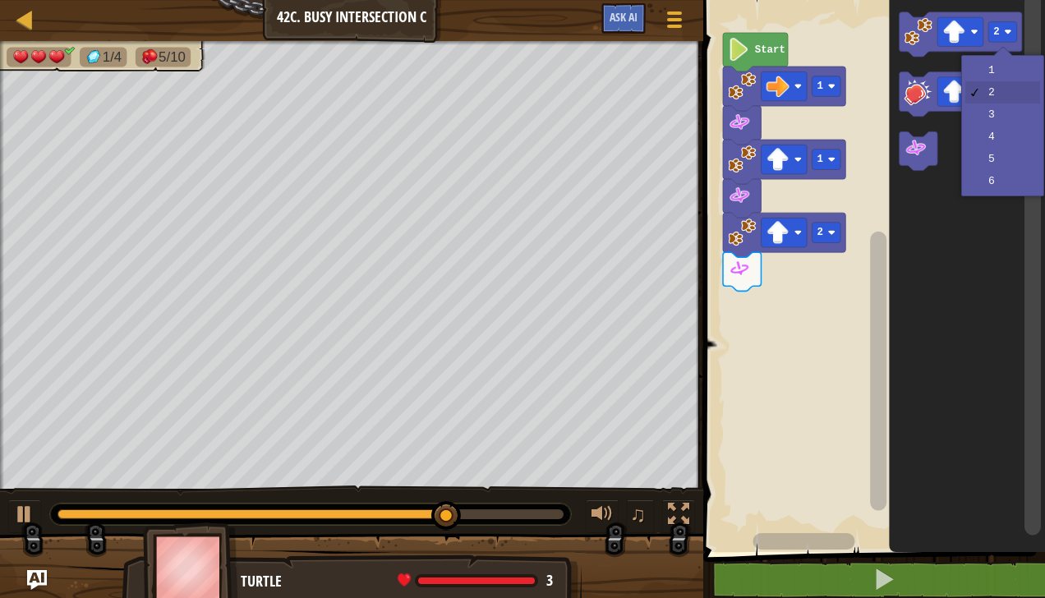
click at [1001, 76] on icon "Blockly Workspace" at bounding box center [968, 272] width 156 height 560
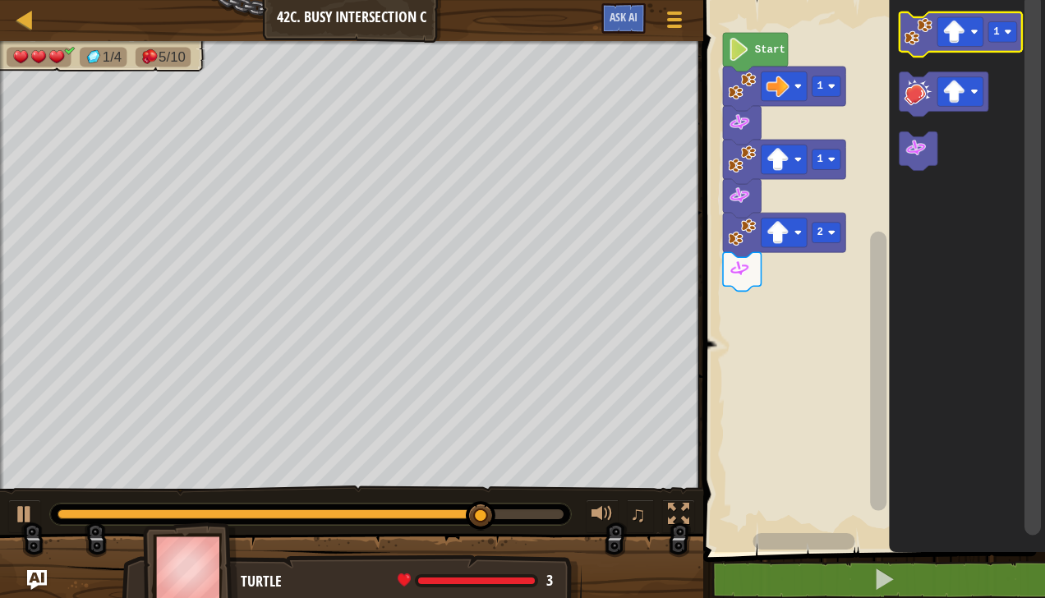
click at [955, 35] on image "Blockly Workspace" at bounding box center [954, 32] width 23 height 23
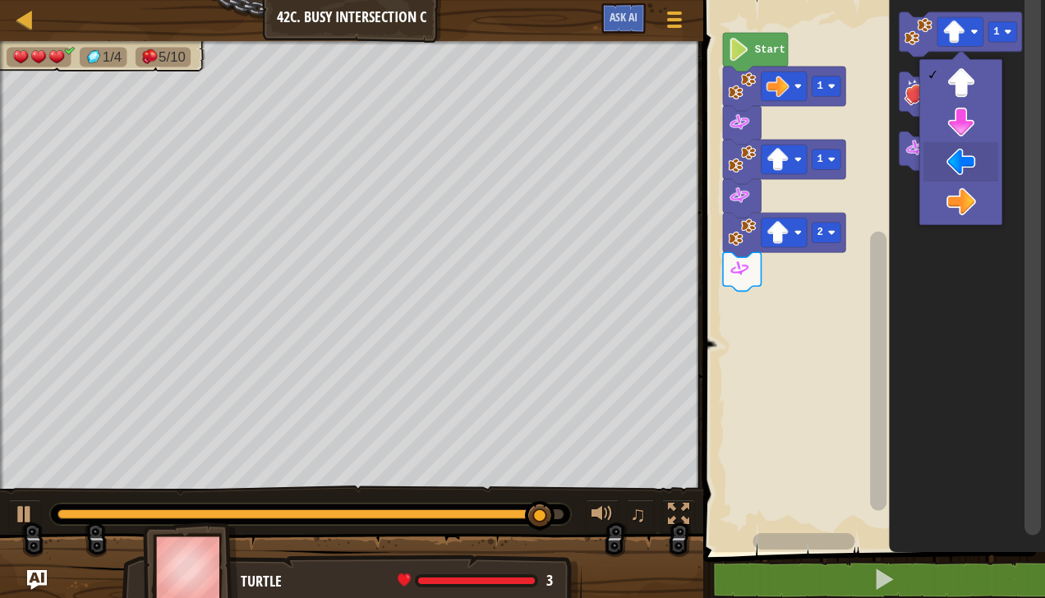
click at [969, 170] on icon "Blockly Workspace" at bounding box center [968, 272] width 156 height 560
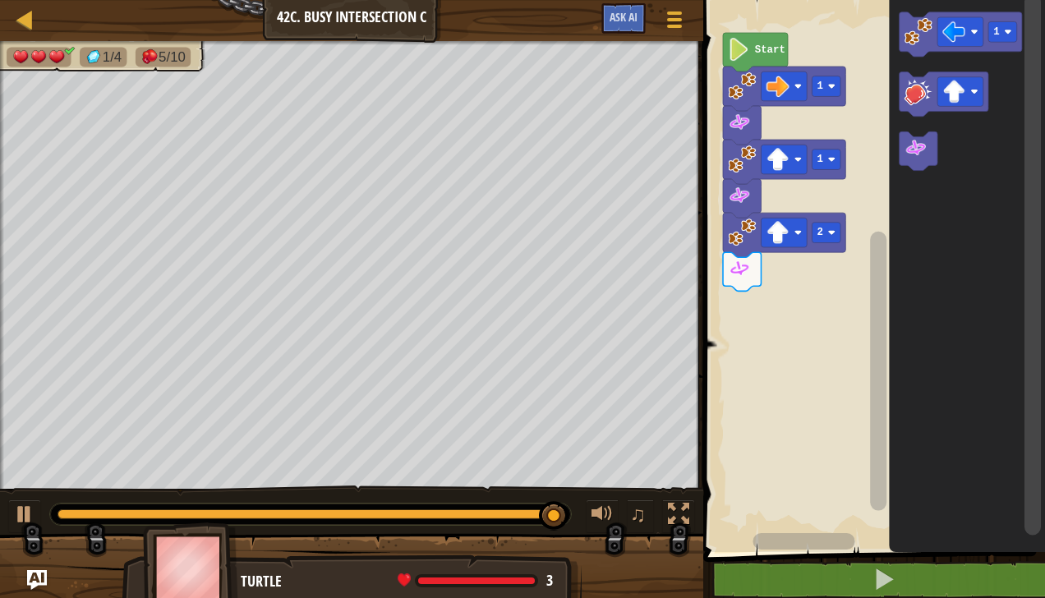
click at [917, 46] on icon "Blockly Workspace" at bounding box center [961, 34] width 122 height 44
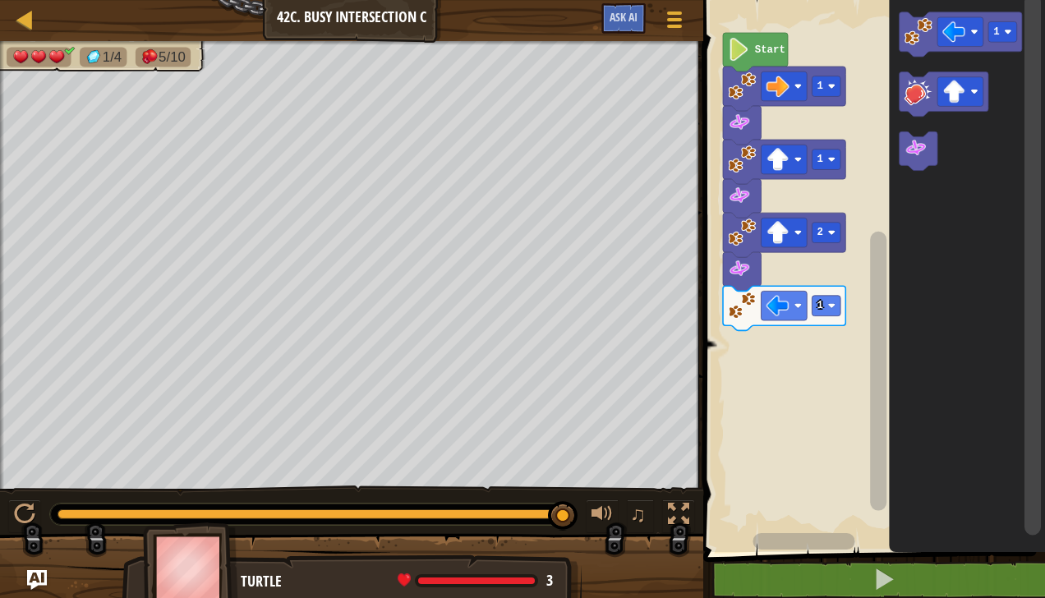
click at [0, 0] on div at bounding box center [0, 0] width 0 height 0
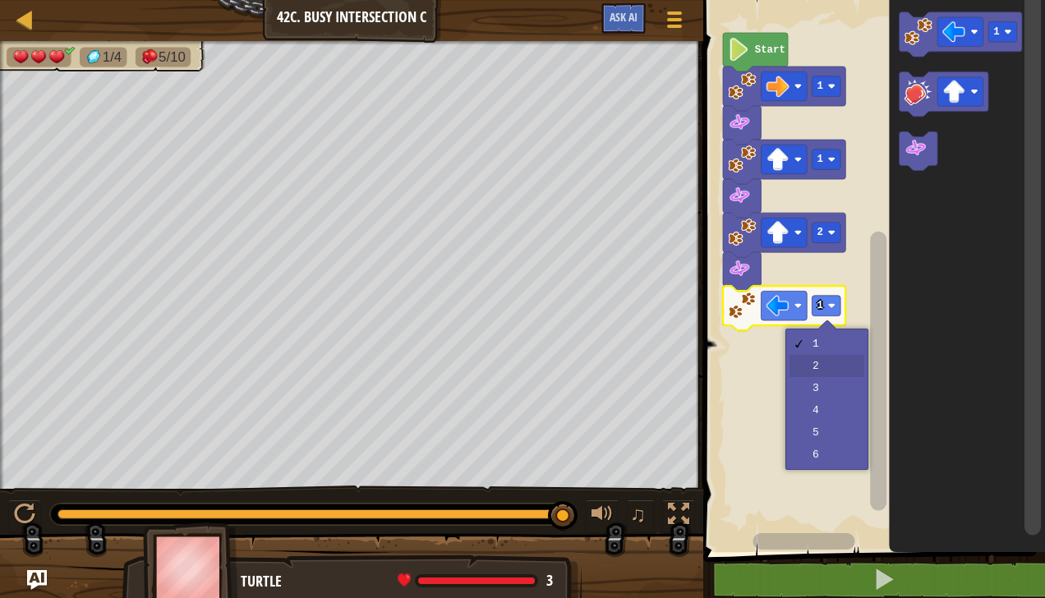
click at [830, 370] on rect "Blockly Workspace" at bounding box center [871, 272] width 347 height 560
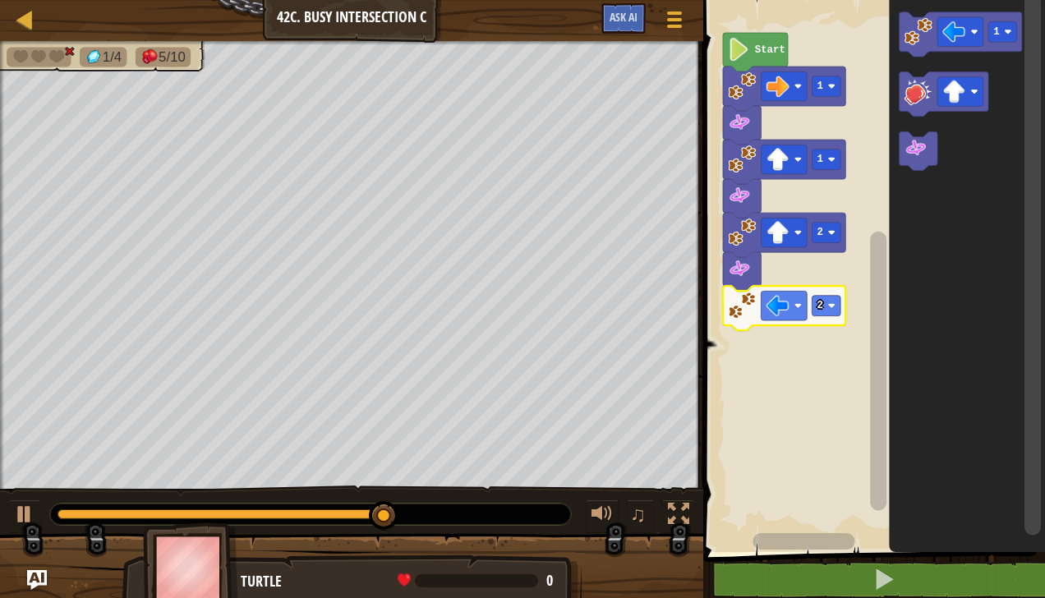
click at [924, 154] on image "Blockly Workspace" at bounding box center [916, 148] width 23 height 23
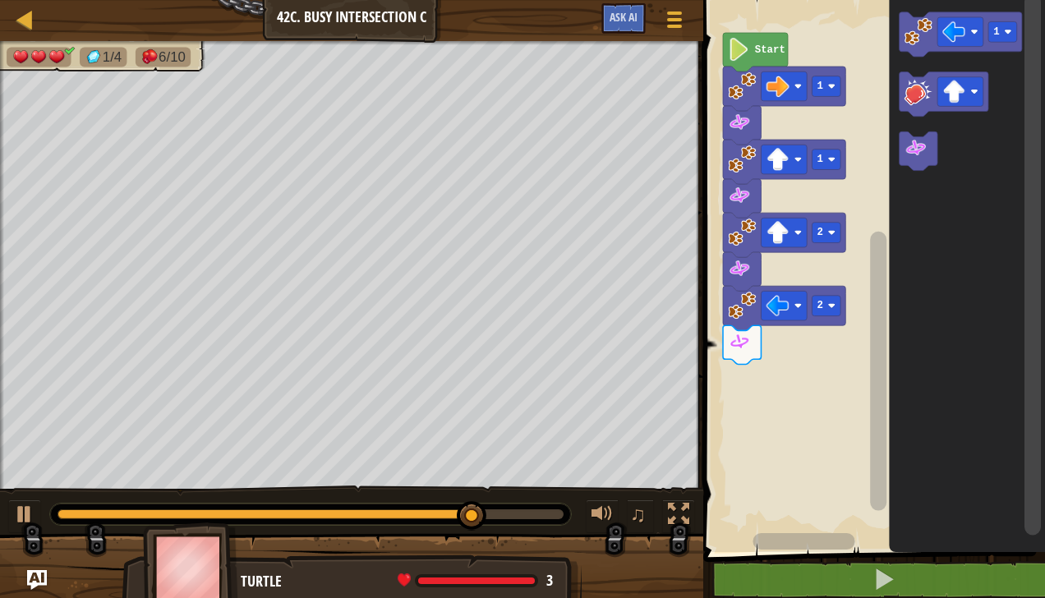
click at [966, 39] on rect "Blockly Workspace" at bounding box center [960, 32] width 46 height 30
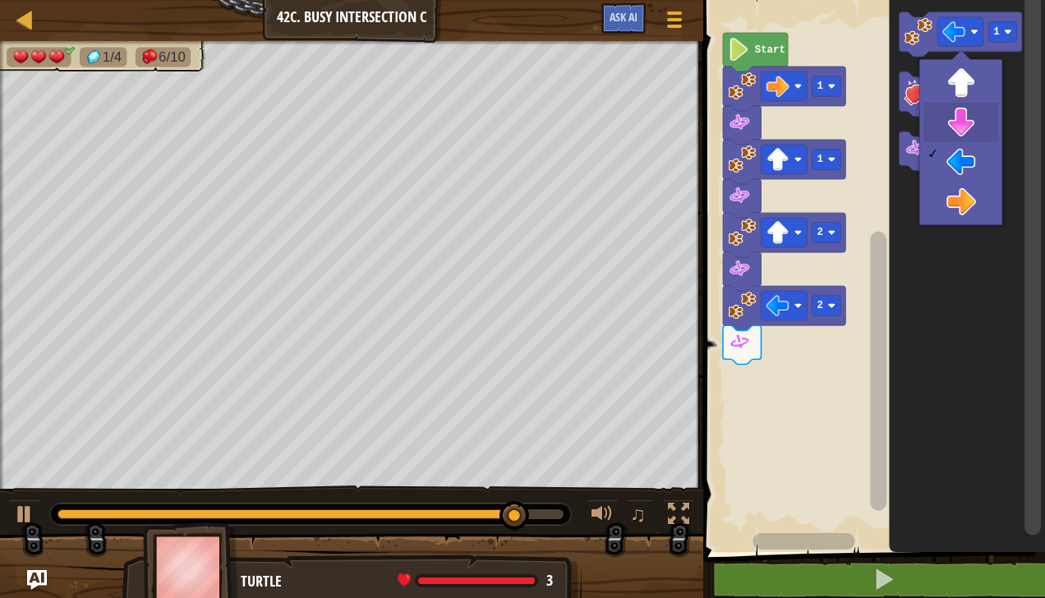
click at [971, 128] on icon "Blockly Workspace" at bounding box center [968, 272] width 156 height 560
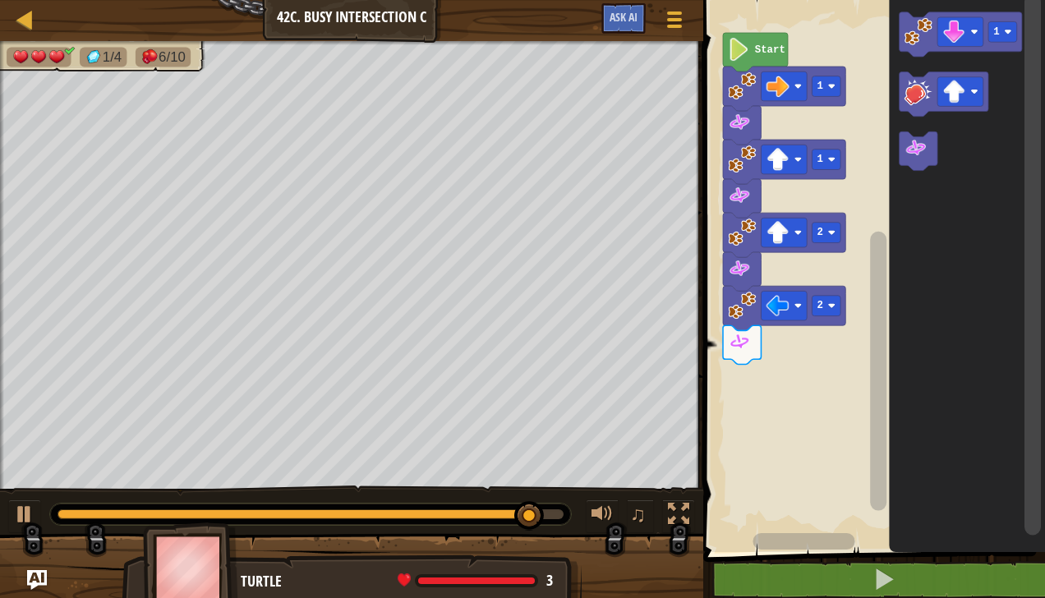
click at [914, 30] on image "Blockly Workspace" at bounding box center [919, 31] width 28 height 28
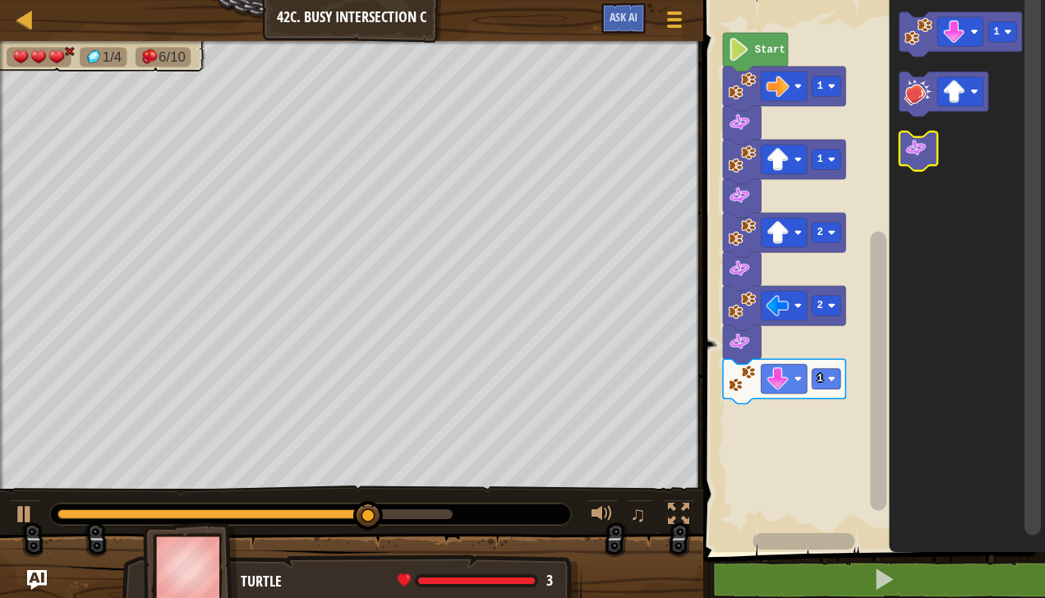
click at [918, 158] on image "Blockly Workspace" at bounding box center [916, 148] width 23 height 23
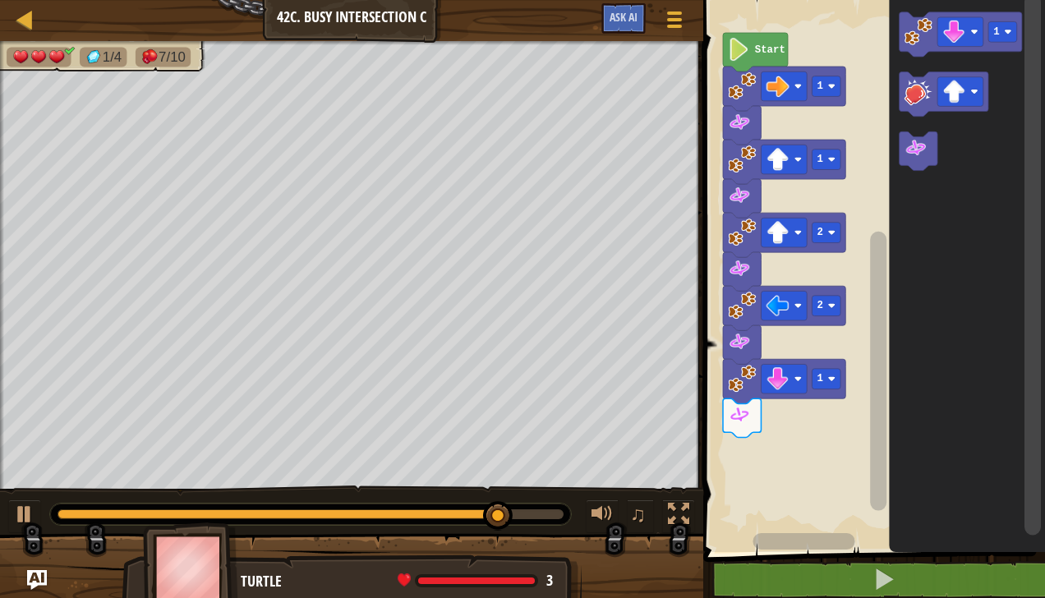
click at [923, 33] on image "Blockly Workspace" at bounding box center [919, 31] width 28 height 28
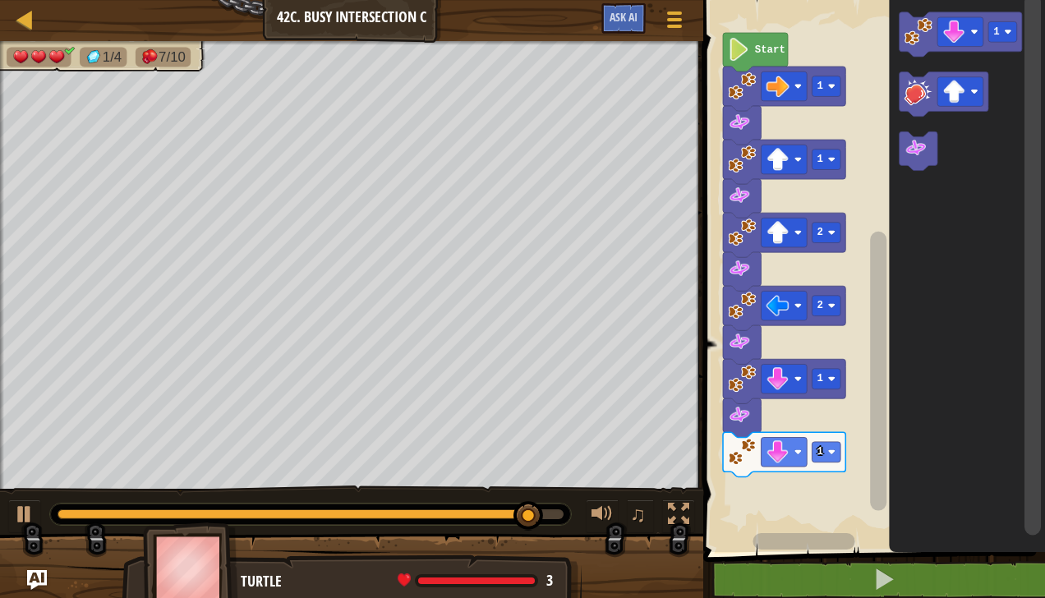
click at [822, 453] on text "1" at bounding box center [820, 452] width 6 height 12
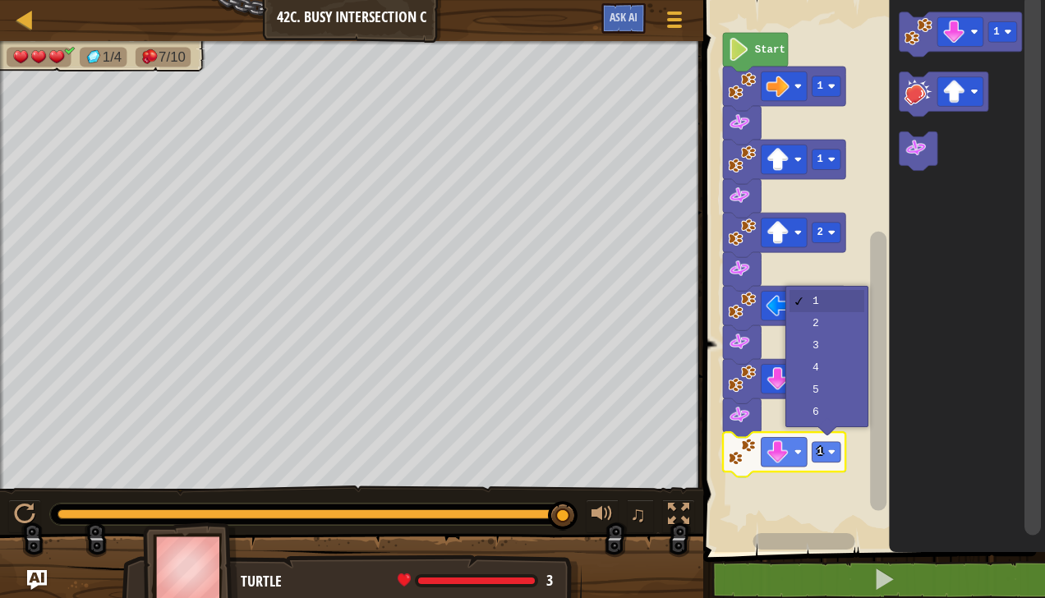
click at [831, 329] on rect "Blockly Workspace" at bounding box center [871, 272] width 347 height 560
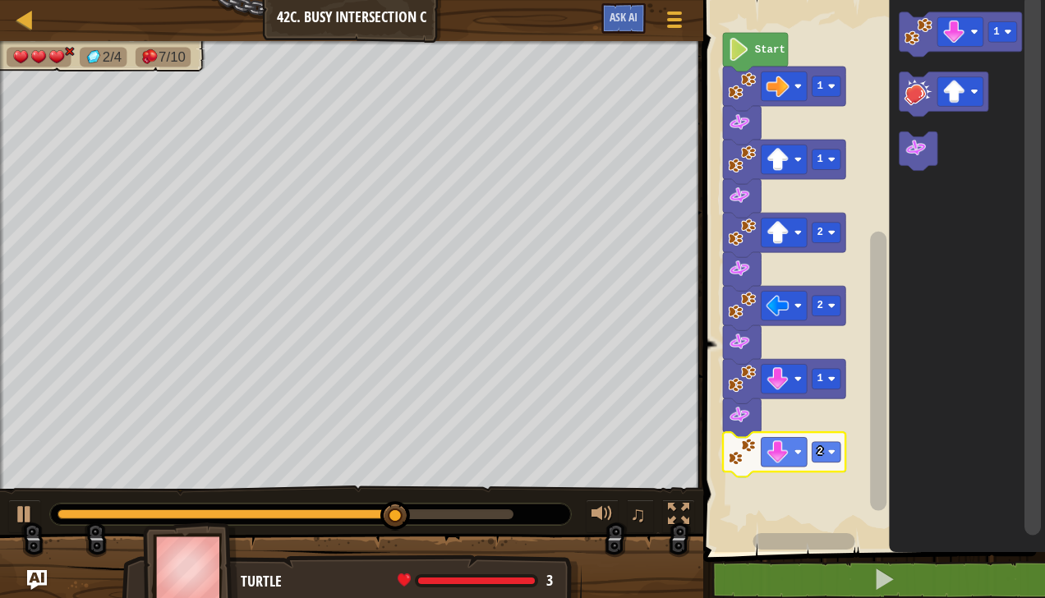
click at [920, 158] on image "Blockly Workspace" at bounding box center [916, 148] width 23 height 23
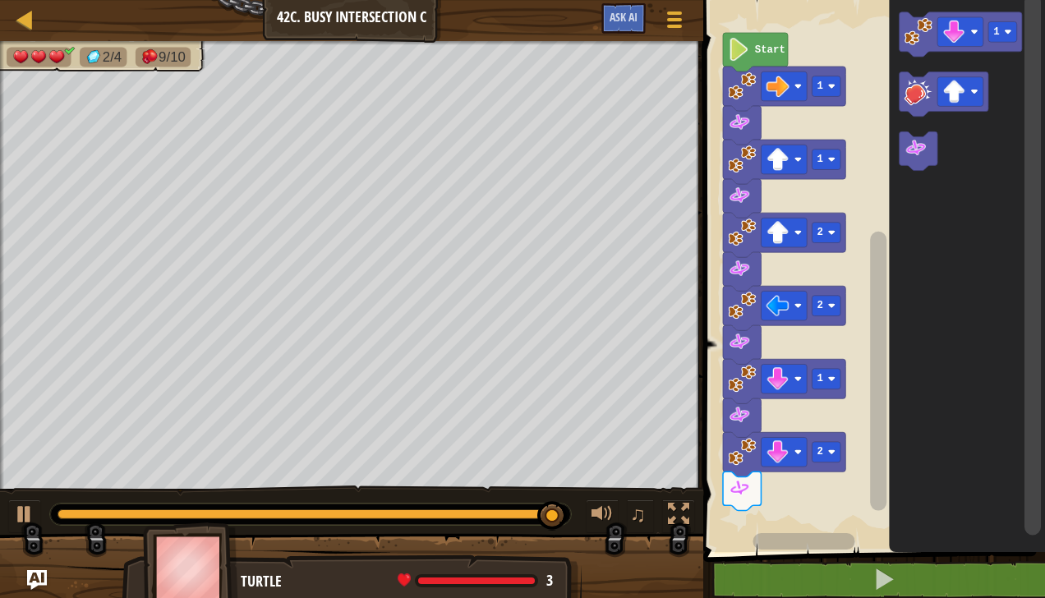
click at [926, 28] on image "Blockly Workspace" at bounding box center [919, 31] width 28 height 28
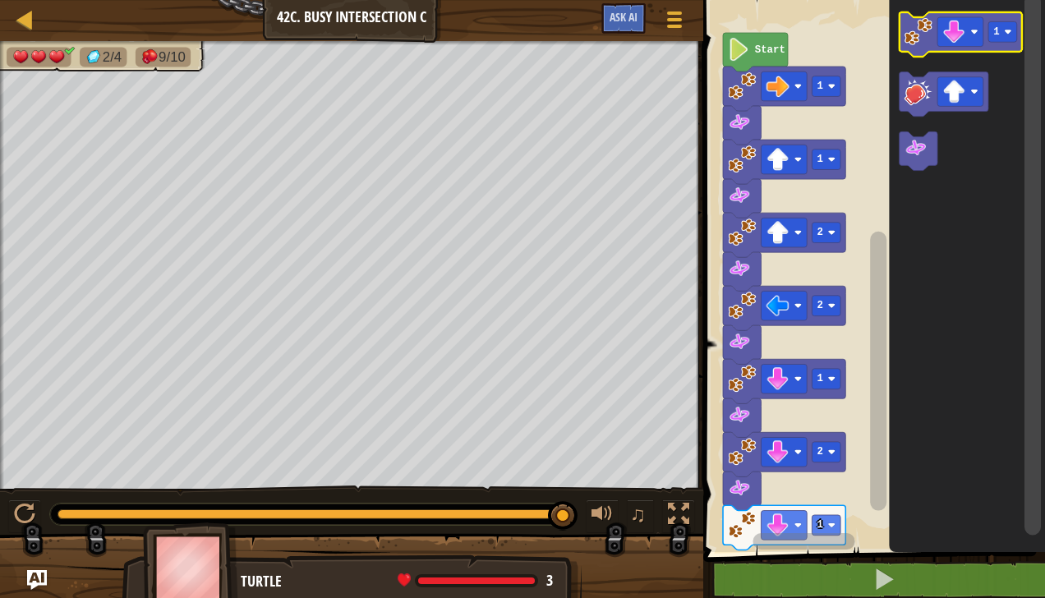
click at [0, 0] on div at bounding box center [0, 0] width 0 height 0
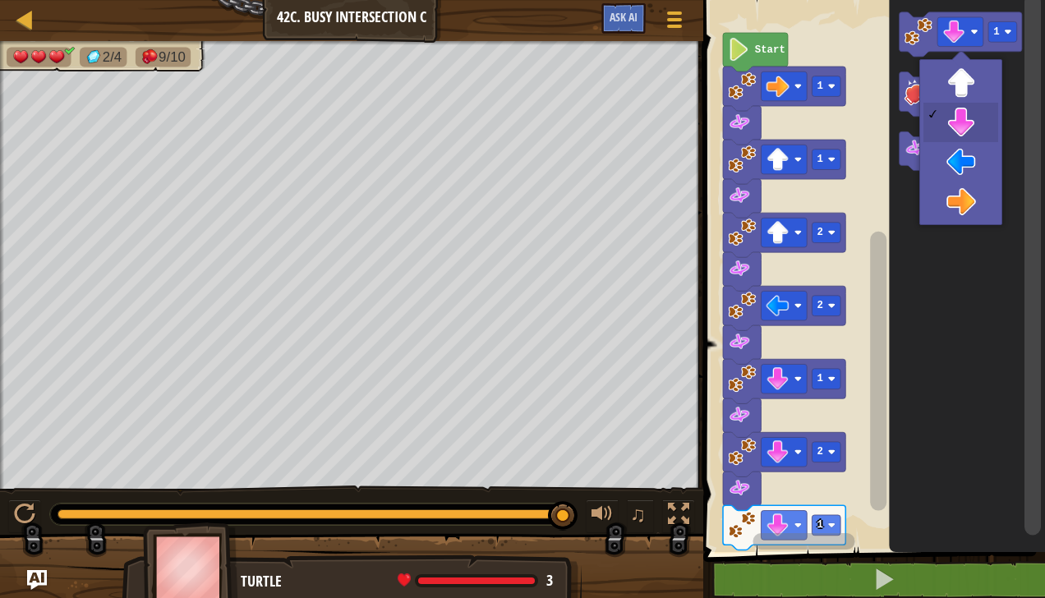
click at [959, 173] on icon "Blockly Workspace" at bounding box center [968, 272] width 156 height 560
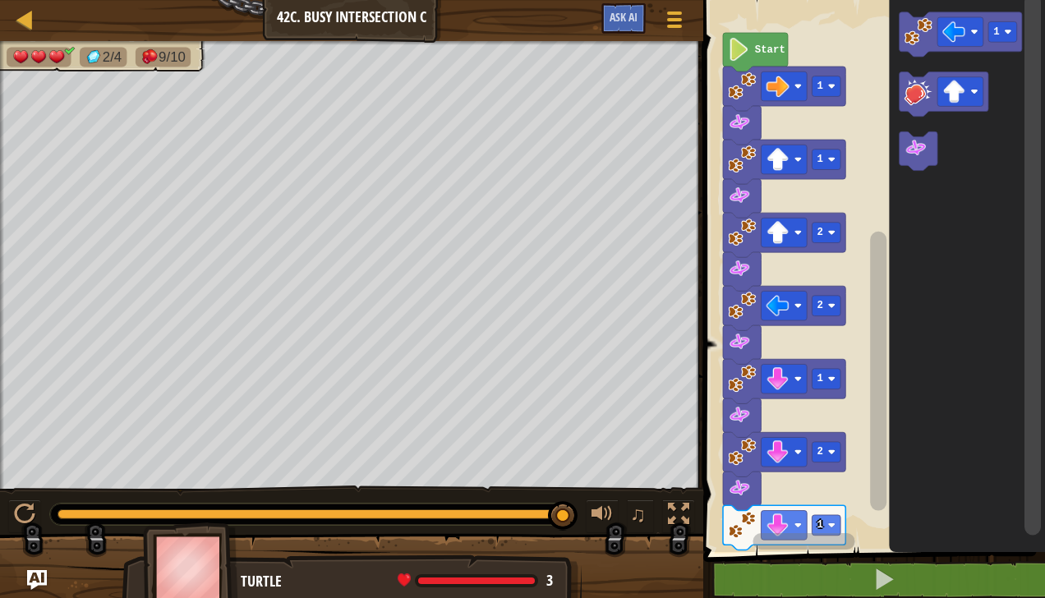
click at [958, 34] on image "Blockly Workspace" at bounding box center [954, 32] width 23 height 23
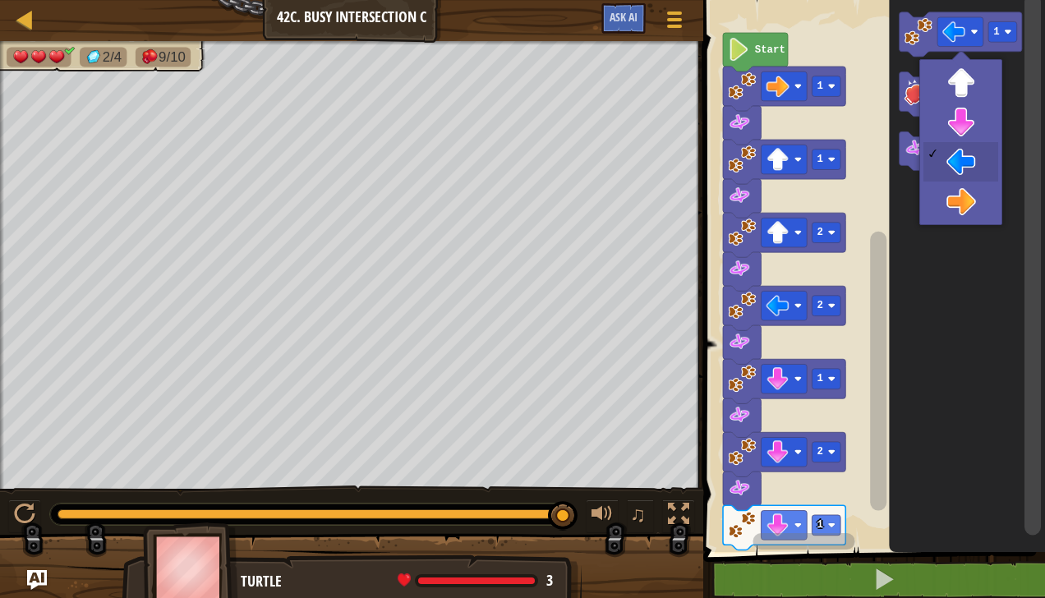
click at [972, 198] on icon "Blockly Workspace" at bounding box center [968, 272] width 156 height 560
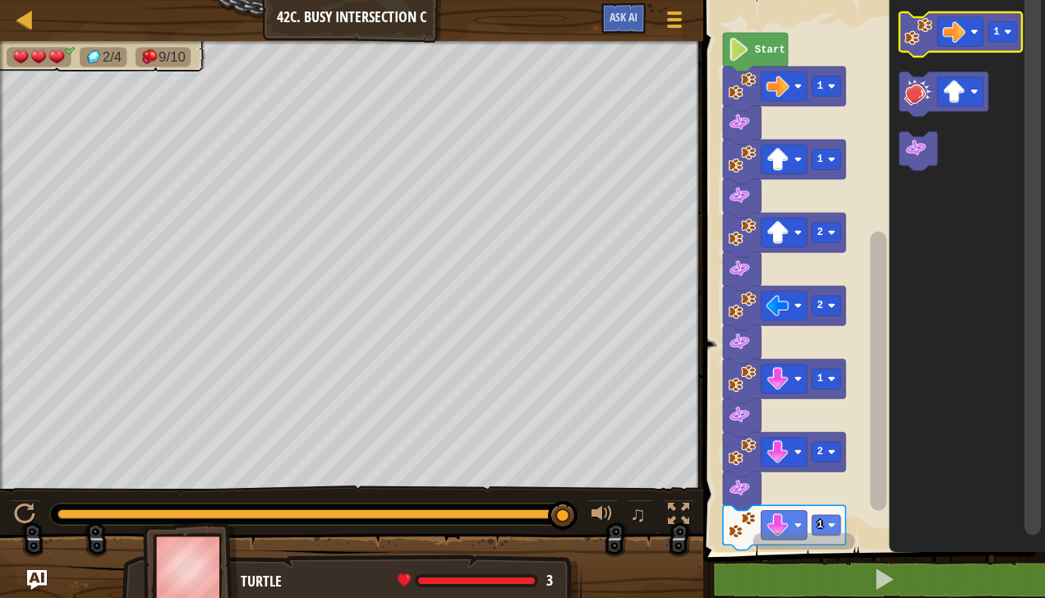
click at [927, 41] on image "Blockly Workspace" at bounding box center [919, 31] width 28 height 28
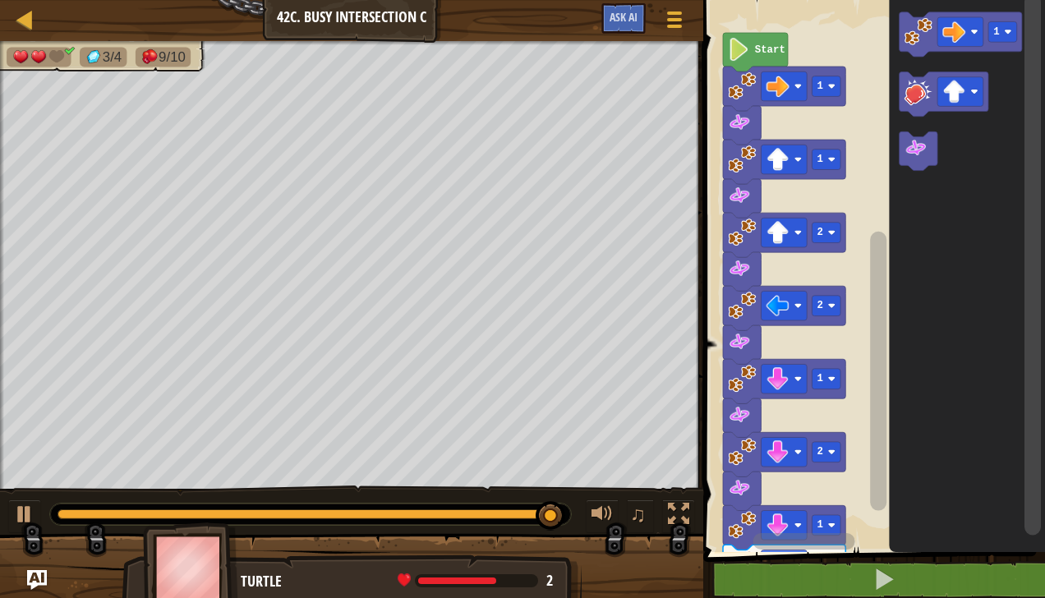
click at [921, 156] on image "Blockly Workspace" at bounding box center [916, 148] width 23 height 23
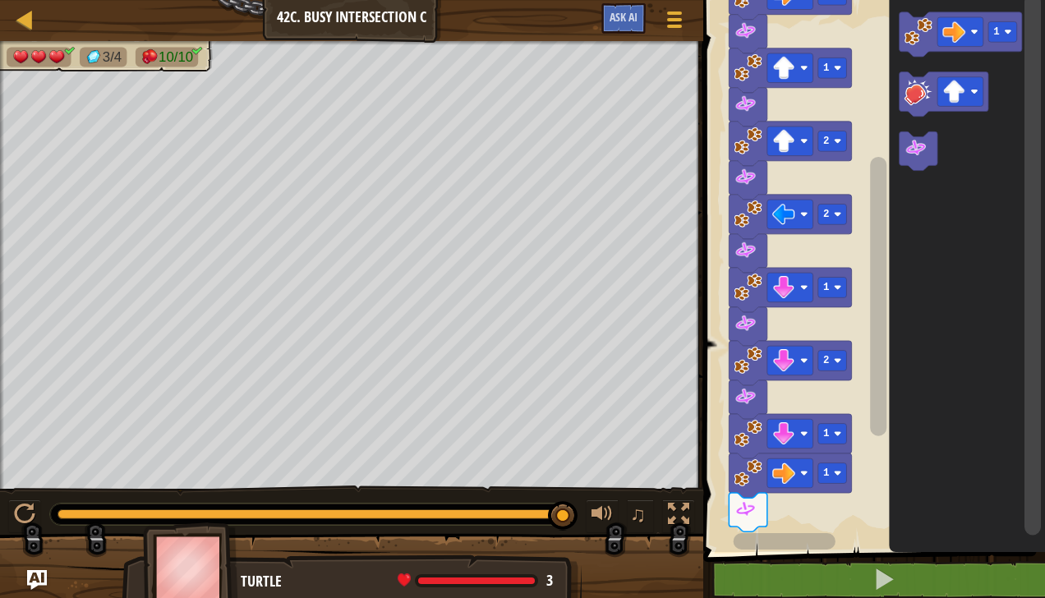
click at [925, 35] on image "Blockly Workspace" at bounding box center [919, 31] width 28 height 28
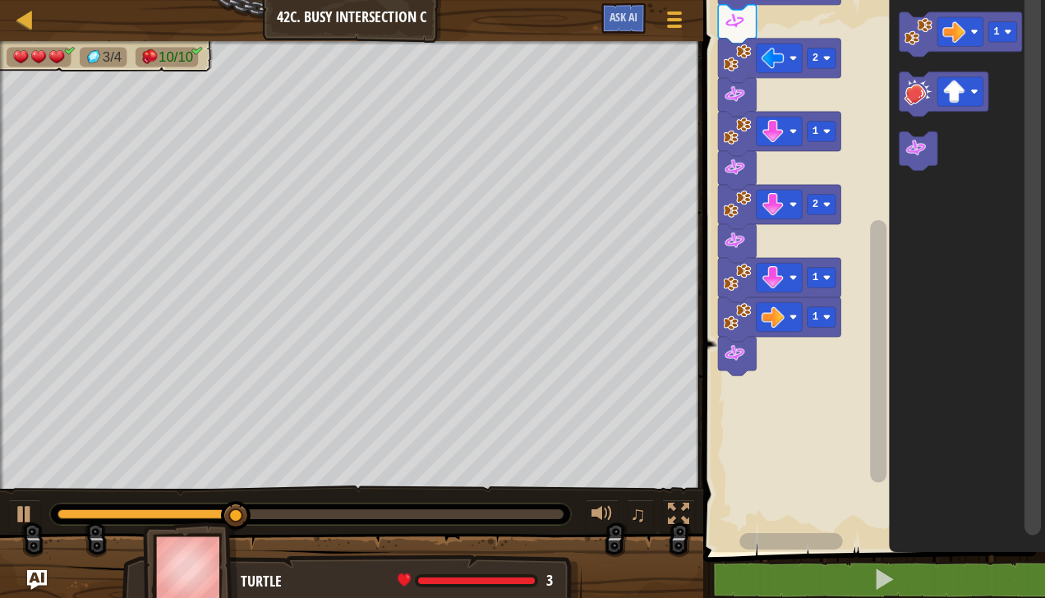
click at [960, 35] on image "Blockly Workspace" at bounding box center [954, 32] width 23 height 23
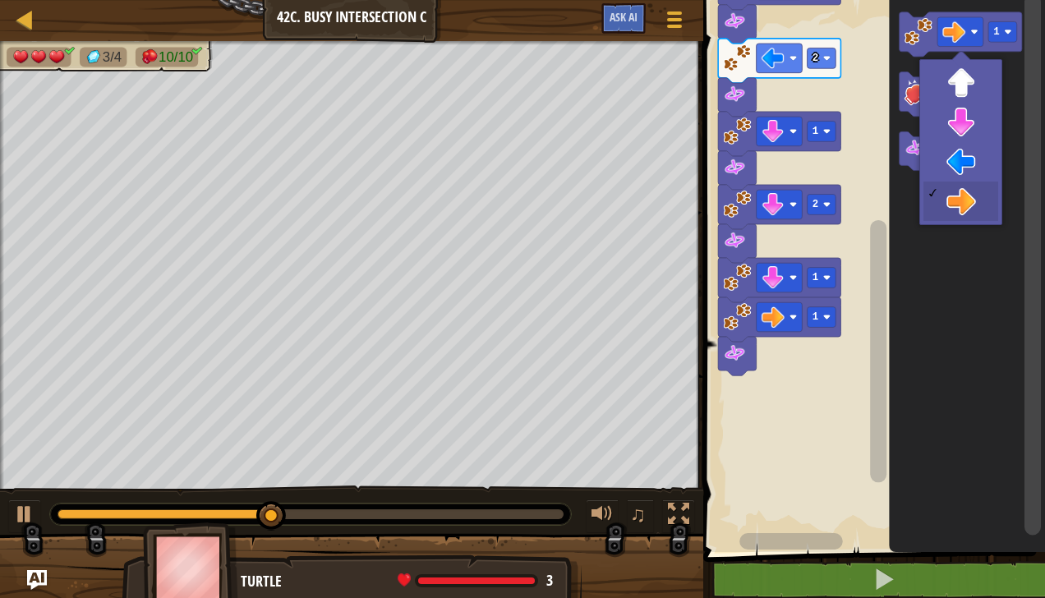
click at [971, 85] on rect "Blockly Workspace" at bounding box center [960, 92] width 46 height 30
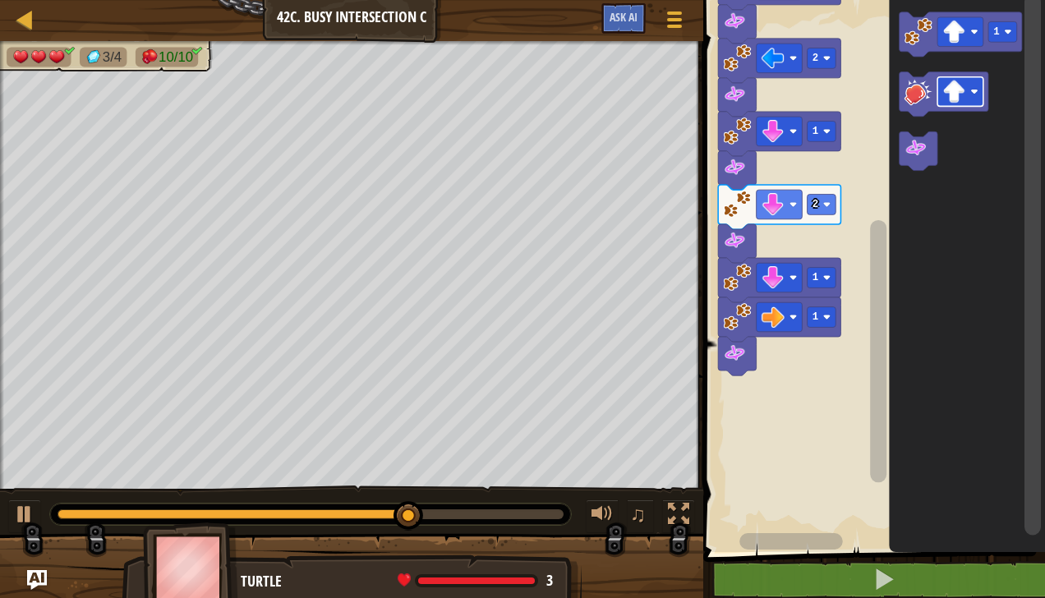
click at [925, 28] on image "Blockly Workspace" at bounding box center [919, 31] width 28 height 28
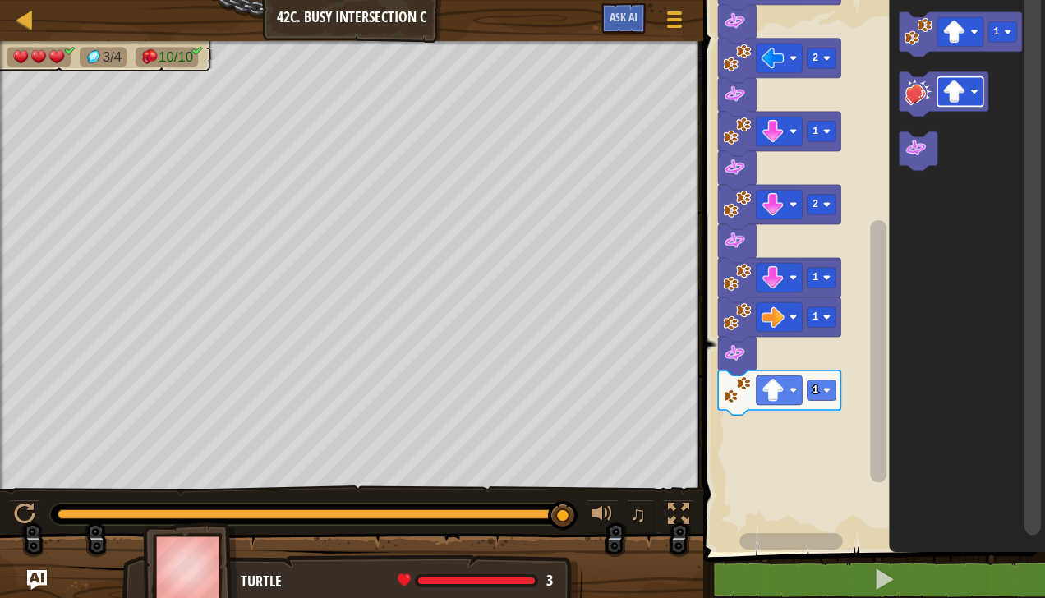
click at [831, 385] on rect "Blockly Workspace" at bounding box center [822, 390] width 29 height 21
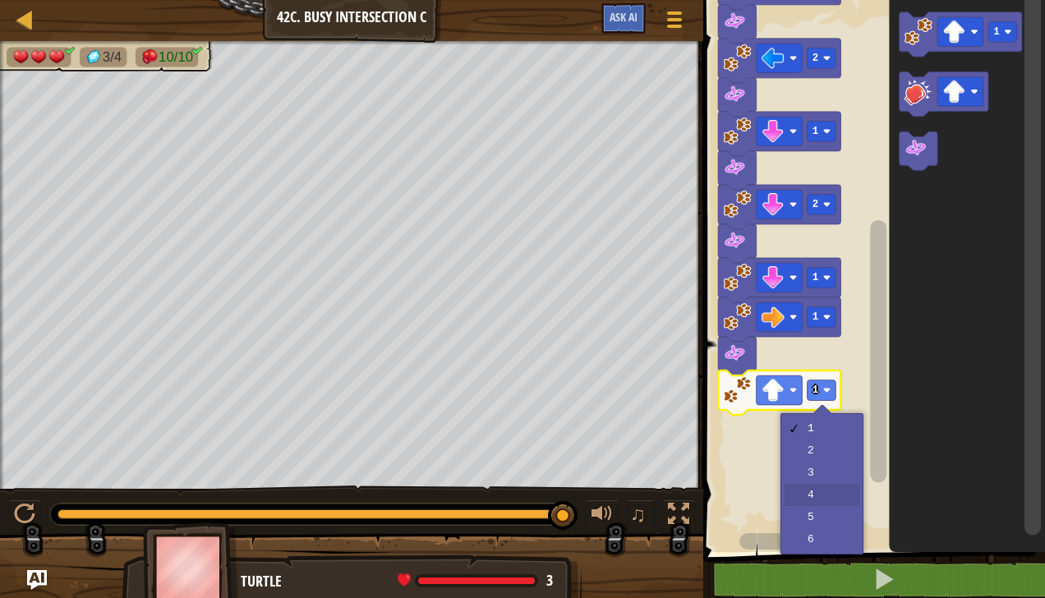
click at [823, 496] on rect "Blockly Workspace" at bounding box center [871, 272] width 347 height 560
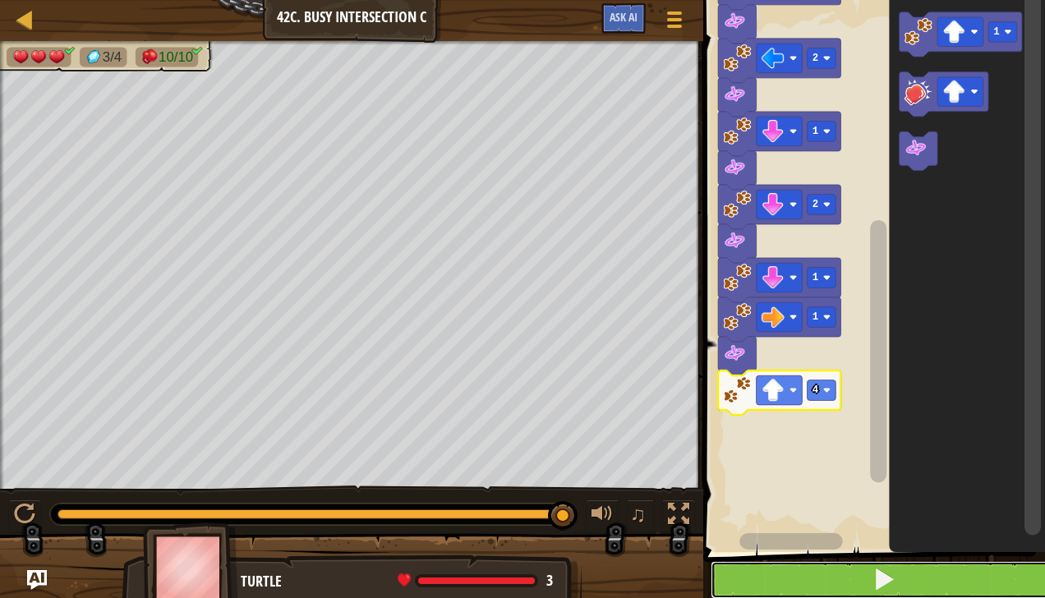
click at [986, 578] on button at bounding box center [884, 580] width 347 height 38
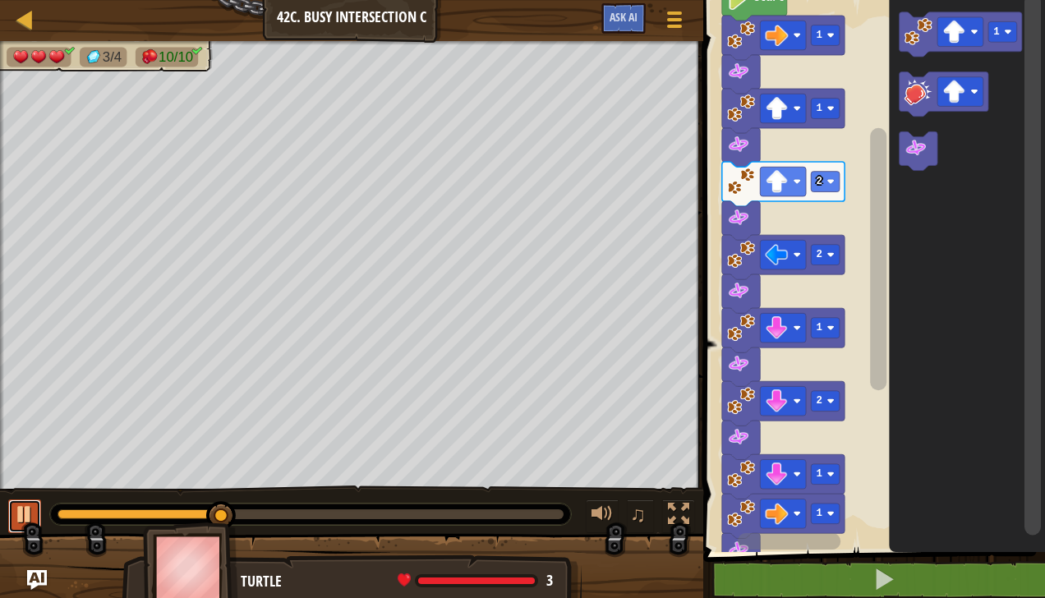
click at [23, 521] on div at bounding box center [24, 514] width 21 height 21
click at [34, 511] on div at bounding box center [24, 514] width 21 height 21
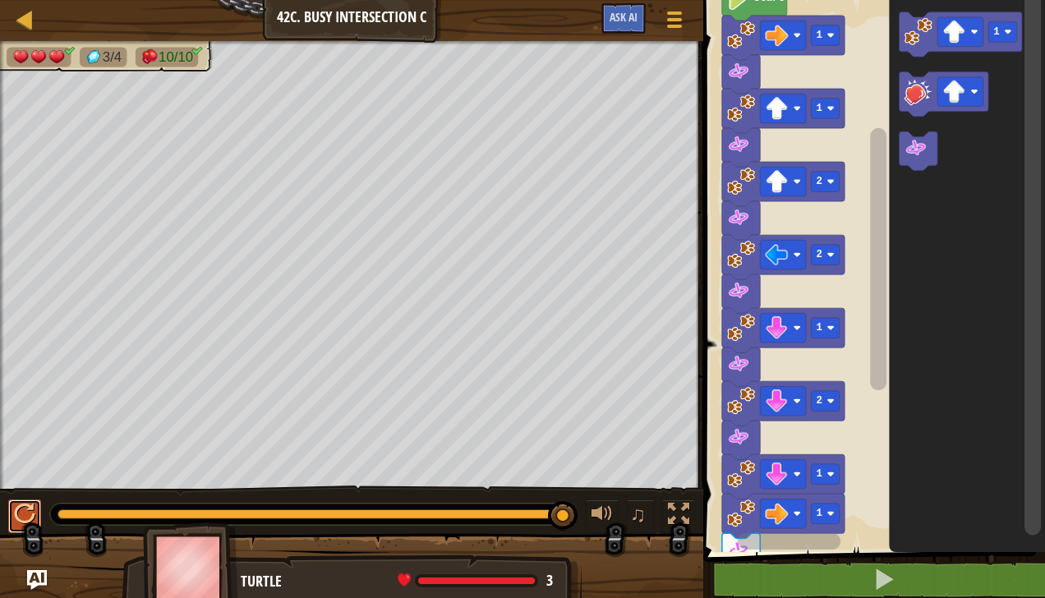
click at [21, 513] on div at bounding box center [24, 514] width 21 height 21
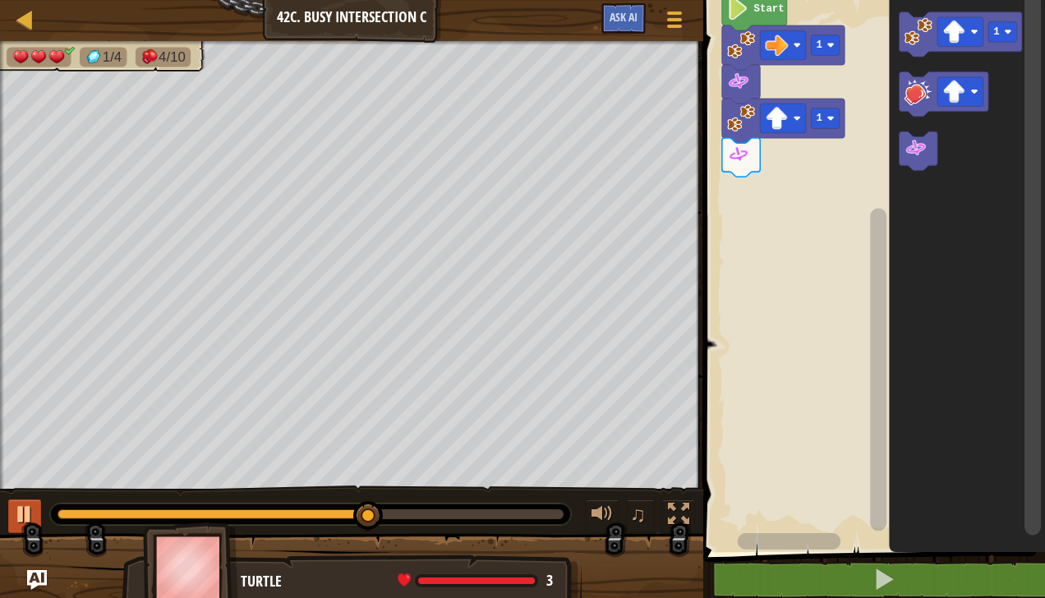
click at [920, 39] on image "Blockly Workspace" at bounding box center [919, 31] width 28 height 28
click at [964, 37] on image "Blockly Workspace" at bounding box center [954, 32] width 23 height 23
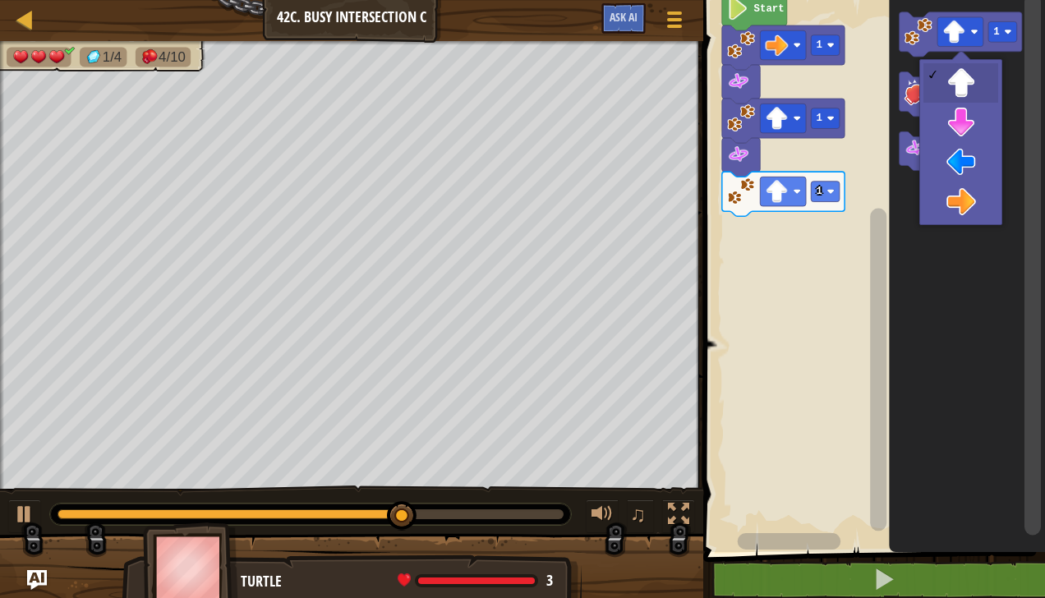
click at [971, 166] on icon "Blockly Workspace" at bounding box center [968, 272] width 156 height 560
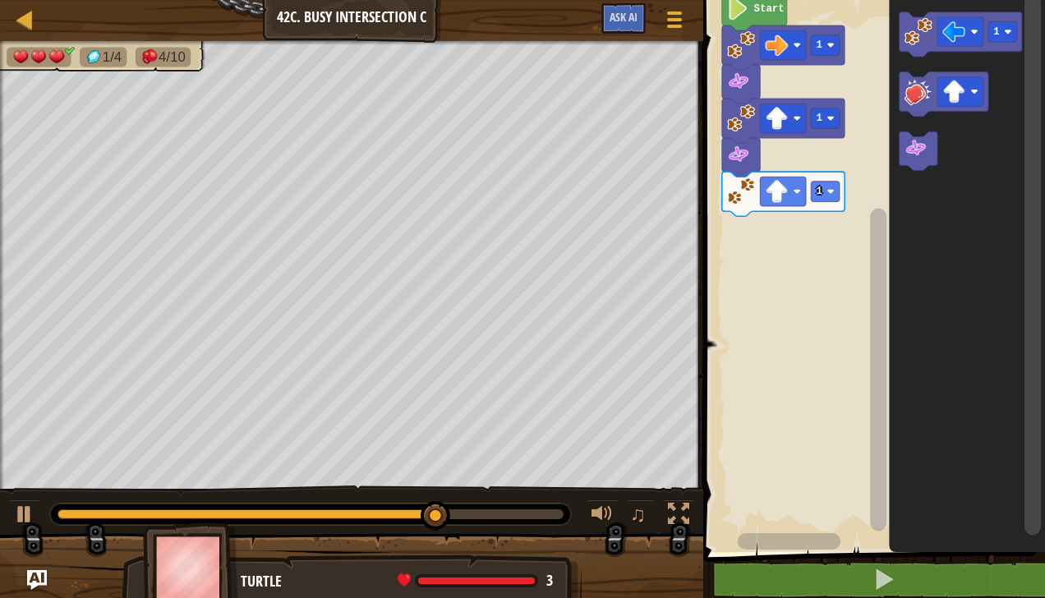
click at [923, 31] on image "Blockly Workspace" at bounding box center [919, 31] width 28 height 28
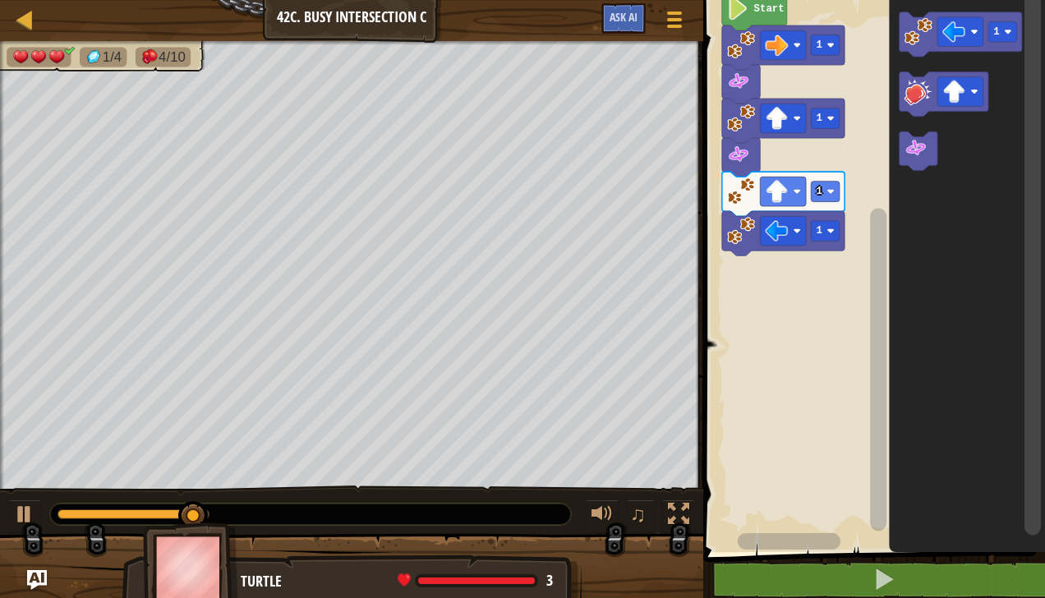
click at [928, 150] on icon "Blockly Workspace" at bounding box center [919, 150] width 38 height 39
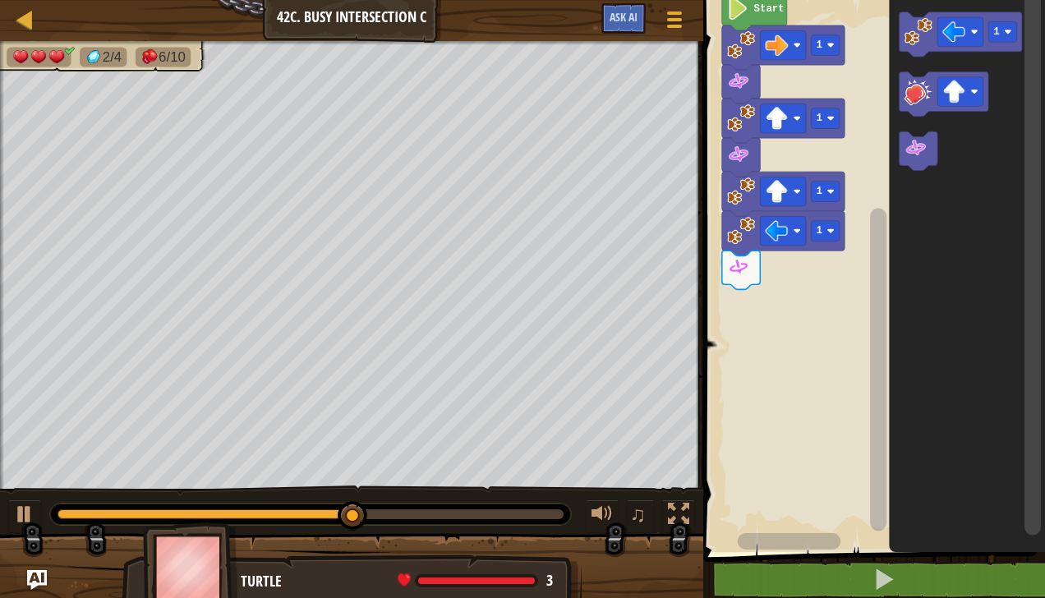
click at [923, 31] on image "Blockly Workspace" at bounding box center [919, 31] width 28 height 28
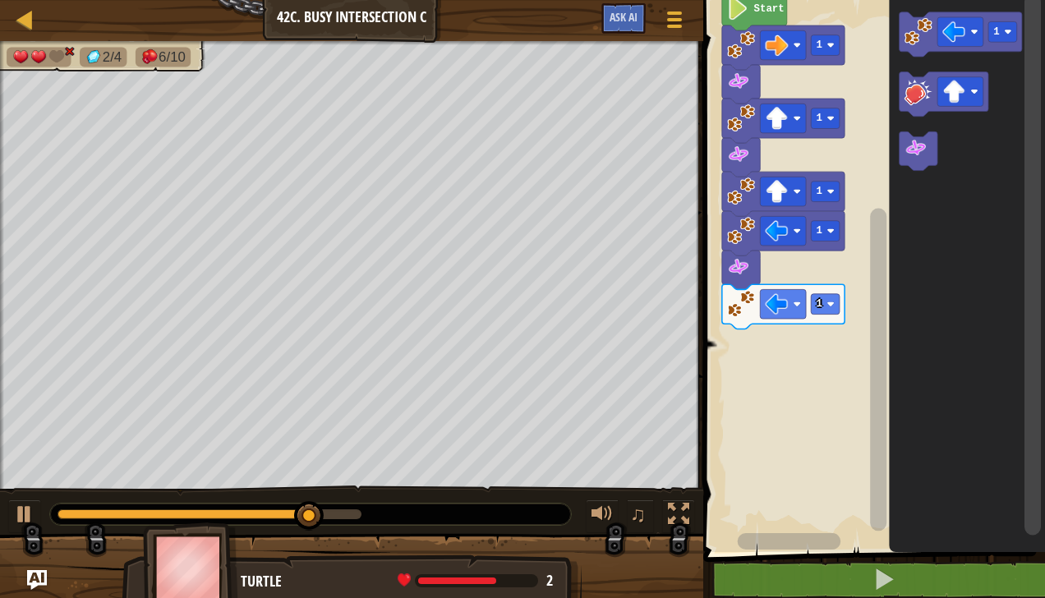
click at [931, 149] on icon "Blockly Workspace" at bounding box center [919, 150] width 38 height 39
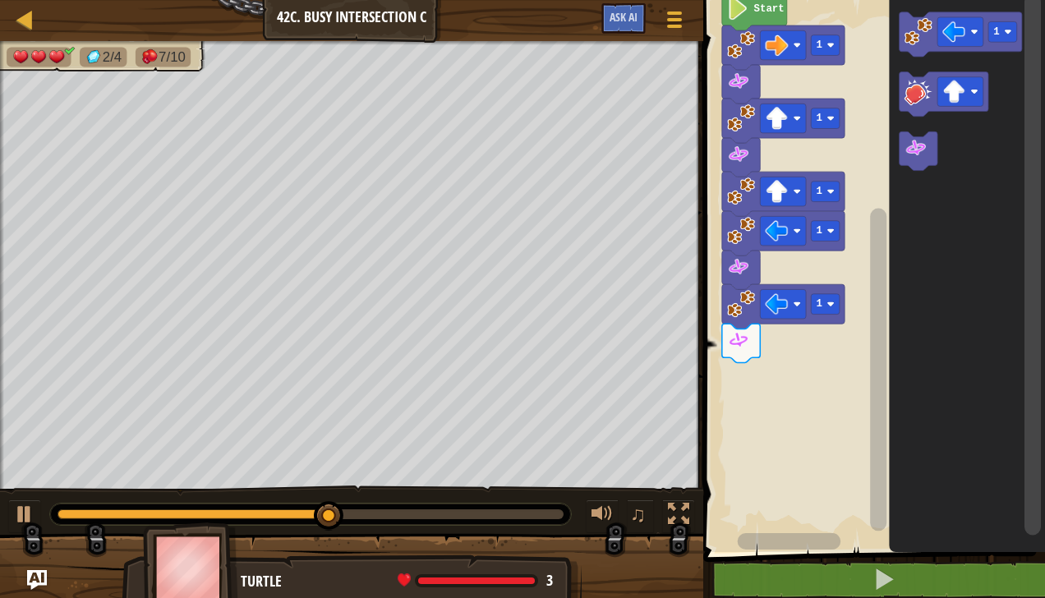
click at [0, 0] on div at bounding box center [0, 0] width 0 height 0
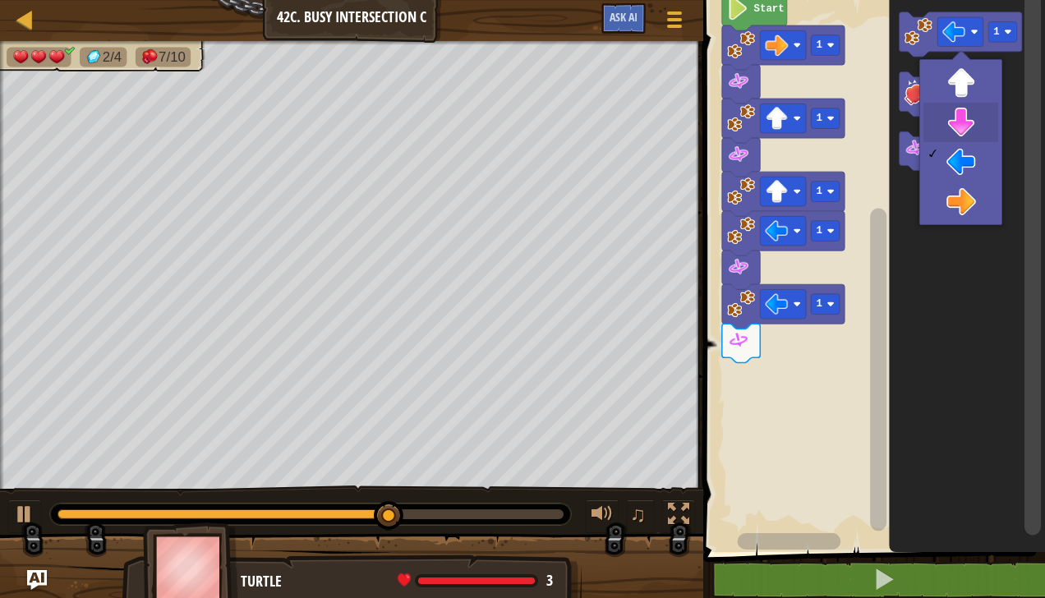
click at [971, 127] on icon "Blockly Workspace" at bounding box center [968, 272] width 156 height 560
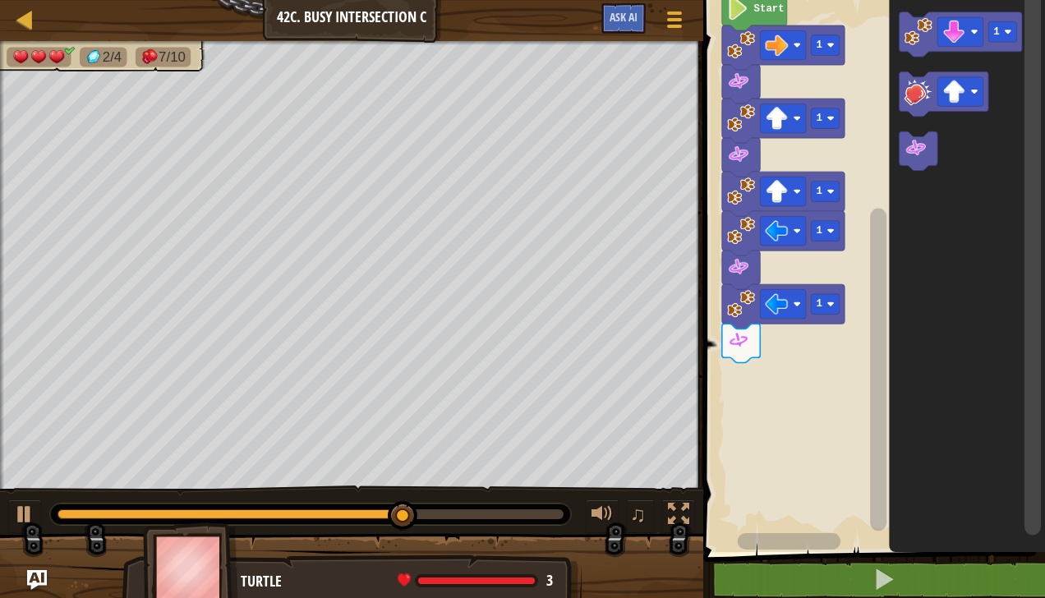
click at [914, 42] on image "Blockly Workspace" at bounding box center [919, 31] width 28 height 28
click at [923, 41] on image "Blockly Workspace" at bounding box center [919, 31] width 28 height 28
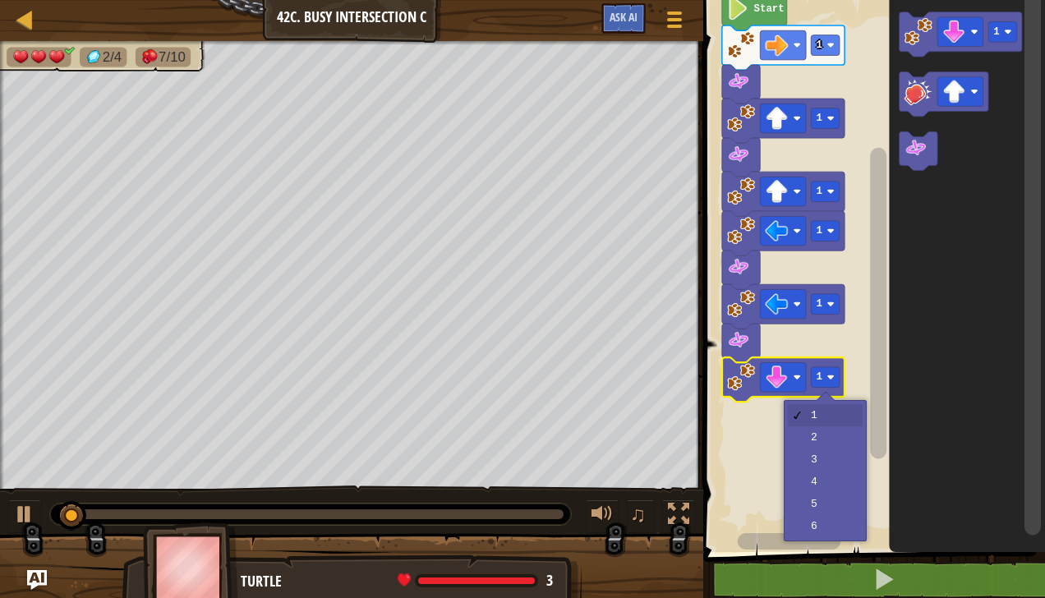
click at [828, 439] on rect "Blockly Workspace" at bounding box center [871, 272] width 347 height 560
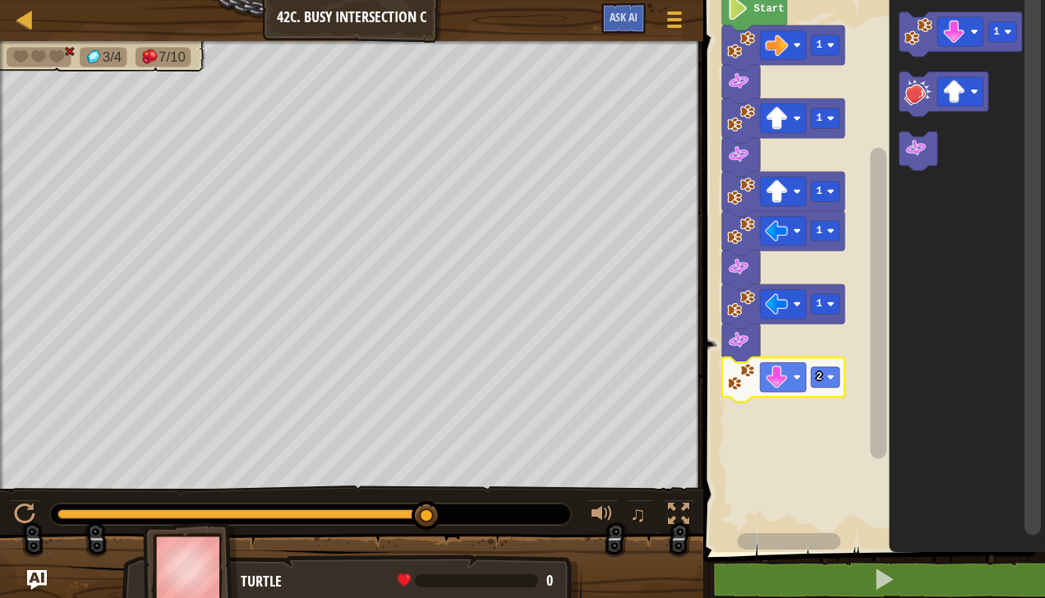
click at [927, 156] on image "Blockly Workspace" at bounding box center [916, 148] width 23 height 23
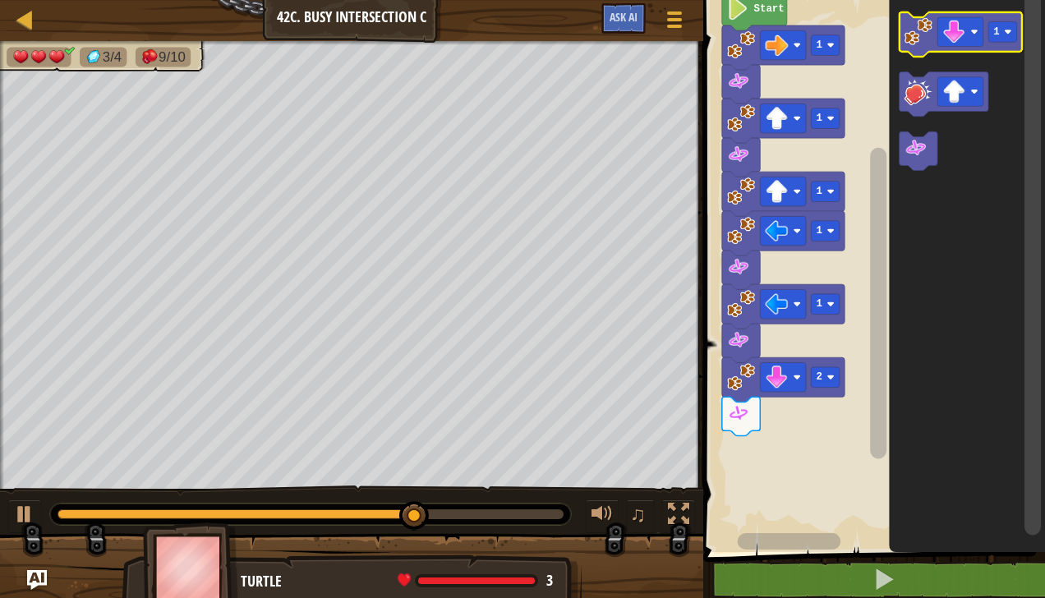
click at [963, 36] on image "Blockly Workspace" at bounding box center [954, 32] width 23 height 23
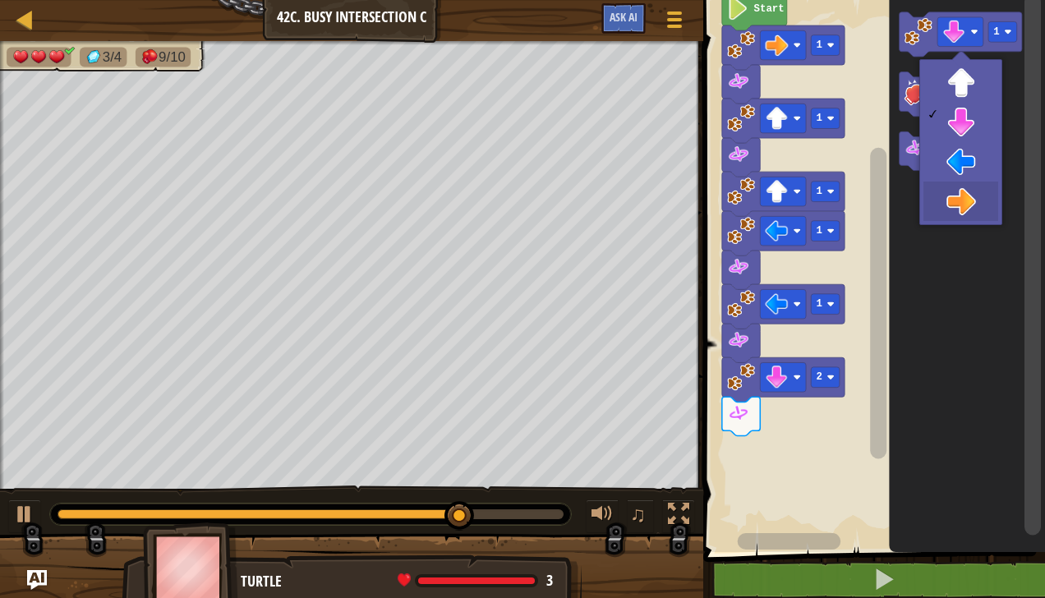
click at [972, 210] on icon "Blockly Workspace" at bounding box center [968, 272] width 156 height 560
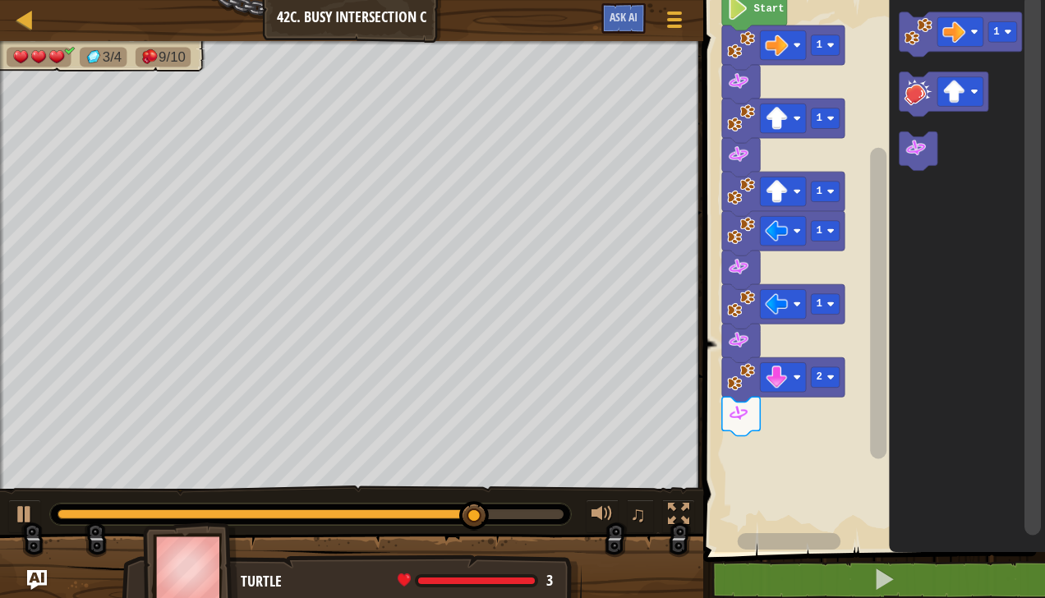
click at [917, 35] on image "Blockly Workspace" at bounding box center [919, 31] width 28 height 28
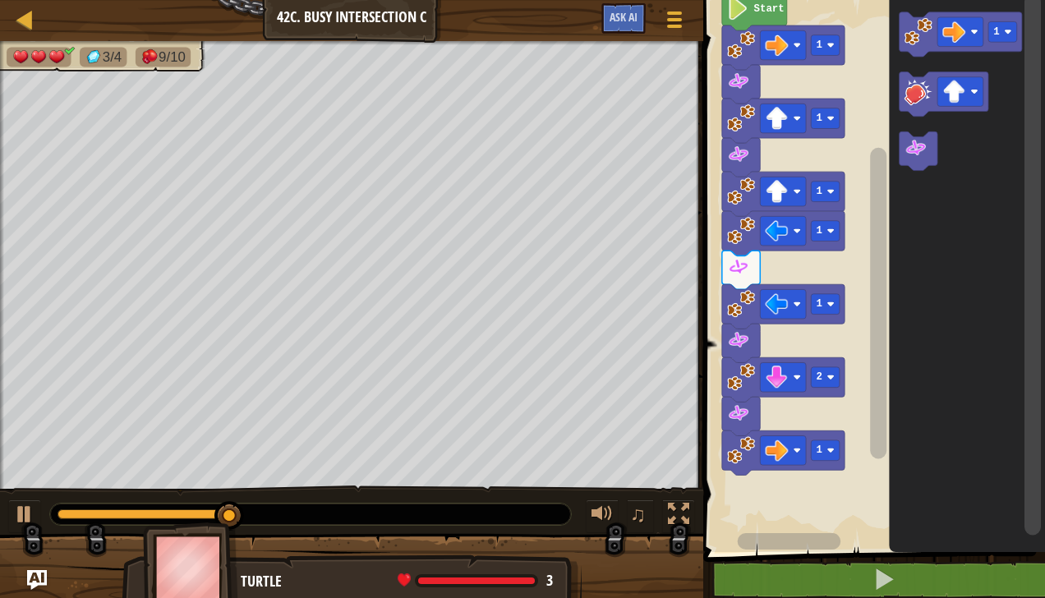
click at [922, 156] on image "Blockly Workspace" at bounding box center [916, 148] width 23 height 23
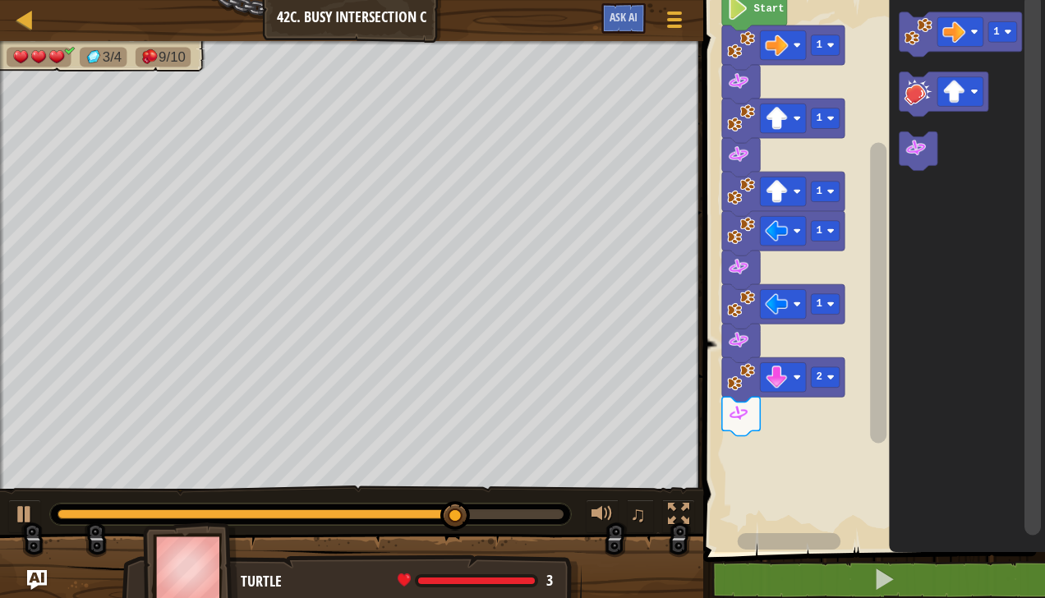
click at [960, 35] on image "Blockly Workspace" at bounding box center [954, 32] width 23 height 23
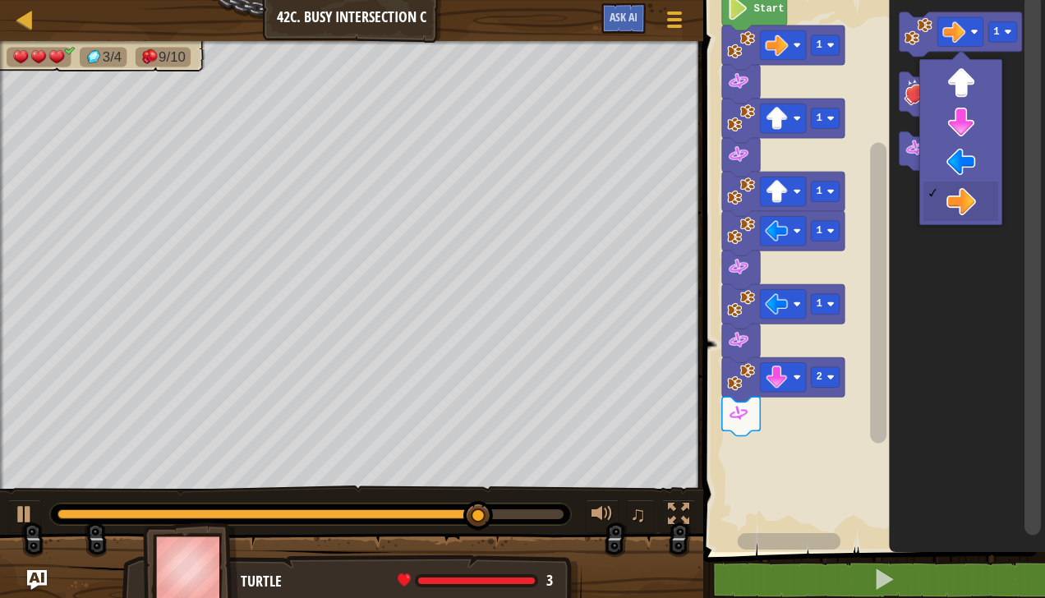
click at [969, 122] on icon "Blockly Workspace" at bounding box center [968, 272] width 156 height 560
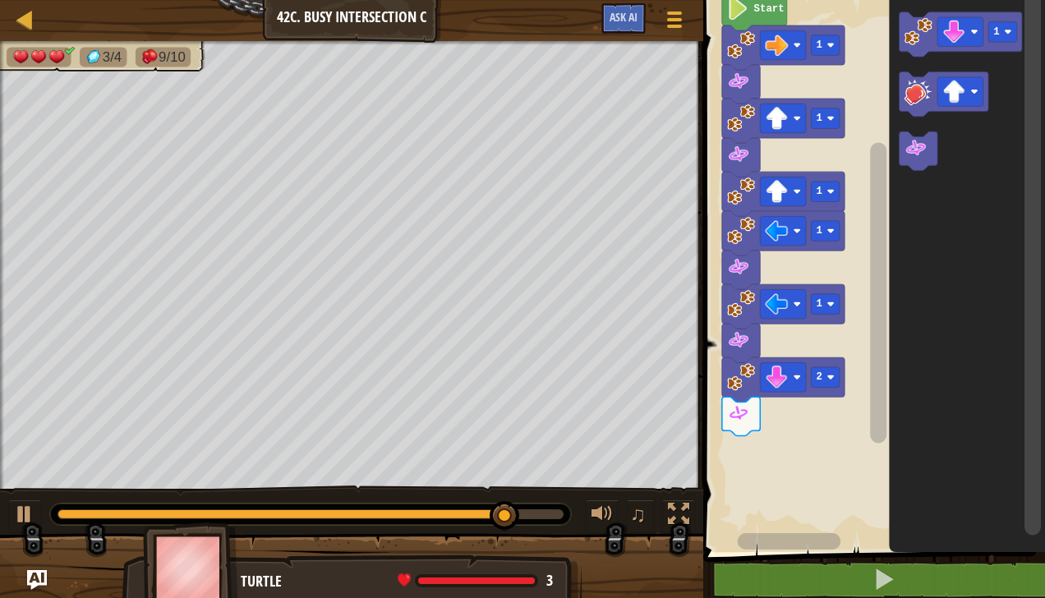
click at [923, 31] on image "Blockly Workspace" at bounding box center [919, 31] width 28 height 28
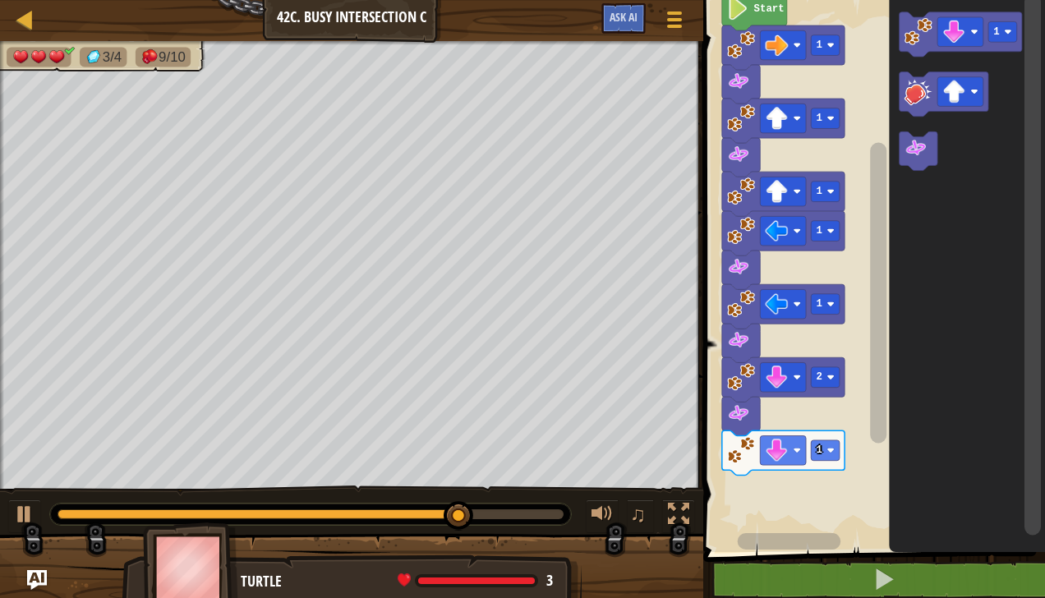
click at [959, 37] on image "Blockly Workspace" at bounding box center [954, 32] width 23 height 23
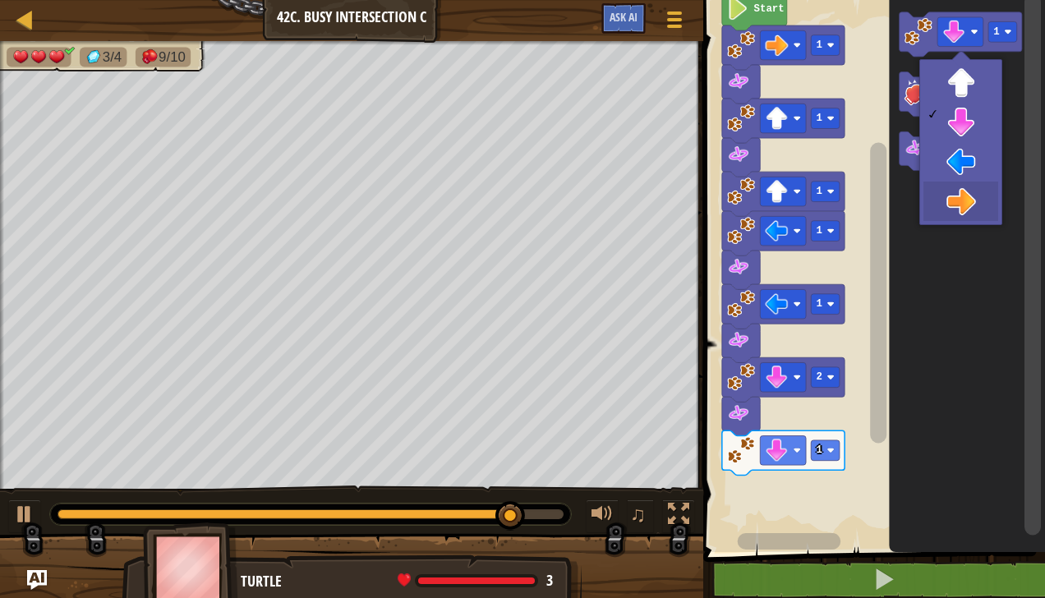
click at [969, 219] on icon "Blockly Workspace" at bounding box center [968, 272] width 156 height 560
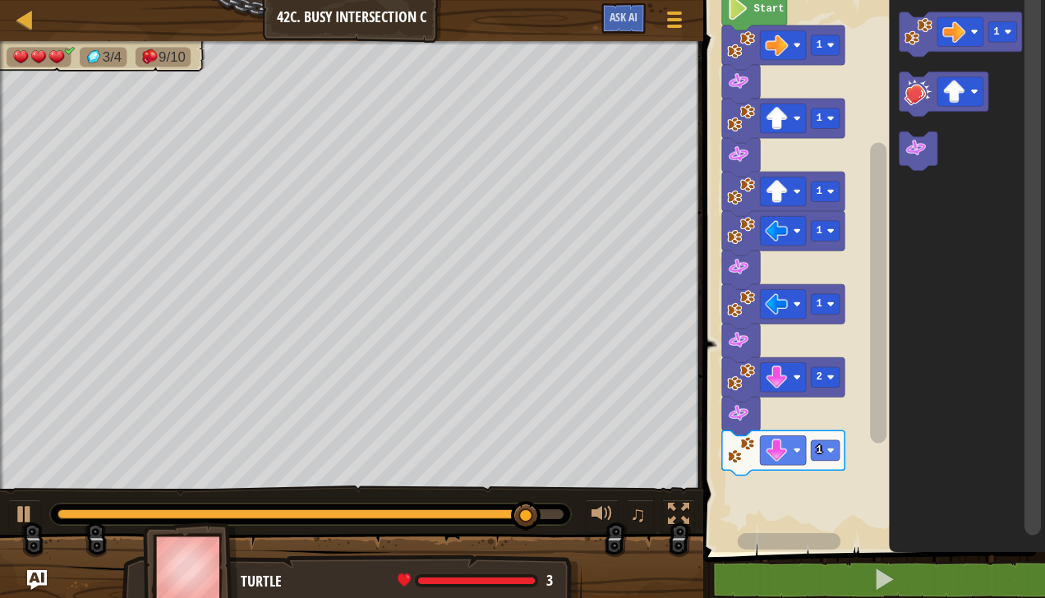
click at [915, 39] on image "Blockly Workspace" at bounding box center [919, 31] width 28 height 28
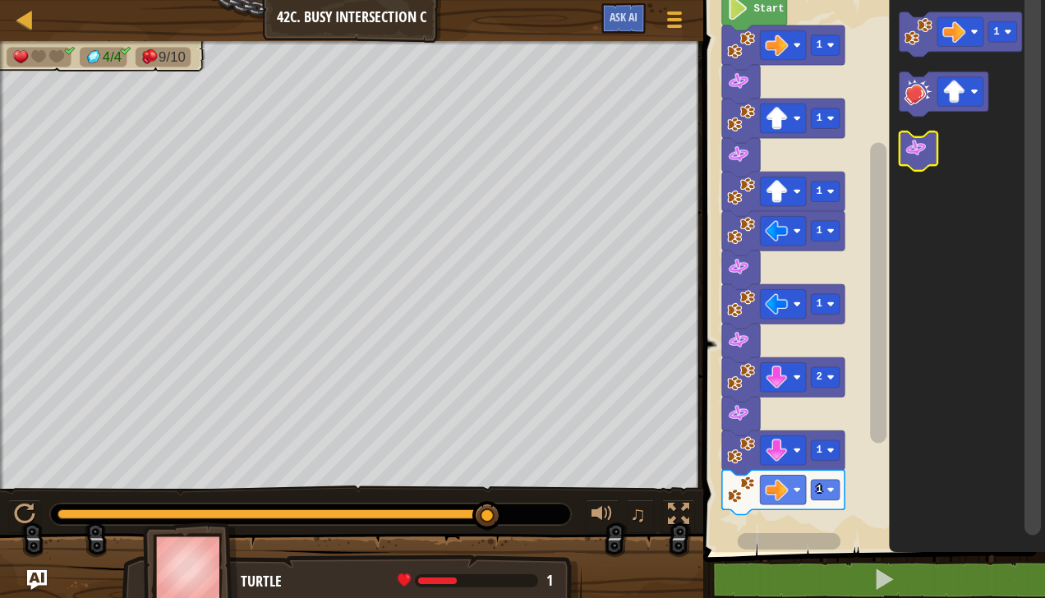
click at [918, 151] on image "Blockly Workspace" at bounding box center [916, 148] width 23 height 23
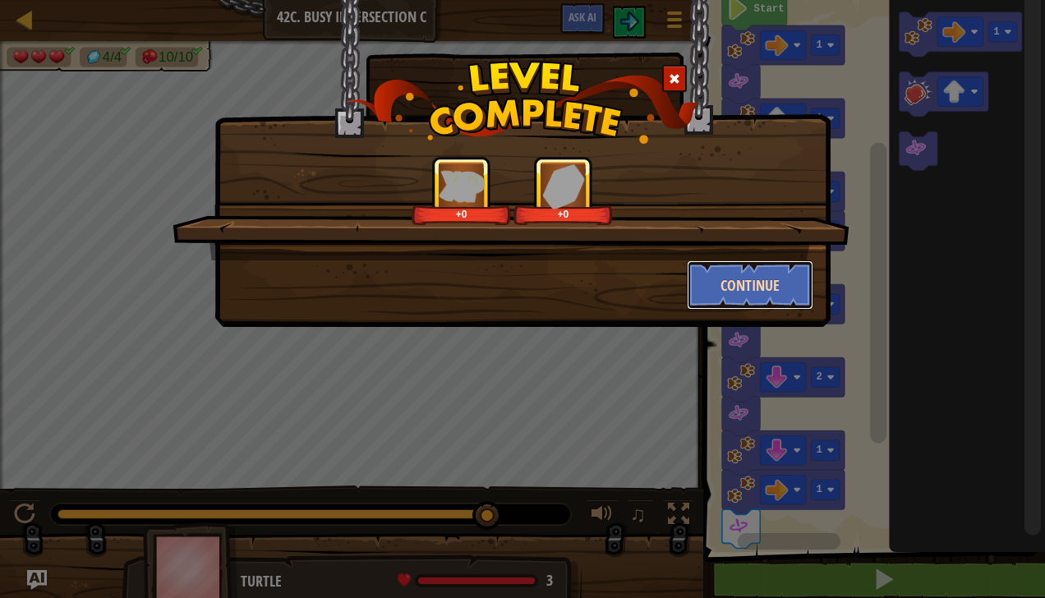
click at [753, 284] on button "Continue" at bounding box center [750, 284] width 127 height 49
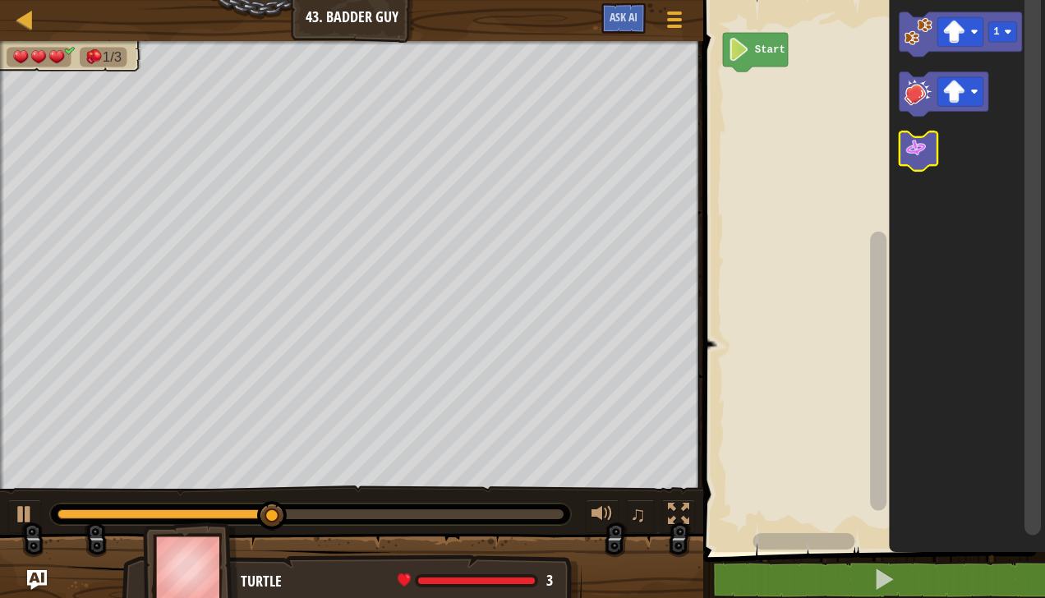
click at [930, 154] on icon "Blockly Workspace" at bounding box center [919, 150] width 38 height 39
click at [965, 36] on image "Blockly Workspace" at bounding box center [954, 32] width 23 height 23
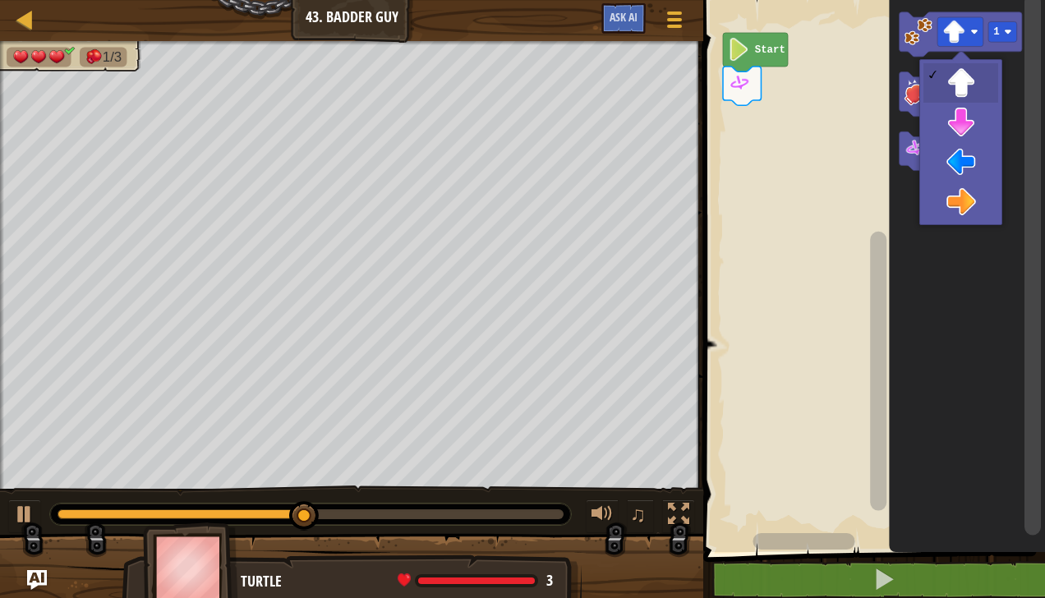
click at [970, 168] on icon "Blockly Workspace" at bounding box center [968, 272] width 156 height 560
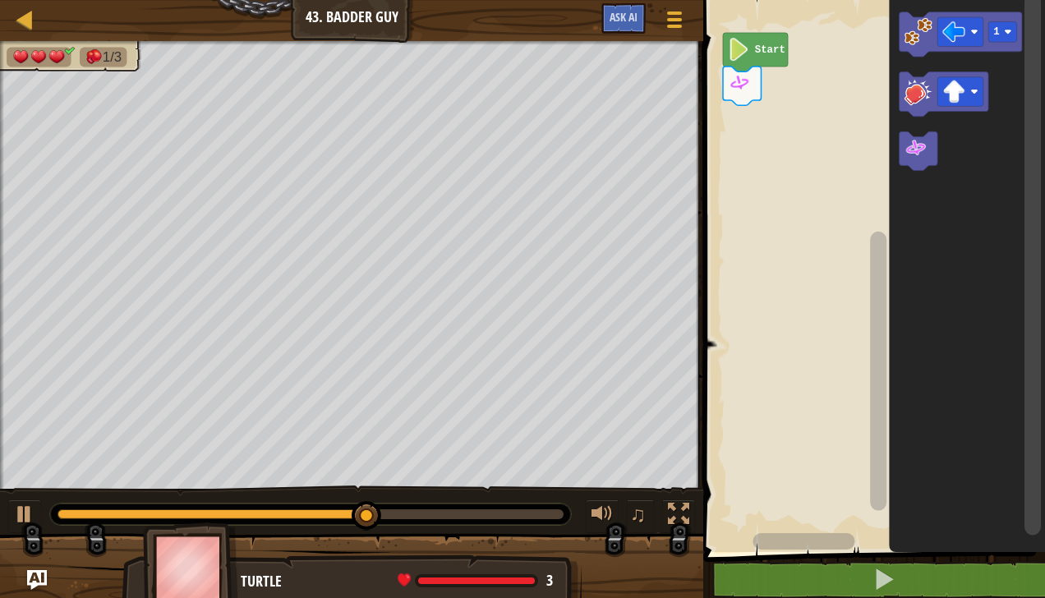
click at [961, 32] on image "Blockly Workspace" at bounding box center [954, 32] width 23 height 23
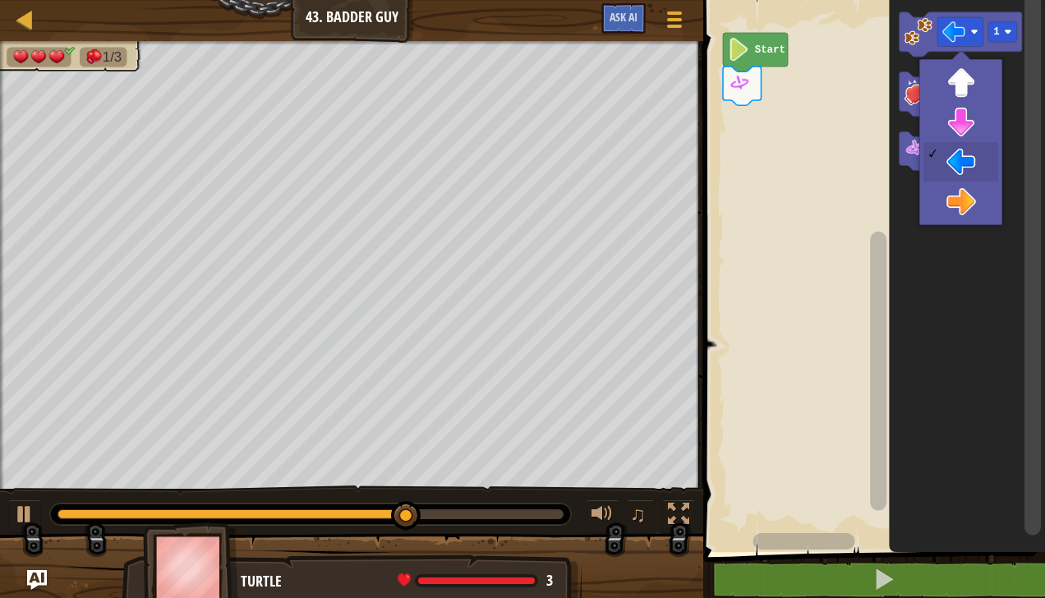
click at [955, 212] on icon "Blockly Workspace" at bounding box center [968, 272] width 156 height 560
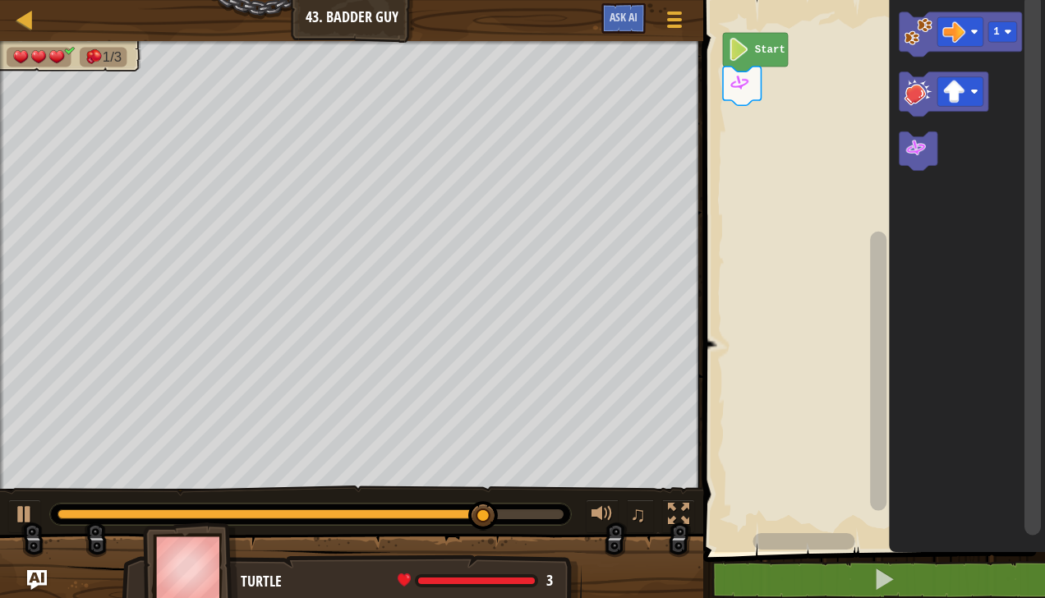
click at [919, 35] on image "Blockly Workspace" at bounding box center [919, 31] width 28 height 28
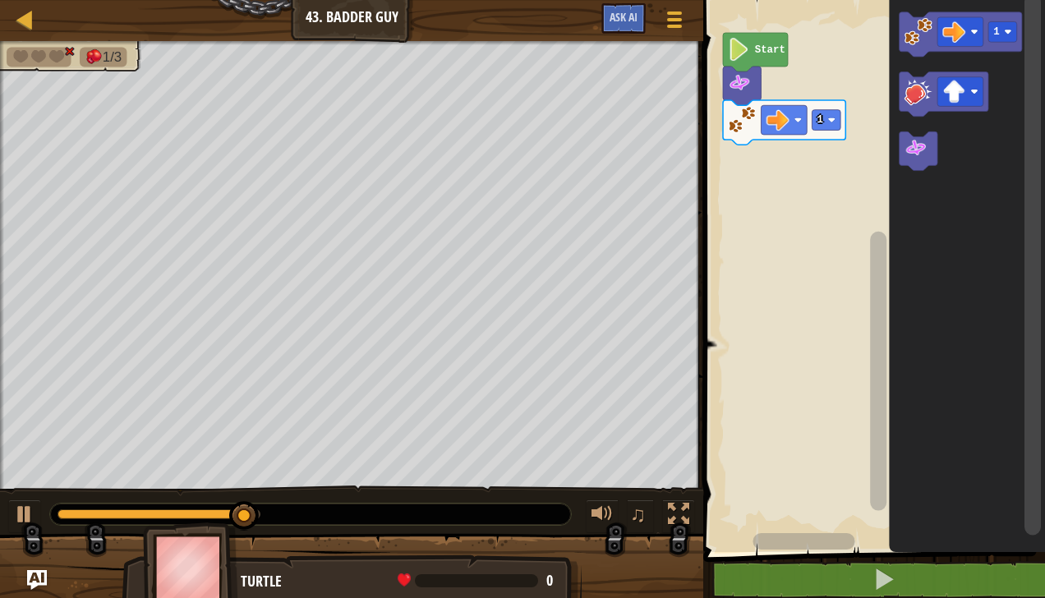
click at [922, 153] on image "Blockly Workspace" at bounding box center [916, 148] width 23 height 23
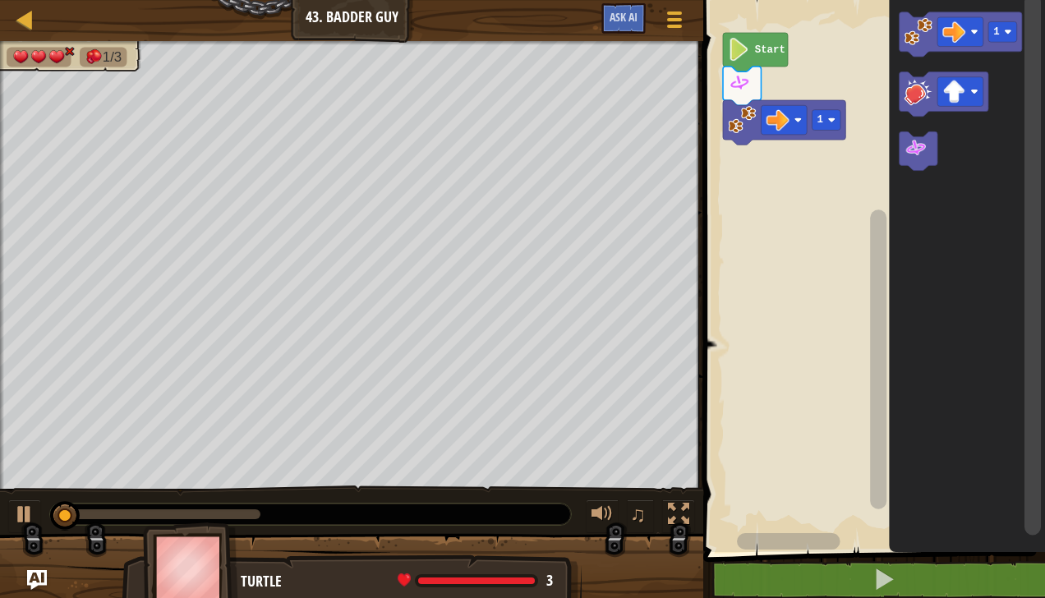
click at [909, 99] on image "Blockly Workspace" at bounding box center [919, 91] width 28 height 28
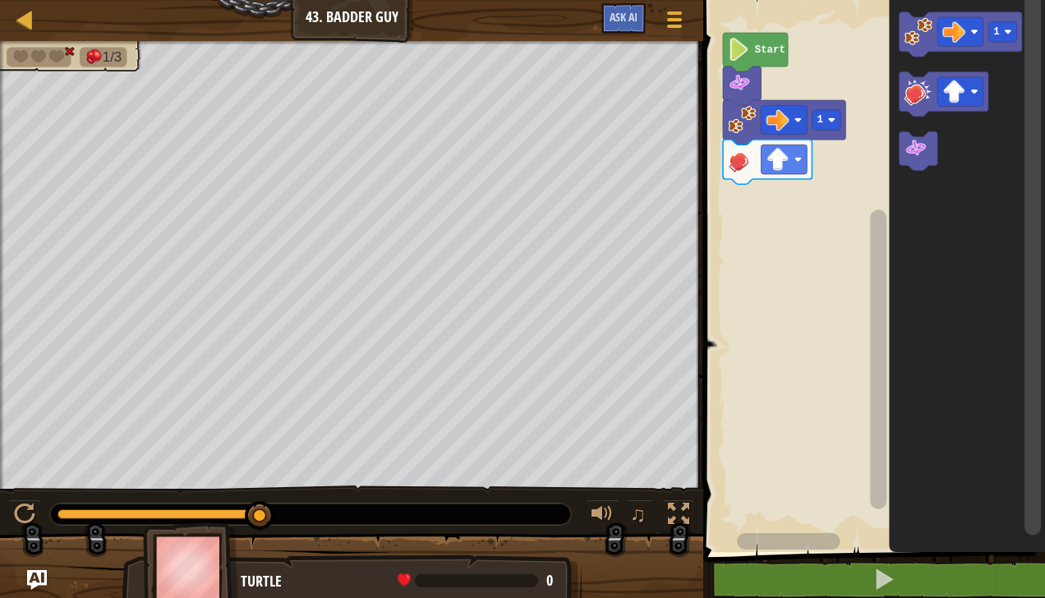
click at [909, 43] on image "Blockly Workspace" at bounding box center [919, 31] width 28 height 28
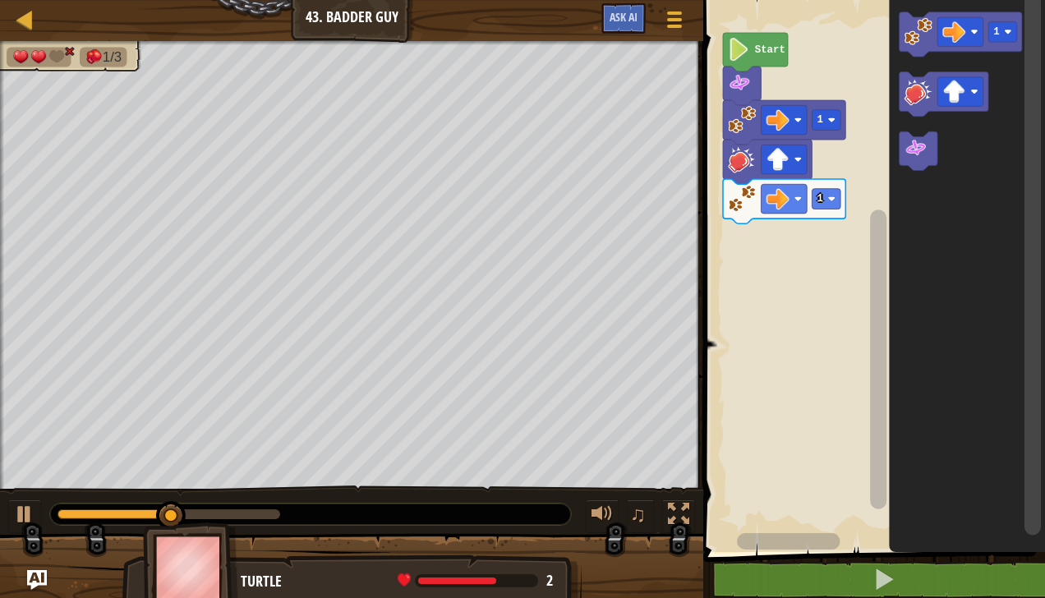
click at [922, 98] on image "Blockly Workspace" at bounding box center [919, 91] width 28 height 28
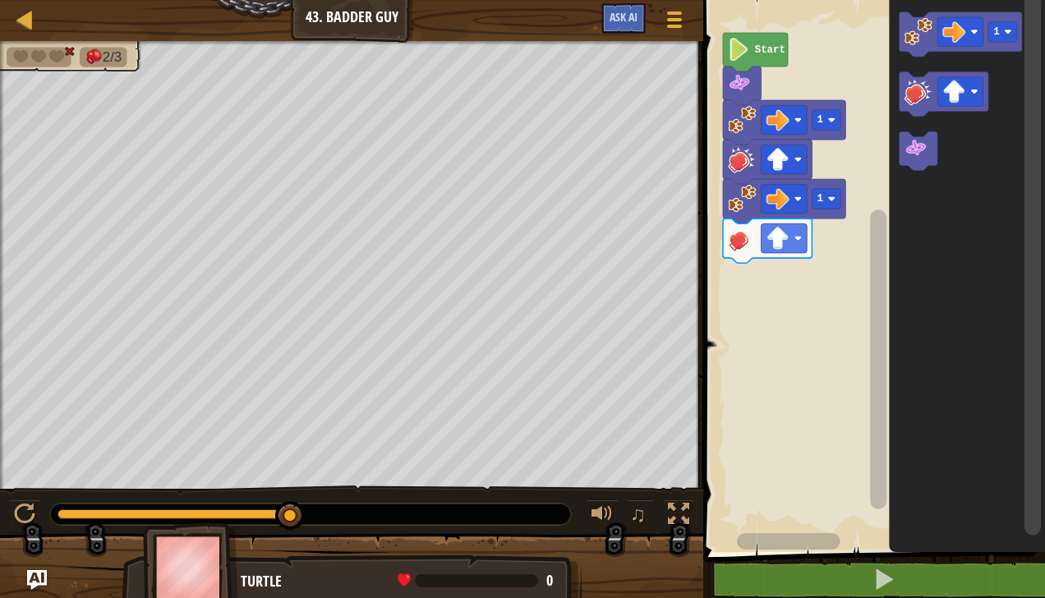
click at [964, 91] on image "Blockly Workspace" at bounding box center [954, 92] width 23 height 23
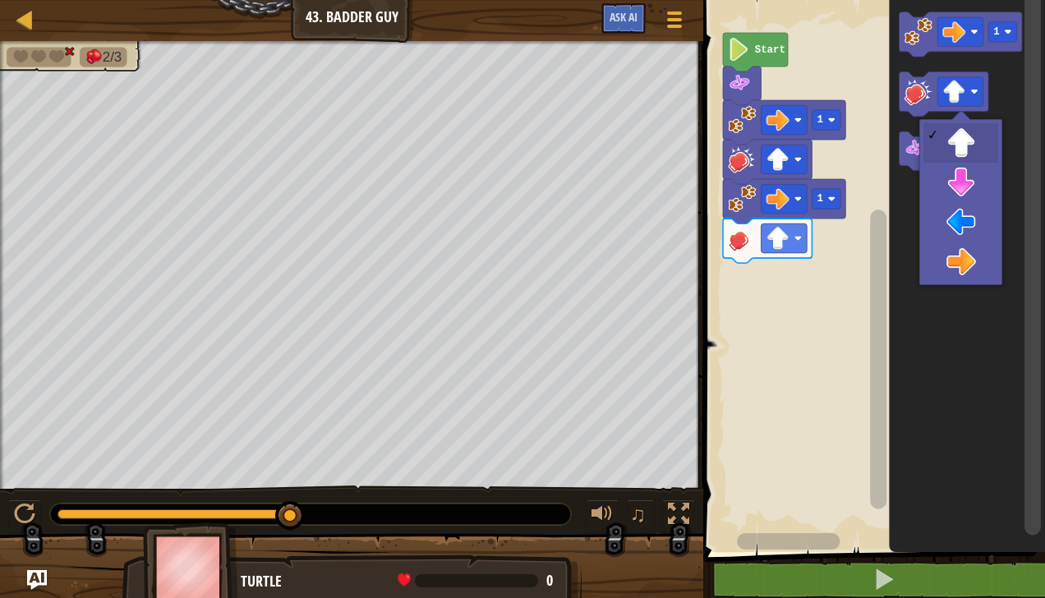
click at [961, 220] on icon "Blockly Workspace" at bounding box center [968, 272] width 156 height 560
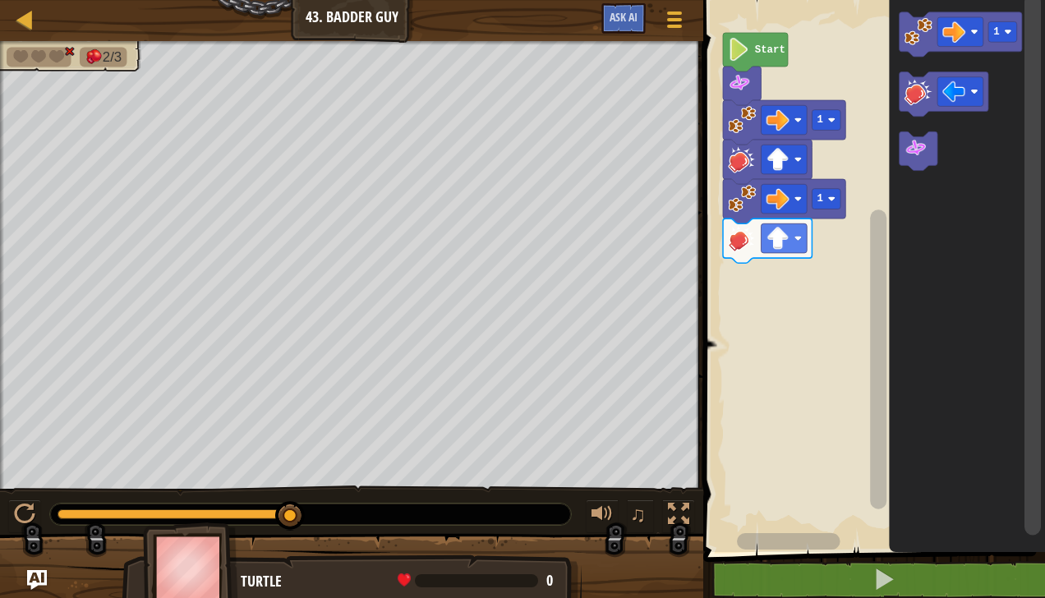
click at [914, 84] on image "Blockly Workspace" at bounding box center [919, 91] width 28 height 28
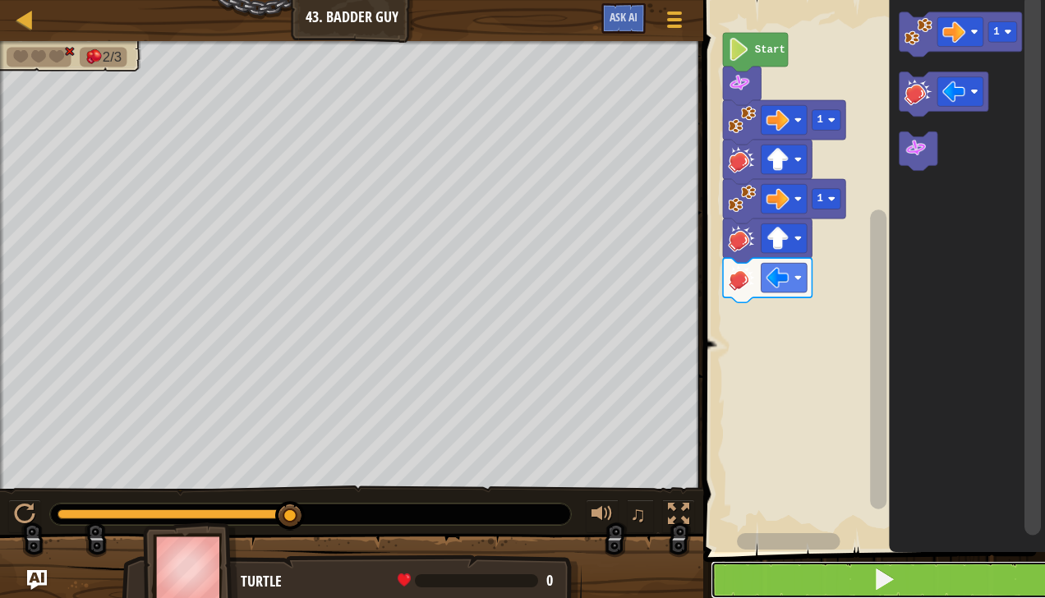
click at [969, 593] on button at bounding box center [884, 580] width 347 height 38
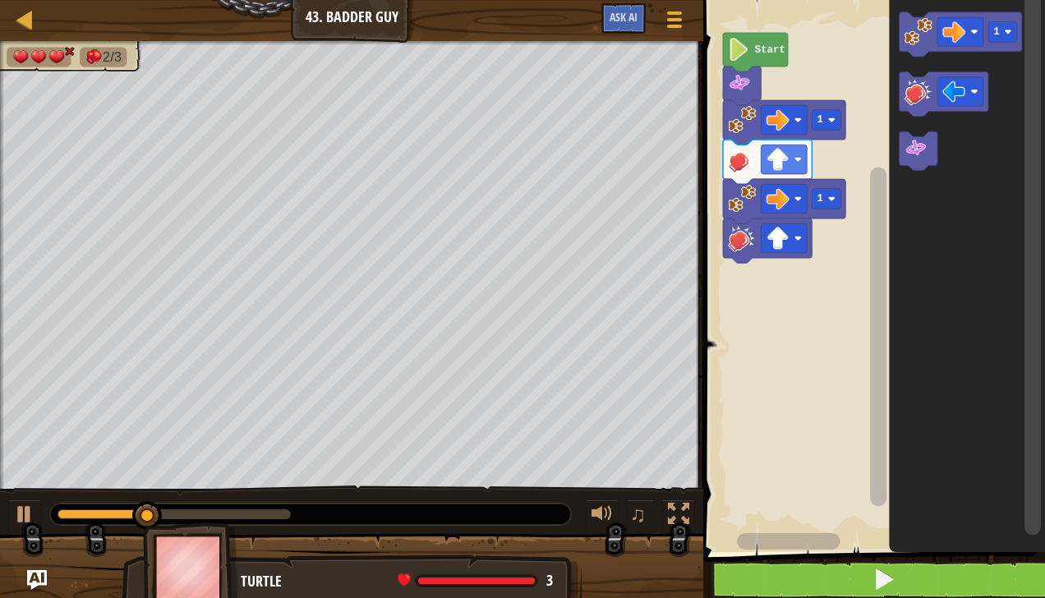
click at [921, 156] on image "Blockly Workspace" at bounding box center [916, 148] width 23 height 23
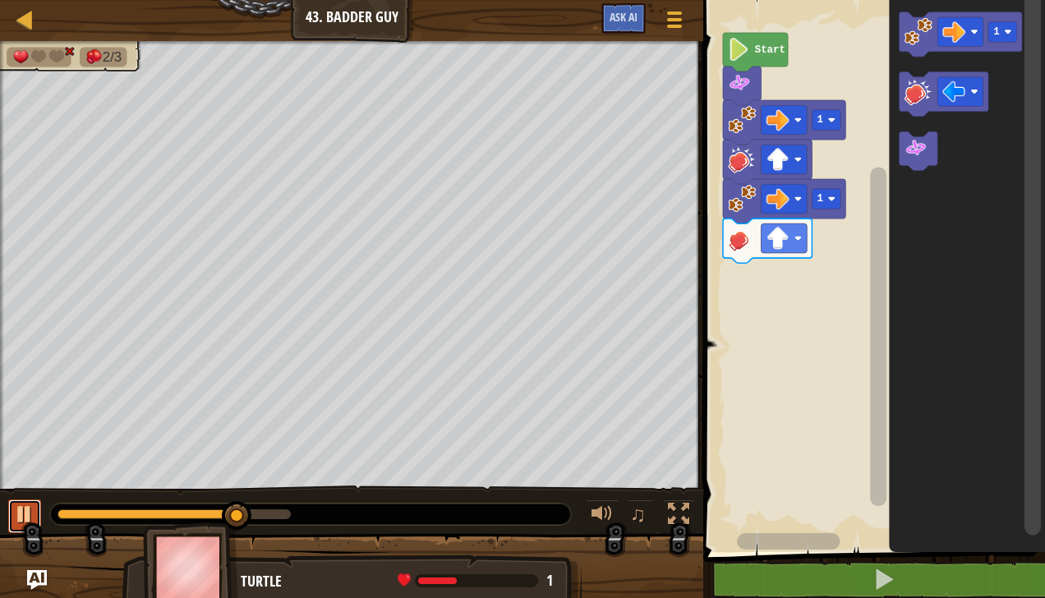
click at [31, 524] on div at bounding box center [24, 514] width 21 height 21
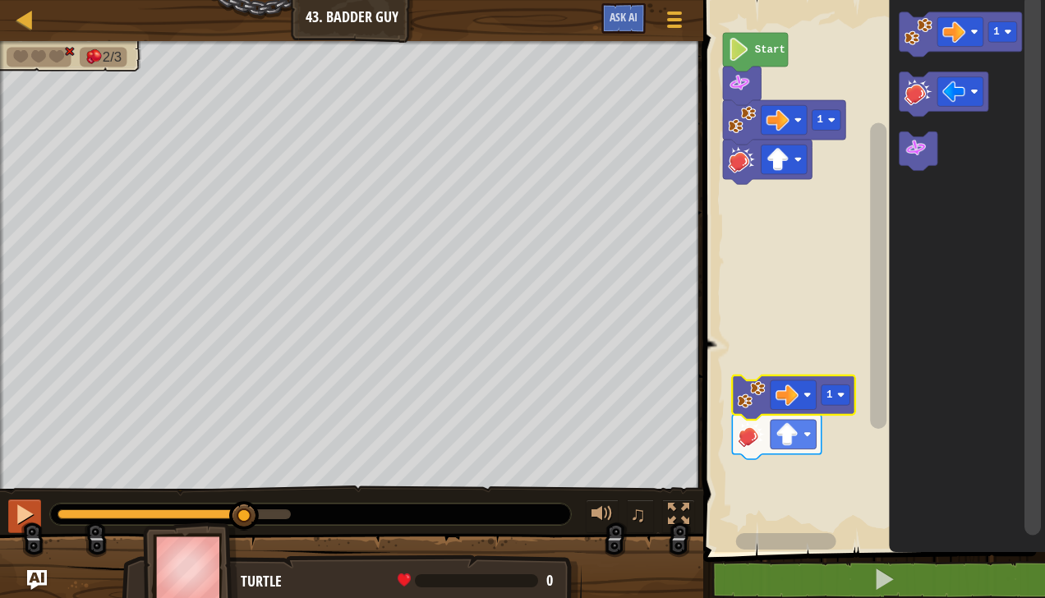
click at [955, 89] on image "Blockly Workspace" at bounding box center [954, 92] width 23 height 23
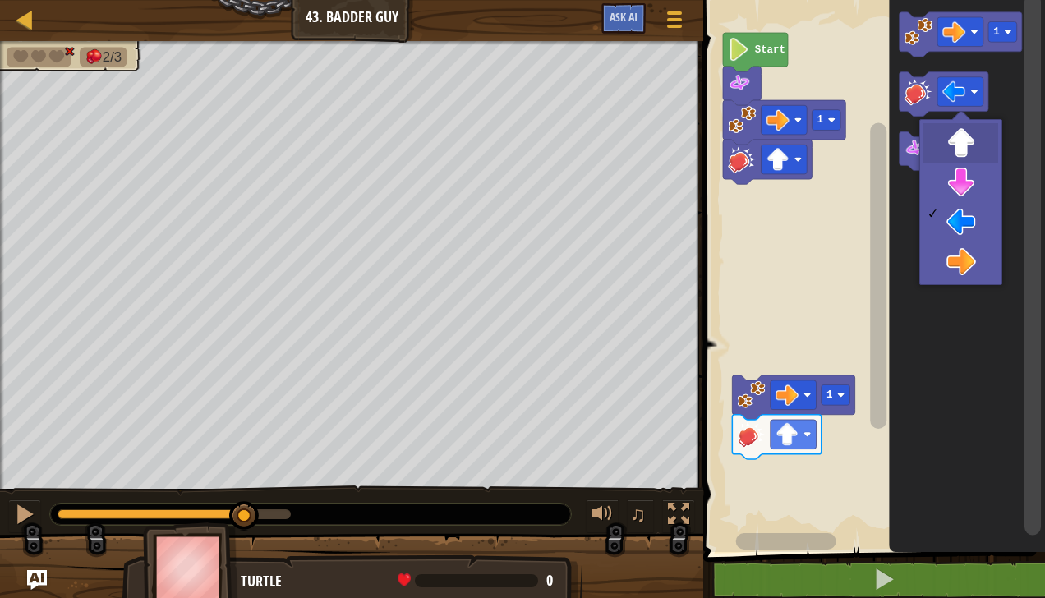
click at [971, 137] on icon "Blockly Workspace" at bounding box center [968, 272] width 156 height 560
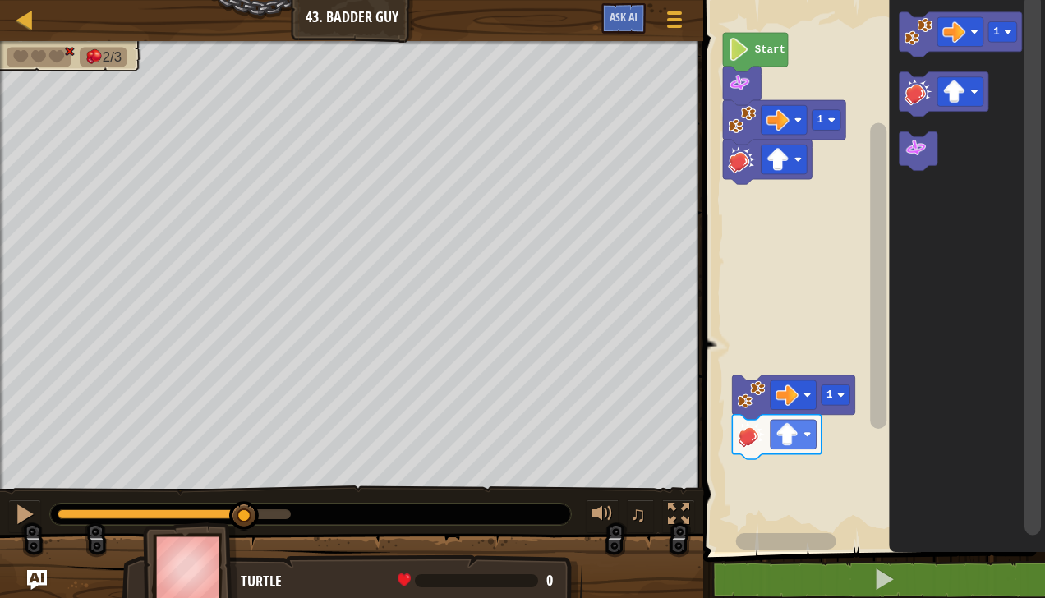
click at [922, 94] on image "Blockly Workspace" at bounding box center [919, 91] width 28 height 28
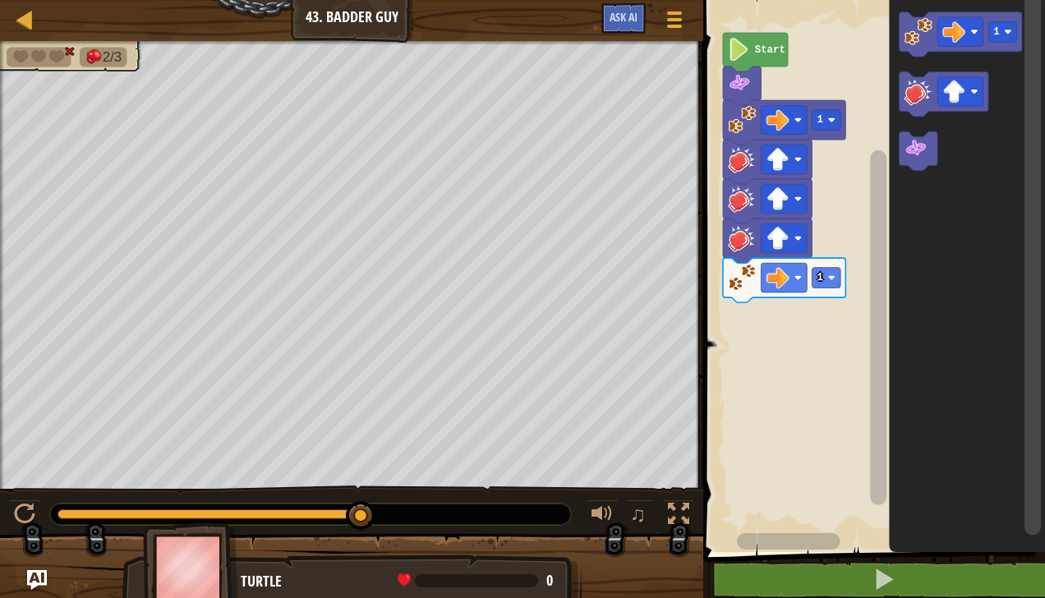
click at [926, 92] on image "Blockly Workspace" at bounding box center [919, 91] width 28 height 28
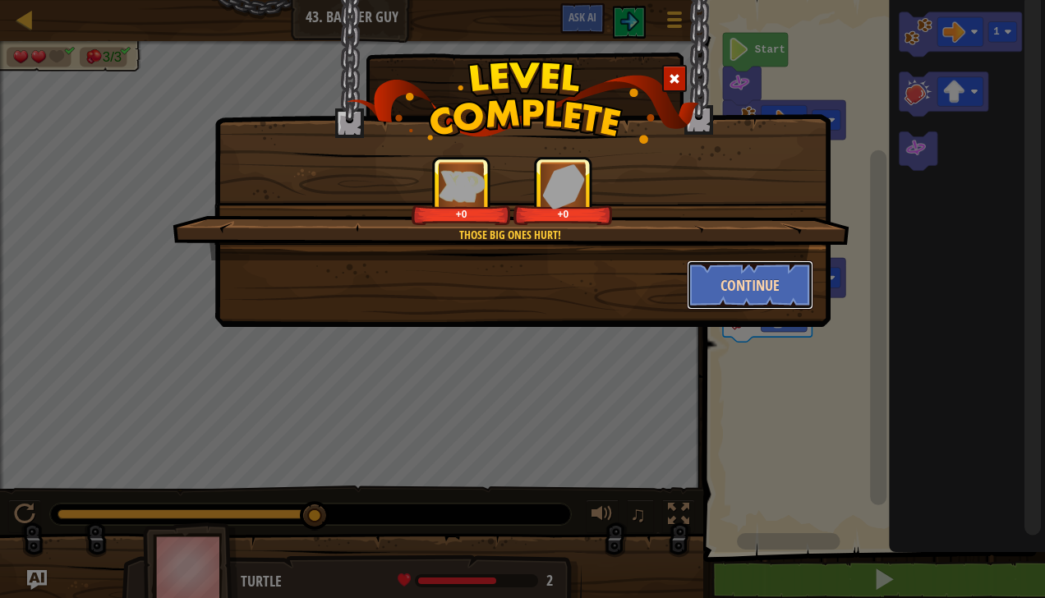
click at [753, 288] on button "Continue" at bounding box center [750, 284] width 127 height 49
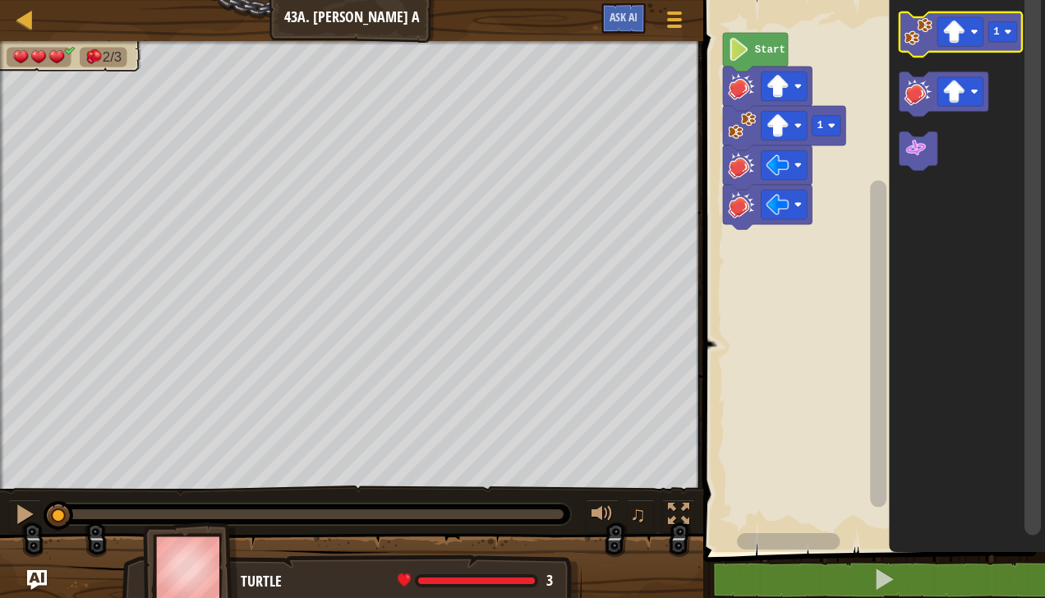
click at [921, 34] on image "Blockly Workspace" at bounding box center [919, 31] width 28 height 28
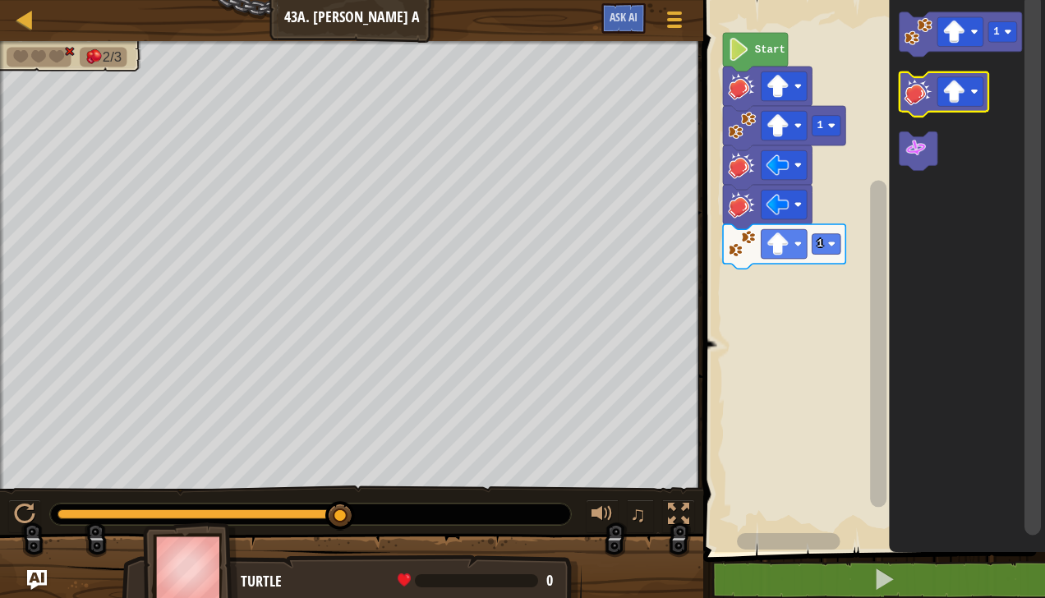
click at [920, 98] on image "Blockly Workspace" at bounding box center [919, 91] width 28 height 28
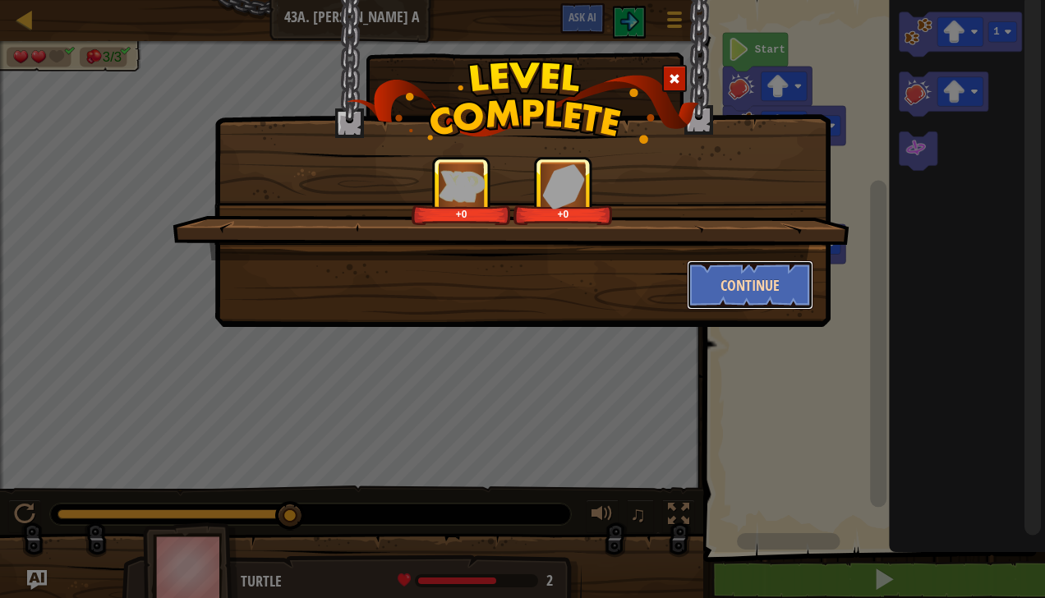
click at [757, 279] on button "Continue" at bounding box center [750, 284] width 127 height 49
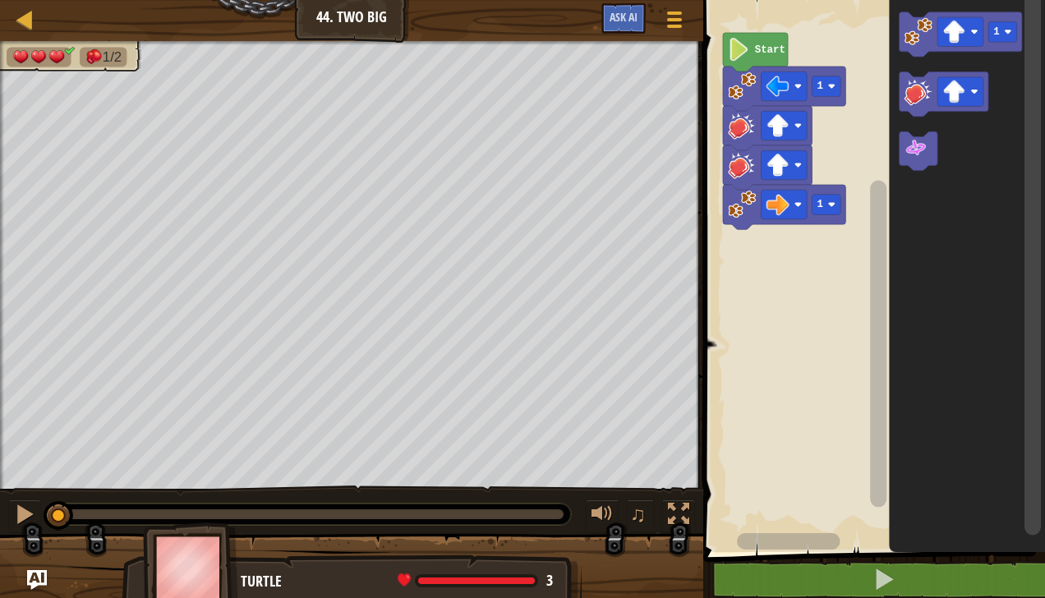
click at [920, 46] on icon "Blockly Workspace" at bounding box center [961, 34] width 122 height 44
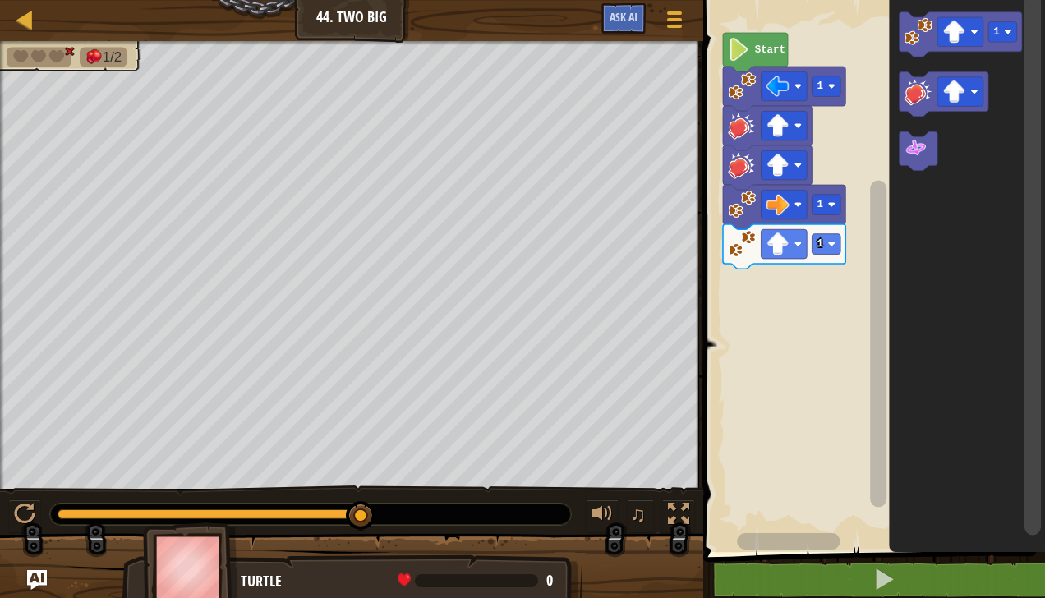
click at [922, 152] on image "Blockly Workspace" at bounding box center [916, 148] width 23 height 23
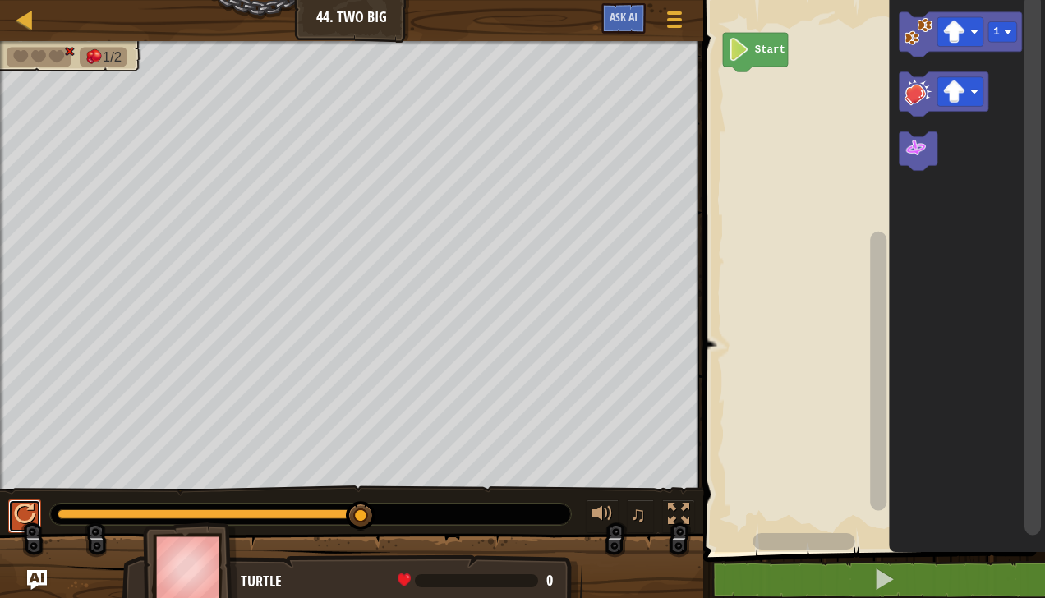
click at [38, 530] on button at bounding box center [24, 517] width 33 height 34
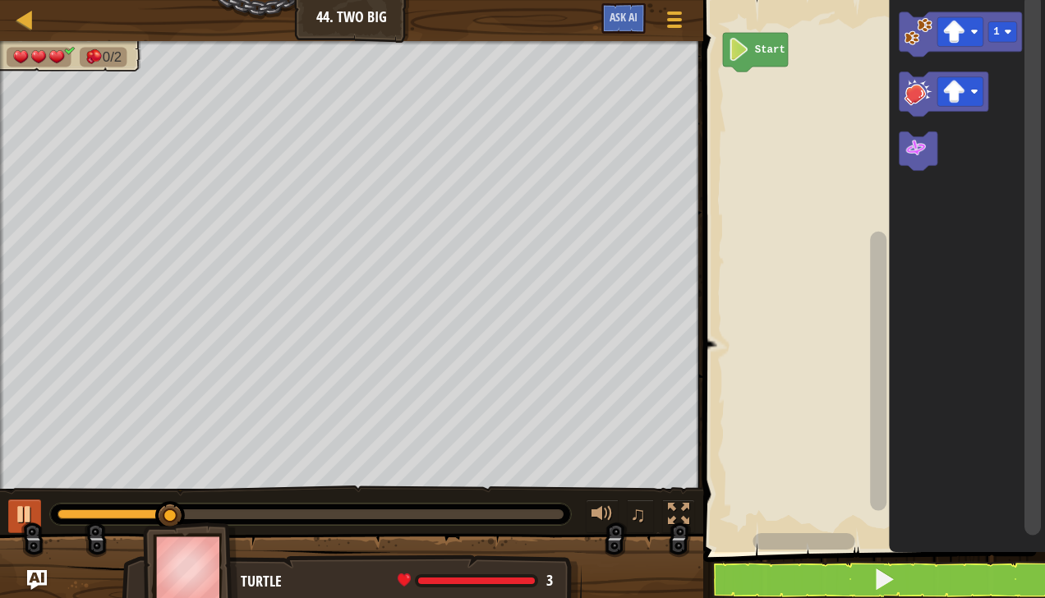
click at [928, 36] on image "Blockly Workspace" at bounding box center [919, 31] width 28 height 28
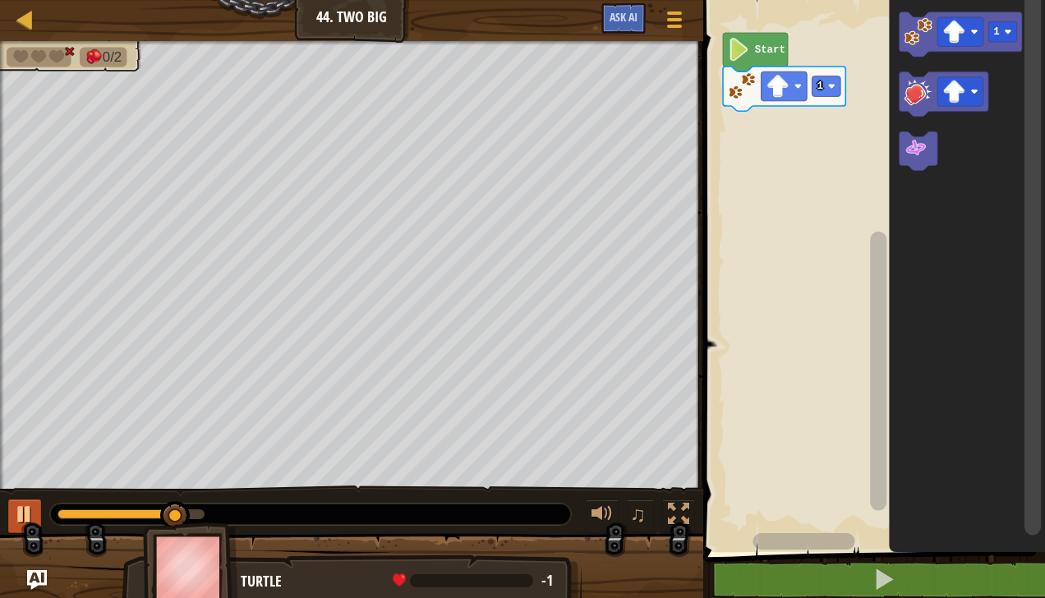
click at [925, 156] on image "Blockly Workspace" at bounding box center [916, 148] width 23 height 23
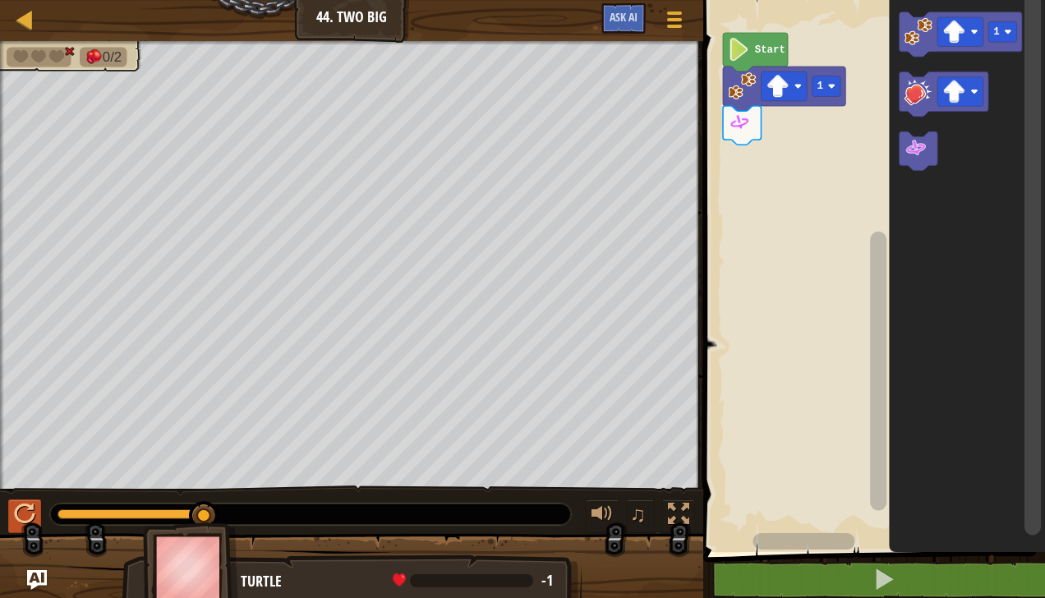
click at [921, 140] on image "Blockly Workspace" at bounding box center [916, 148] width 23 height 23
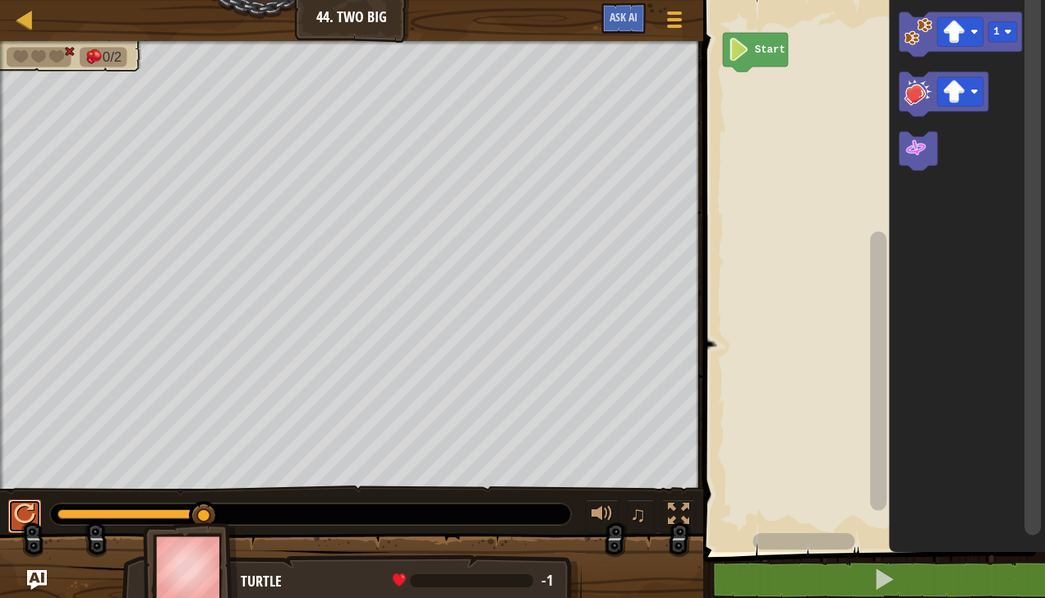
click at [21, 518] on div at bounding box center [24, 514] width 21 height 21
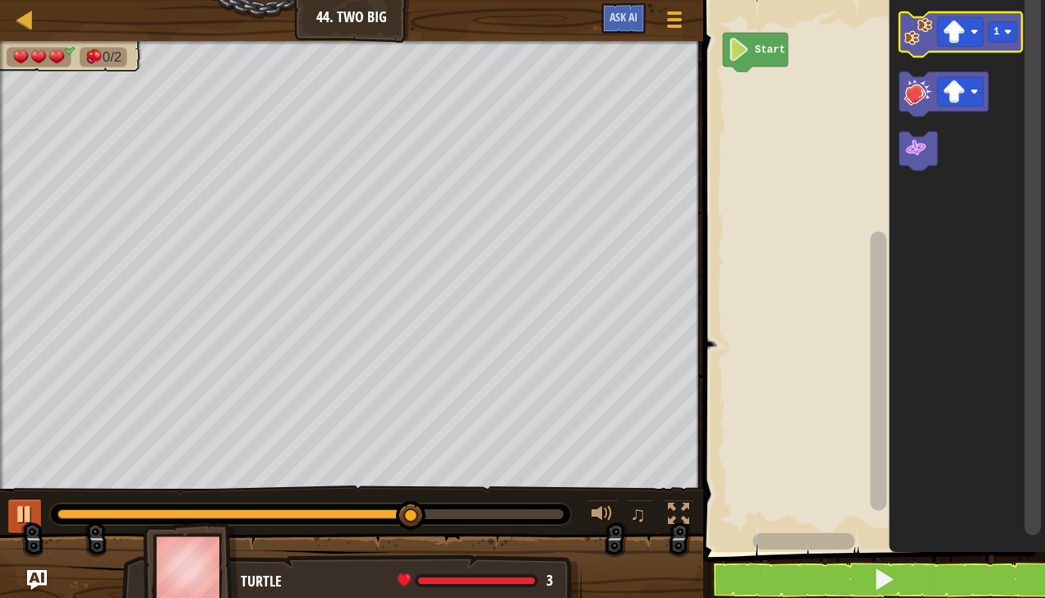
click at [965, 38] on image "Blockly Workspace" at bounding box center [954, 32] width 23 height 23
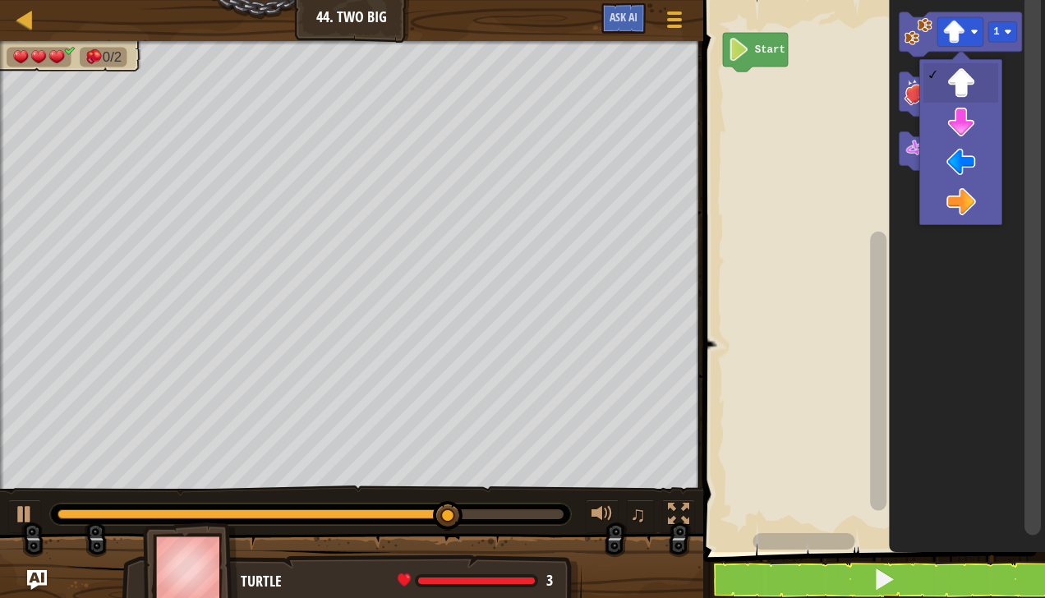
click at [965, 169] on icon "Blockly Workspace" at bounding box center [968, 272] width 156 height 560
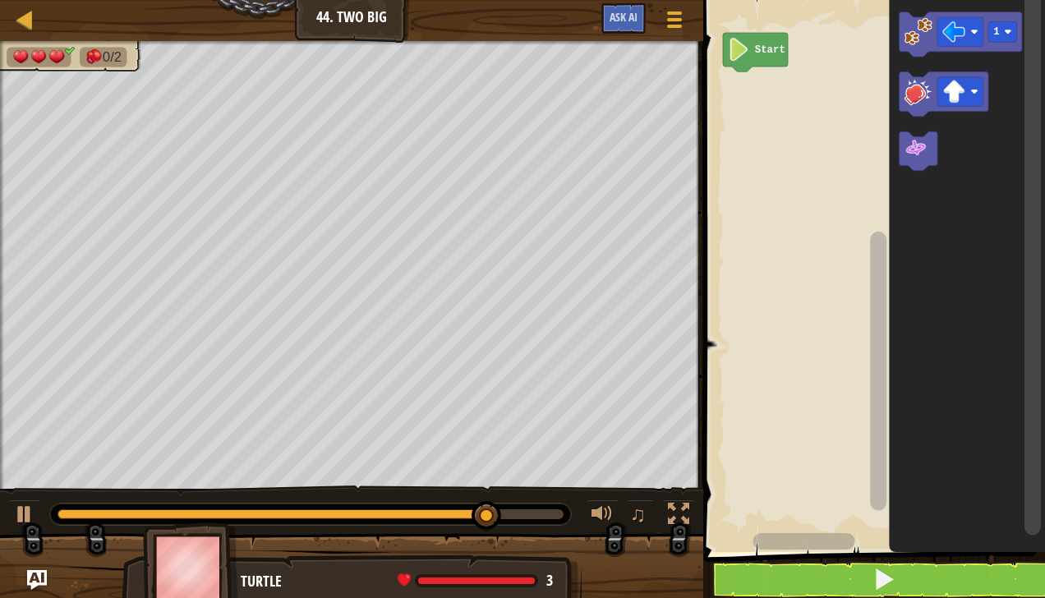
click at [918, 35] on image "Blockly Workspace" at bounding box center [919, 31] width 28 height 28
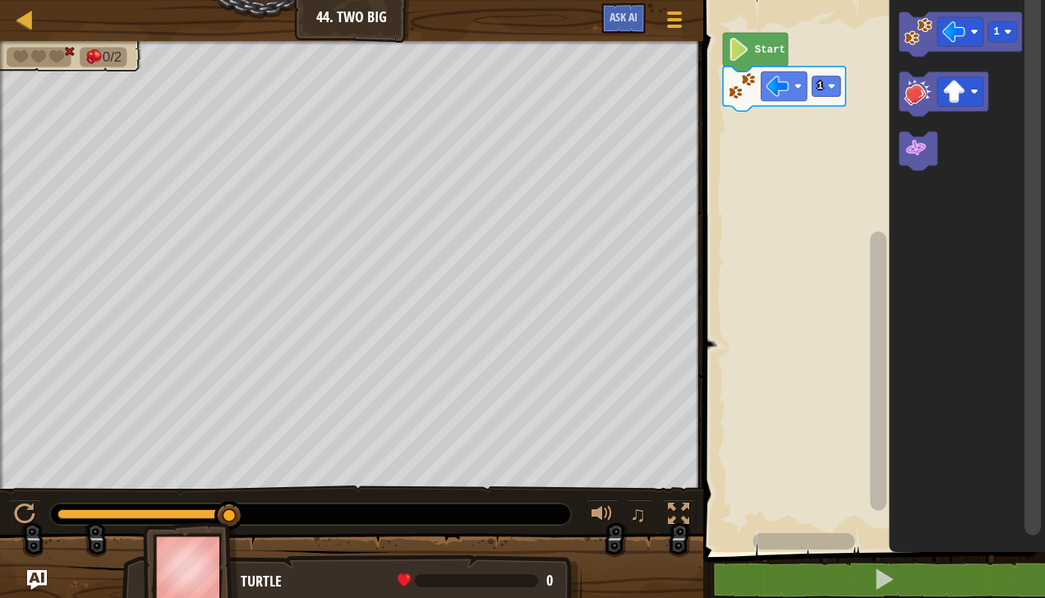
click at [925, 157] on image "Blockly Workspace" at bounding box center [916, 148] width 23 height 23
click at [961, 35] on image "Blockly Workspace" at bounding box center [954, 32] width 23 height 23
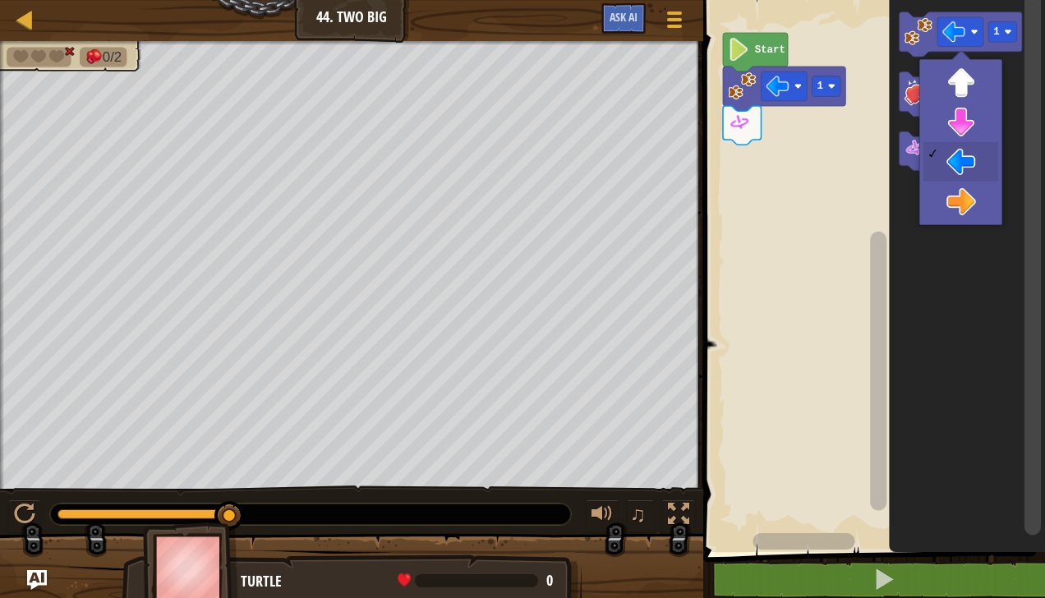
click at [962, 90] on image "Blockly Workspace" at bounding box center [954, 92] width 23 height 23
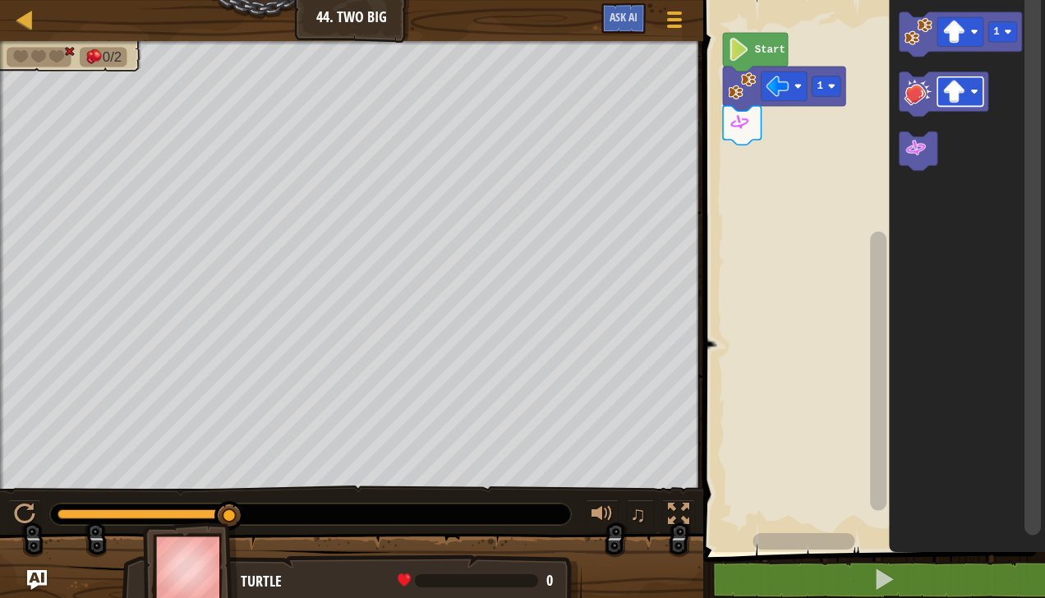
click at [926, 31] on image "Blockly Workspace" at bounding box center [919, 31] width 28 height 28
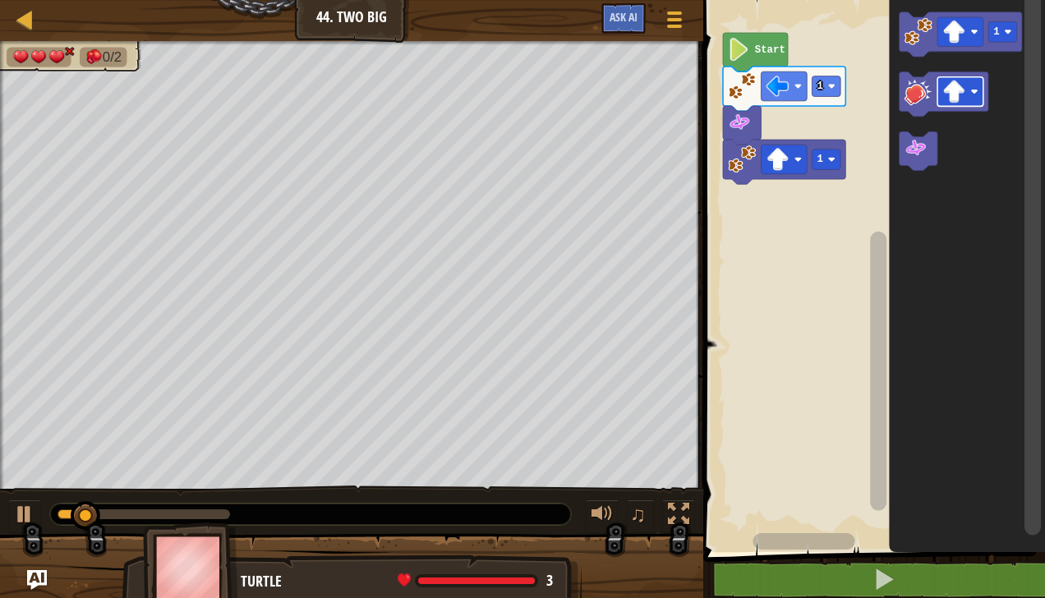
click at [918, 150] on image "Blockly Workspace" at bounding box center [916, 148] width 23 height 23
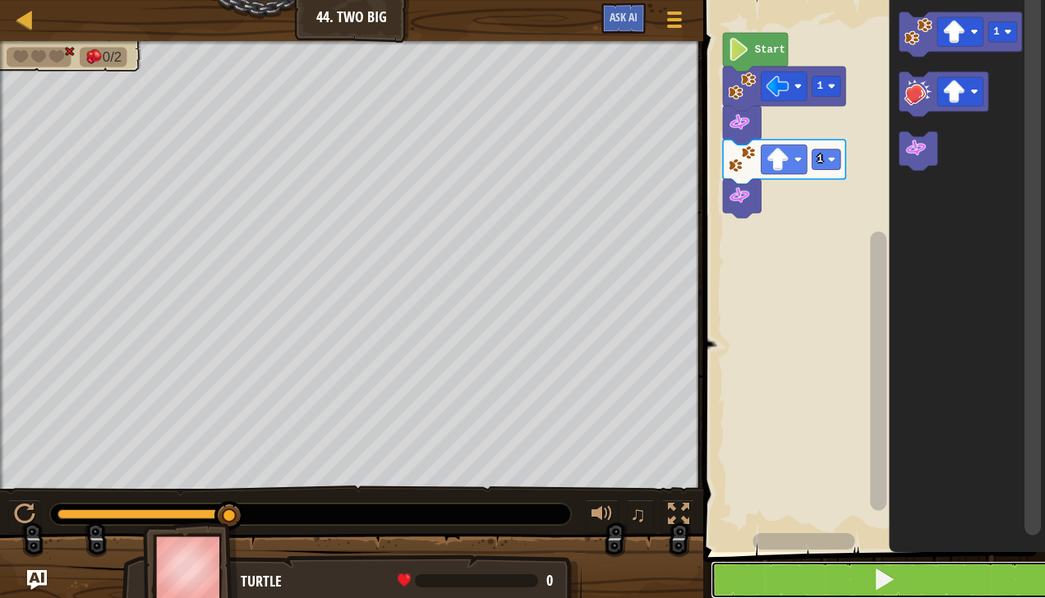
click at [931, 580] on button at bounding box center [884, 580] width 347 height 38
click at [872, 582] on button at bounding box center [884, 580] width 347 height 38
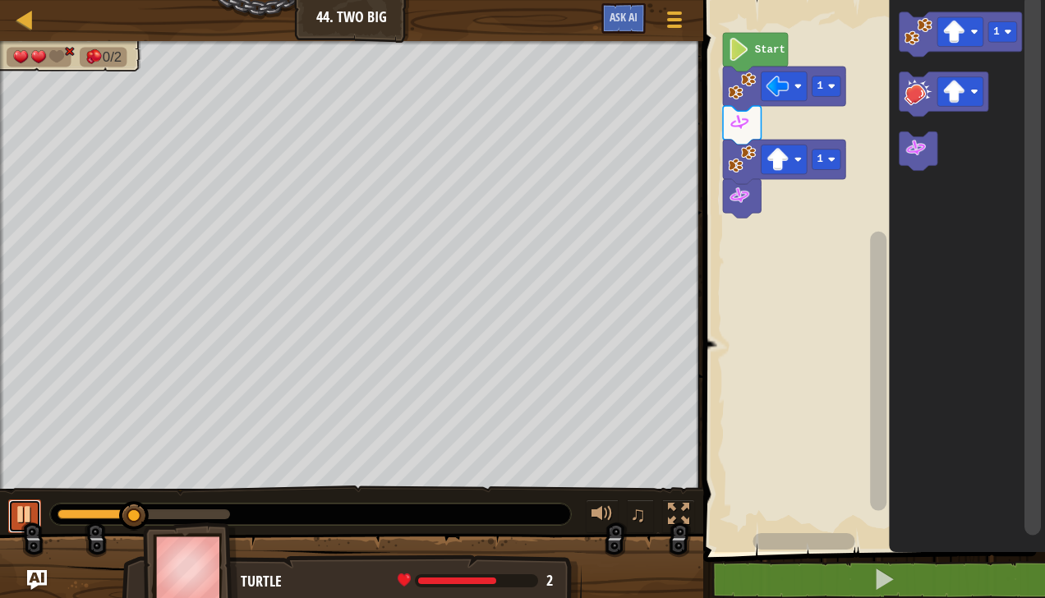
click at [22, 511] on div at bounding box center [24, 514] width 21 height 21
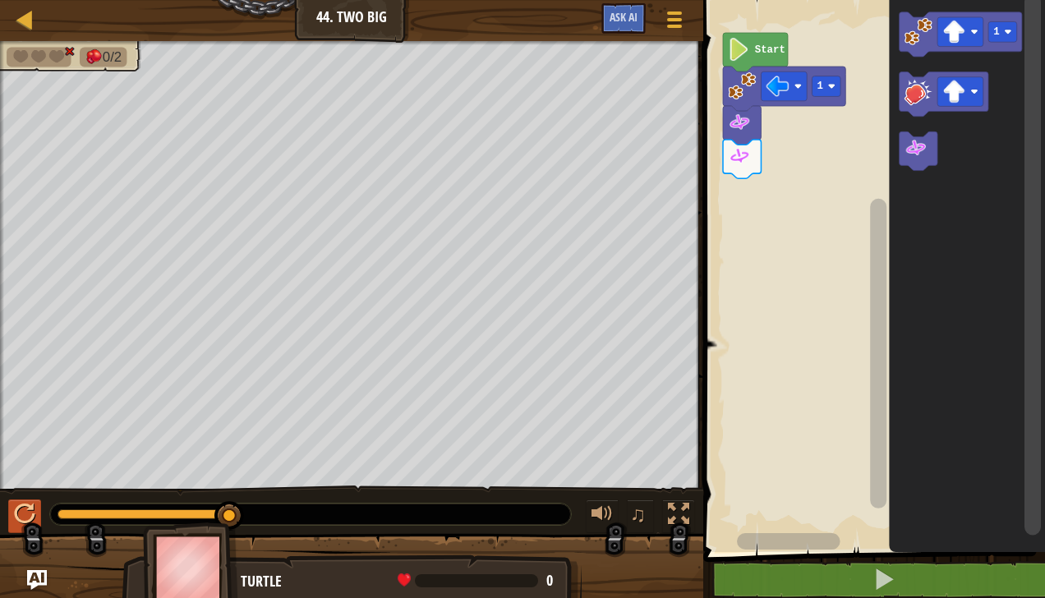
click at [912, 156] on image "Blockly Workspace" at bounding box center [916, 148] width 23 height 23
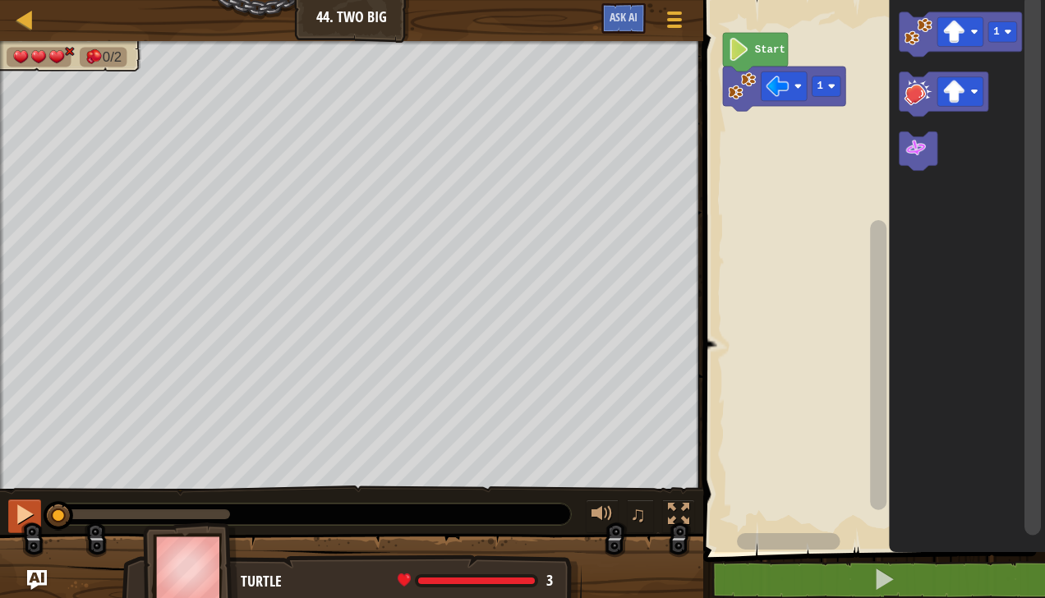
click at [904, 92] on icon "Blockly Workspace" at bounding box center [944, 94] width 89 height 44
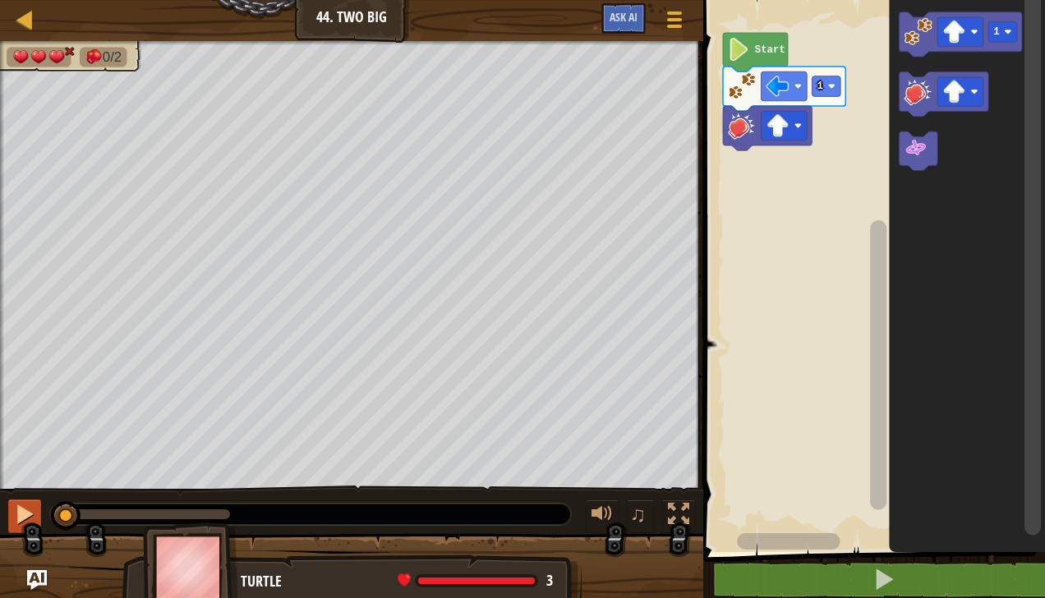
click at [910, 92] on image "Blockly Workspace" at bounding box center [919, 91] width 28 height 28
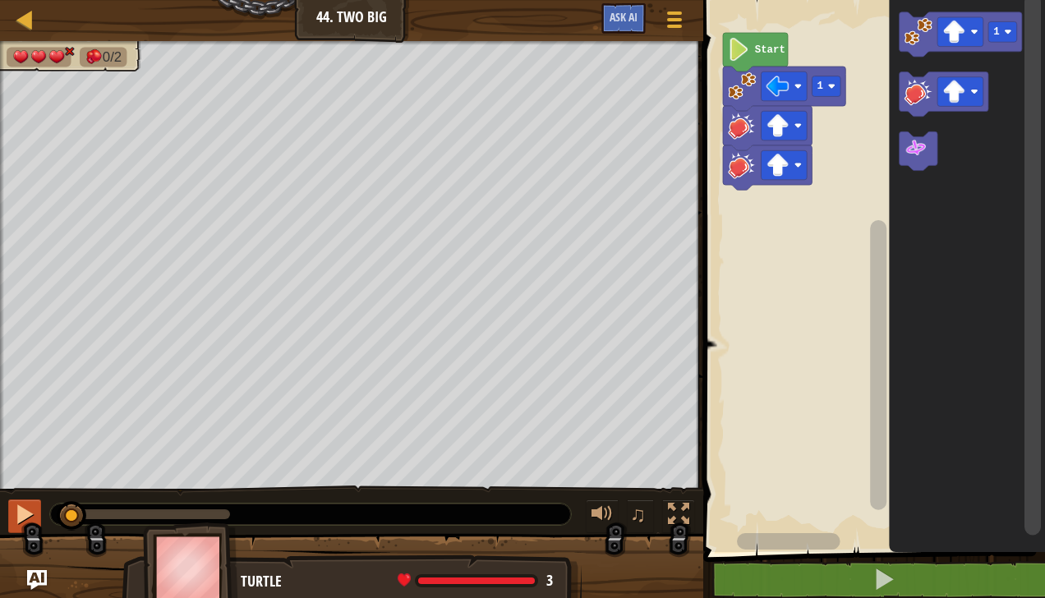
click at [914, 95] on image "Blockly Workspace" at bounding box center [919, 91] width 28 height 28
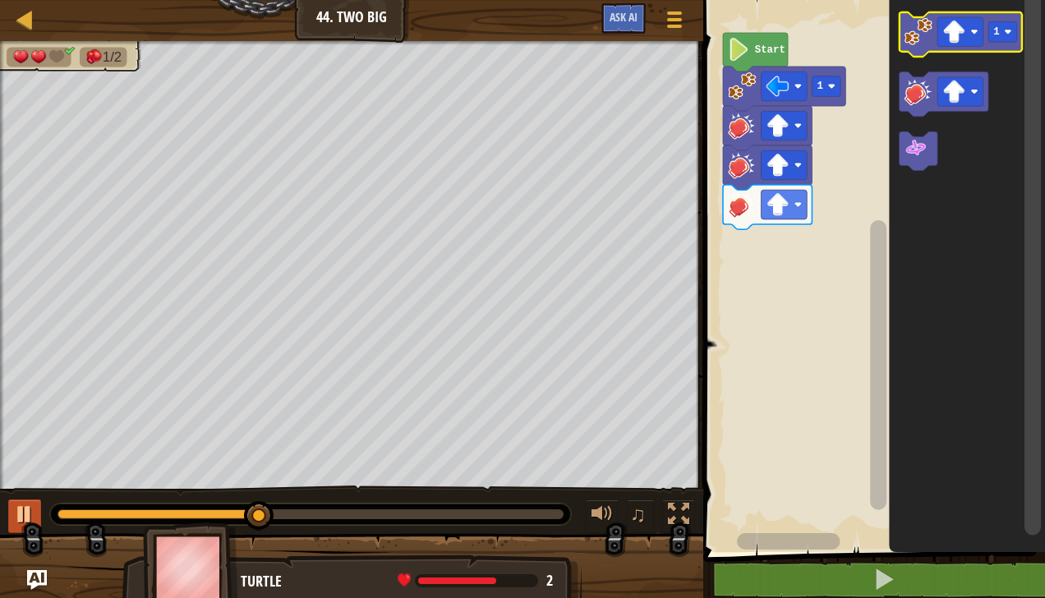
click at [928, 39] on image "Blockly Workspace" at bounding box center [919, 31] width 28 height 28
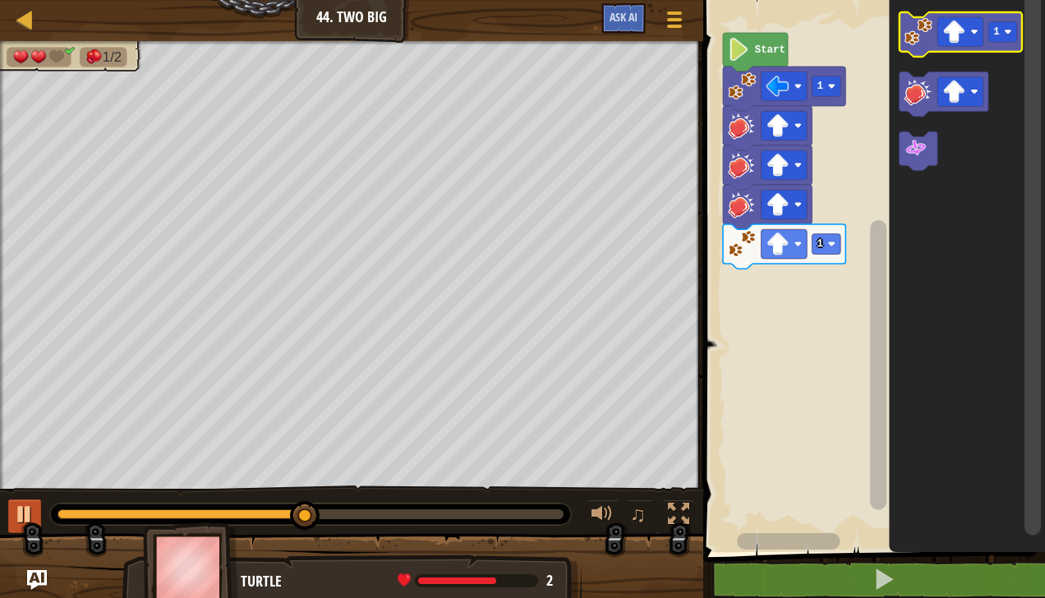
click at [965, 35] on image "Blockly Workspace" at bounding box center [954, 32] width 23 height 23
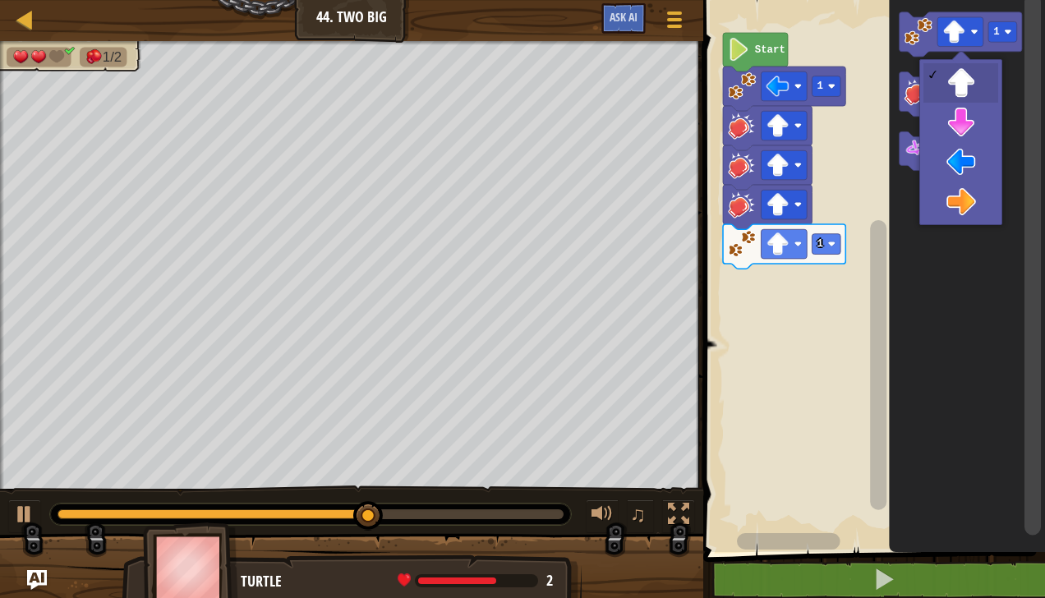
click at [964, 210] on icon "Blockly Workspace" at bounding box center [968, 272] width 156 height 560
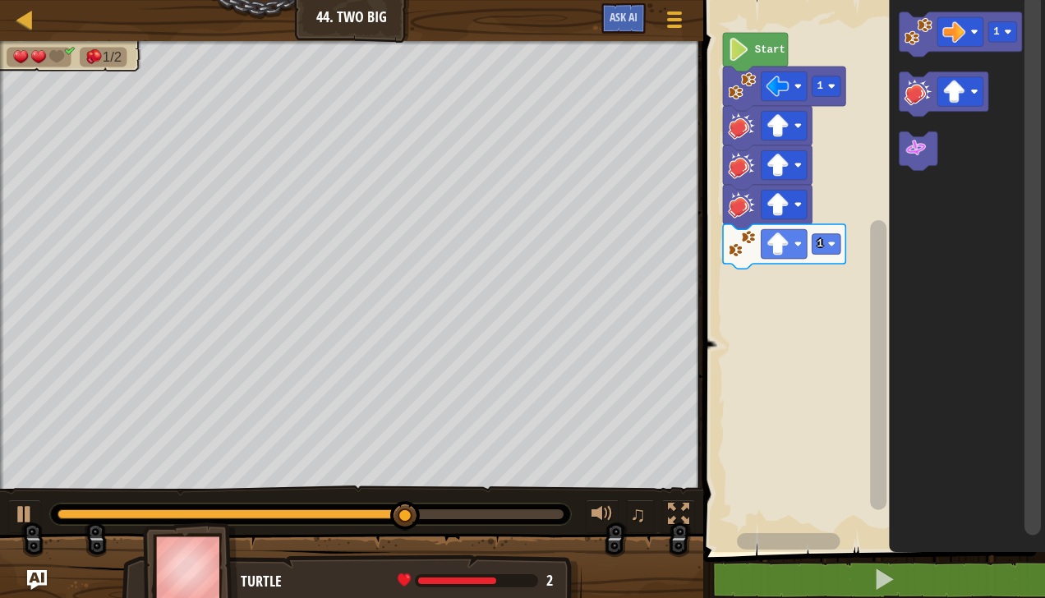
click at [922, 30] on image "Blockly Workspace" at bounding box center [919, 31] width 28 height 28
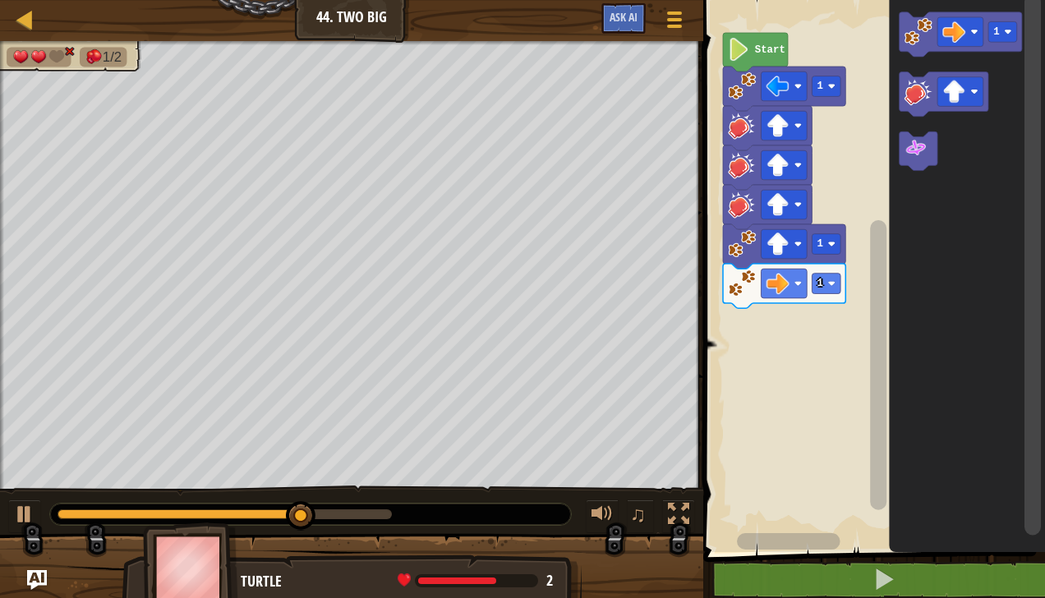
click at [923, 90] on image "Blockly Workspace" at bounding box center [919, 91] width 28 height 28
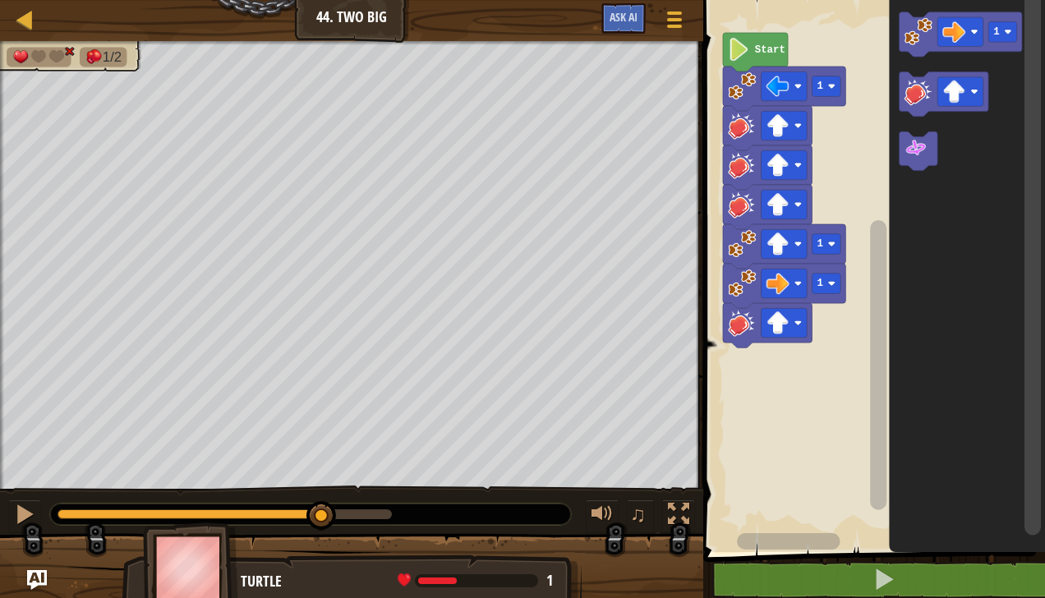
click at [914, 98] on image "Blockly Workspace" at bounding box center [919, 91] width 28 height 28
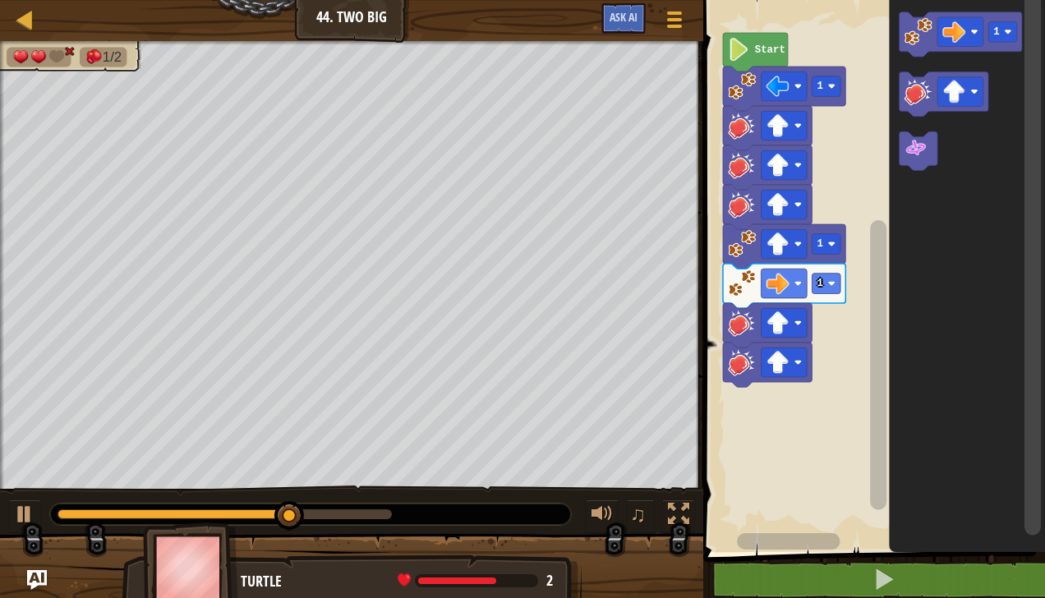
click at [923, 92] on image "Blockly Workspace" at bounding box center [919, 91] width 28 height 28
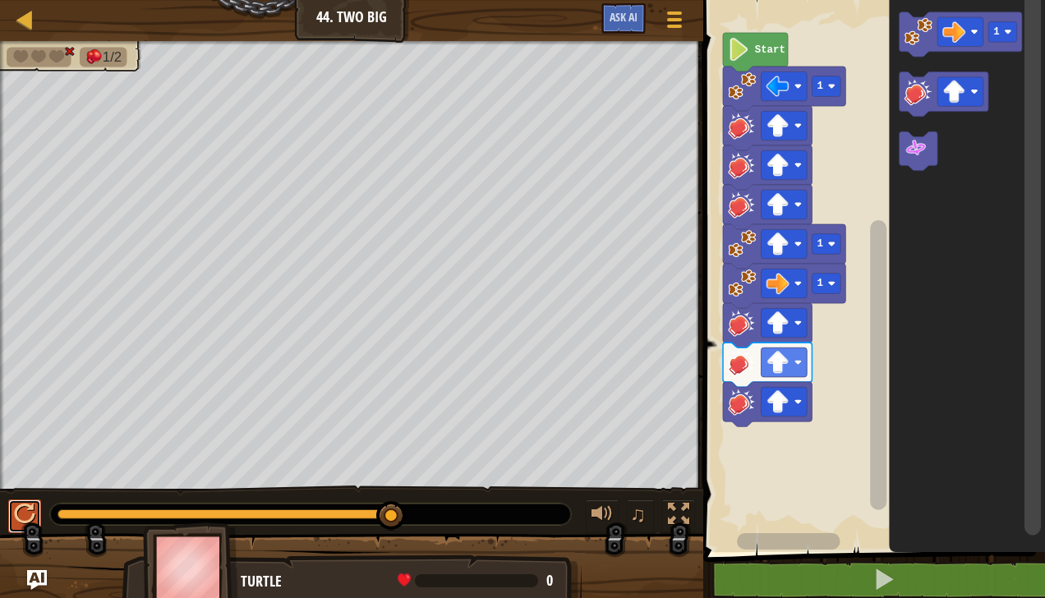
click at [32, 516] on div at bounding box center [24, 514] width 21 height 21
click at [826, 271] on rect "Blockly Workspace" at bounding box center [871, 272] width 347 height 560
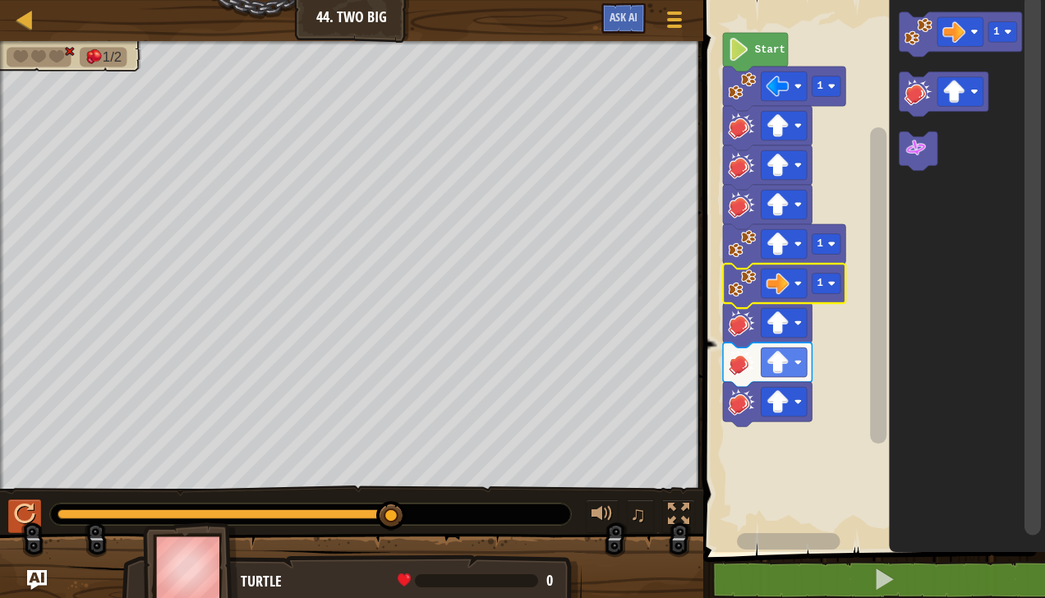
click at [828, 270] on icon "Blockly Workspace" at bounding box center [784, 286] width 122 height 44
click at [828, 268] on icon "Blockly Workspace" at bounding box center [784, 286] width 122 height 44
click at [818, 281] on text "1" at bounding box center [820, 284] width 6 height 12
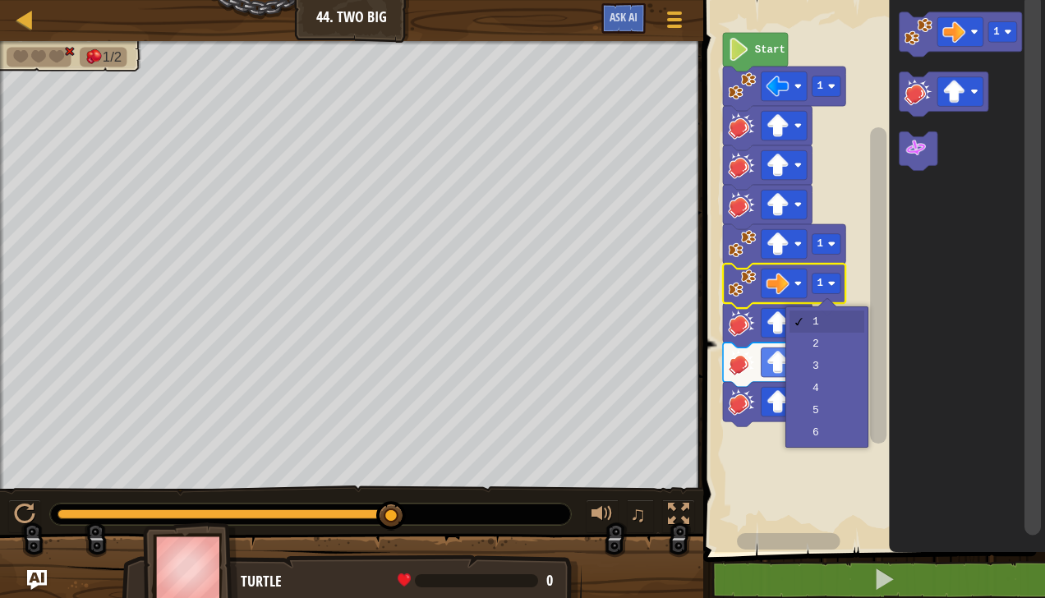
click at [835, 345] on rect "Blockly Workspace" at bounding box center [871, 272] width 347 height 560
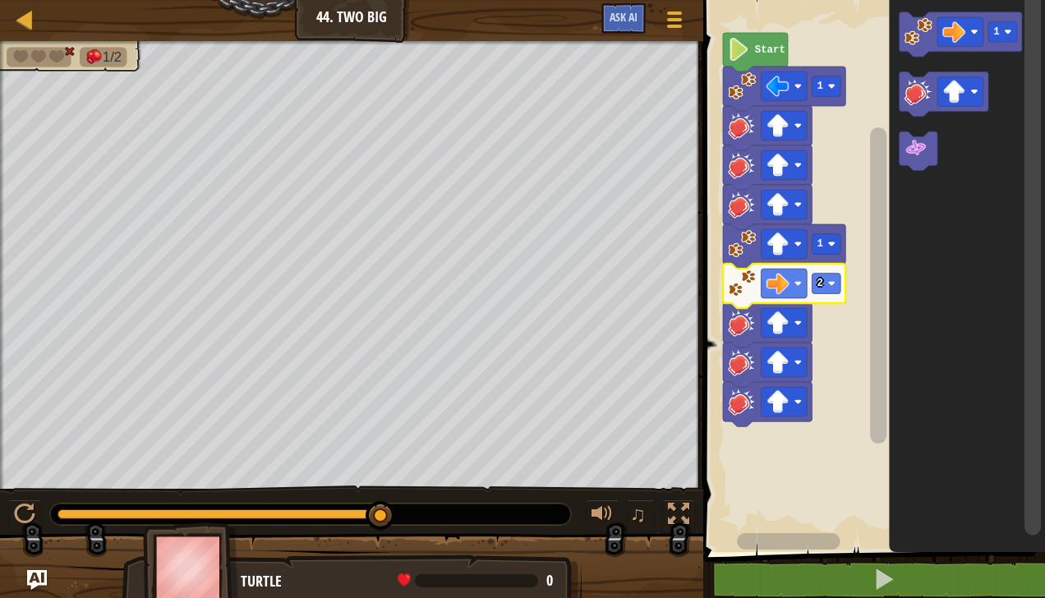
click at [838, 292] on rect "Blockly Workspace" at bounding box center [827, 284] width 29 height 21
click at [0, 0] on div at bounding box center [0, 0] width 0 height 0
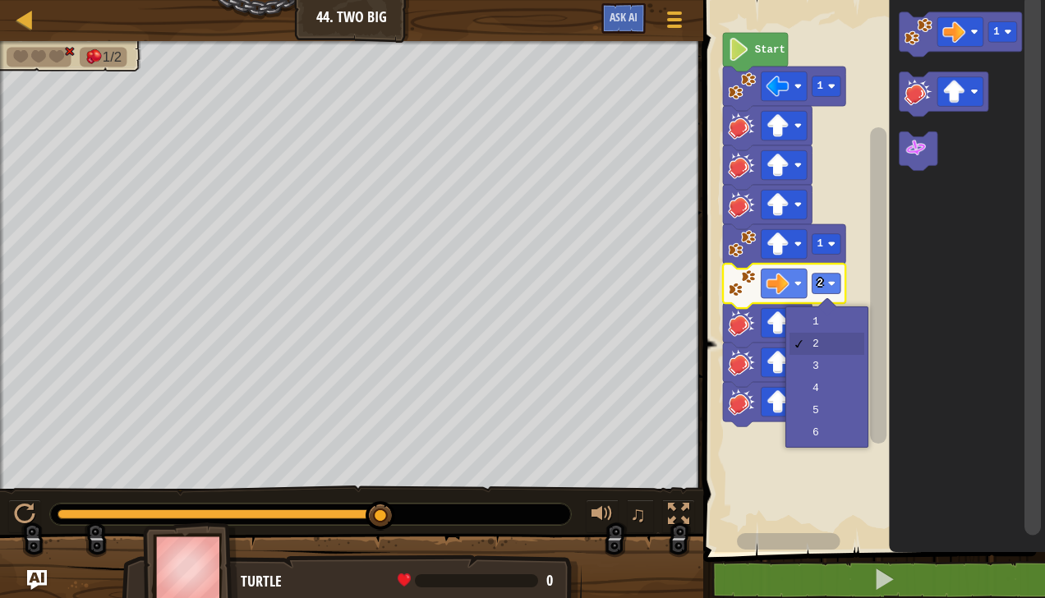
click at [836, 318] on rect "Blockly Workspace" at bounding box center [871, 272] width 347 height 560
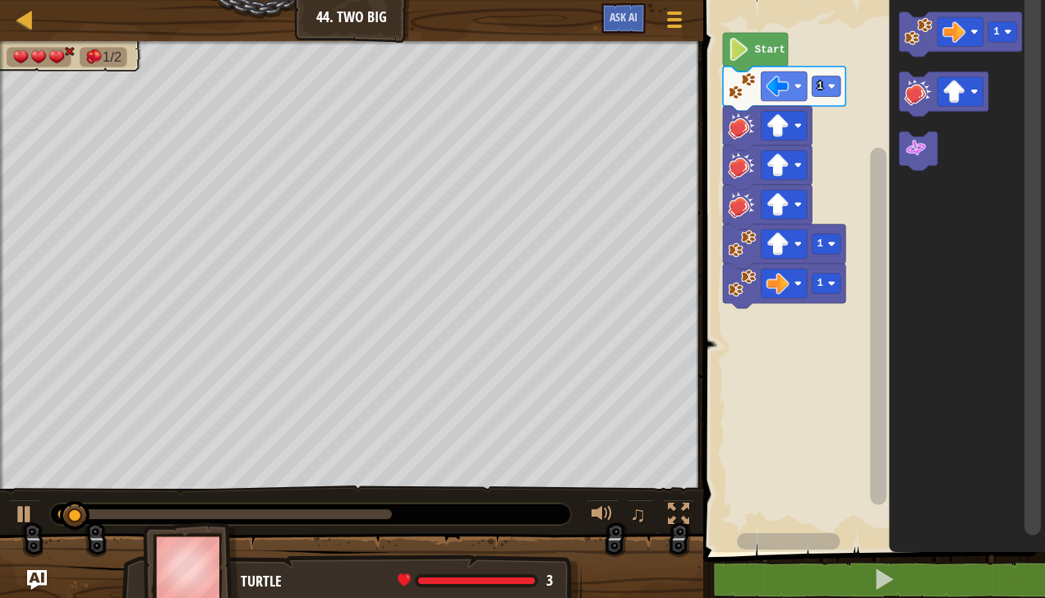
click at [966, 96] on rect "Blockly Workspace" at bounding box center [960, 92] width 46 height 30
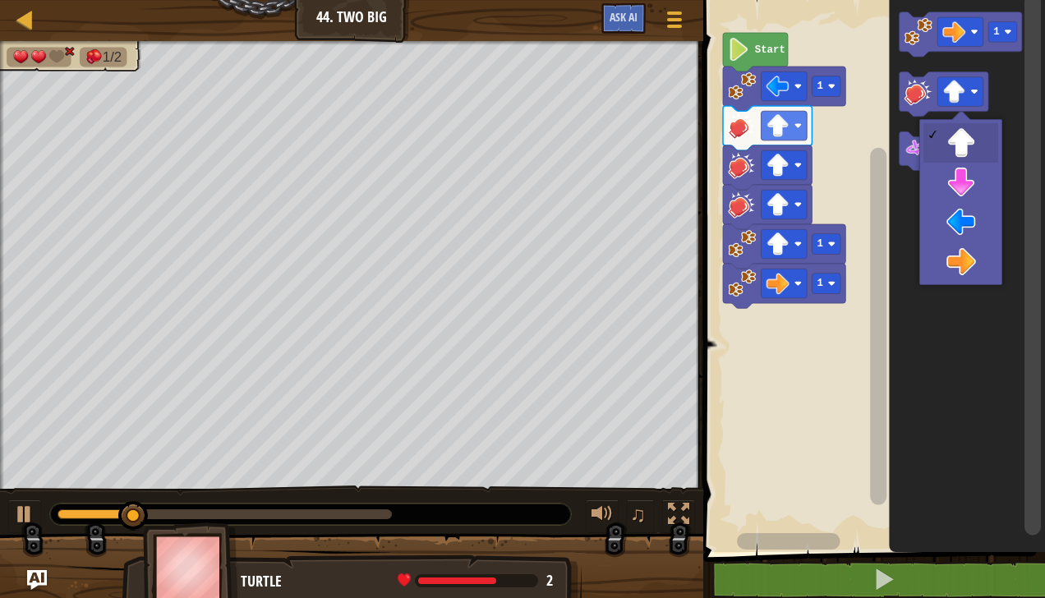
click at [981, 260] on icon "Blockly Workspace" at bounding box center [968, 272] width 156 height 560
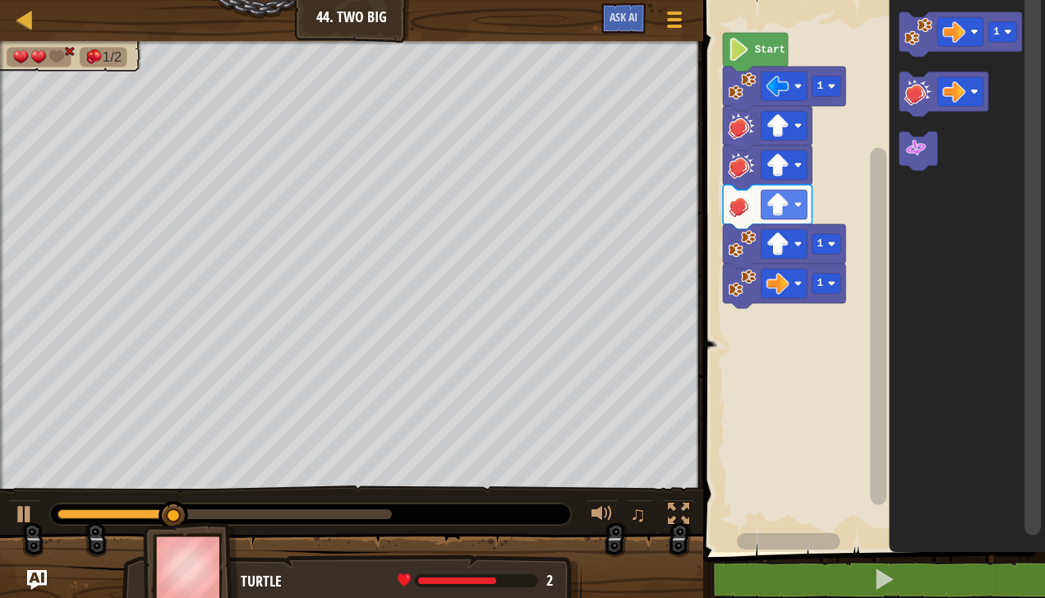
click at [911, 110] on icon "Blockly Workspace" at bounding box center [944, 94] width 89 height 44
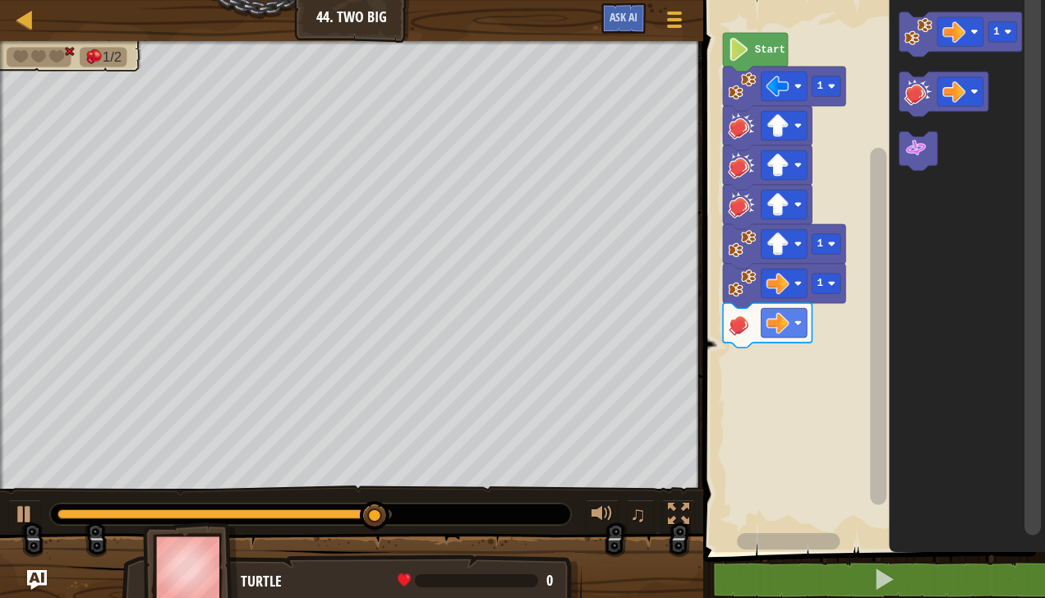
click at [920, 91] on image "Blockly Workspace" at bounding box center [919, 91] width 28 height 28
click at [924, 83] on image "Blockly Workspace" at bounding box center [919, 91] width 28 height 28
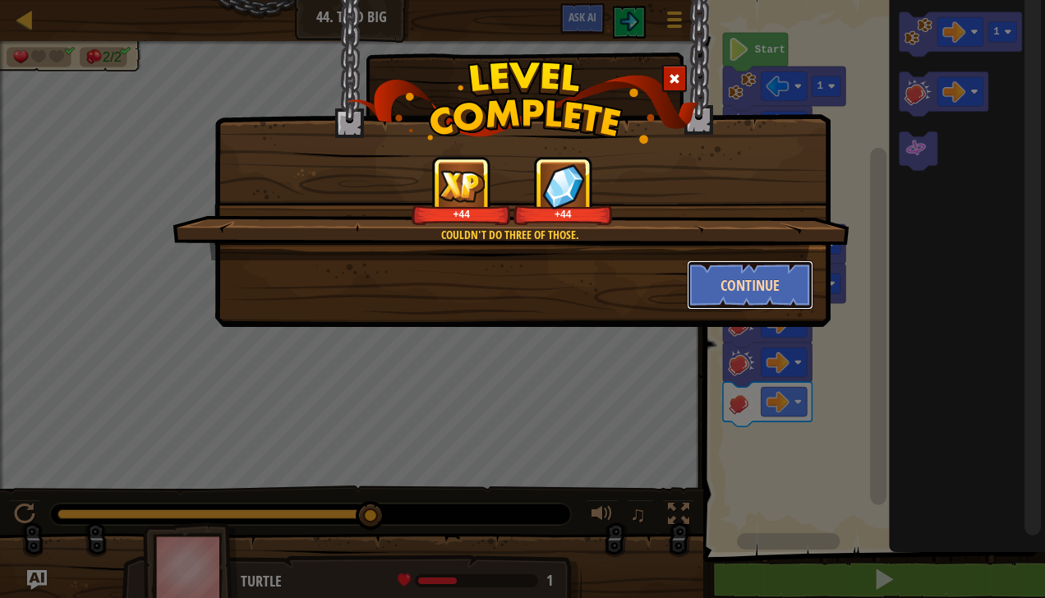
click at [745, 288] on button "Continue" at bounding box center [750, 284] width 127 height 49
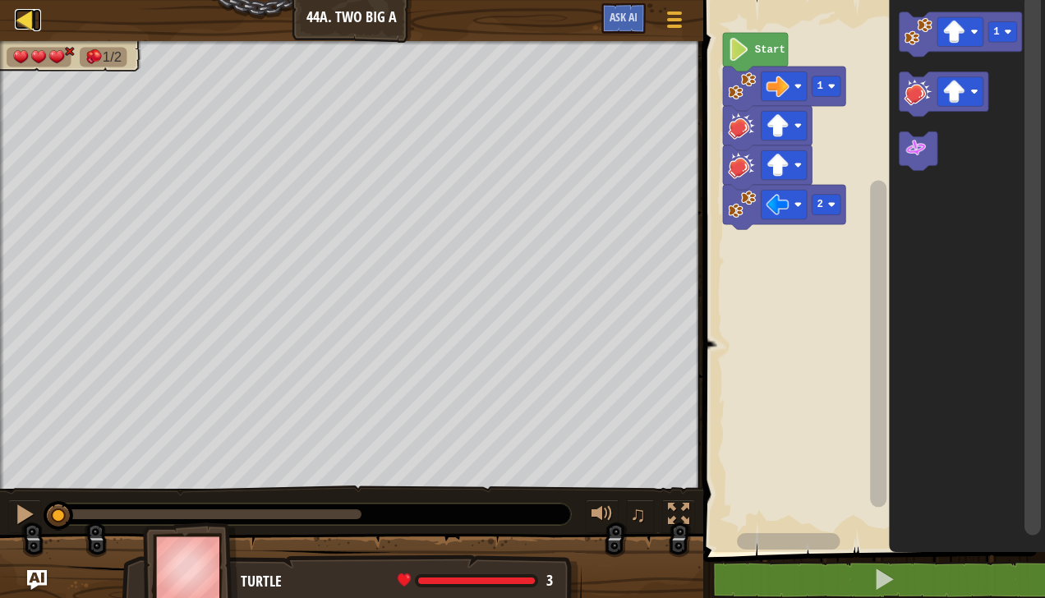
click at [23, 30] on div at bounding box center [25, 19] width 21 height 21
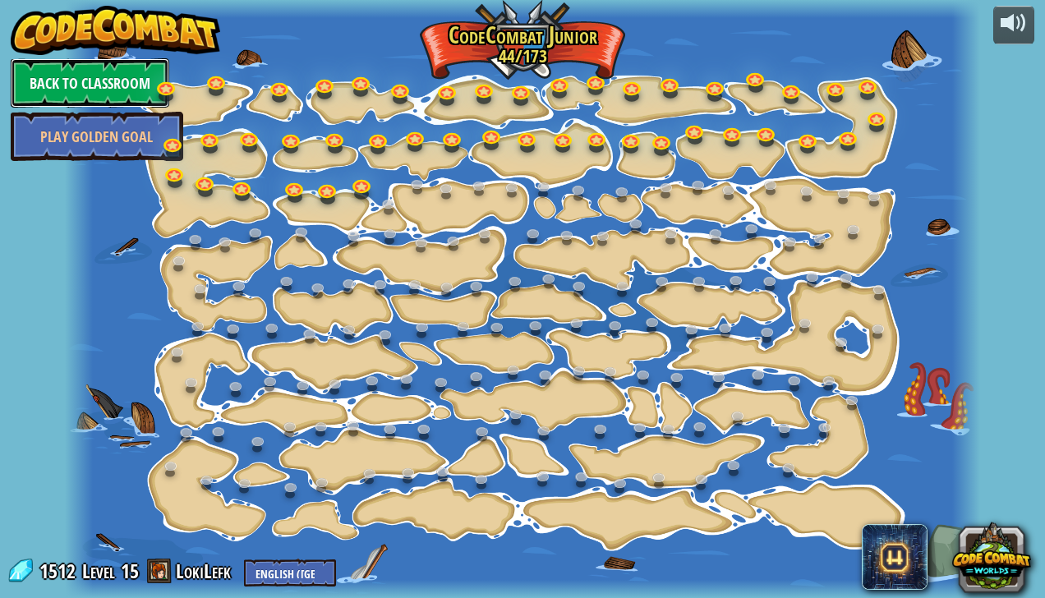
click at [122, 84] on link "Back to Classroom" at bounding box center [90, 82] width 159 height 49
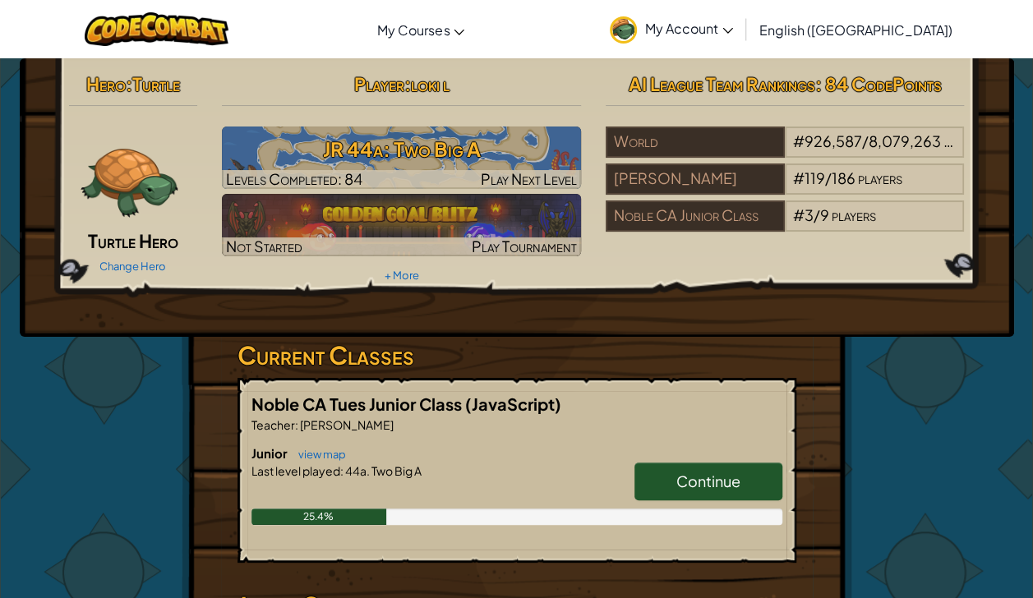
click at [733, 30] on span "My Account" at bounding box center [689, 28] width 88 height 17
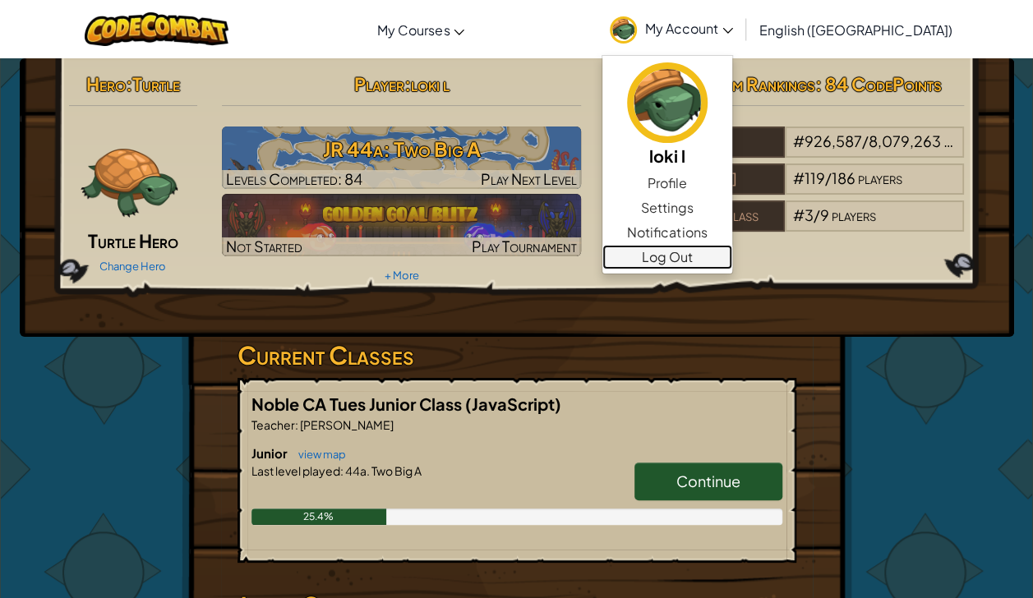
click at [732, 260] on link "Log Out" at bounding box center [667, 257] width 130 height 25
